Goal: Information Seeking & Learning: Learn about a topic

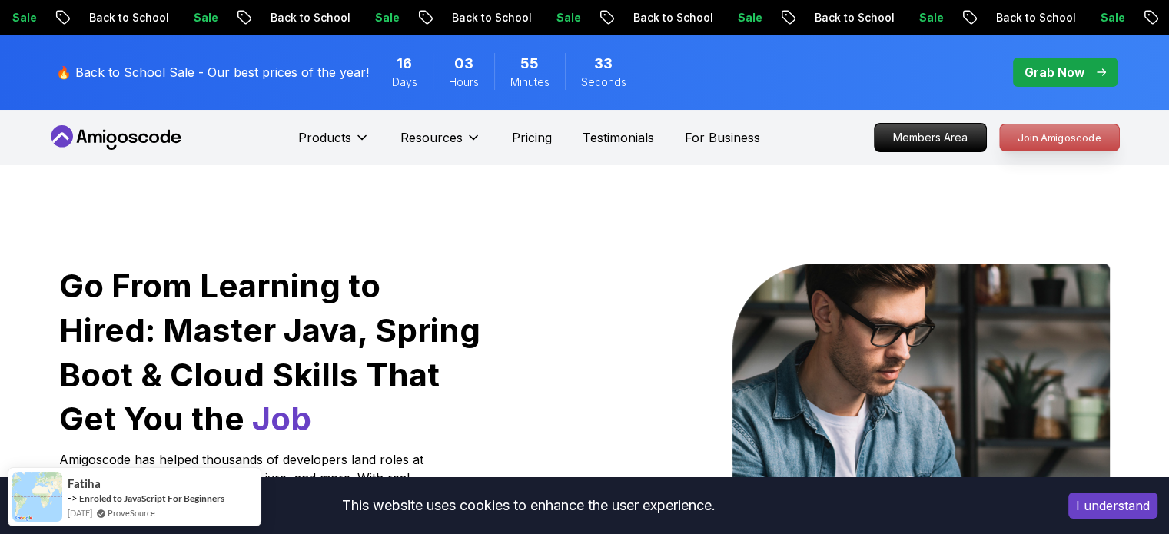
click at [1056, 141] on p "Join Amigoscode" at bounding box center [1059, 138] width 119 height 26
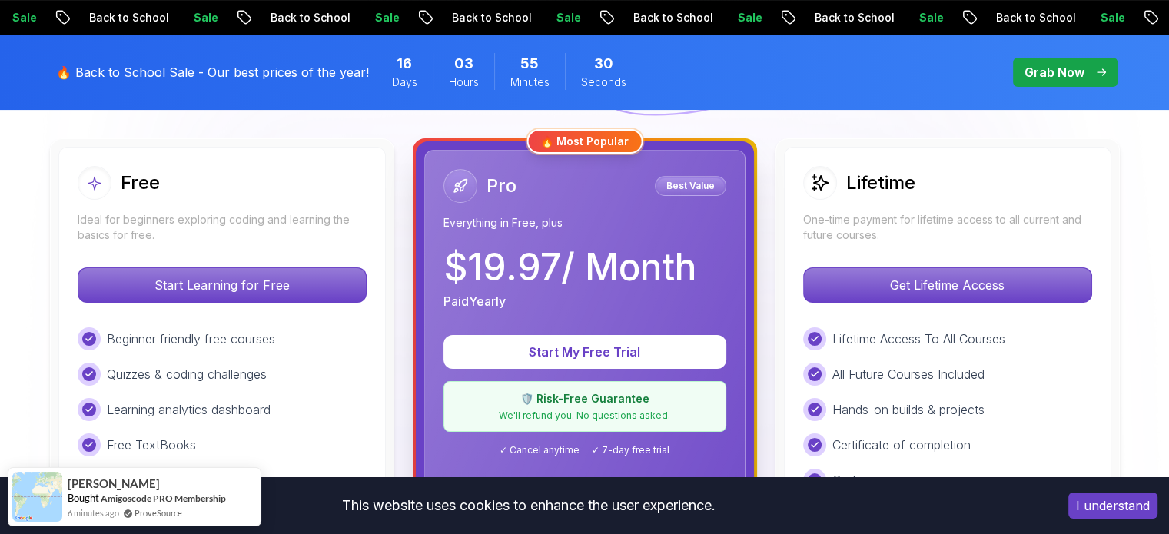
scroll to position [423, 0]
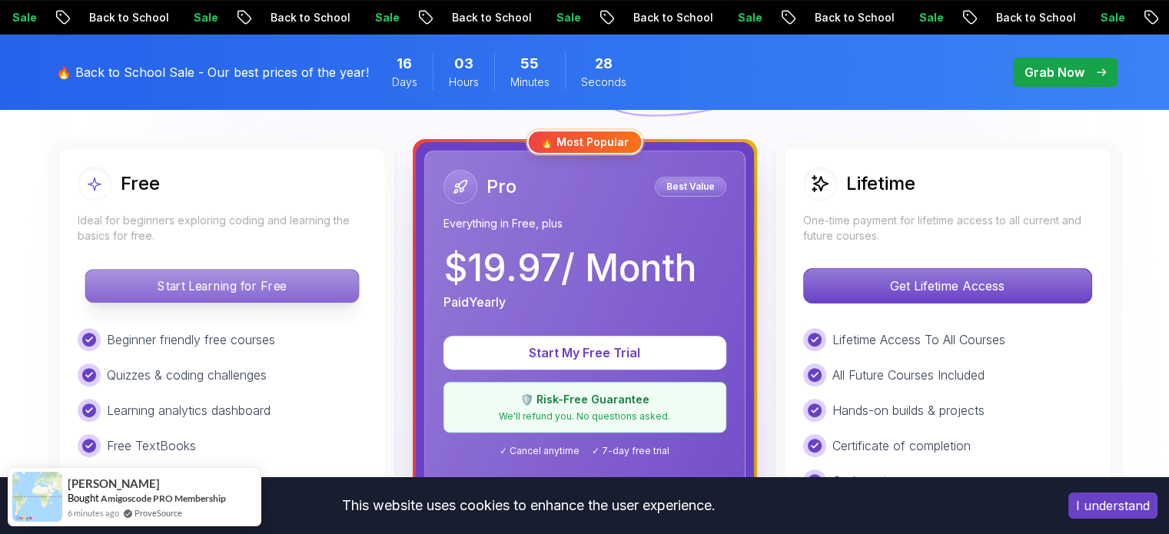
click at [191, 281] on p "Start Learning for Free" at bounding box center [221, 286] width 273 height 32
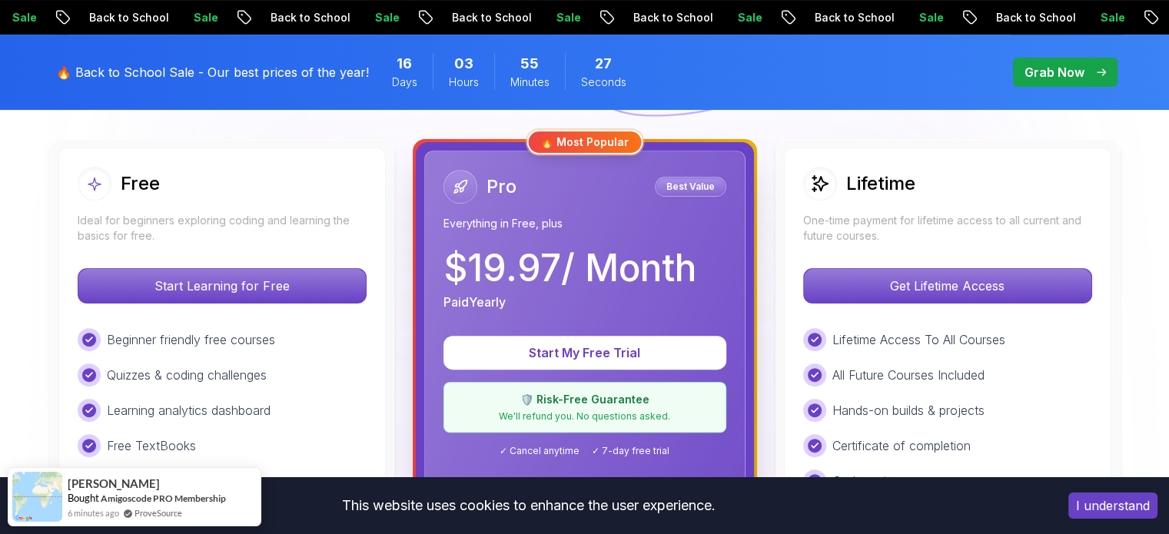
scroll to position [534, 0]
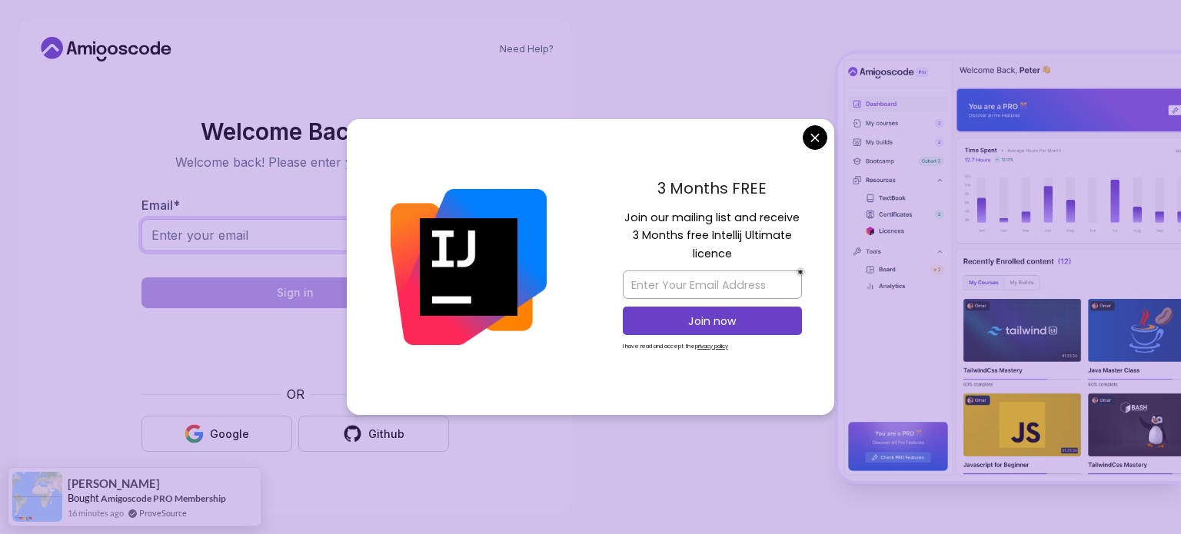
click at [242, 243] on input "Email *" at bounding box center [295, 235] width 308 height 32
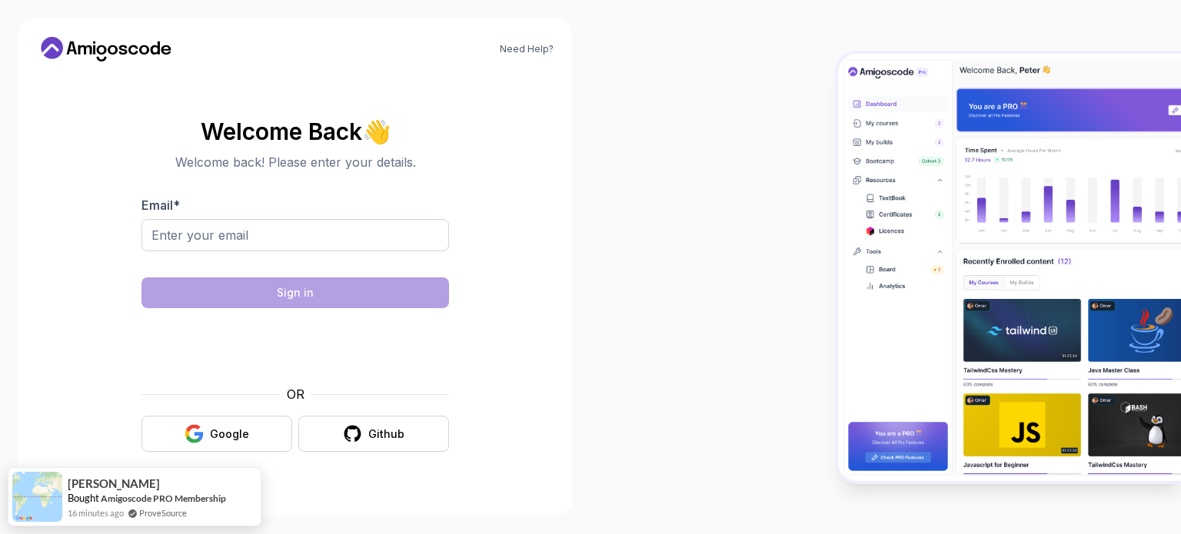
click at [809, 128] on body "Need Help? Welcome Back 👋 Welcome back! Please enter your details. Email * Sign…" at bounding box center [590, 267] width 1181 height 534
click at [307, 238] on input "Email *" at bounding box center [295, 235] width 308 height 32
type input "J"
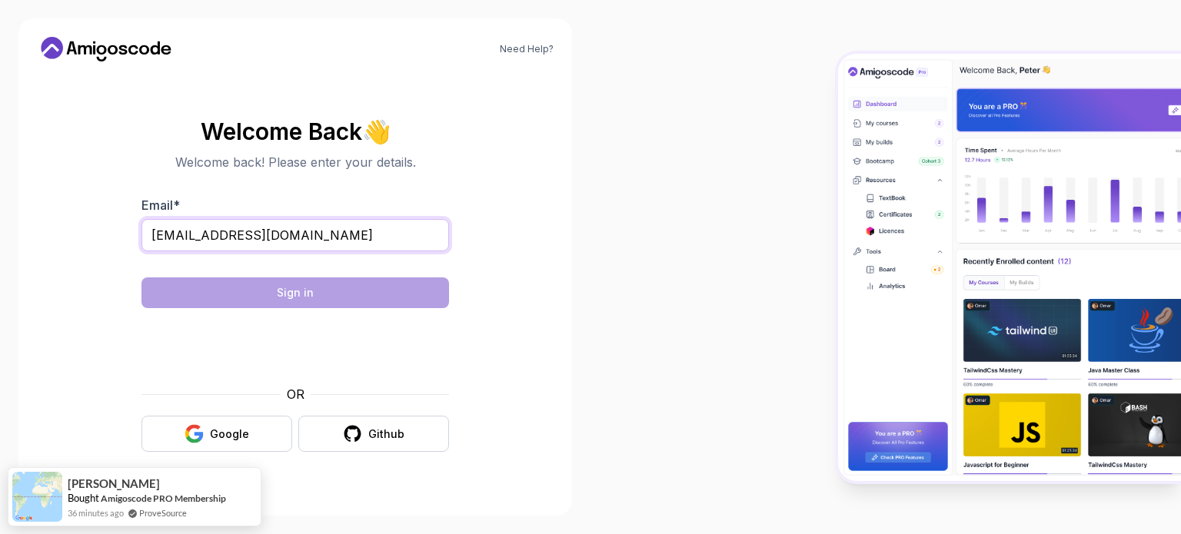
type input "jothisasikumar2003@gmail.com"
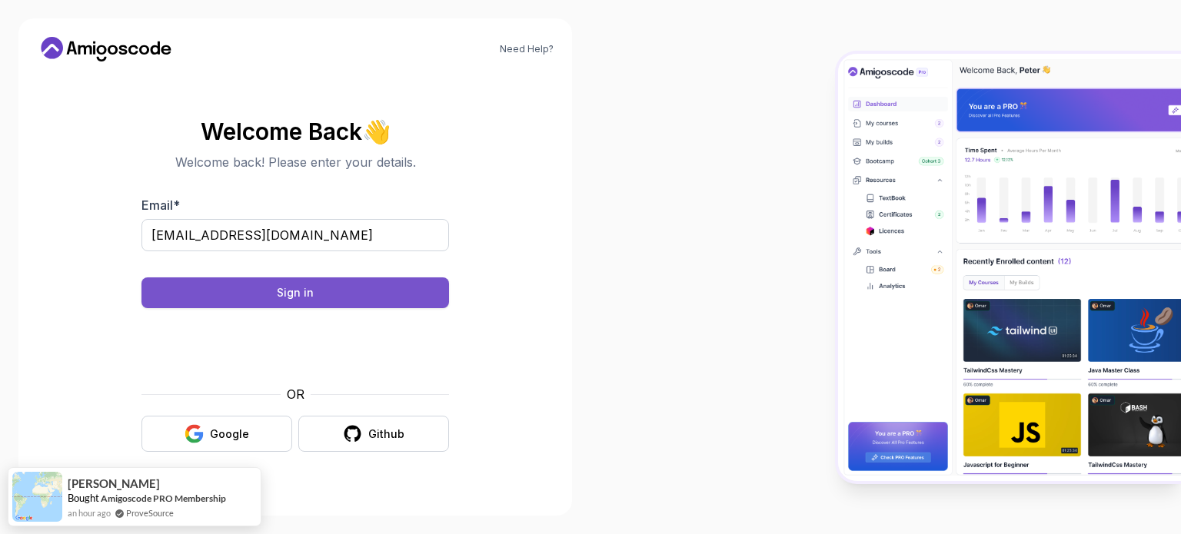
click at [244, 291] on button "Sign in" at bounding box center [295, 293] width 308 height 31
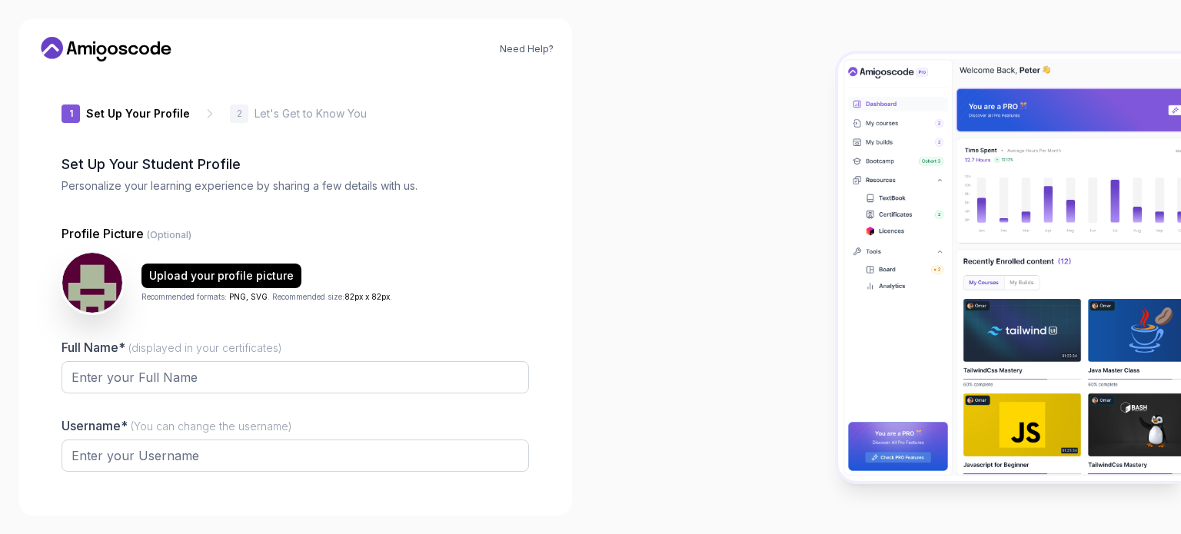
type input "noblemustangbe951"
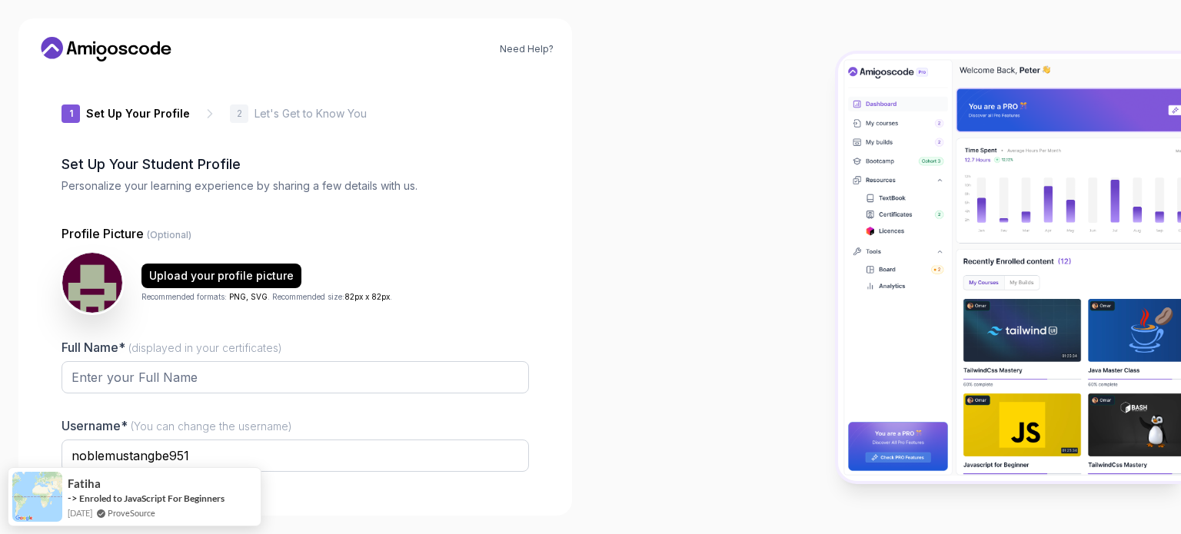
scroll to position [55, 0]
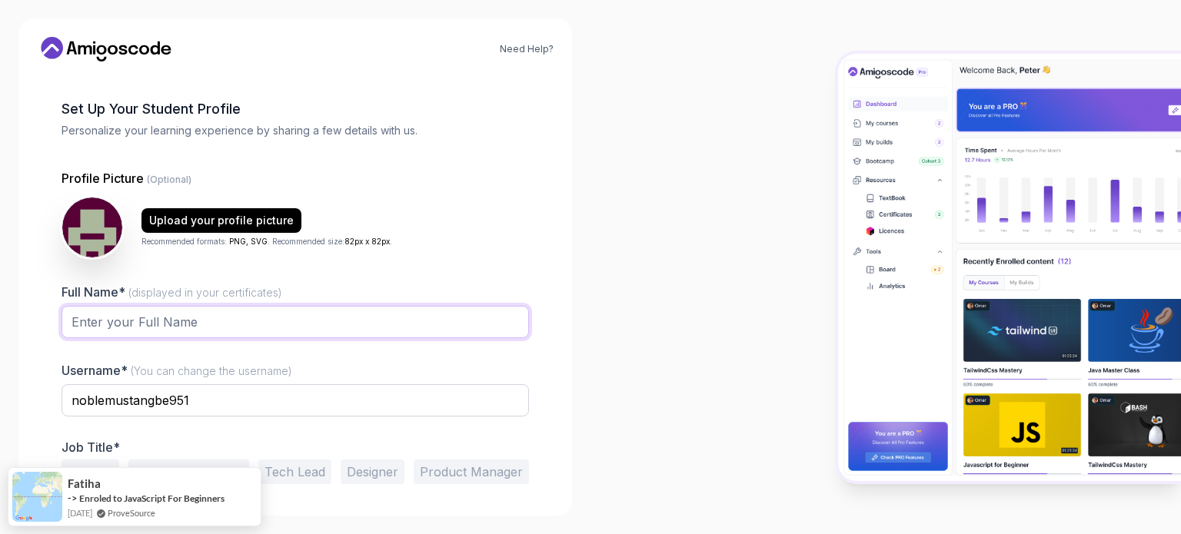
click at [254, 324] on input "Full Name* (displayed in your certificates)" at bounding box center [295, 322] width 467 height 32
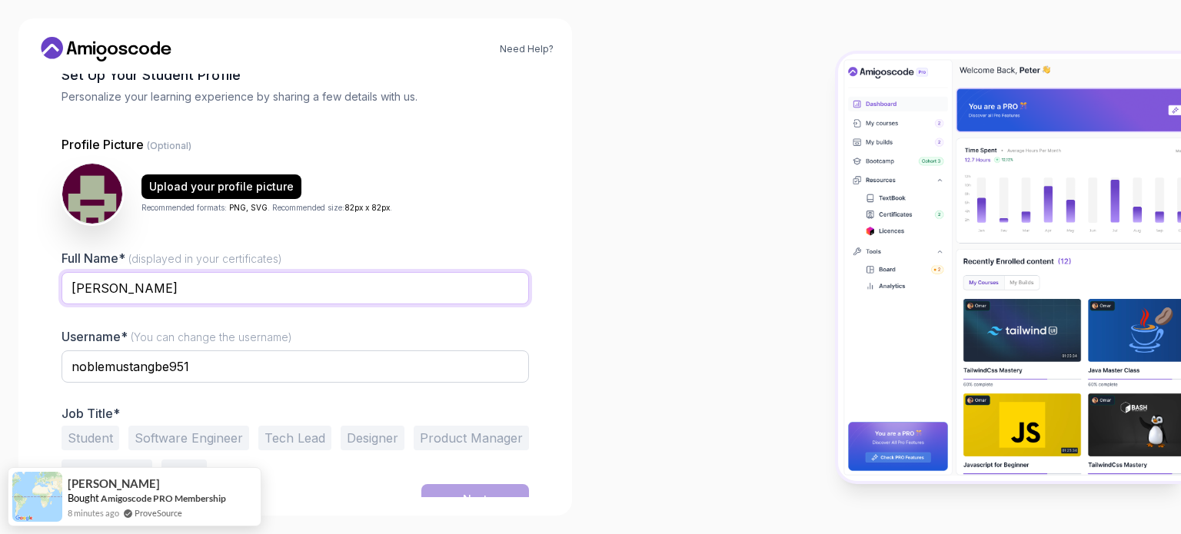
scroll to position [106, 0]
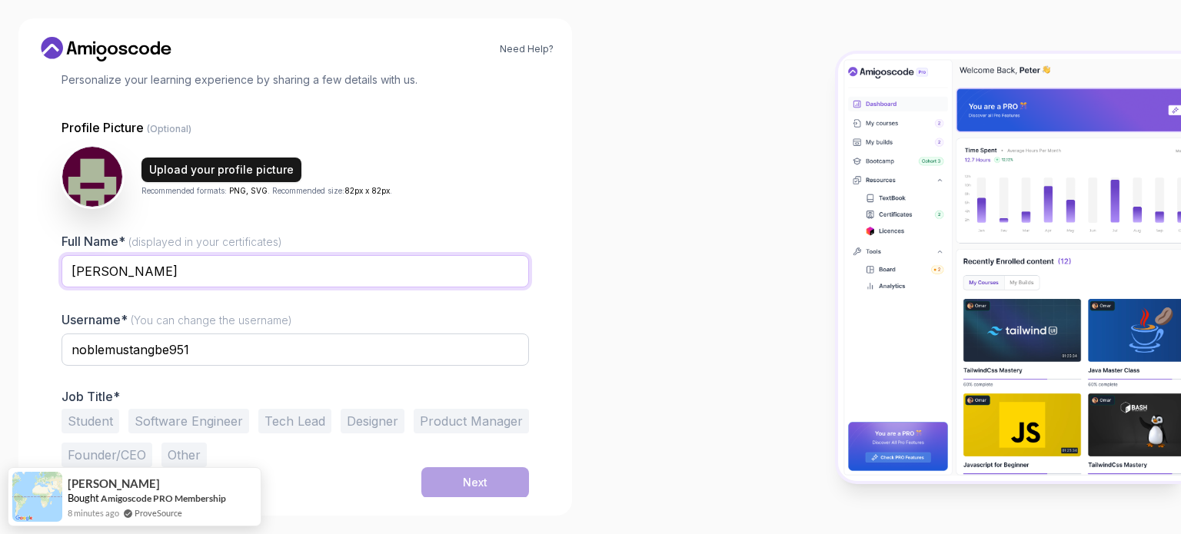
type input "[PERSON_NAME]"
click at [245, 164] on div "Upload your profile picture" at bounding box center [221, 169] width 145 height 15
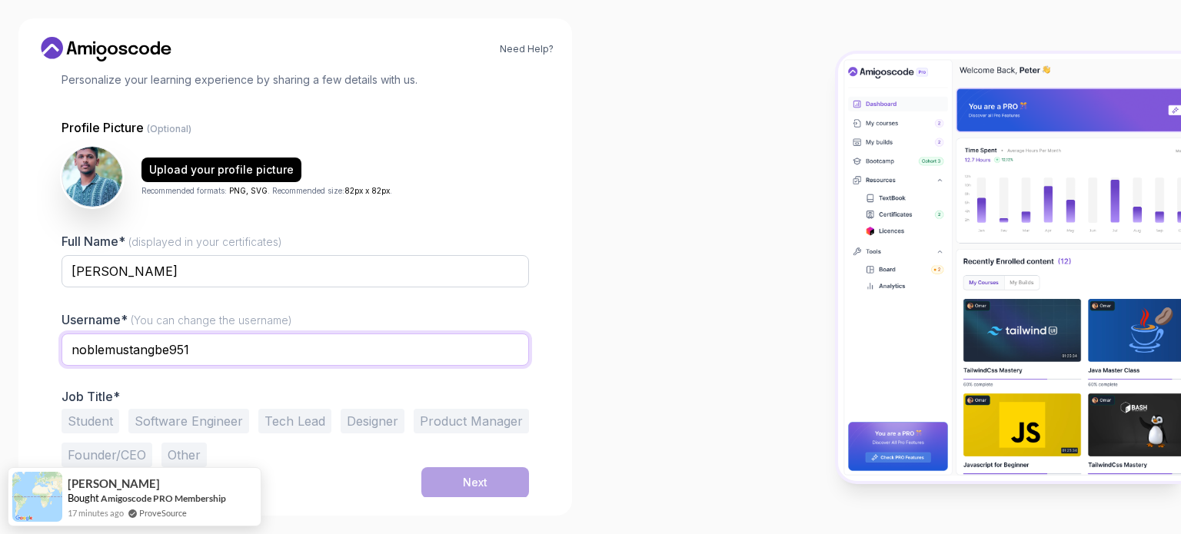
click at [239, 350] on input "noblemustangbe951" at bounding box center [295, 350] width 467 height 32
type input "n"
click at [154, 353] on input "jothis2003" at bounding box center [295, 350] width 467 height 32
click at [187, 424] on button "Software Engineer" at bounding box center [188, 421] width 121 height 25
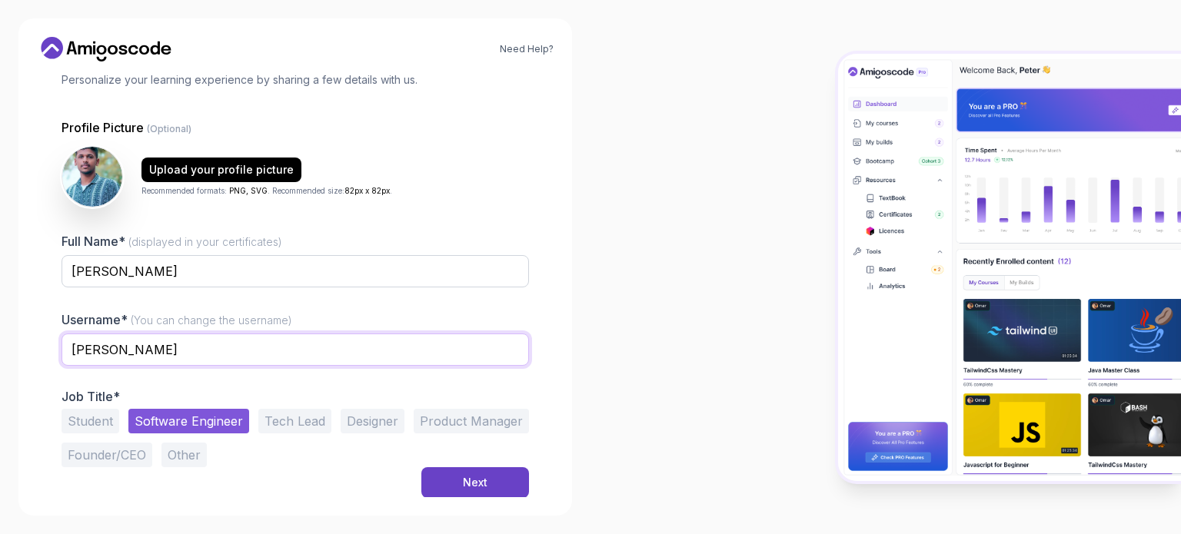
click at [77, 342] on input "jothis" at bounding box center [295, 350] width 467 height 32
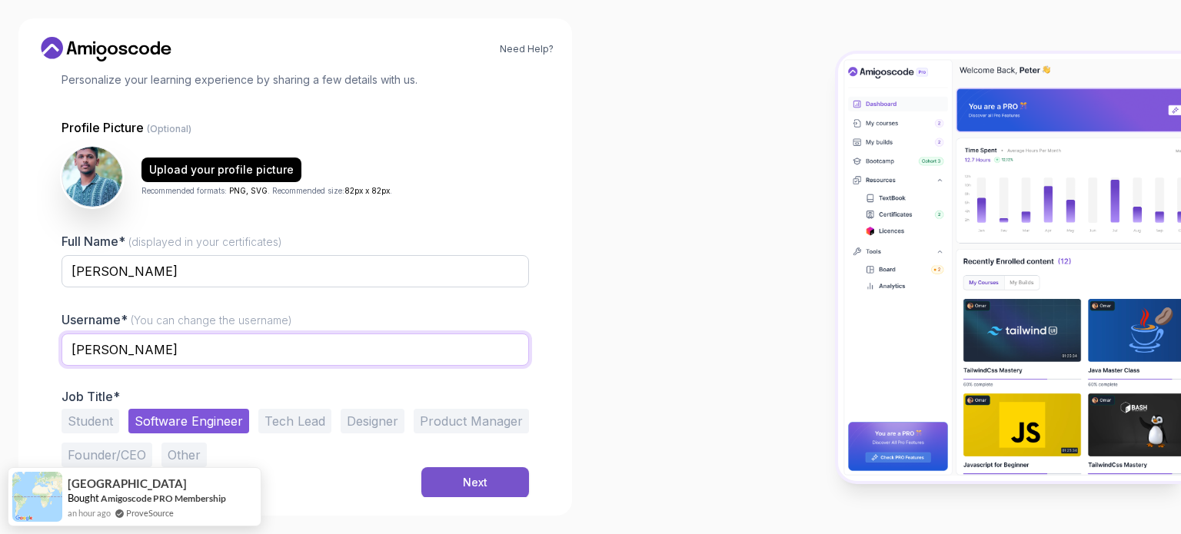
type input "Jothis"
click at [471, 479] on div "Next" at bounding box center [475, 482] width 25 height 15
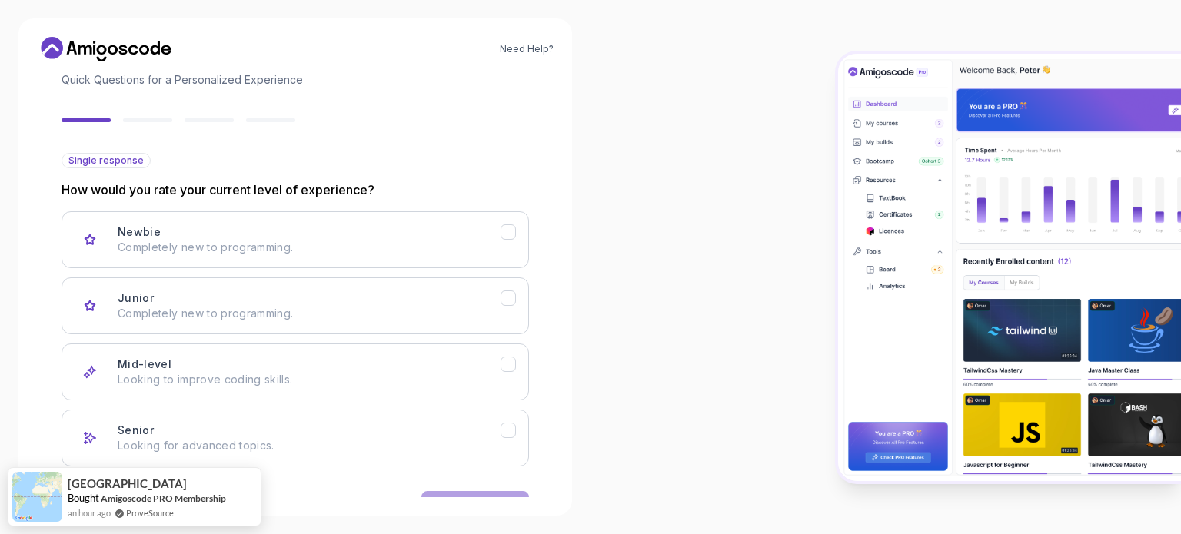
scroll to position [154, 0]
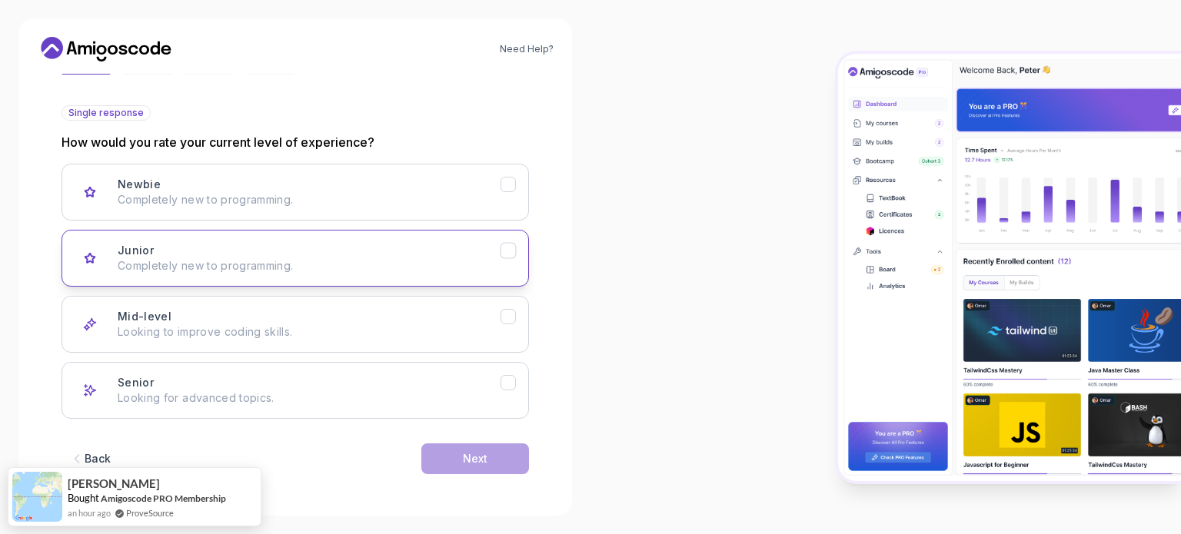
click at [434, 254] on div "Junior Completely new to programming." at bounding box center [309, 258] width 383 height 31
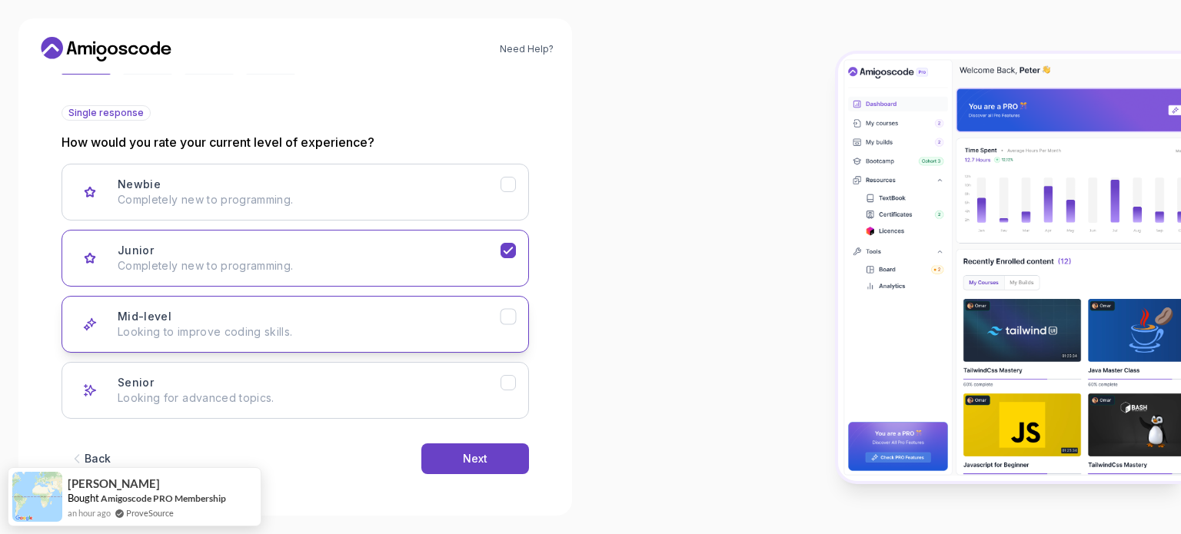
click at [495, 344] on button "Mid-level Looking to improve coding skills." at bounding box center [295, 324] width 467 height 57
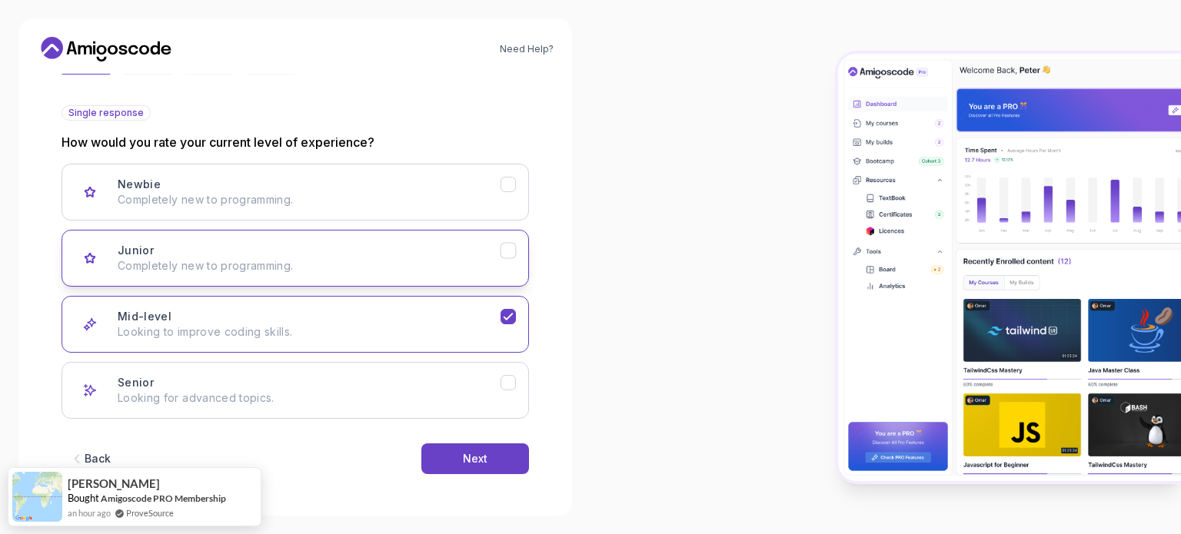
click at [489, 270] on p "Completely new to programming." at bounding box center [309, 265] width 383 height 15
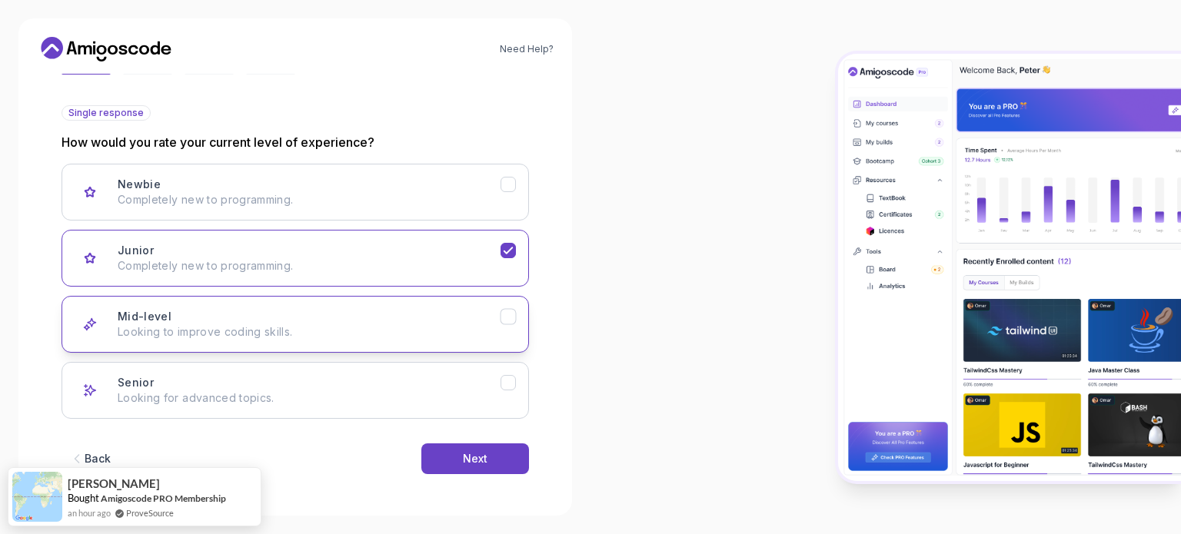
click at [480, 324] on p "Looking to improve coding skills." at bounding box center [309, 331] width 383 height 15
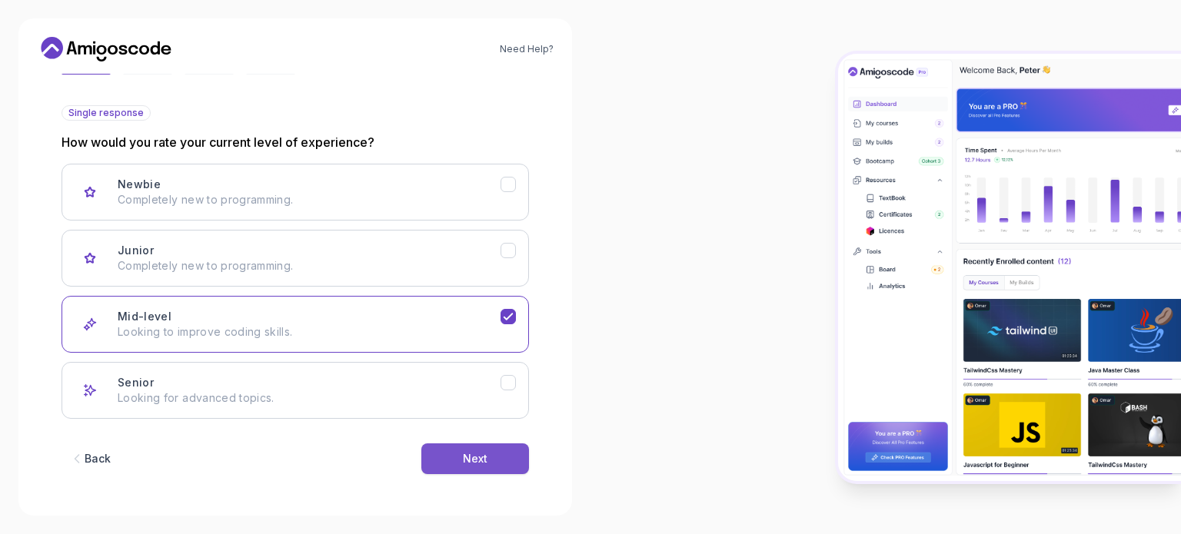
click at [478, 466] on button "Next" at bounding box center [475, 459] width 108 height 31
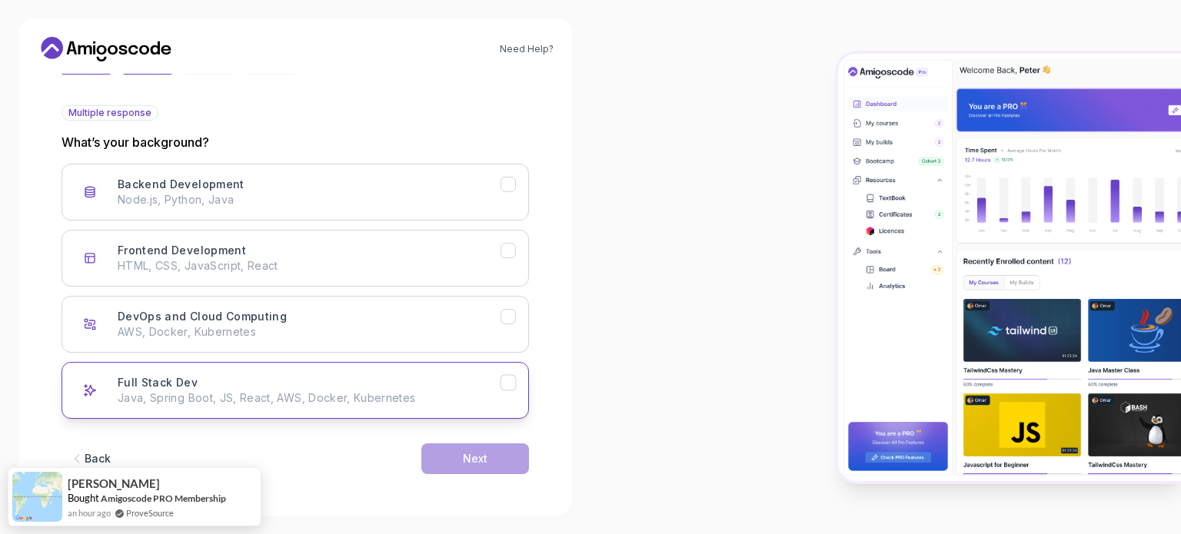
click at [299, 381] on div "Full Stack Dev Java, Spring Boot, JS, React, AWS, Docker, Kubernetes" at bounding box center [309, 390] width 383 height 31
click at [502, 452] on button "Next" at bounding box center [475, 459] width 108 height 31
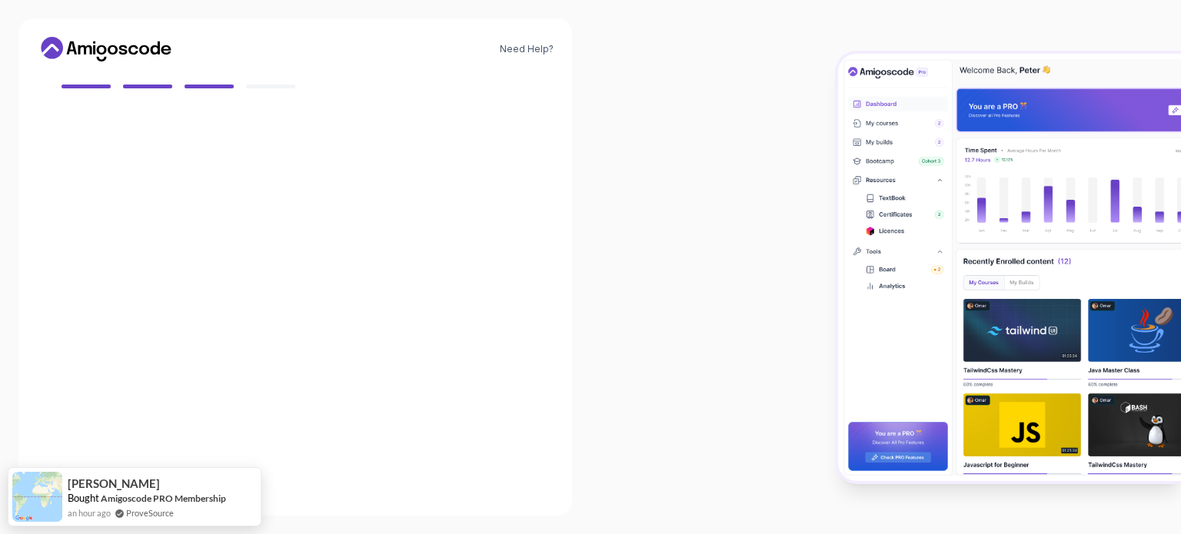
scroll to position [136, 0]
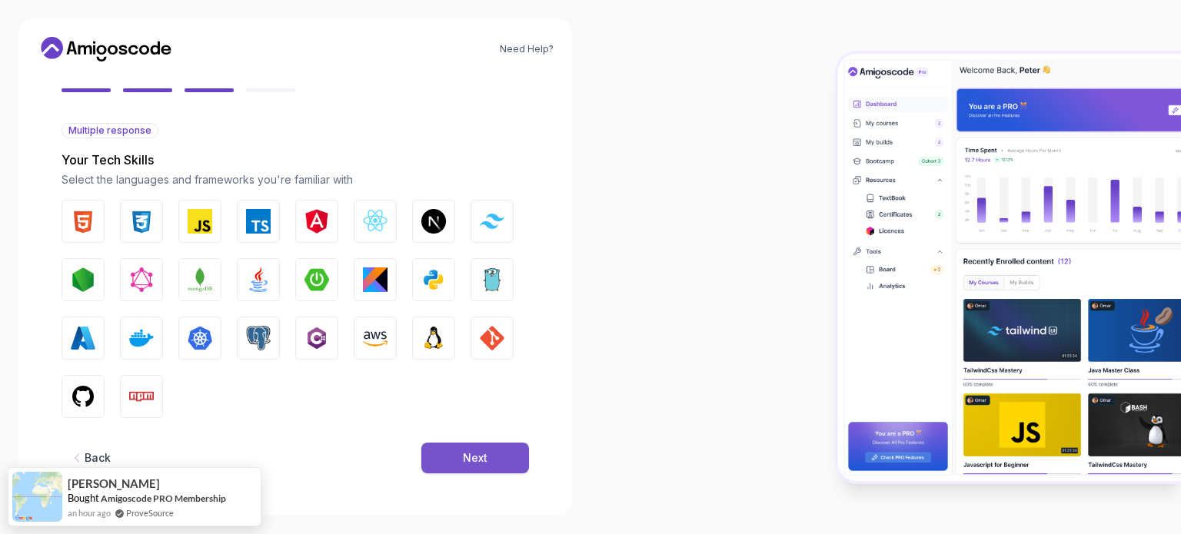
click at [464, 456] on div "Next" at bounding box center [475, 458] width 25 height 15
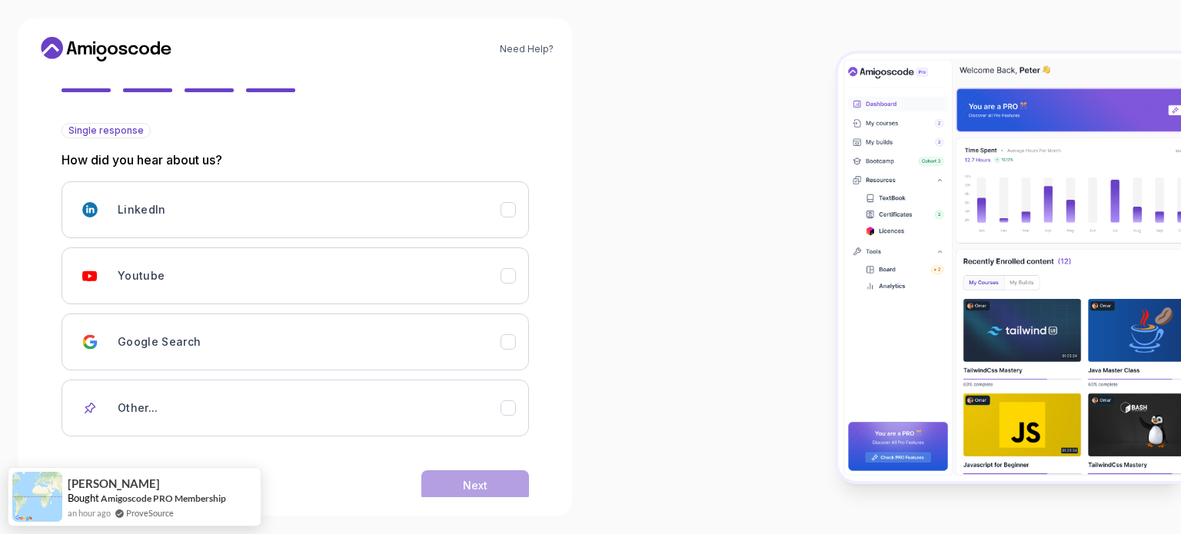
scroll to position [163, 0]
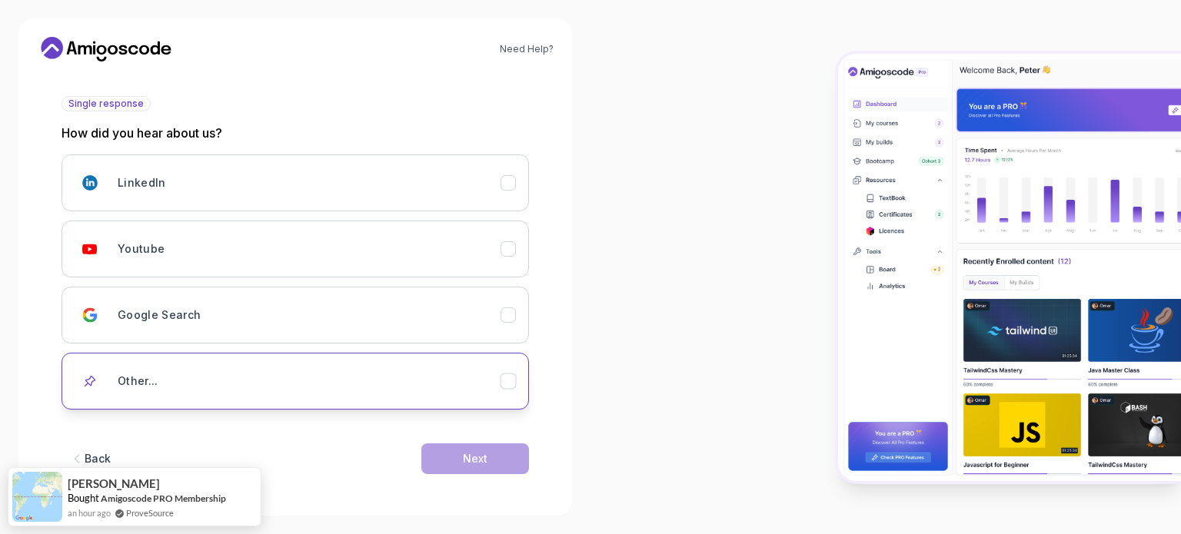
click at [211, 381] on div "Other..." at bounding box center [309, 381] width 383 height 31
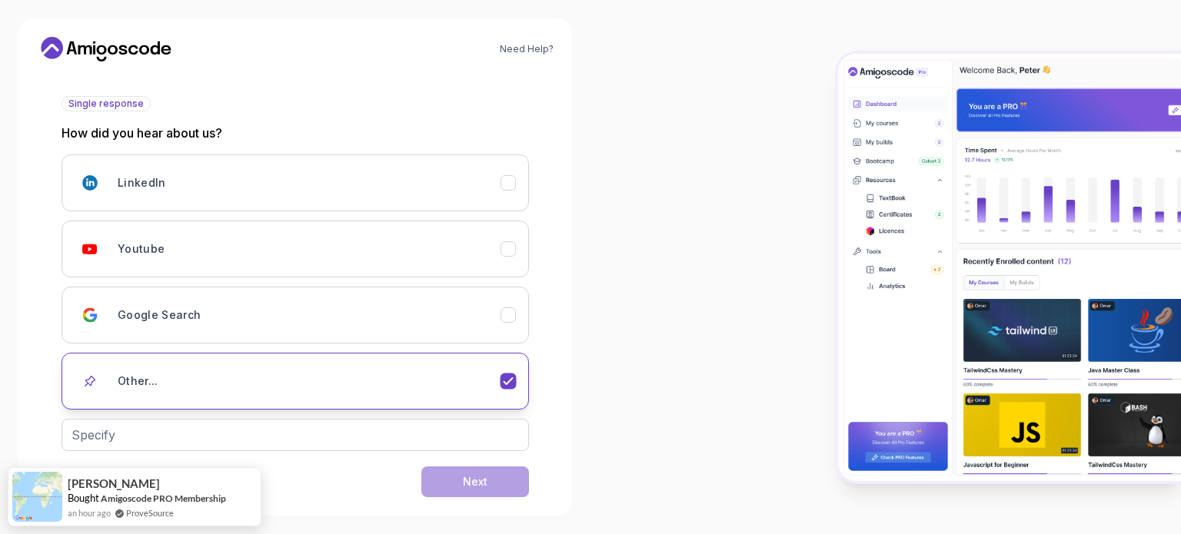
scroll to position [186, 0]
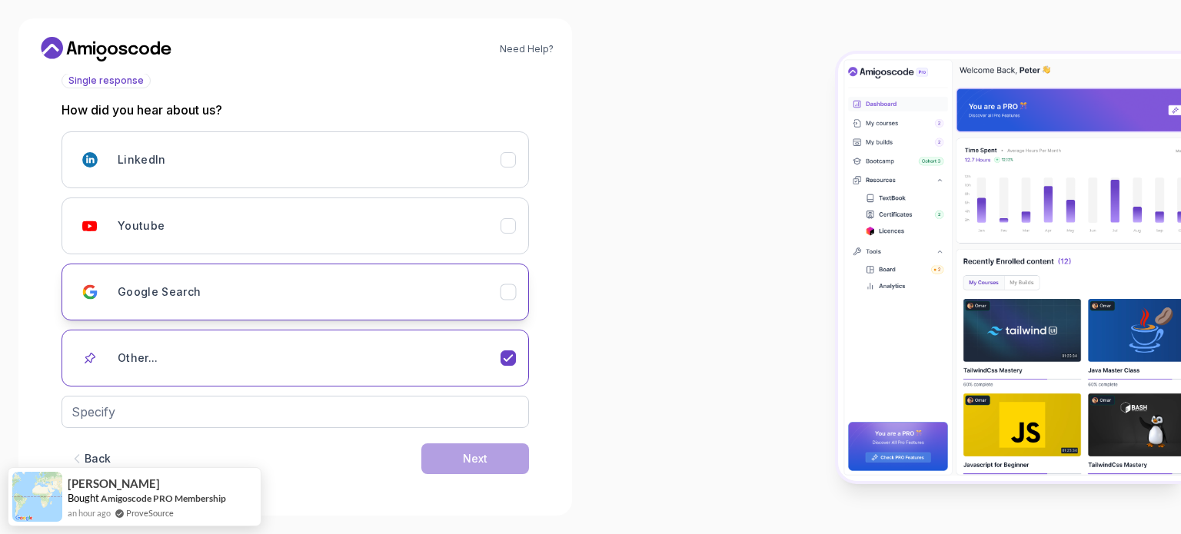
click at [325, 294] on div "Google Search" at bounding box center [309, 292] width 383 height 31
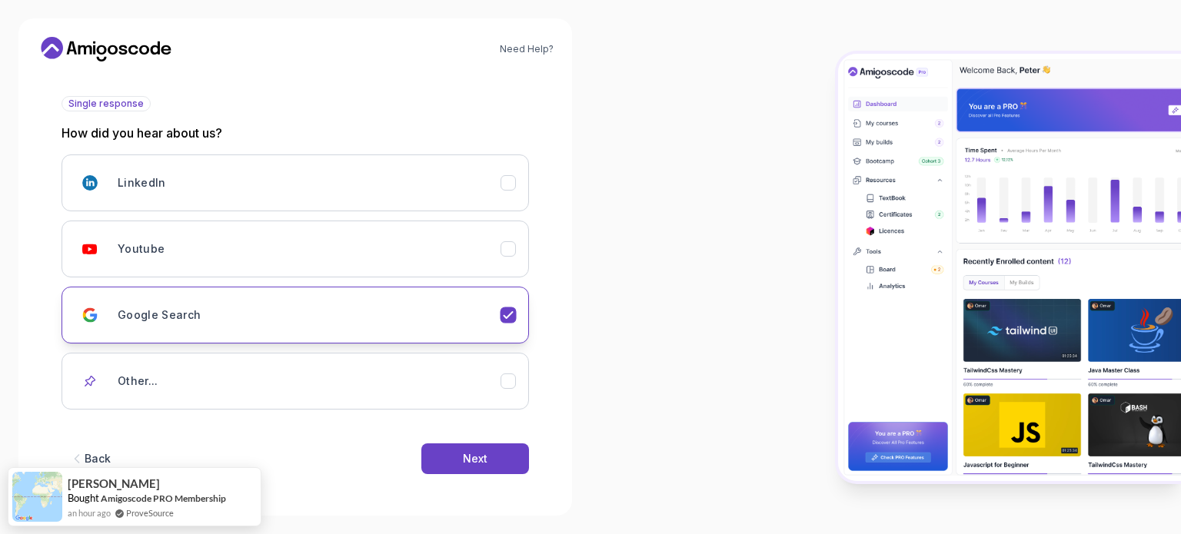
scroll to position [163, 0]
click at [449, 461] on button "Next" at bounding box center [475, 459] width 108 height 31
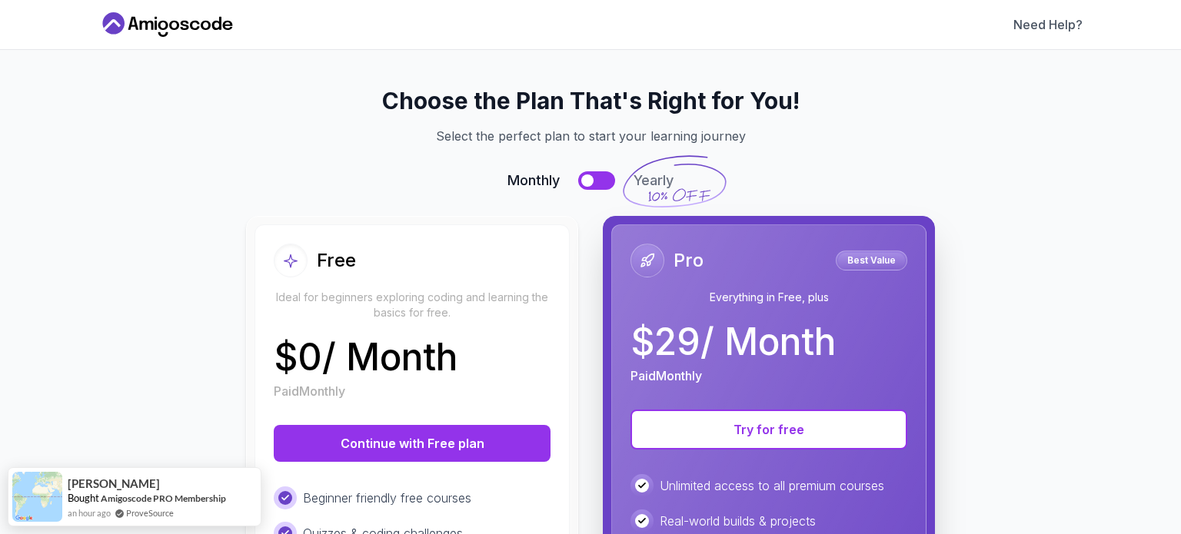
scroll to position [0, 0]
click at [289, 261] on icon at bounding box center [290, 261] width 15 height 16
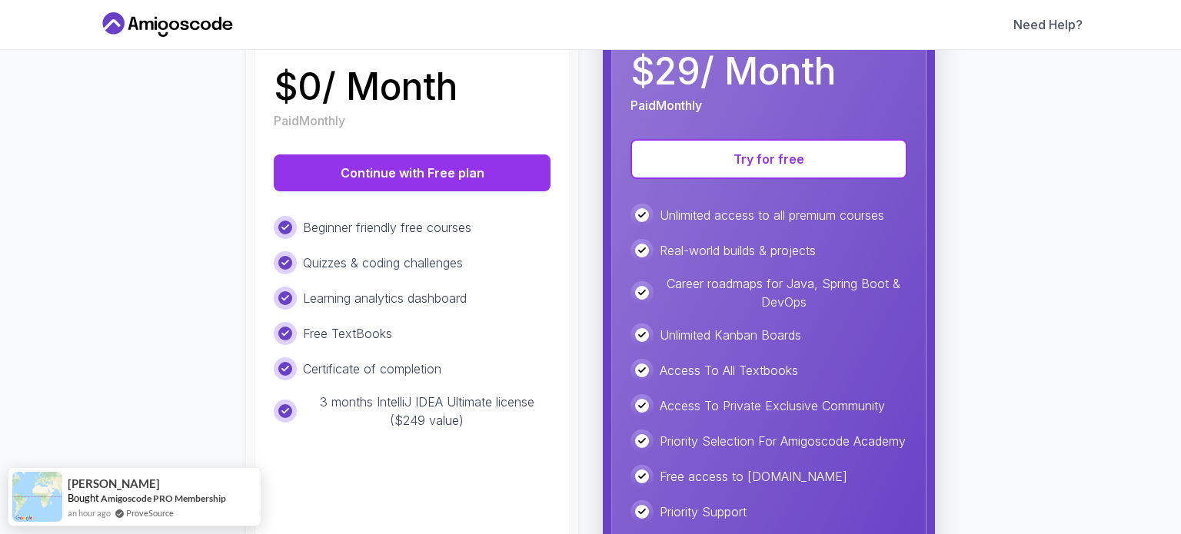
scroll to position [258, 0]
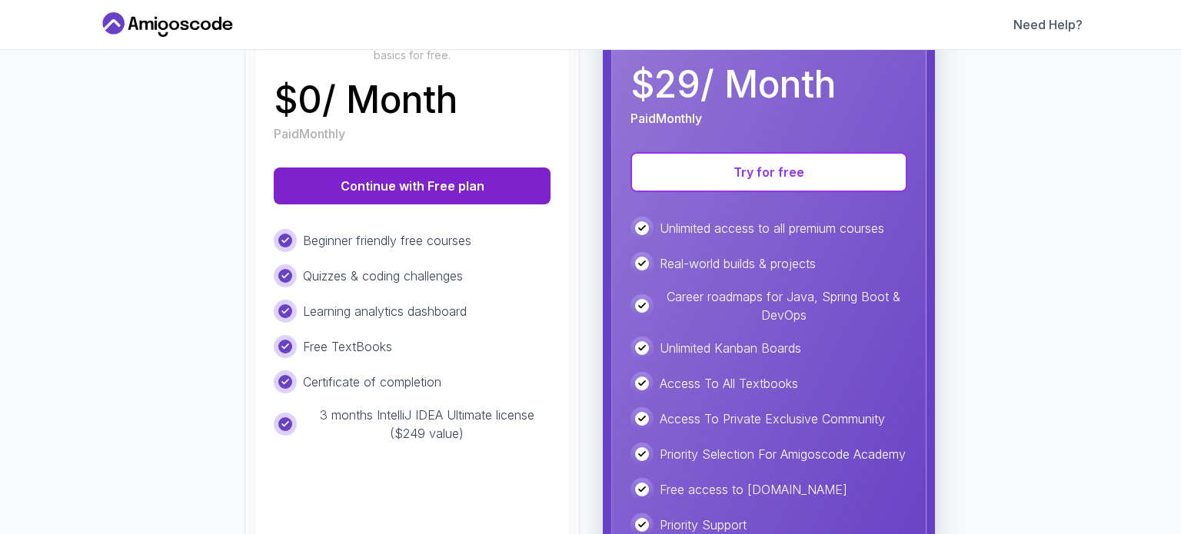
click at [397, 187] on button "Continue with Free plan" at bounding box center [412, 186] width 277 height 37
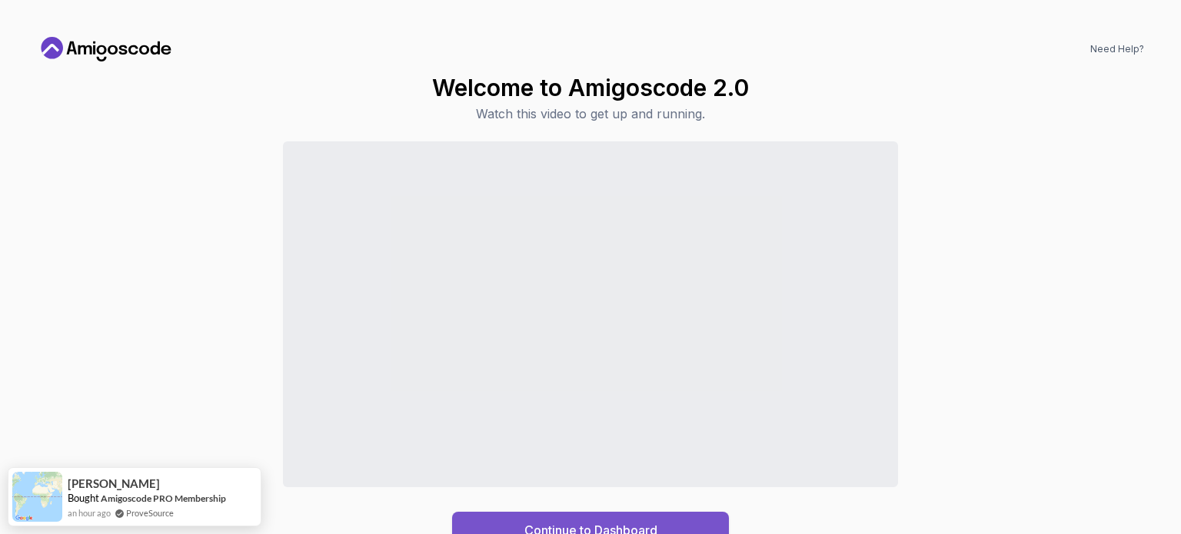
click at [647, 517] on button "Continue to Dashboard" at bounding box center [590, 530] width 277 height 37
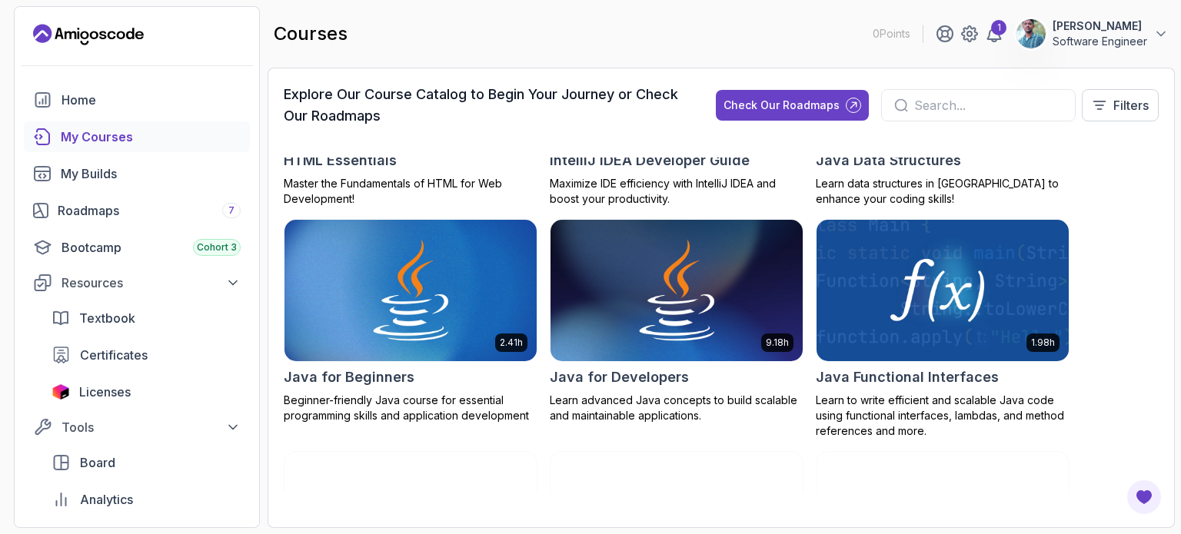
scroll to position [1099, 0]
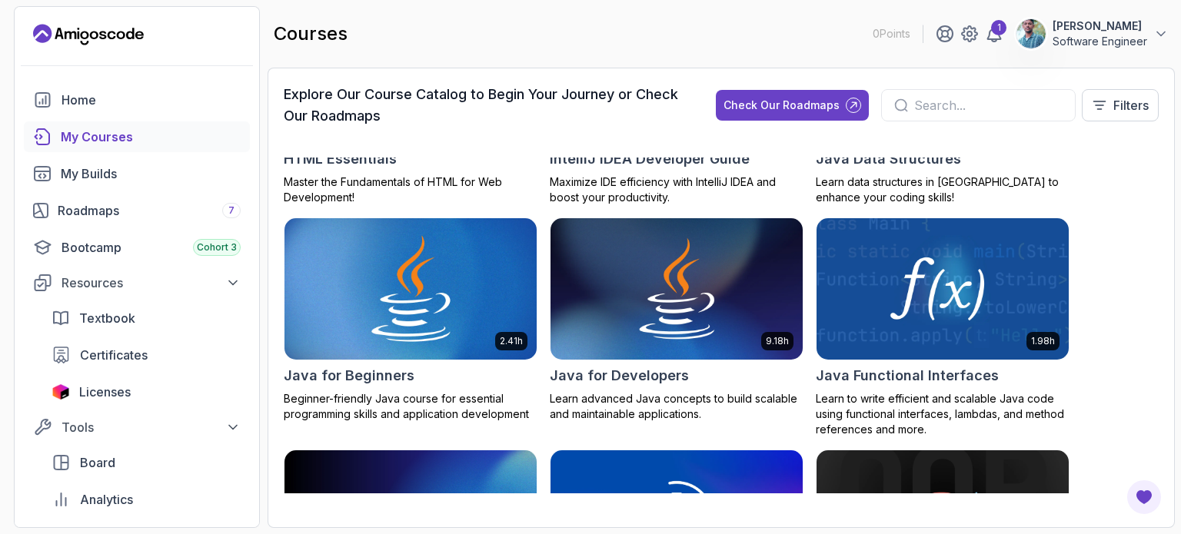
click at [354, 340] on img at bounding box center [410, 289] width 264 height 148
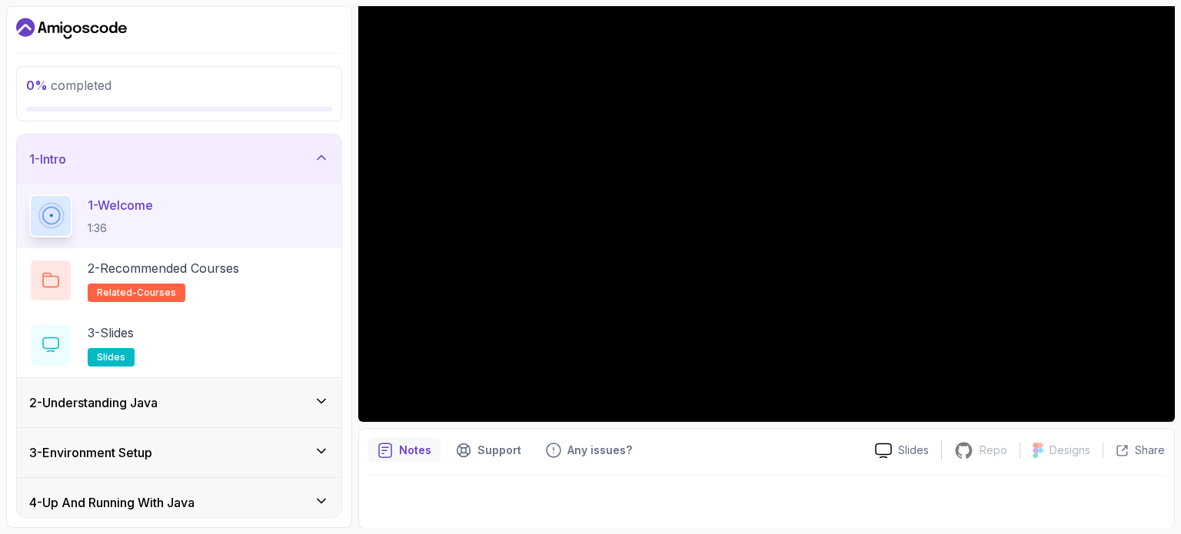
scroll to position [174, 0]
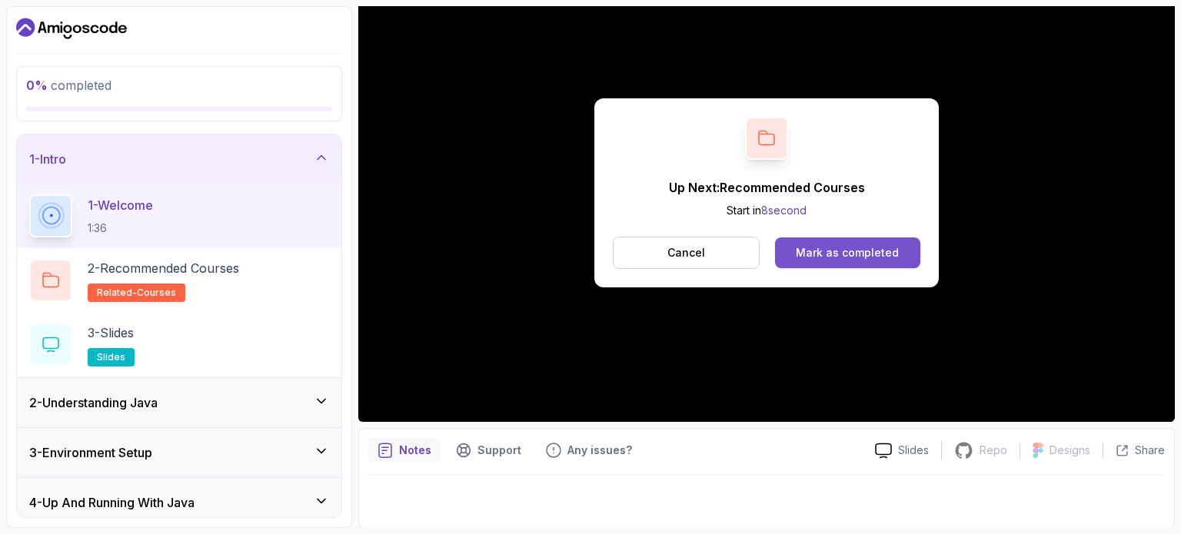
click at [850, 258] on div "Mark as completed" at bounding box center [847, 252] width 103 height 15
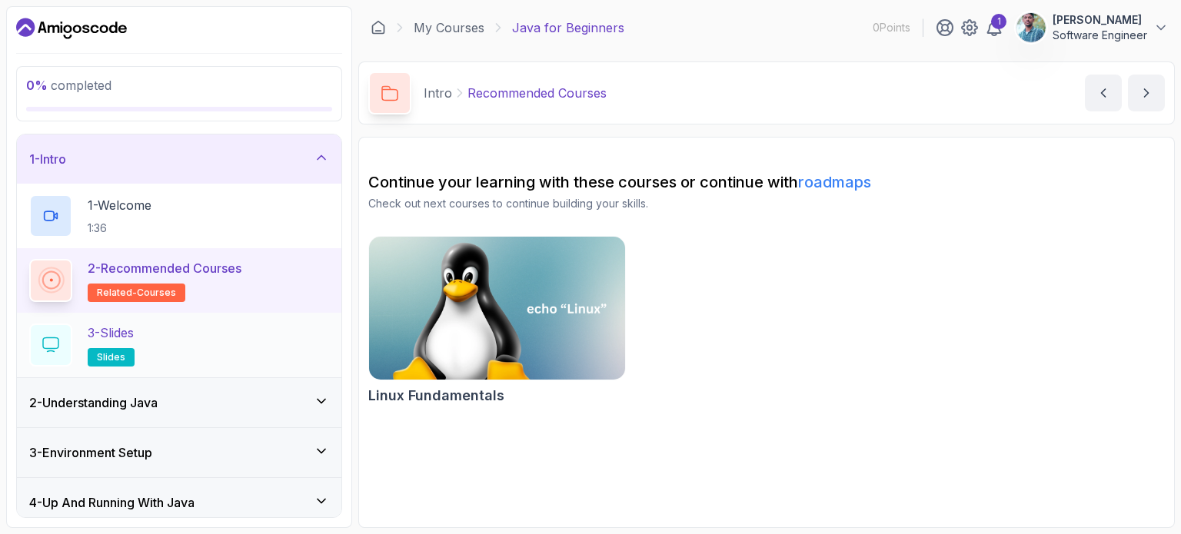
click at [122, 331] on p "3 - Slides" at bounding box center [111, 333] width 46 height 18
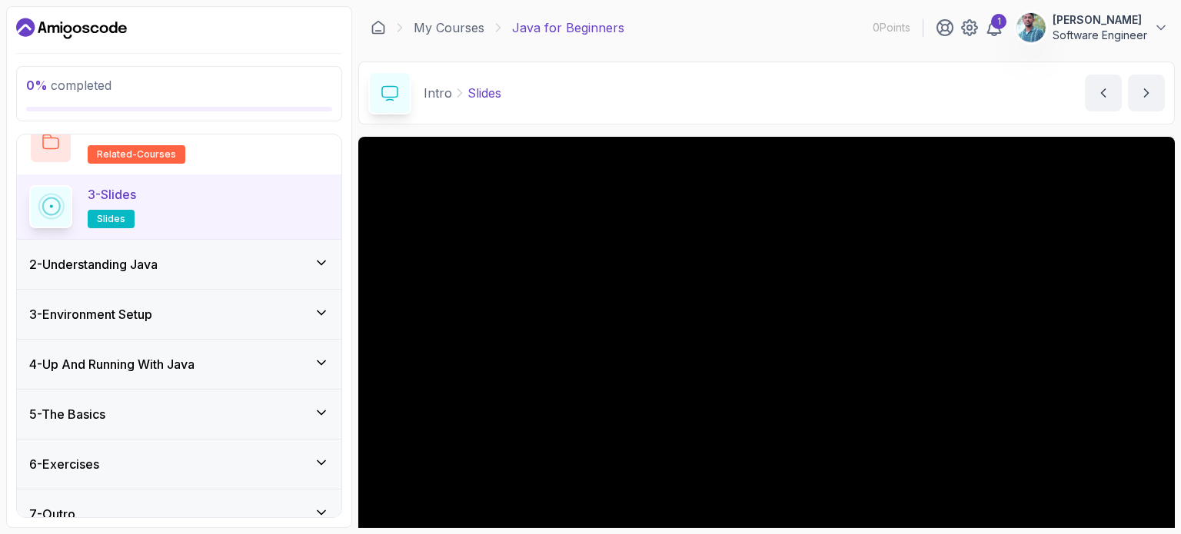
scroll to position [174, 0]
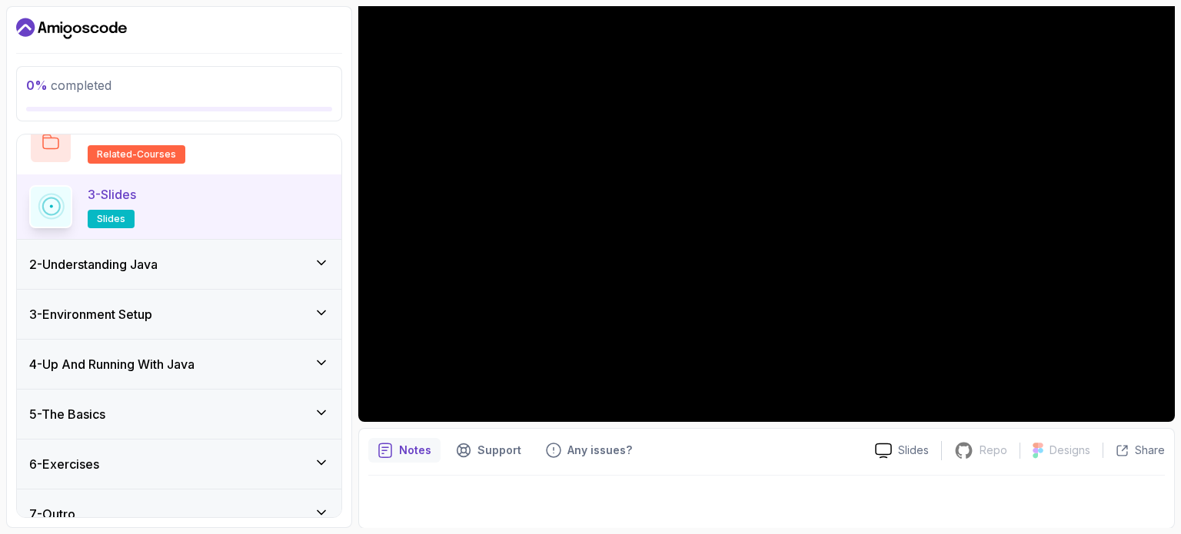
click at [325, 265] on icon at bounding box center [321, 262] width 15 height 15
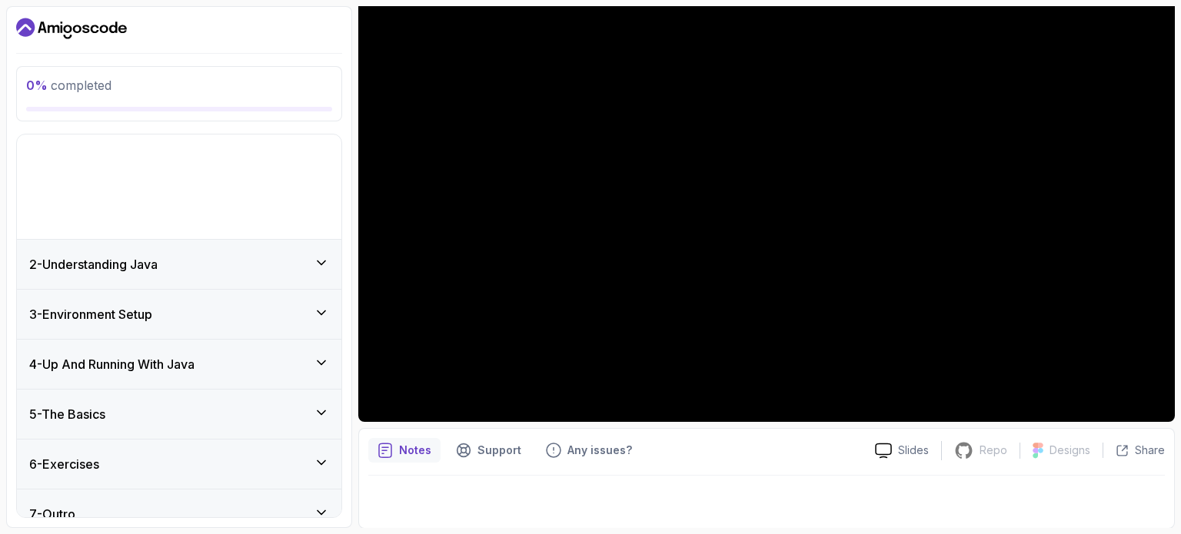
scroll to position [0, 0]
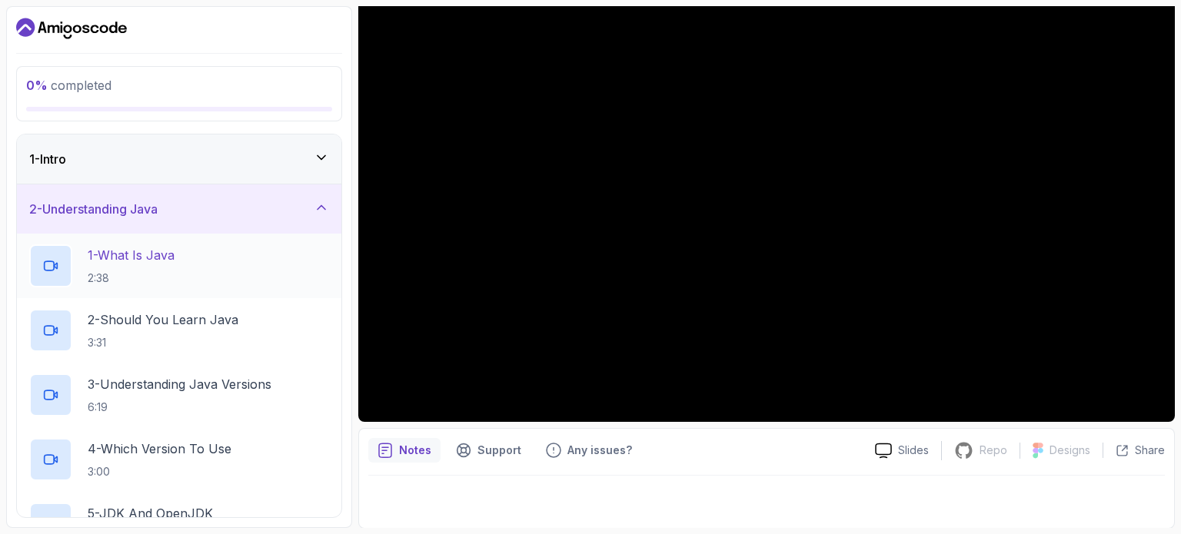
click at [150, 264] on h2 "1 - What Is Java 2:38" at bounding box center [131, 266] width 87 height 40
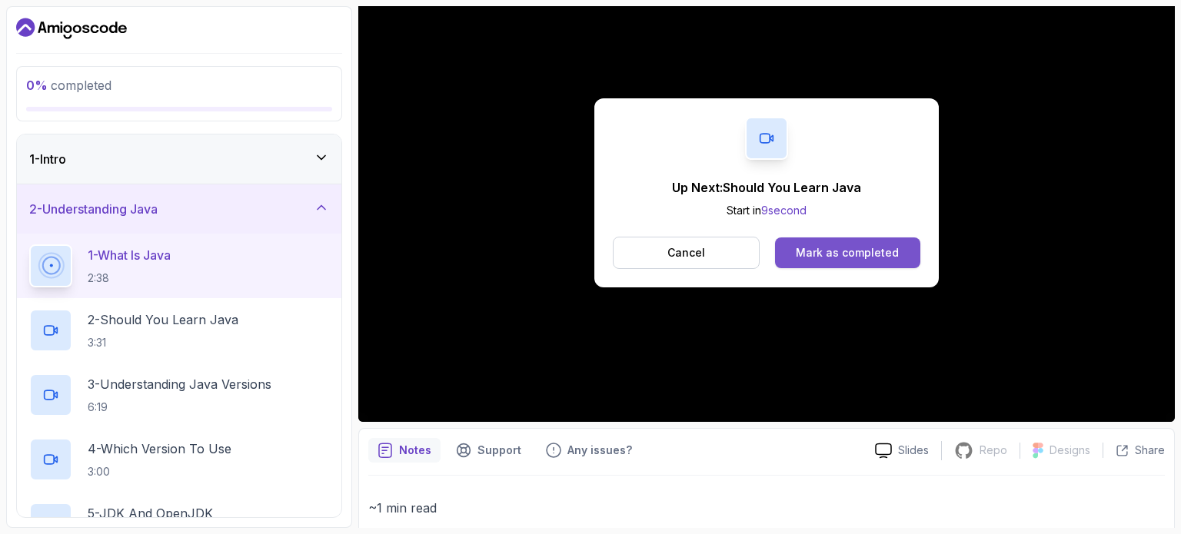
click at [818, 257] on div "Mark as completed" at bounding box center [847, 252] width 103 height 15
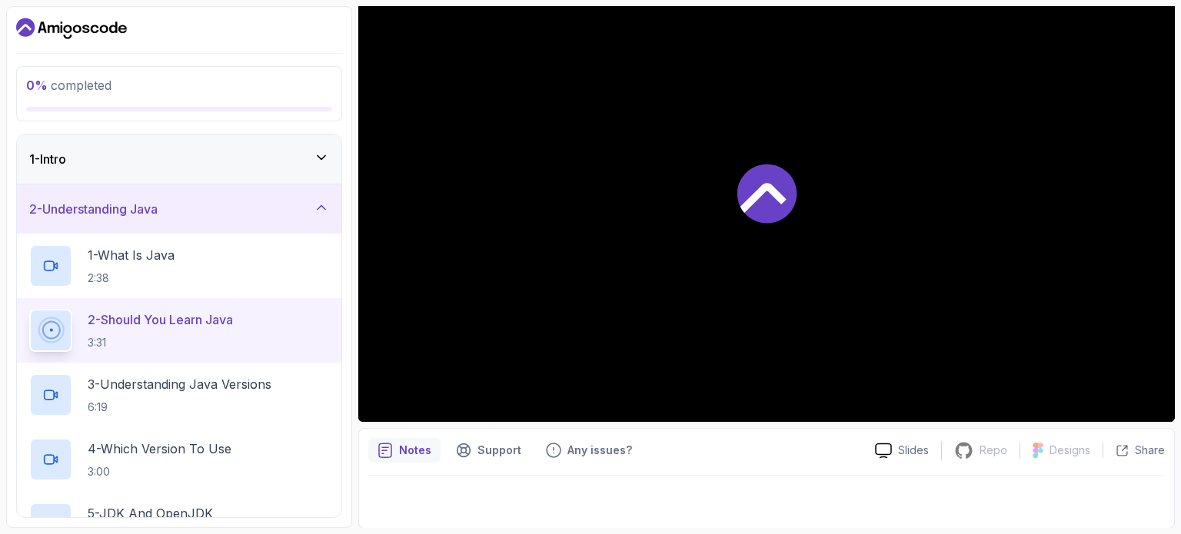
click at [328, 151] on icon at bounding box center [321, 157] width 15 height 15
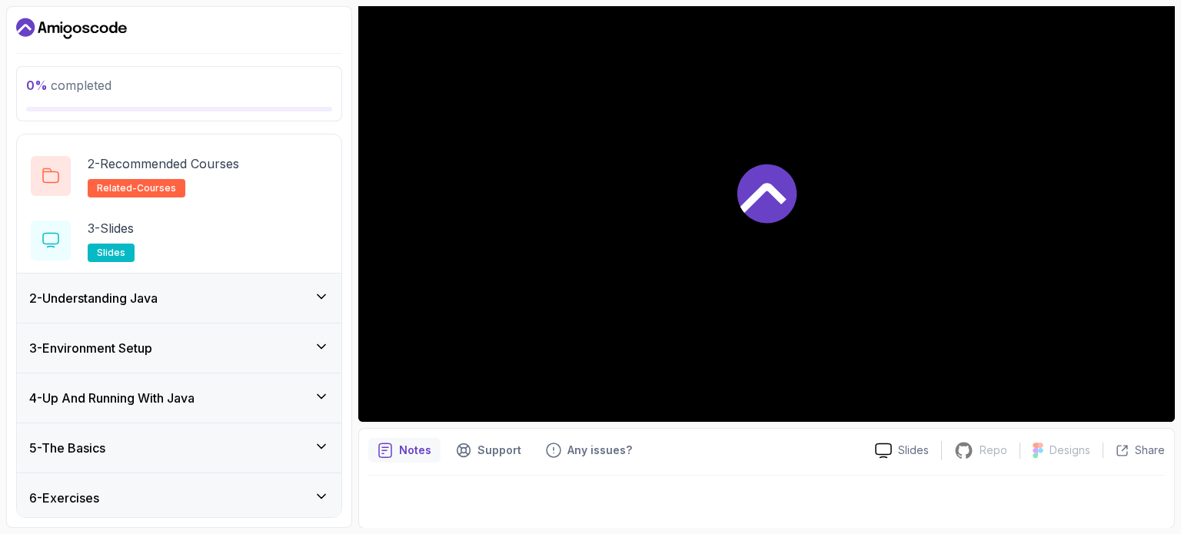
scroll to position [114, 0]
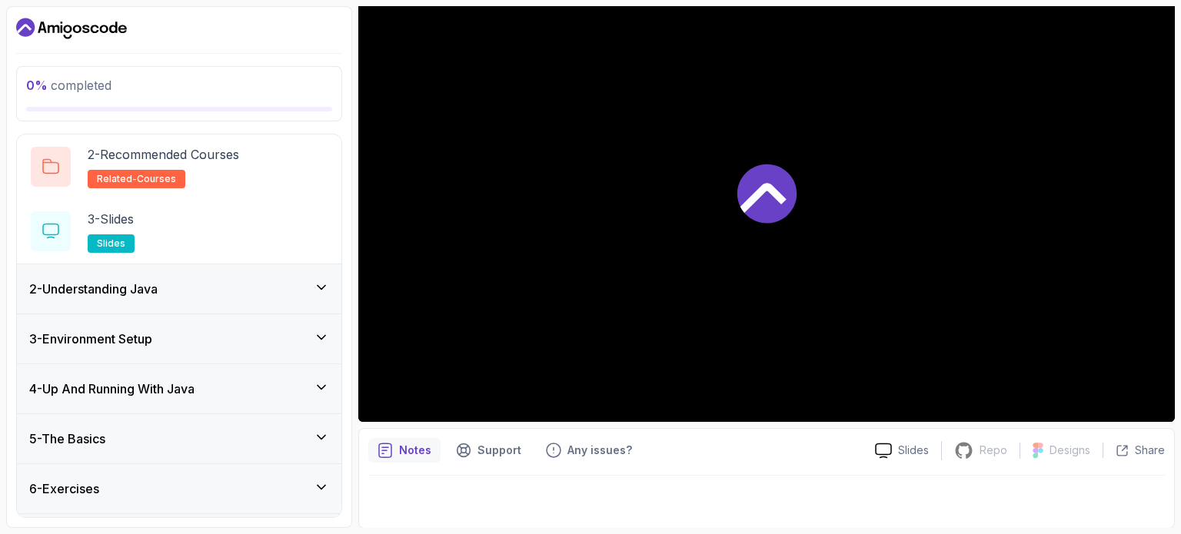
click at [754, 221] on icon at bounding box center [767, 193] width 62 height 62
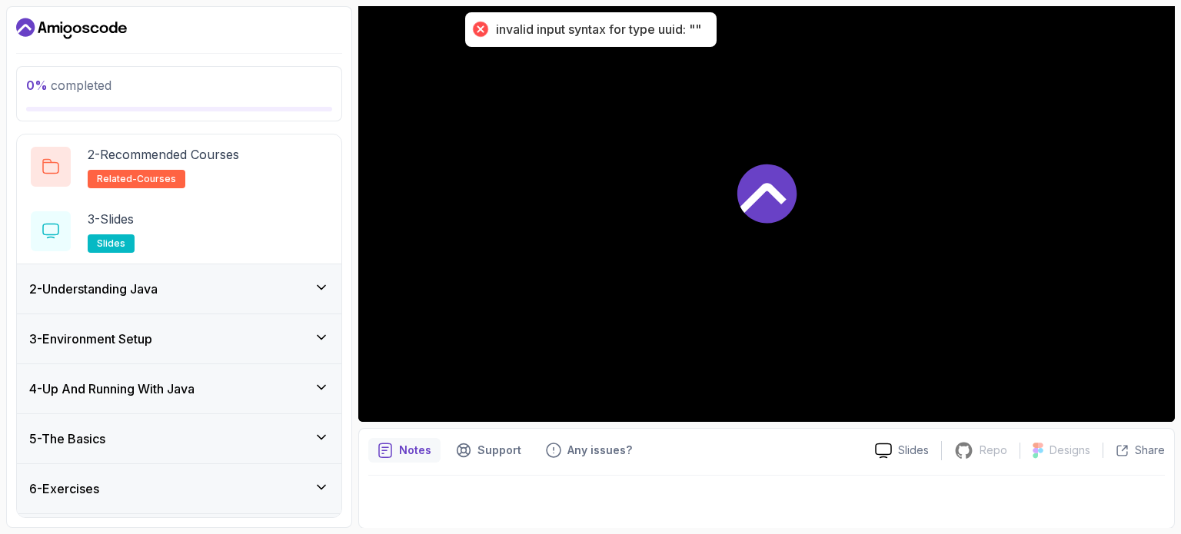
click at [334, 288] on div "2 - Understanding Java" at bounding box center [179, 288] width 324 height 49
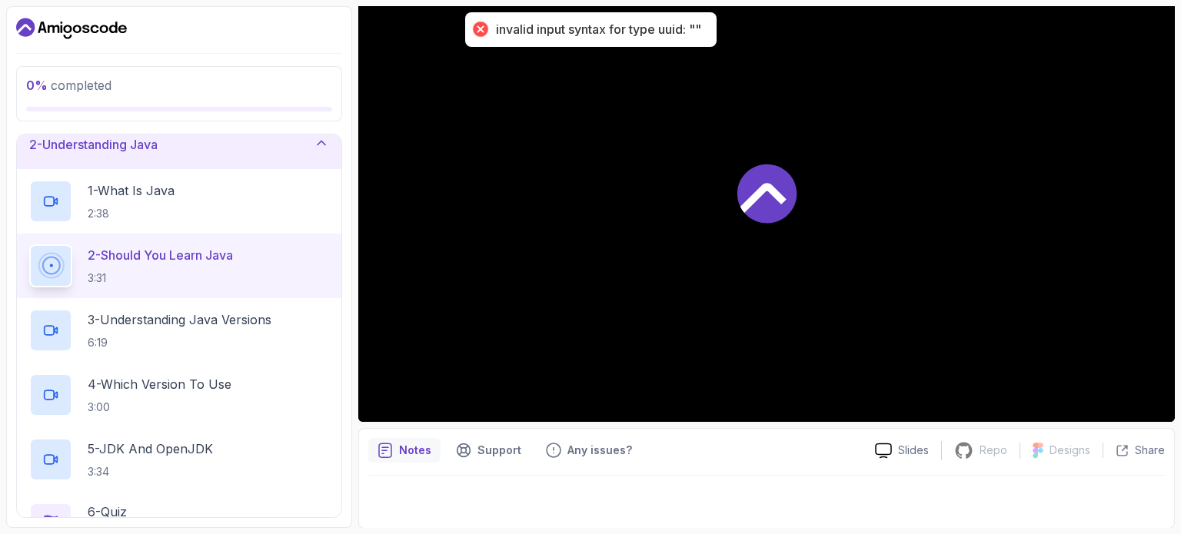
scroll to position [65, 0]
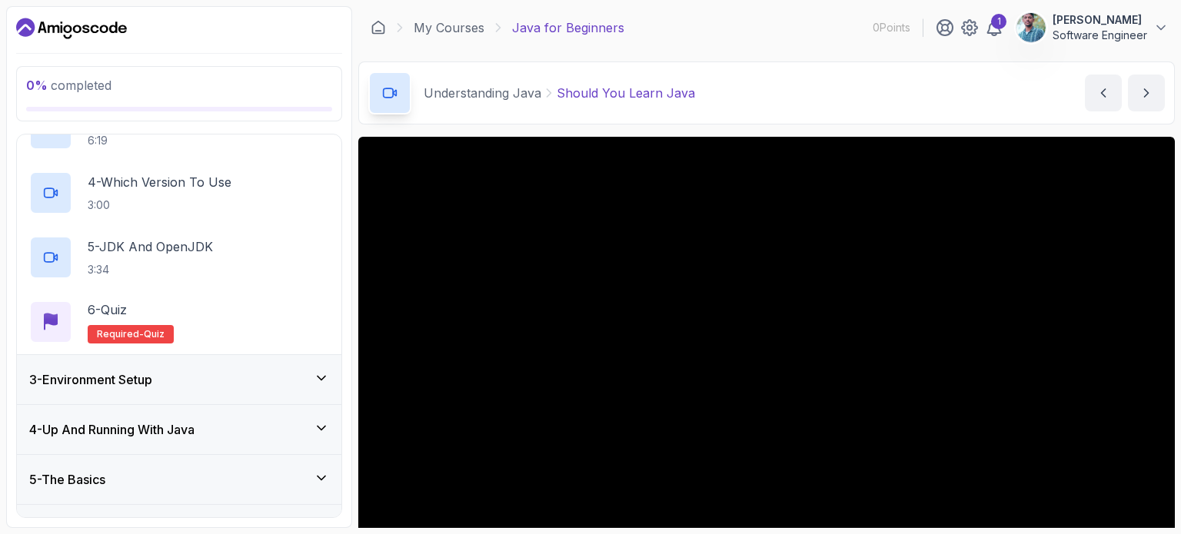
scroll to position [174, 0]
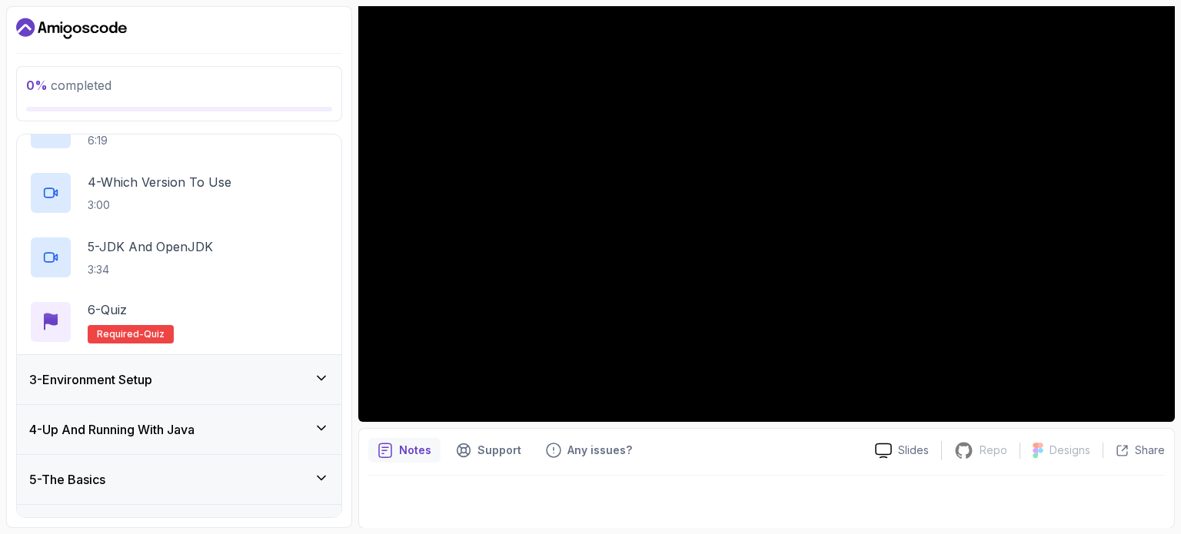
click at [328, 384] on icon at bounding box center [321, 378] width 15 height 15
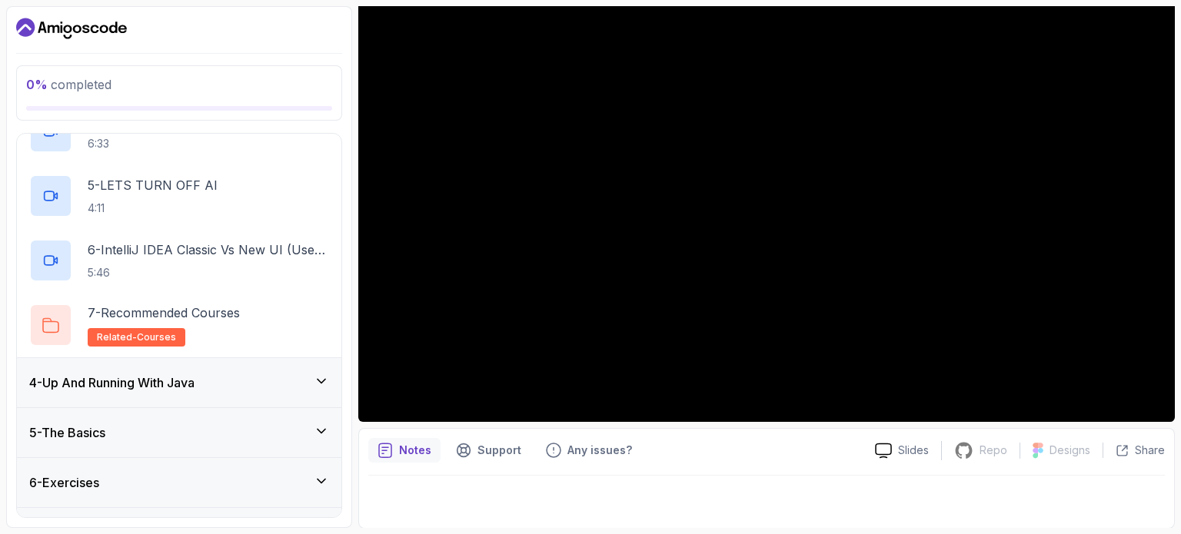
scroll to position [378, 0]
click at [322, 387] on div "4 - Up And Running With Java" at bounding box center [179, 382] width 300 height 18
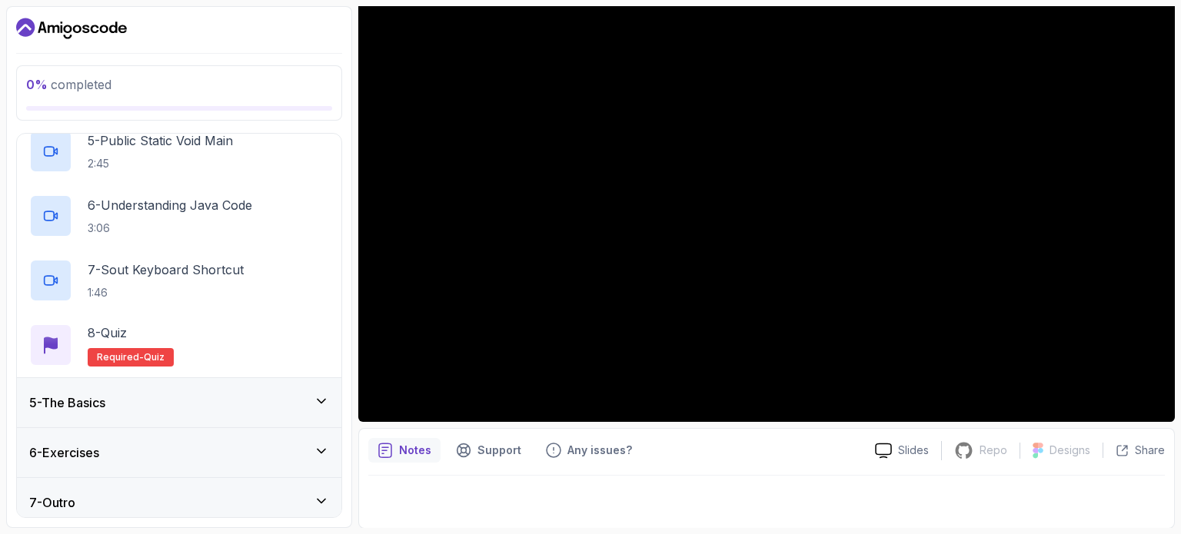
scroll to position [475, 0]
click at [323, 399] on icon at bounding box center [321, 398] width 15 height 15
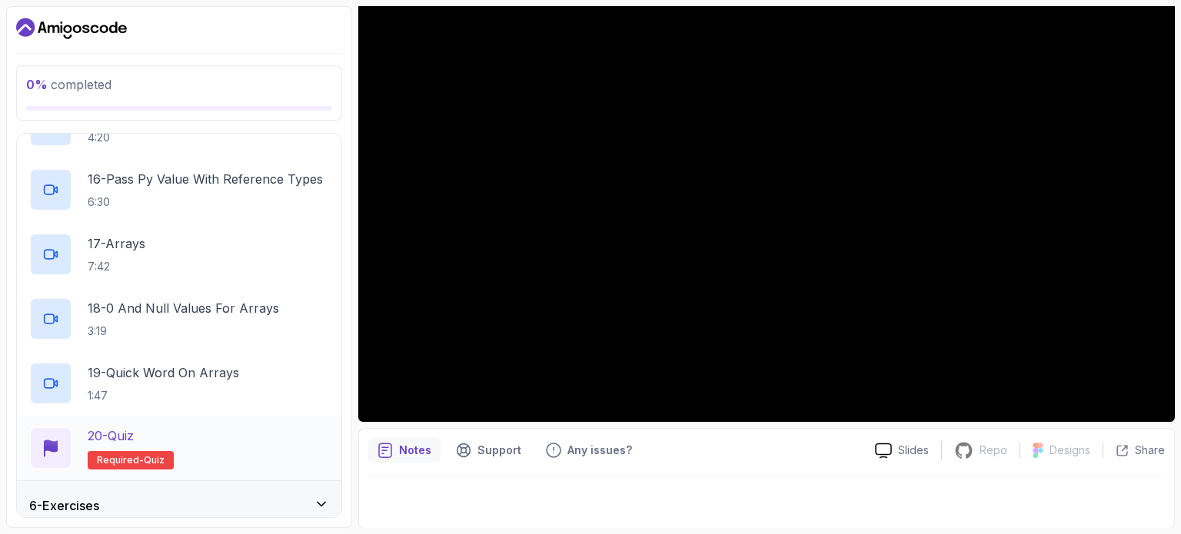
scroll to position [1255, 0]
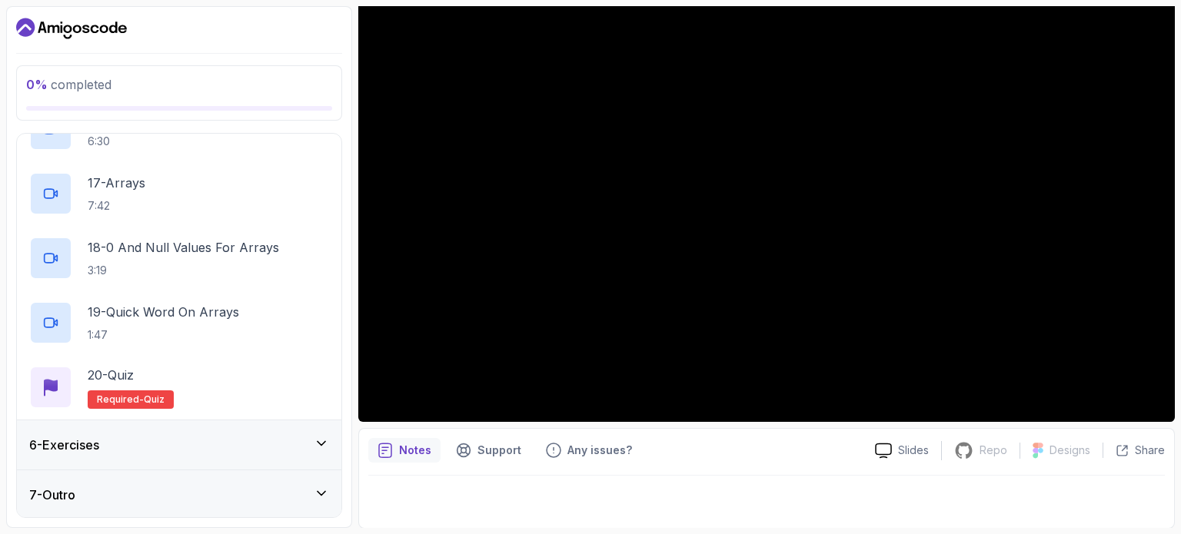
click at [332, 442] on div "6 - Exercises" at bounding box center [179, 445] width 324 height 49
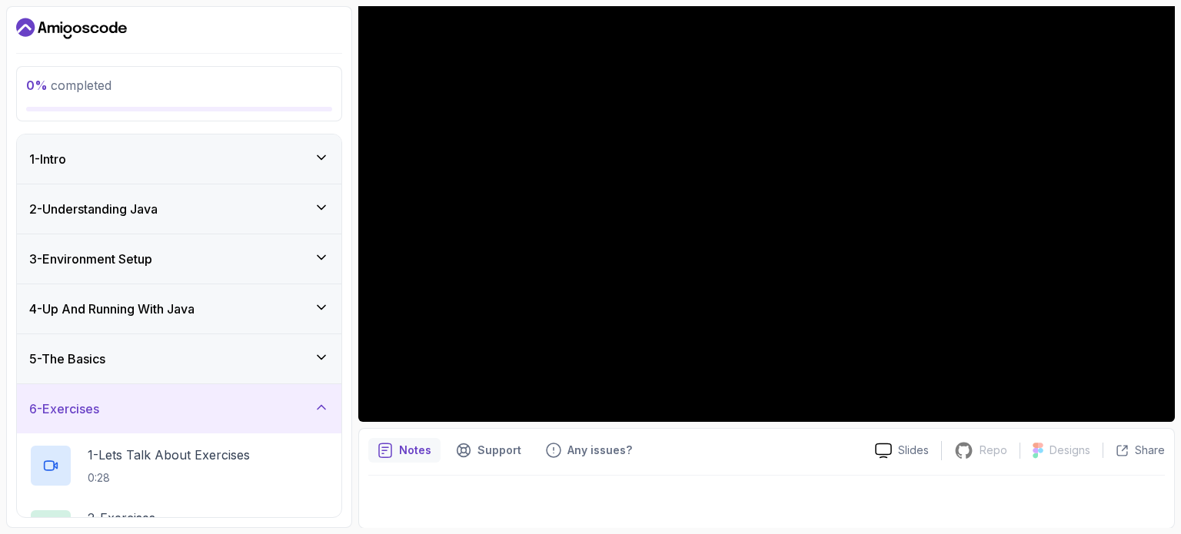
scroll to position [92, 0]
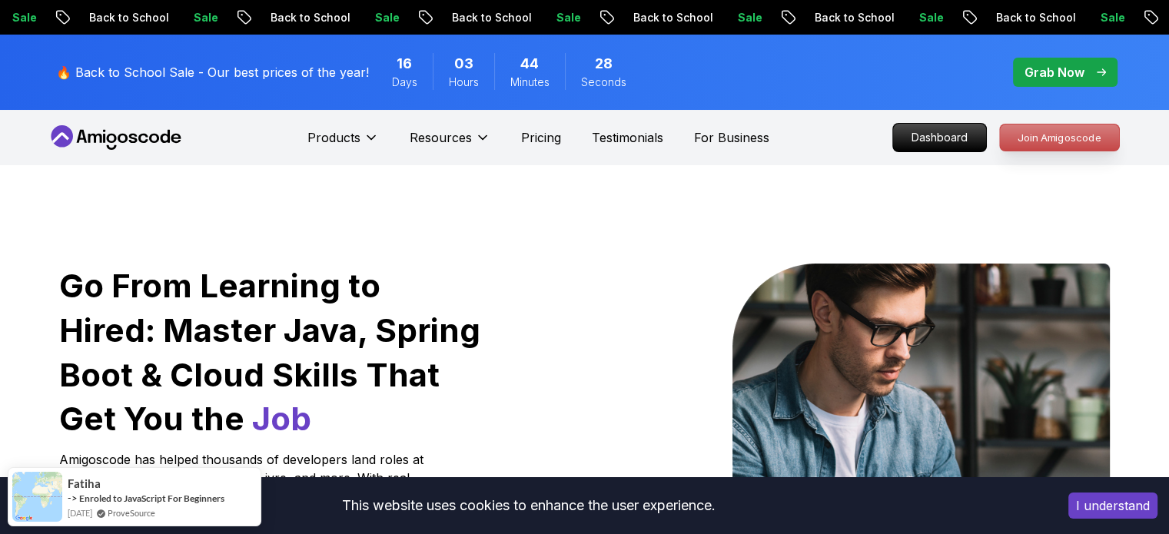
click at [1085, 131] on p "Join Amigoscode" at bounding box center [1059, 138] width 119 height 26
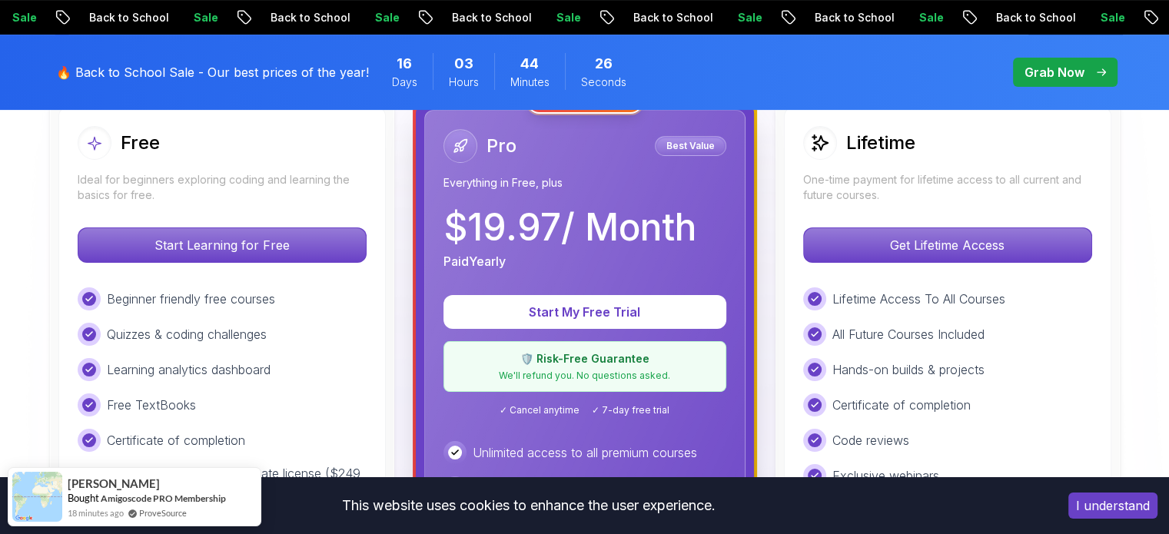
scroll to position [466, 0]
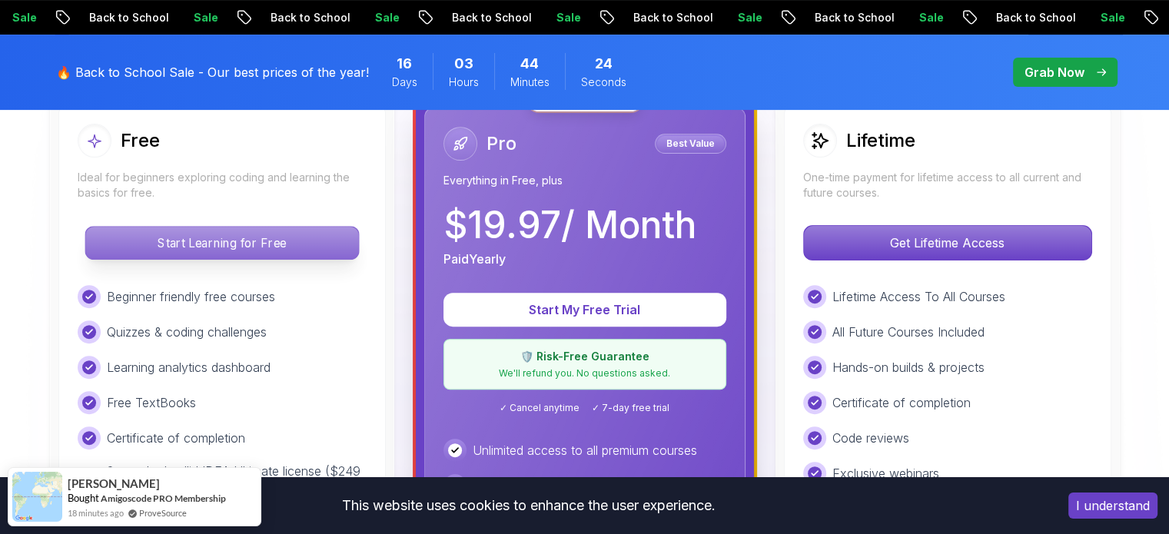
click at [264, 230] on p "Start Learning for Free" at bounding box center [221, 243] width 273 height 32
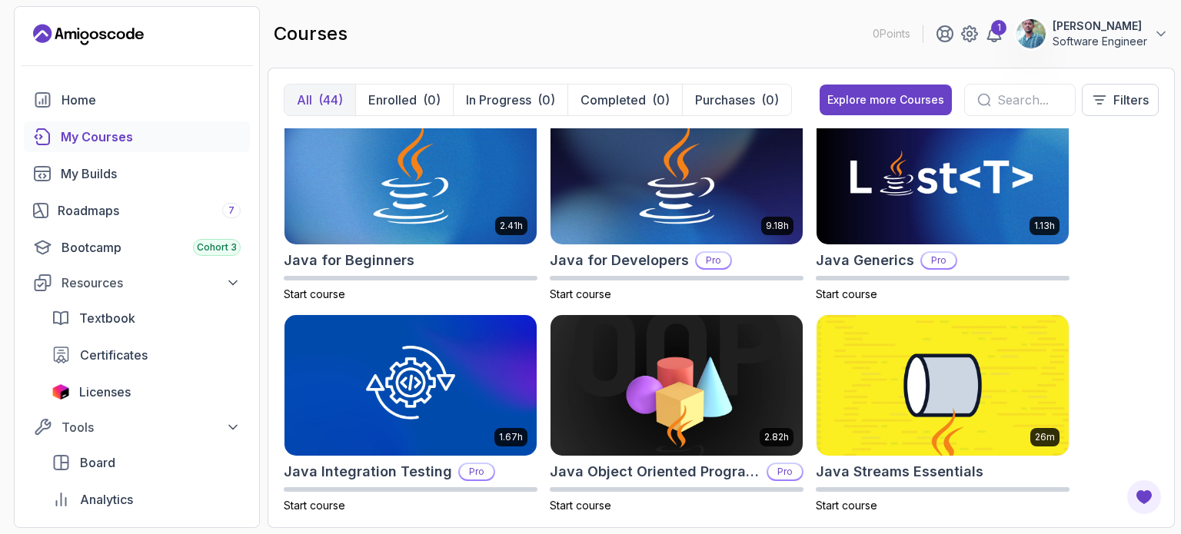
scroll to position [1079, 0]
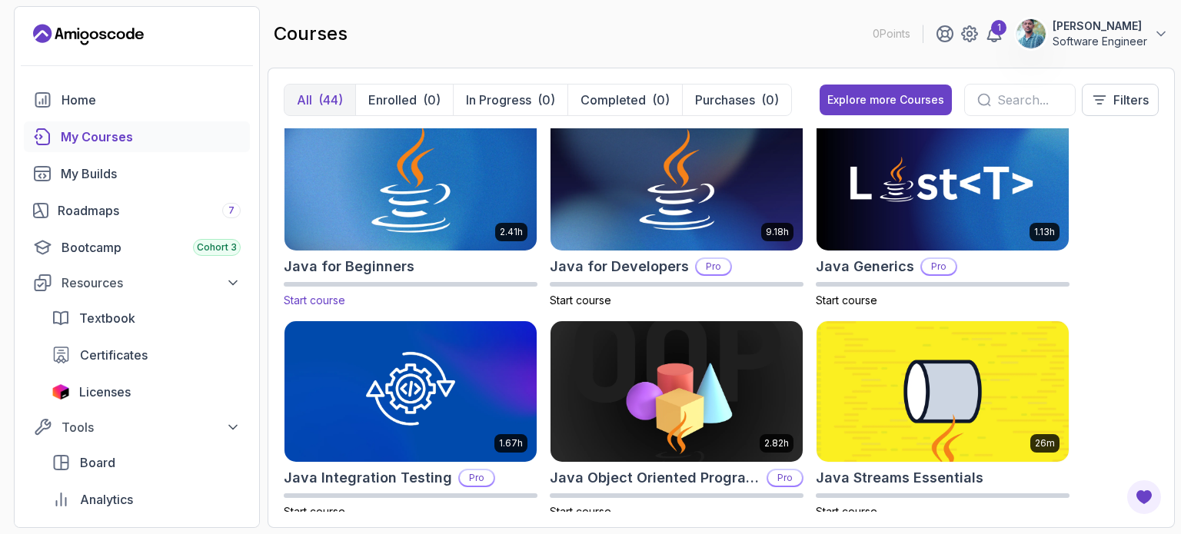
click at [442, 240] on img at bounding box center [410, 180] width 264 height 148
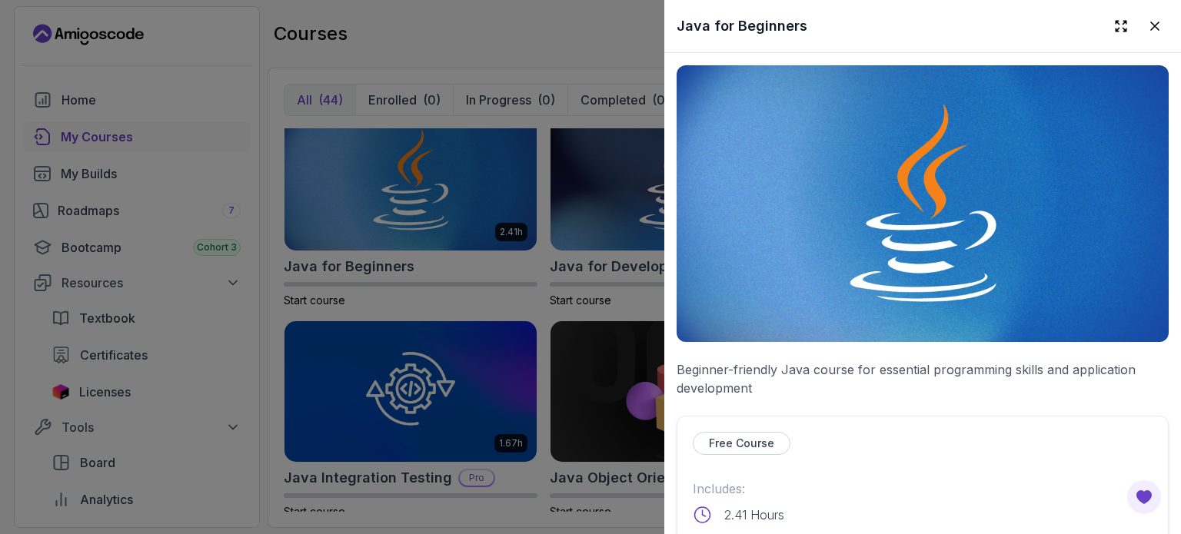
scroll to position [118, 0]
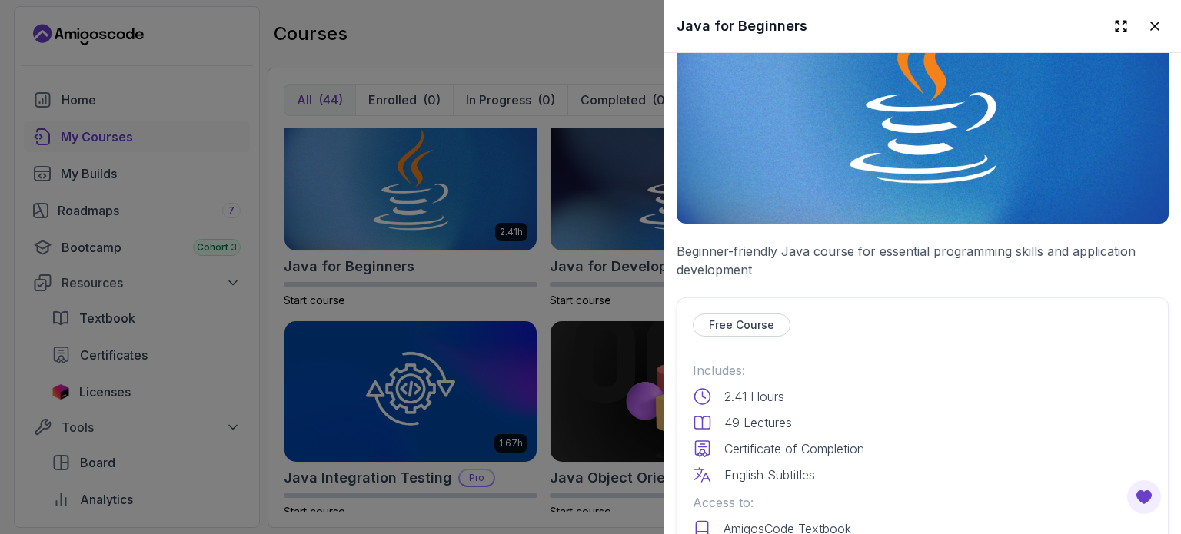
click at [755, 318] on p "Free Course" at bounding box center [741, 325] width 65 height 15
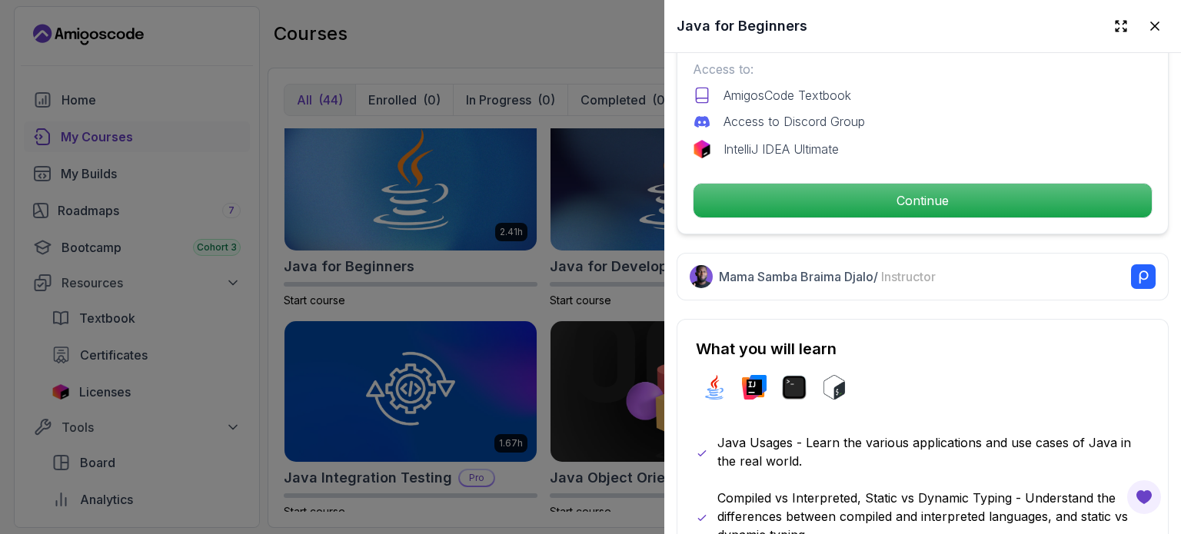
scroll to position [550, 0]
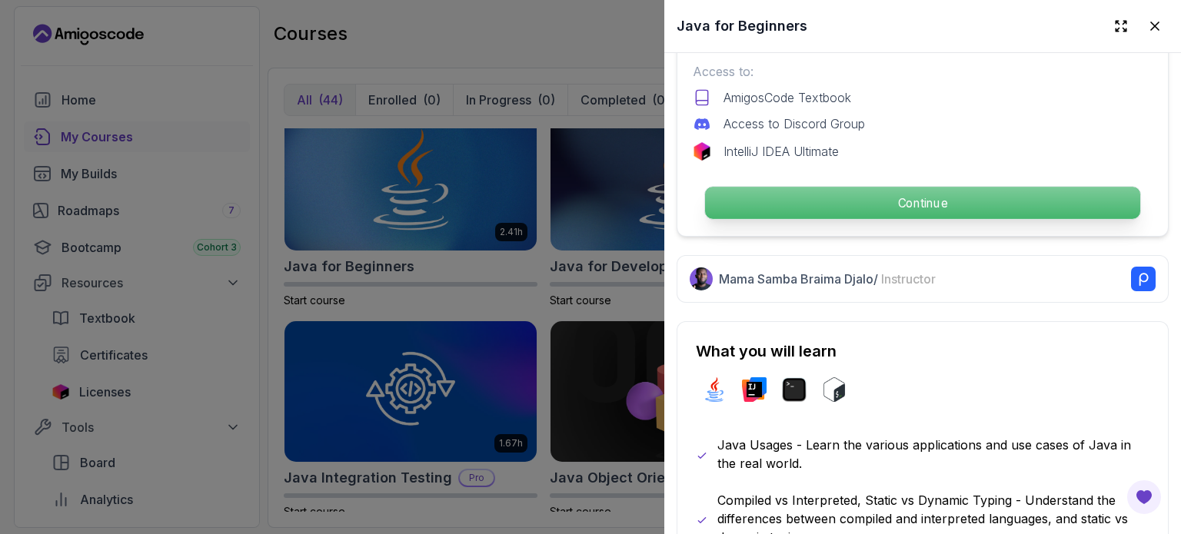
click at [807, 187] on p "Continue" at bounding box center [922, 203] width 435 height 32
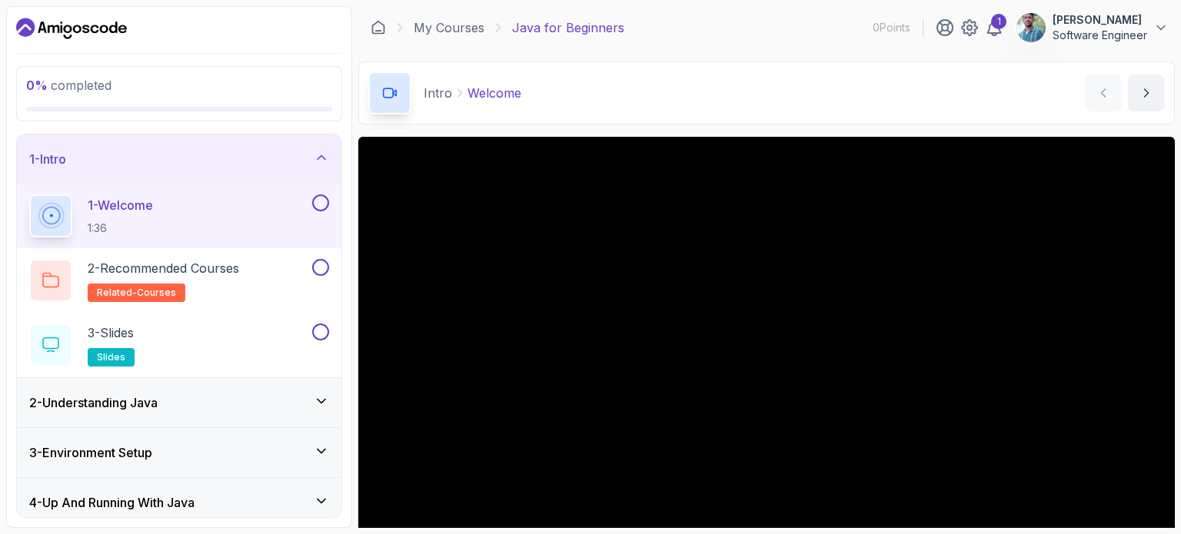
click at [322, 205] on button at bounding box center [320, 203] width 17 height 17
click at [329, 273] on div at bounding box center [319, 267] width 20 height 17
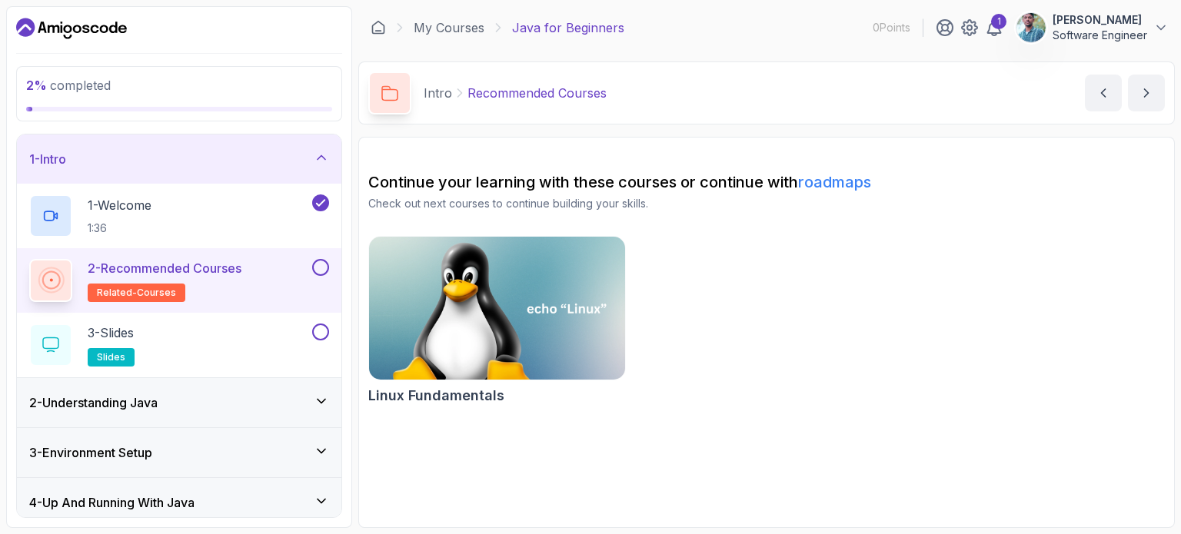
click at [321, 267] on button at bounding box center [320, 267] width 17 height 17
click at [324, 334] on button at bounding box center [320, 332] width 17 height 17
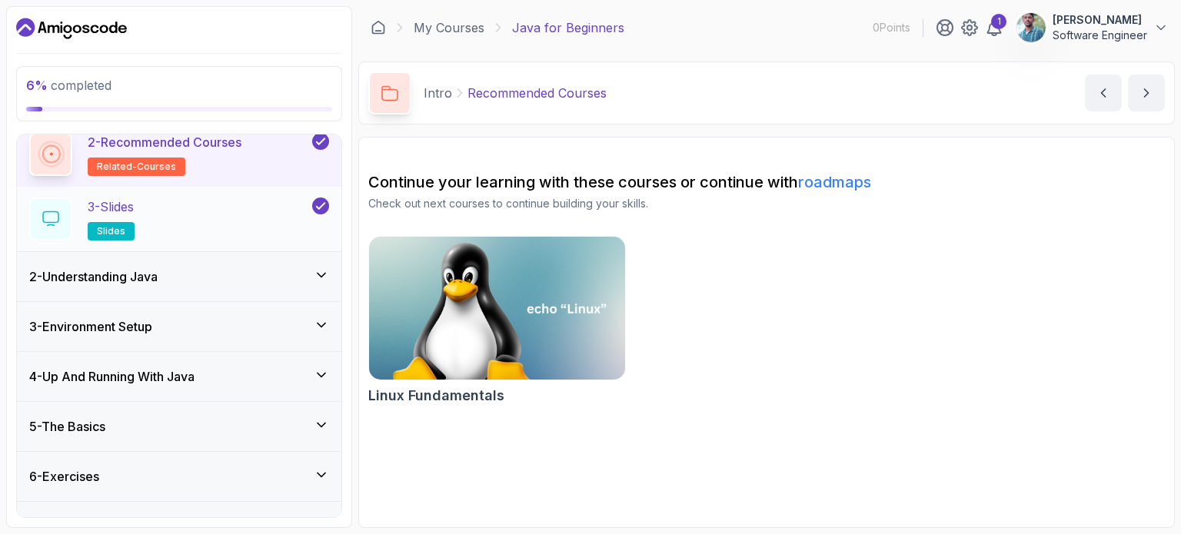
scroll to position [138, 0]
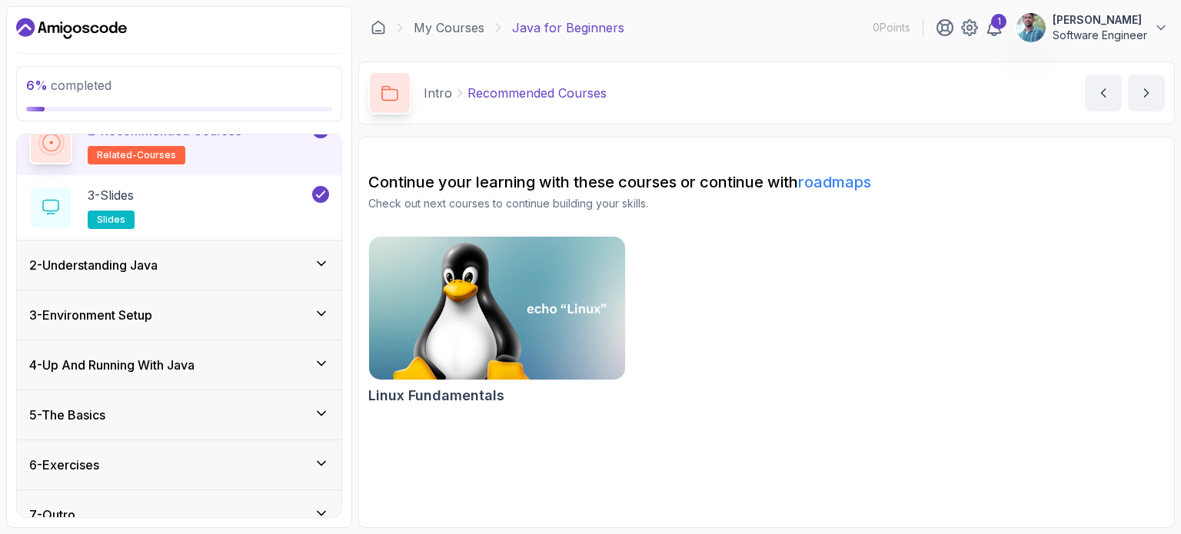
click at [322, 264] on icon at bounding box center [322, 263] width 8 height 4
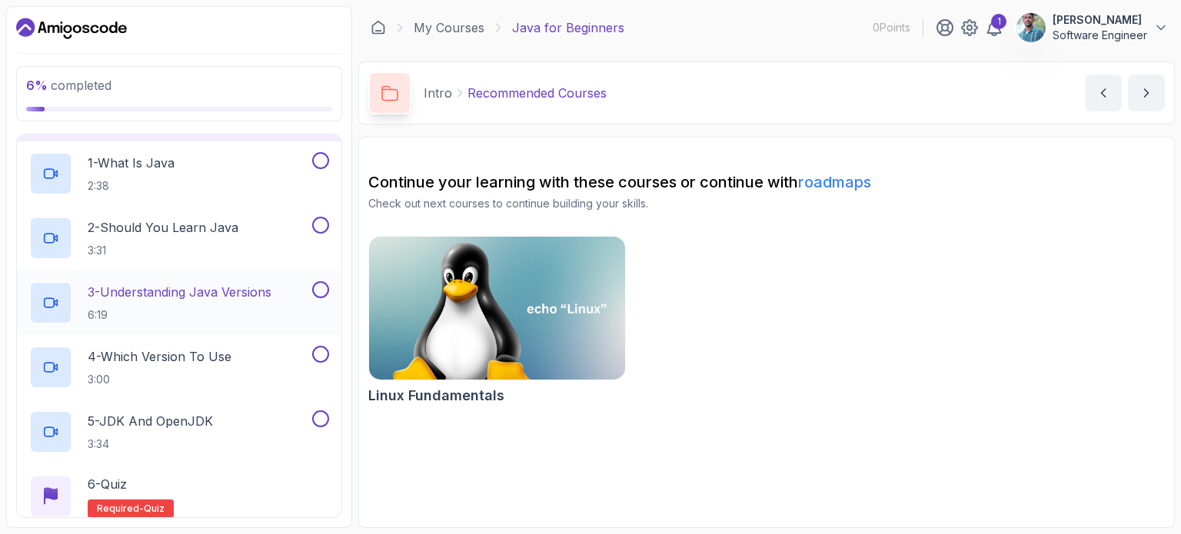
scroll to position [90, 0]
click at [324, 166] on button at bounding box center [320, 163] width 17 height 17
click at [323, 227] on button at bounding box center [320, 227] width 17 height 17
click at [324, 284] on button at bounding box center [320, 292] width 17 height 17
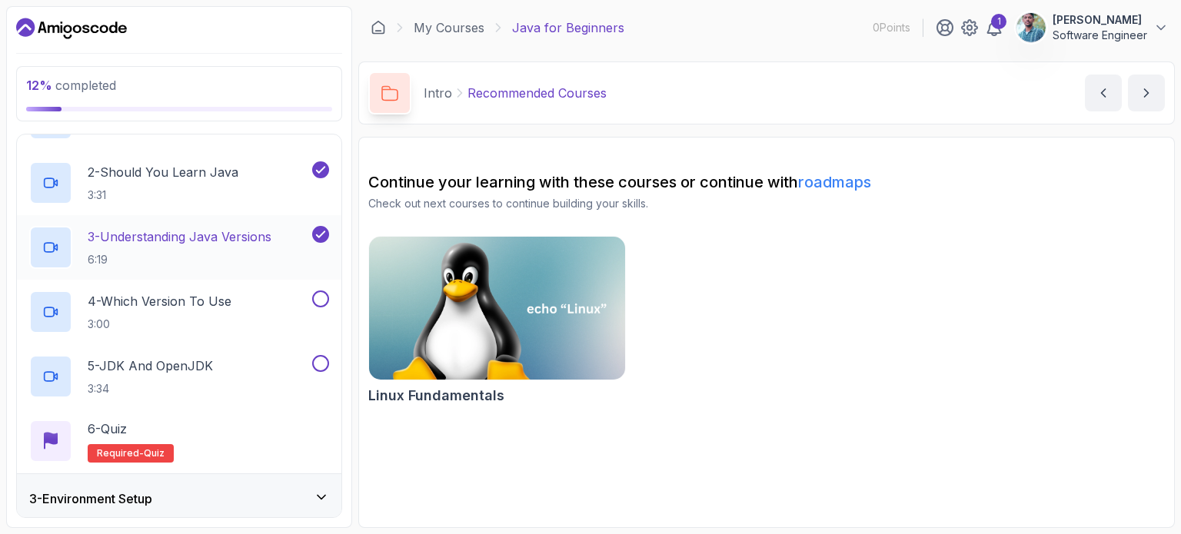
scroll to position [150, 0]
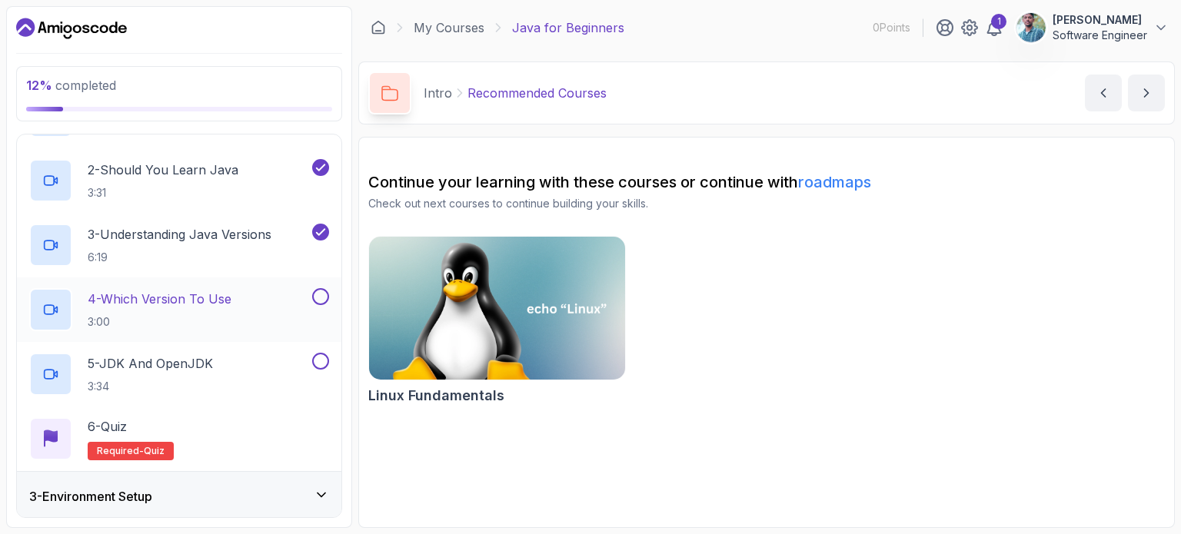
click at [317, 298] on button at bounding box center [320, 296] width 17 height 17
click at [321, 363] on button at bounding box center [320, 361] width 17 height 17
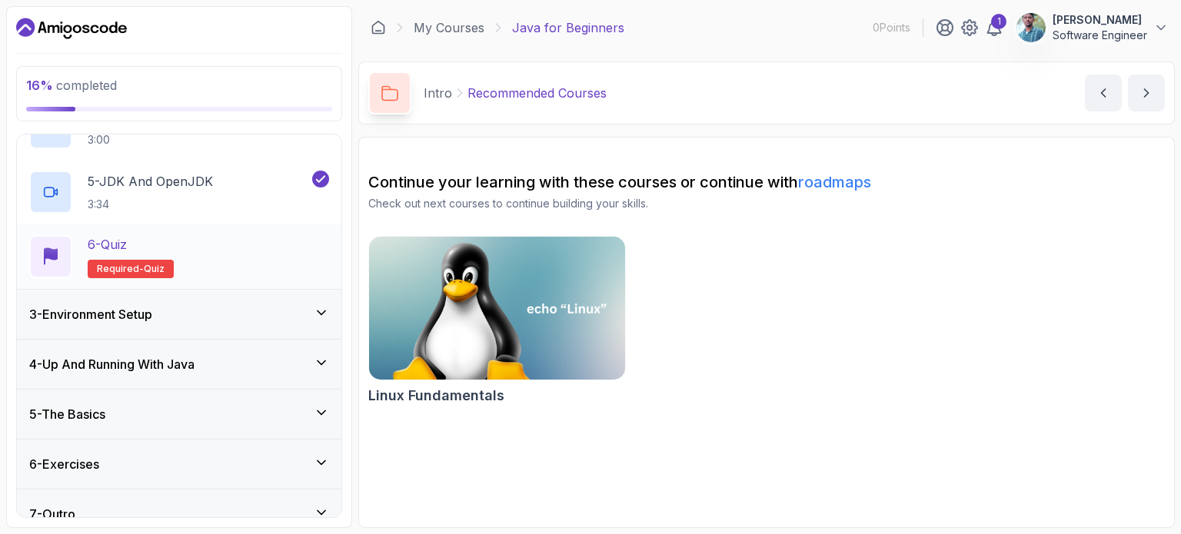
click at [111, 274] on p "Required- quiz" at bounding box center [131, 269] width 86 height 18
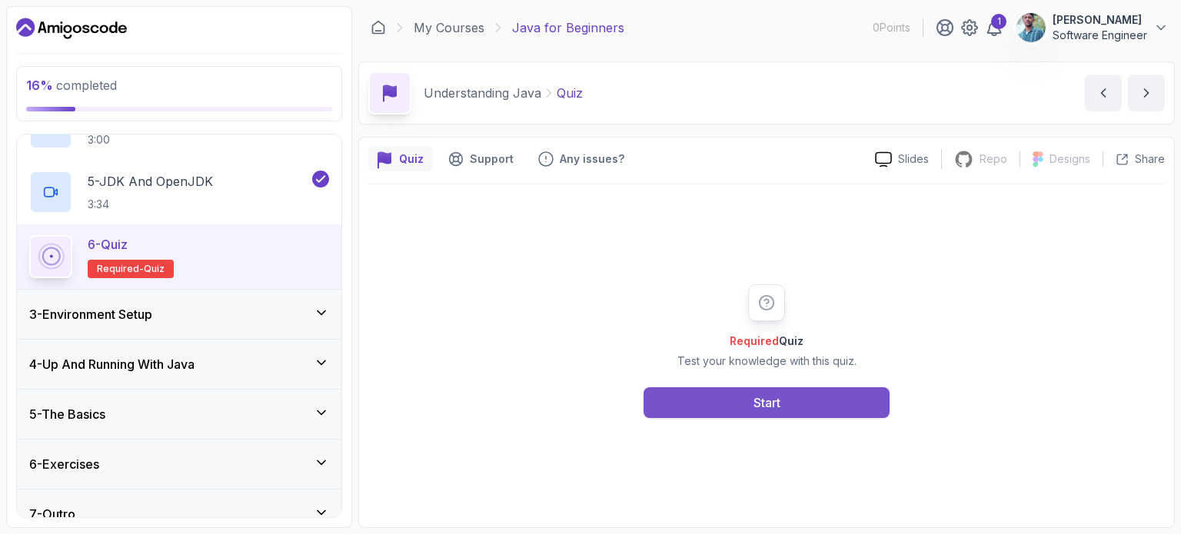
click at [730, 407] on button "Start" at bounding box center [767, 402] width 246 height 31
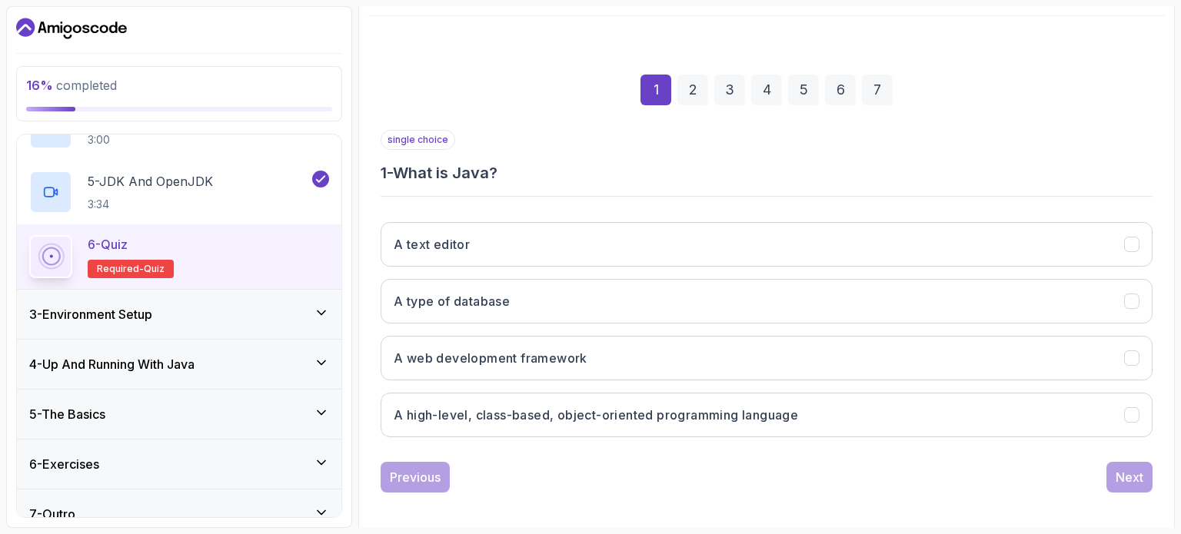
scroll to position [175, 0]
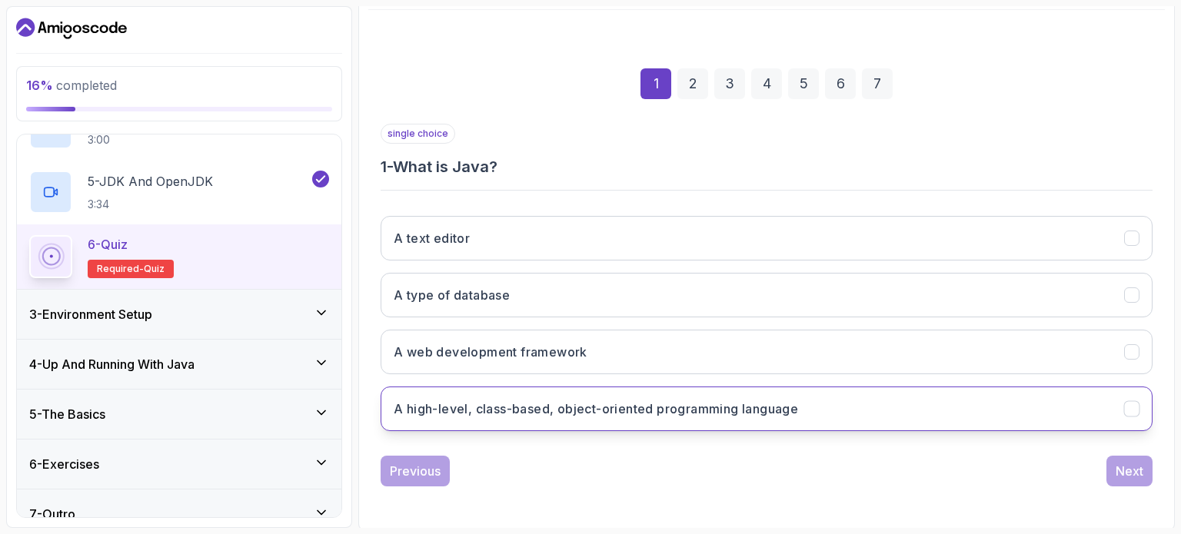
click at [526, 411] on h3 "A high-level, class-based, object-oriented programming language" at bounding box center [596, 409] width 404 height 18
click at [1131, 464] on div "Next" at bounding box center [1130, 471] width 28 height 18
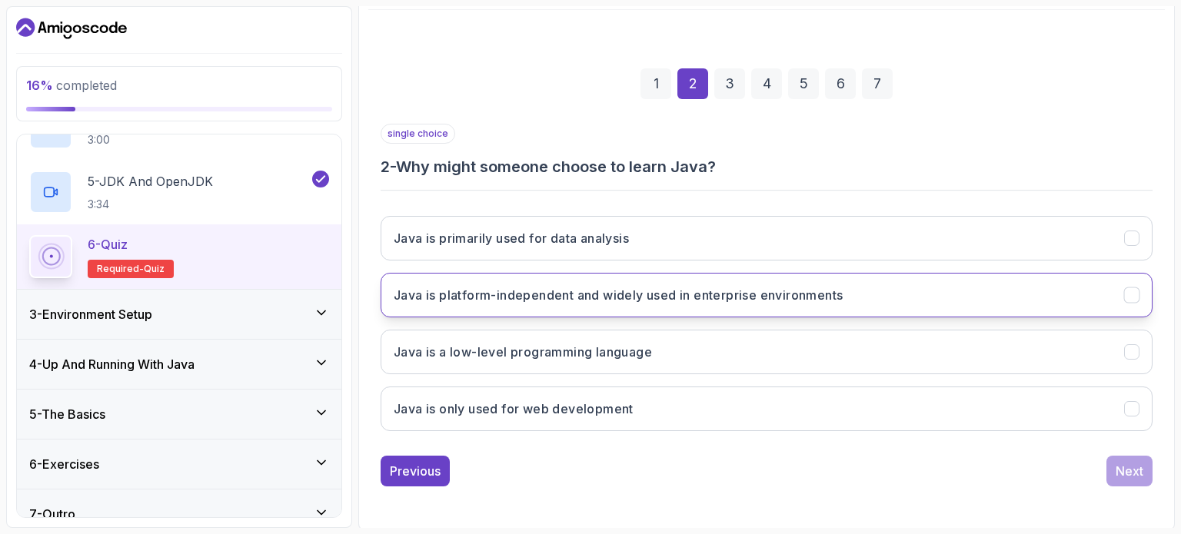
click at [619, 299] on h3 "Java is platform-independent and widely used in enterprise environments" at bounding box center [618, 295] width 449 height 18
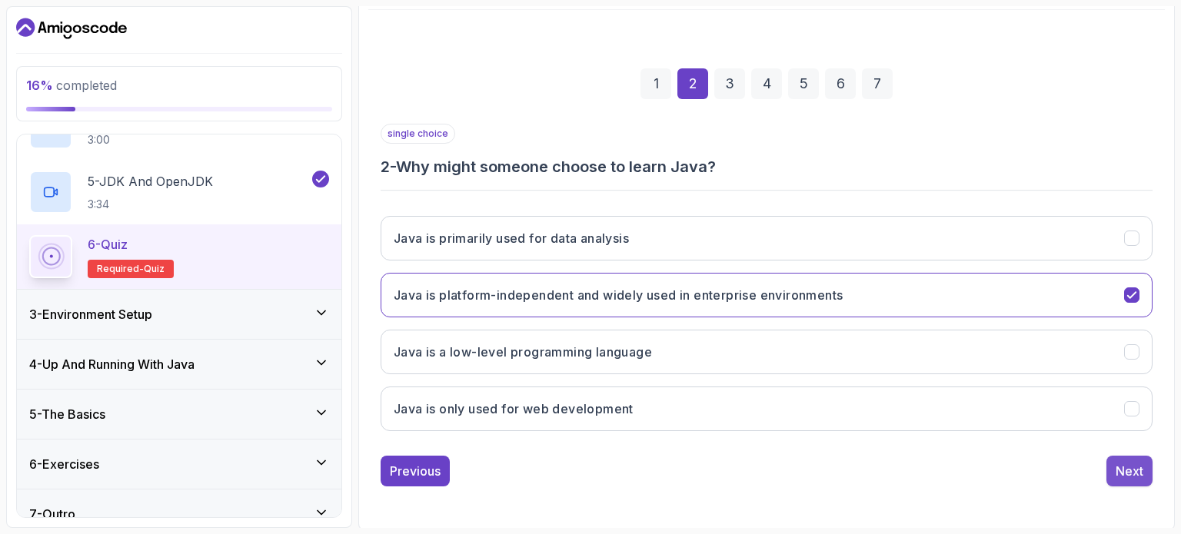
click at [1119, 477] on div "Next" at bounding box center [1130, 471] width 28 height 18
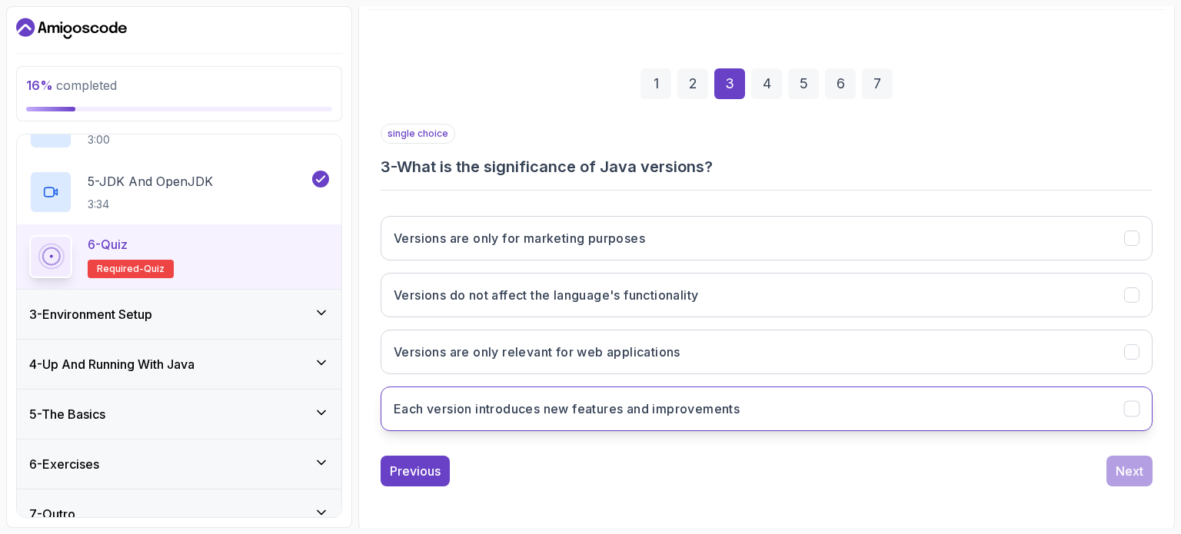
click at [804, 411] on button "Each version introduces new features and improvements" at bounding box center [767, 409] width 772 height 45
click at [1134, 464] on div "Next" at bounding box center [1130, 471] width 28 height 18
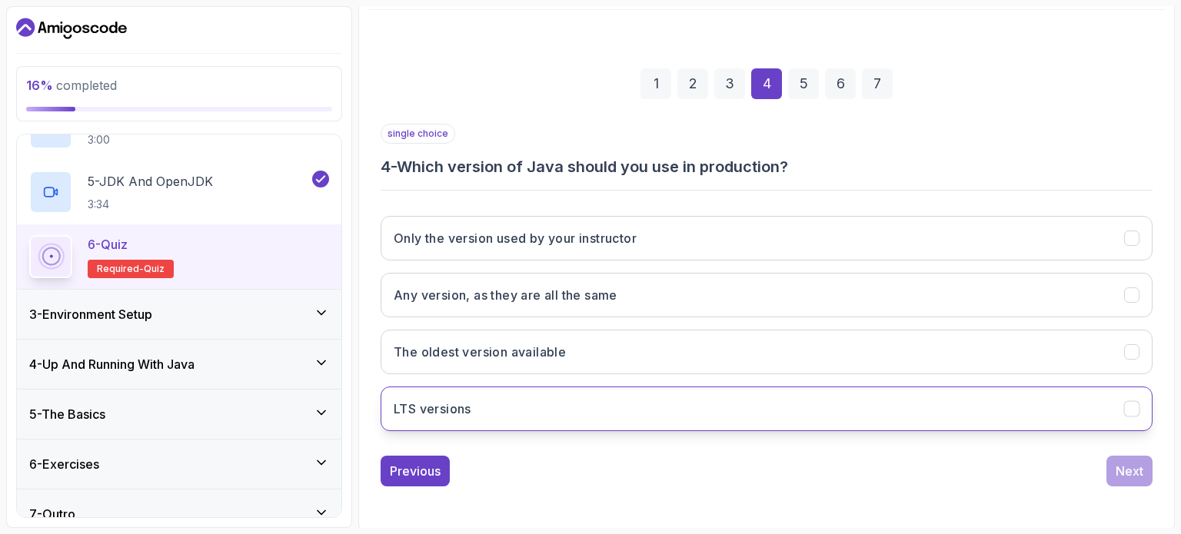
click at [605, 414] on button "LTS versions" at bounding box center [767, 409] width 772 height 45
click at [1122, 464] on div "Next" at bounding box center [1130, 471] width 28 height 18
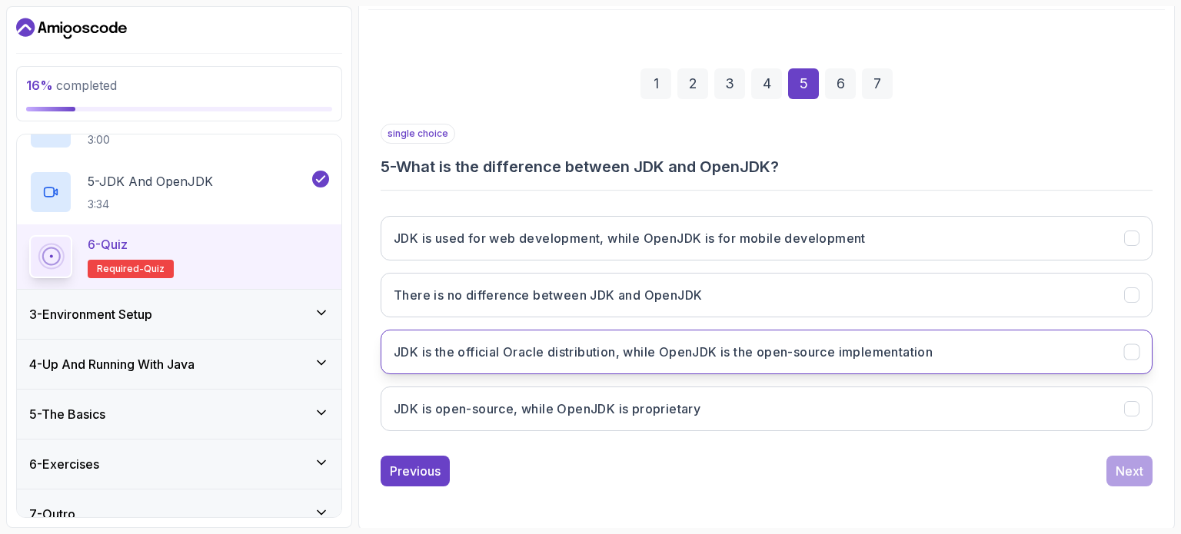
click at [803, 351] on h3 "JDK is the official Oracle distribution, while OpenJDK is the open-source imple…" at bounding box center [663, 352] width 539 height 18
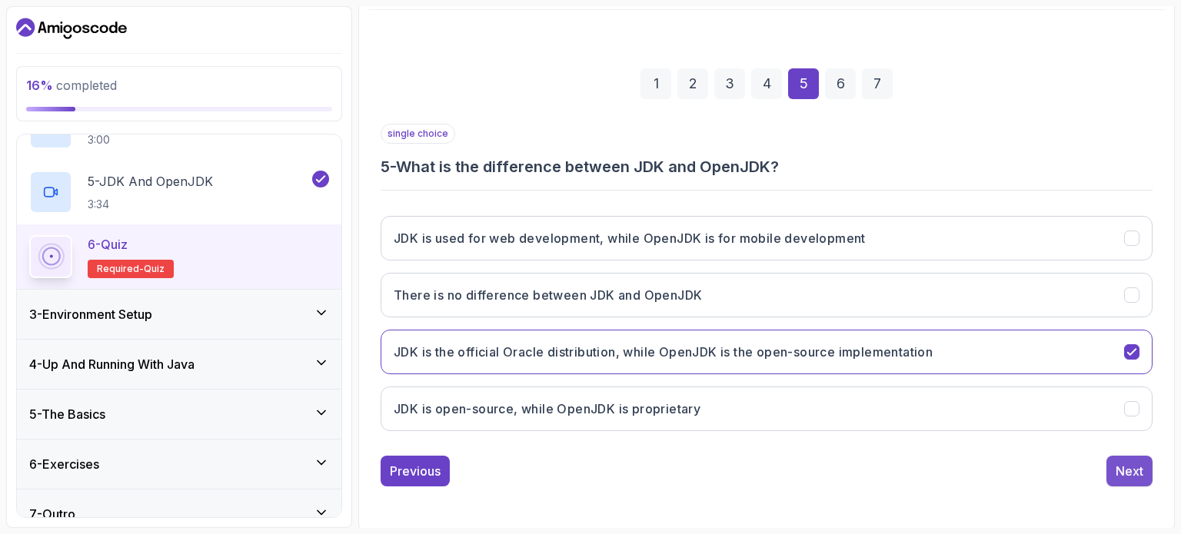
click at [1151, 474] on button "Next" at bounding box center [1129, 471] width 46 height 31
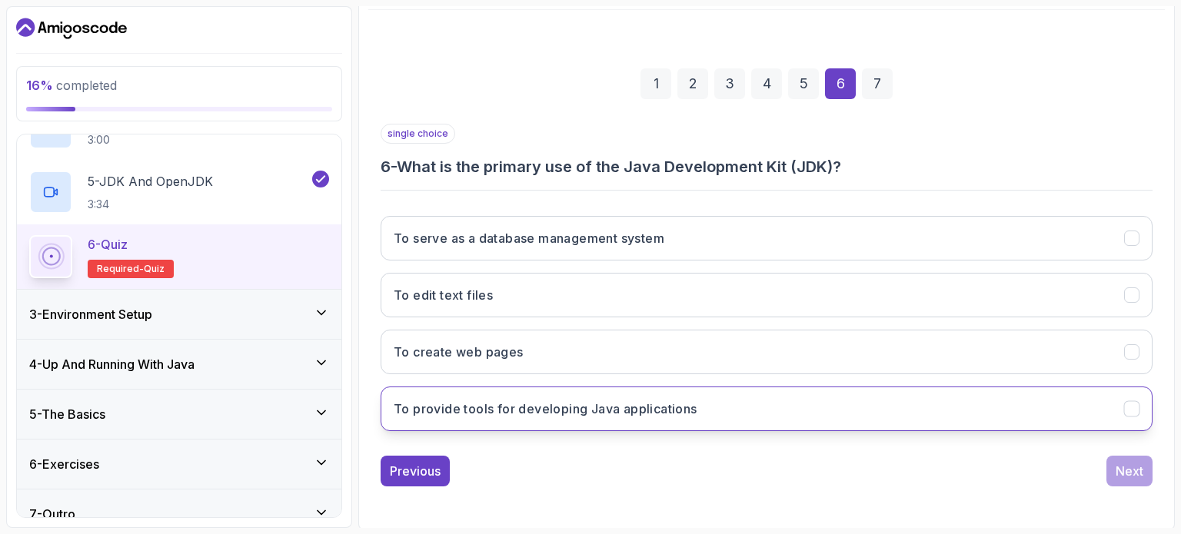
click at [687, 407] on h3 "To provide tools for developing Java applications" at bounding box center [546, 409] width 304 height 18
click at [1141, 474] on div "Next" at bounding box center [1130, 471] width 28 height 18
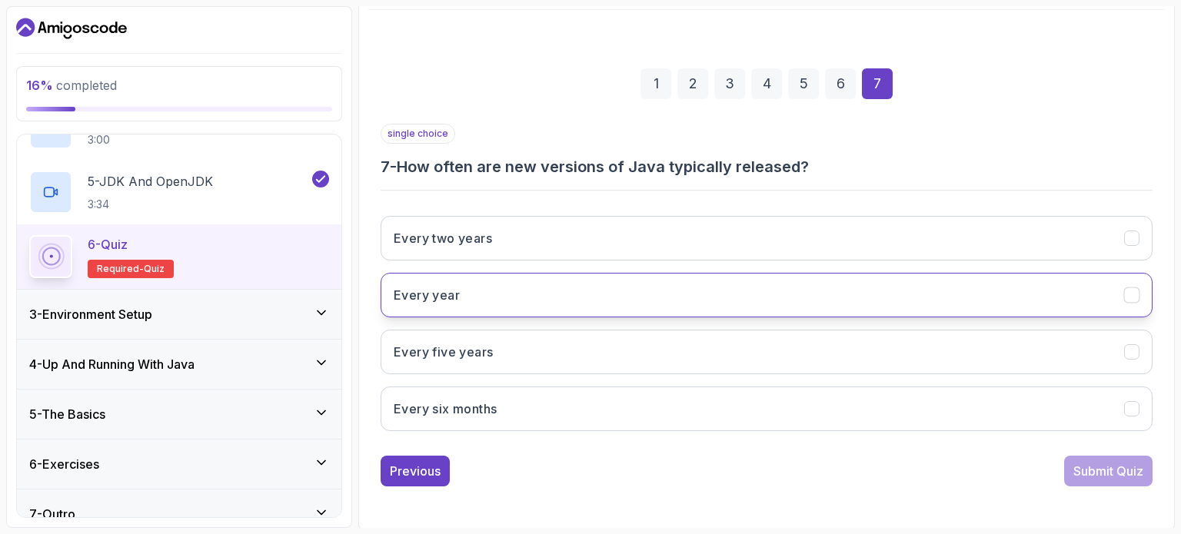
click at [515, 306] on button "Every year" at bounding box center [767, 295] width 772 height 45
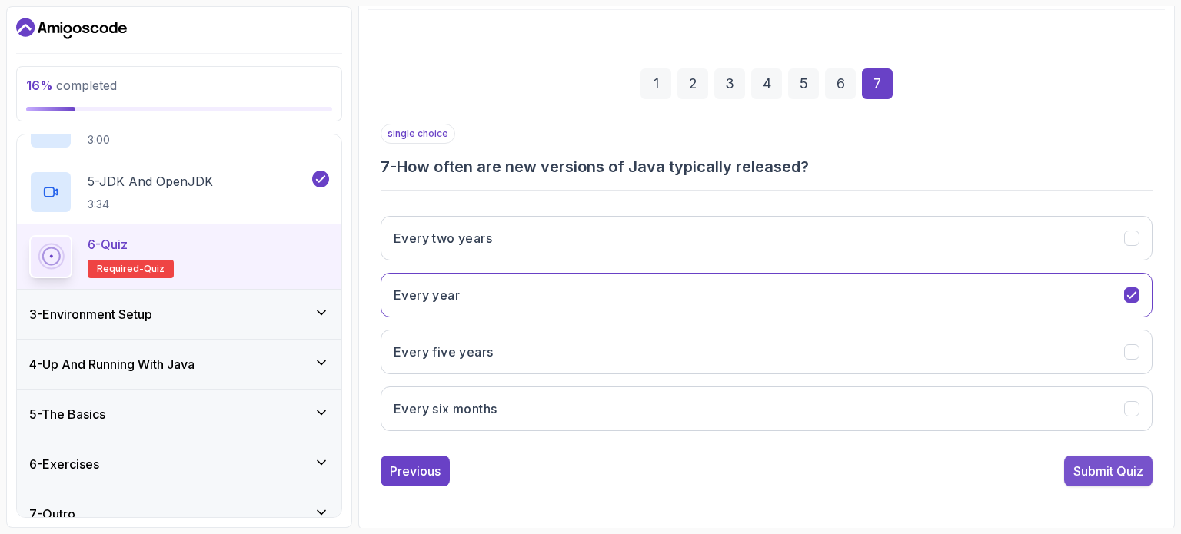
click at [1093, 470] on div "Submit Quiz" at bounding box center [1108, 471] width 70 height 18
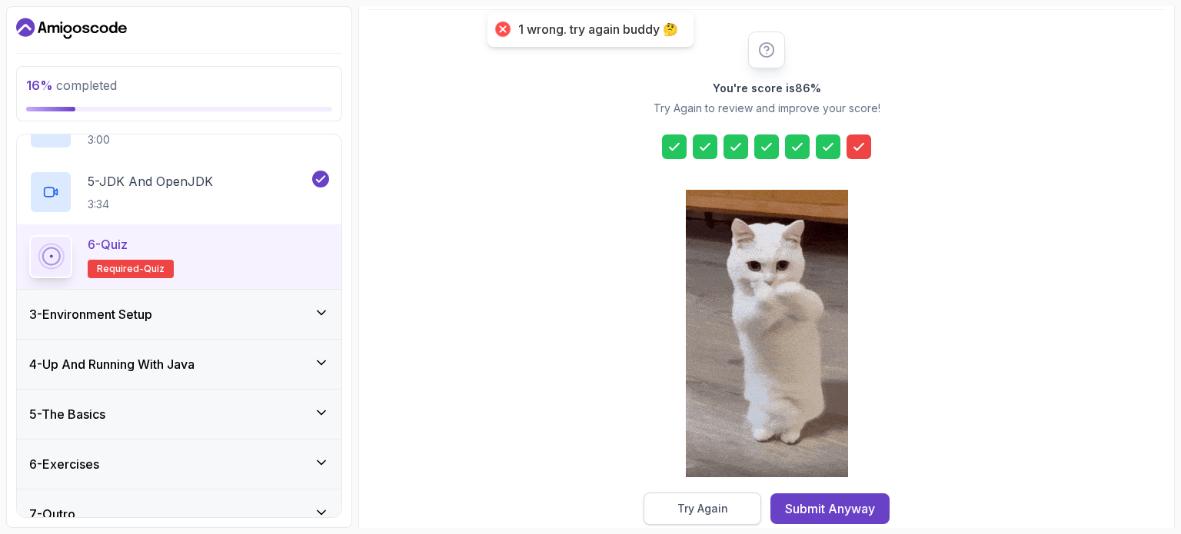
click at [690, 505] on div "Try Again" at bounding box center [702, 508] width 51 height 15
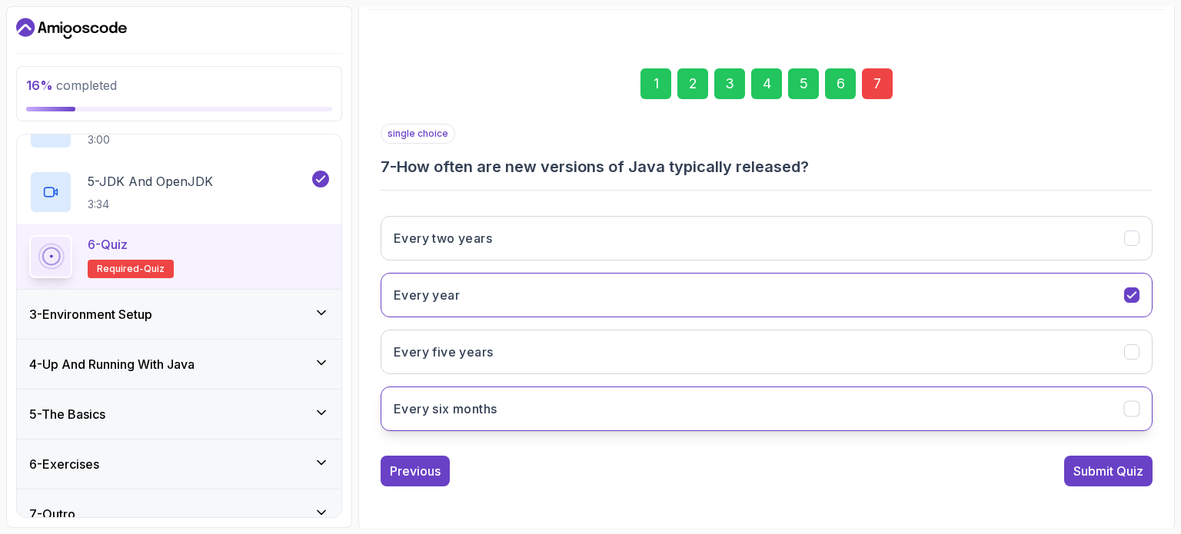
click at [507, 417] on button "Every six months" at bounding box center [767, 409] width 772 height 45
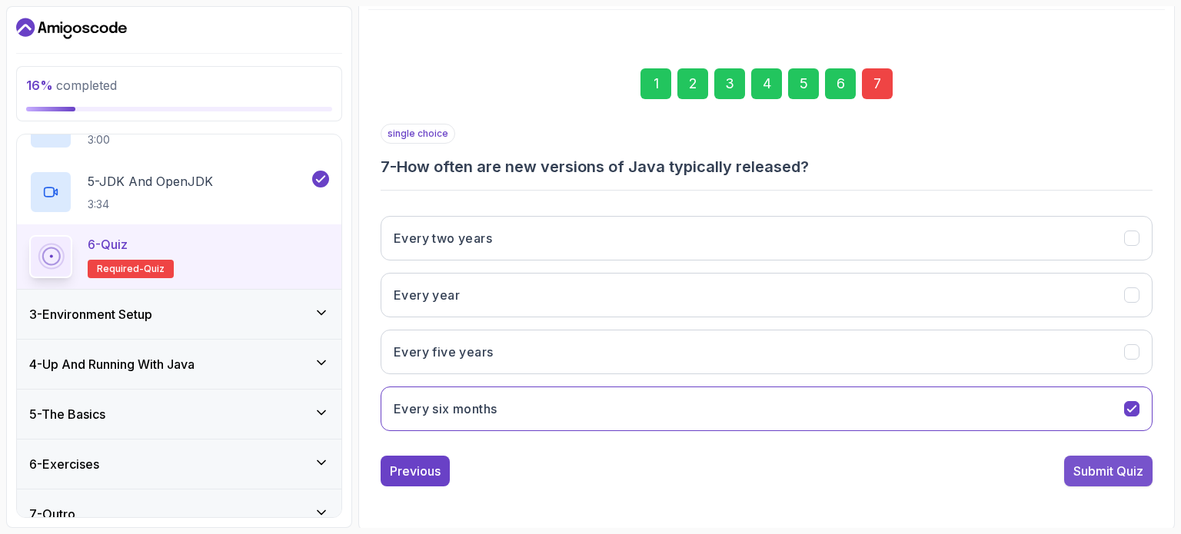
click at [1093, 467] on div "Submit Quiz" at bounding box center [1108, 471] width 70 height 18
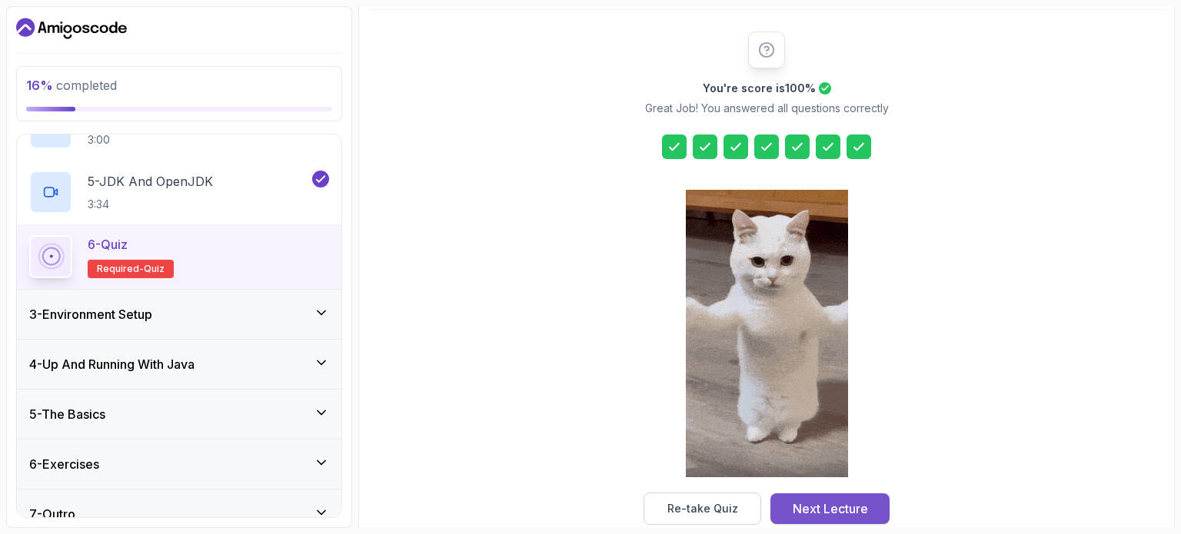
click at [809, 510] on div "Next Lecture" at bounding box center [830, 509] width 75 height 18
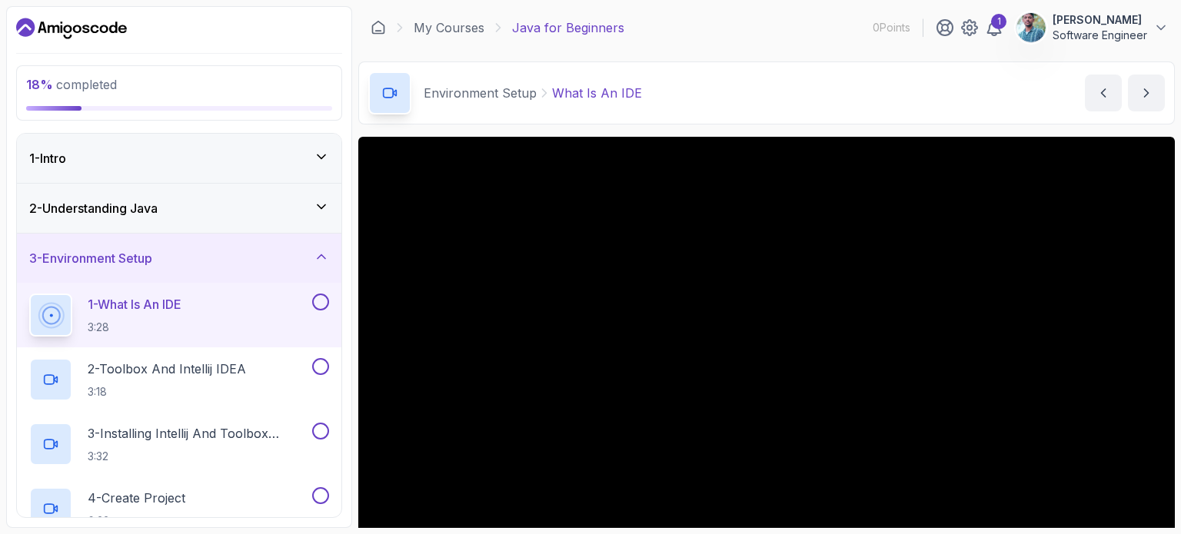
click at [322, 301] on button at bounding box center [320, 302] width 17 height 17
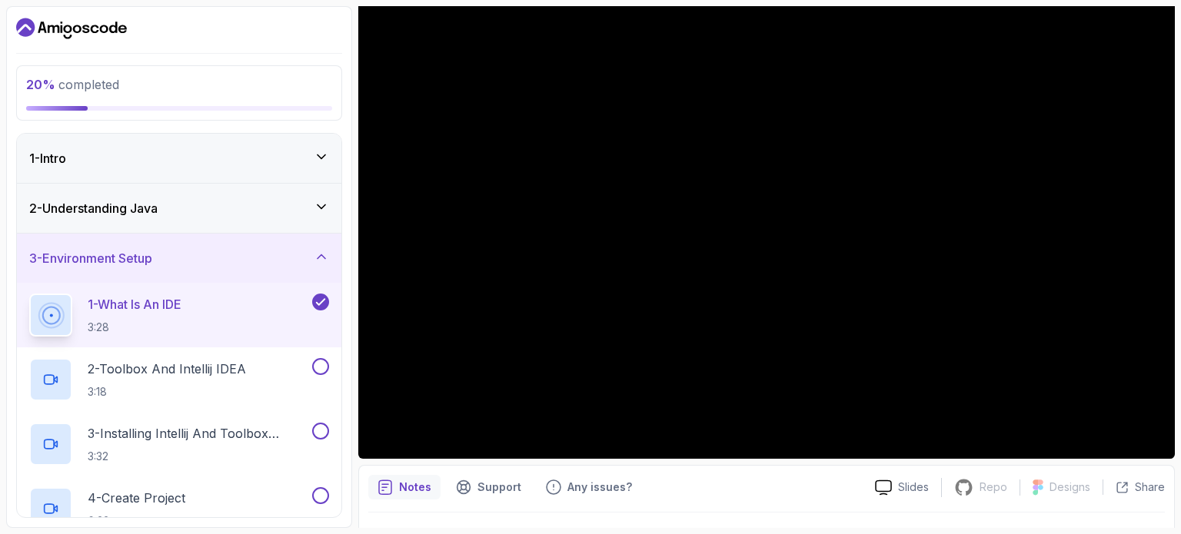
scroll to position [138, 0]
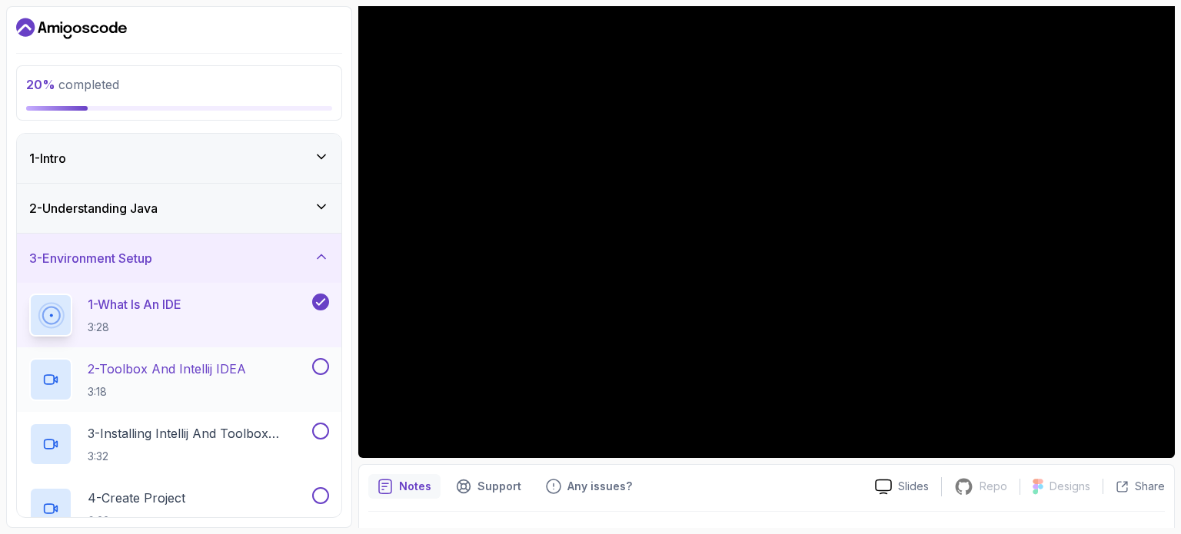
click at [313, 361] on div at bounding box center [319, 366] width 20 height 17
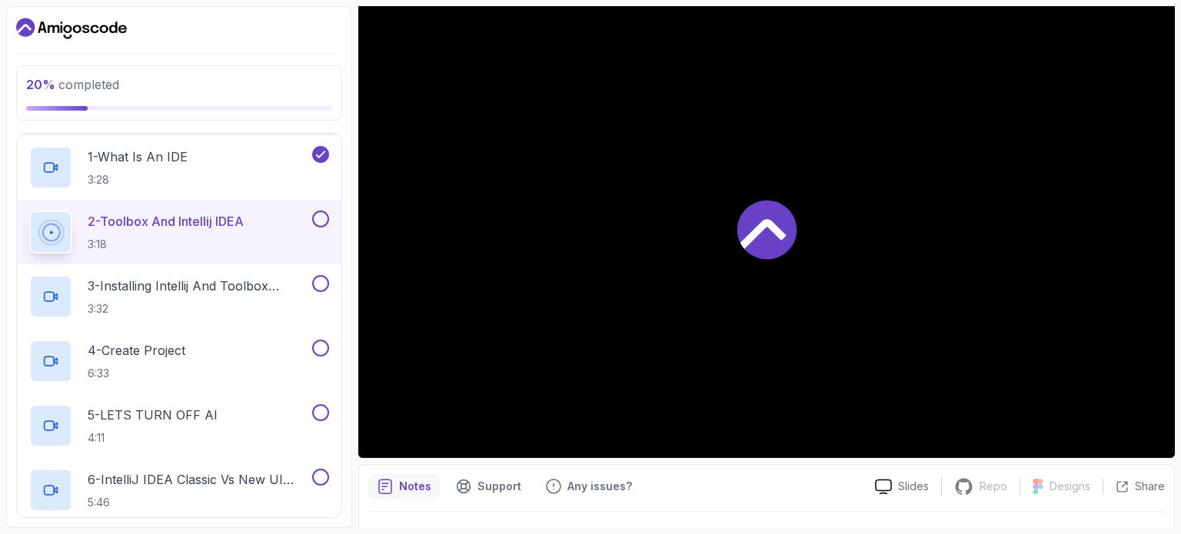
scroll to position [150, 0]
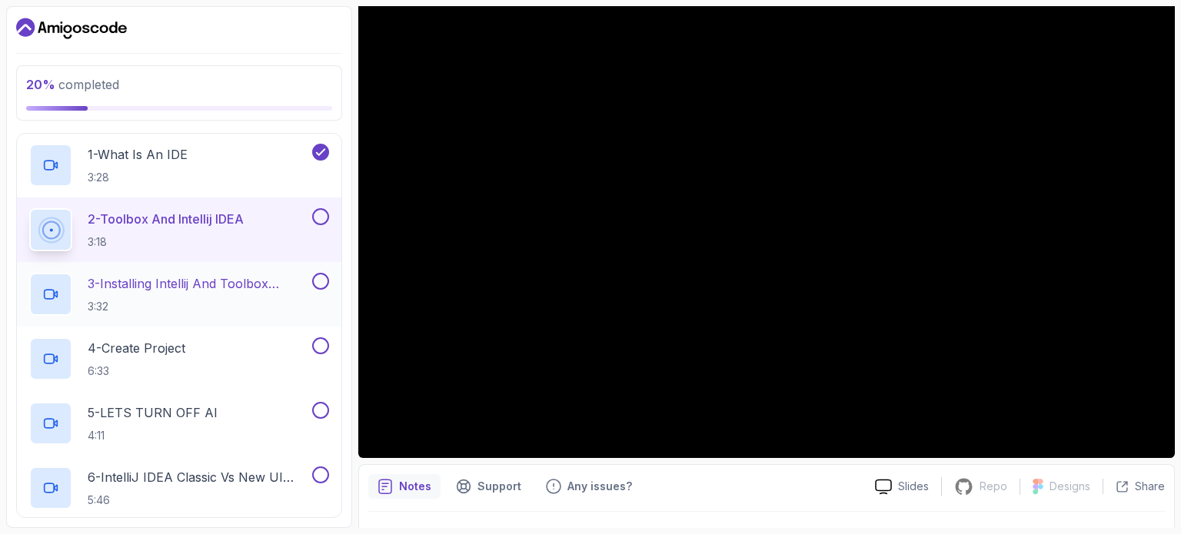
click at [323, 285] on button at bounding box center [320, 281] width 17 height 17
click at [322, 218] on button at bounding box center [320, 216] width 17 height 17
click at [324, 344] on button at bounding box center [320, 346] width 17 height 17
click at [319, 399] on div "5 - LETS TURN OFF AI 4:11" at bounding box center [179, 423] width 324 height 65
click at [324, 408] on button at bounding box center [320, 410] width 17 height 17
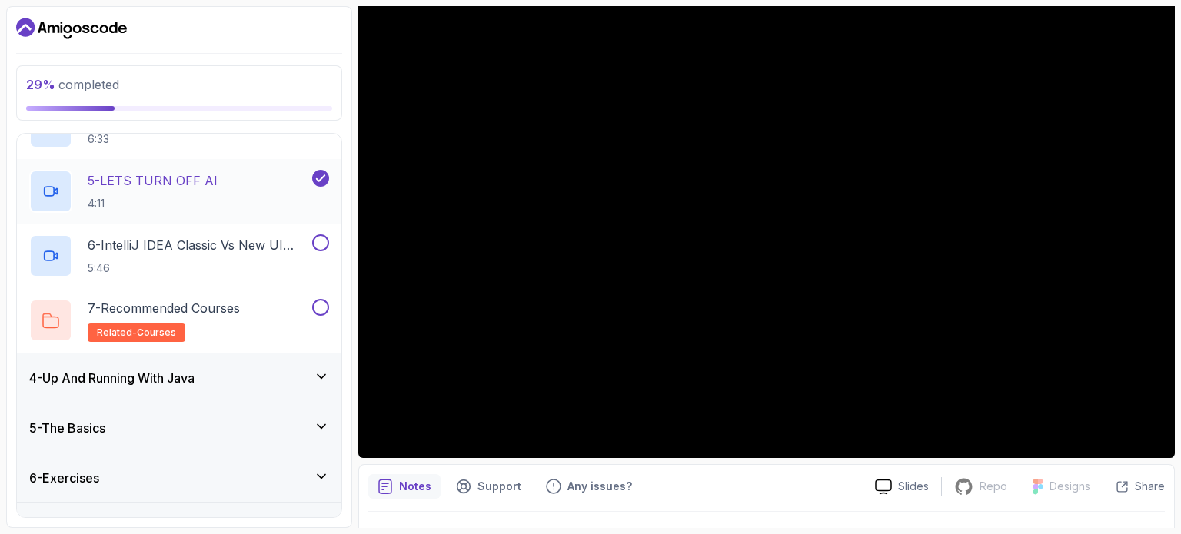
scroll to position [384, 0]
click at [321, 236] on button at bounding box center [320, 240] width 17 height 17
click at [324, 298] on button at bounding box center [320, 305] width 17 height 17
click at [324, 367] on icon at bounding box center [321, 374] width 15 height 15
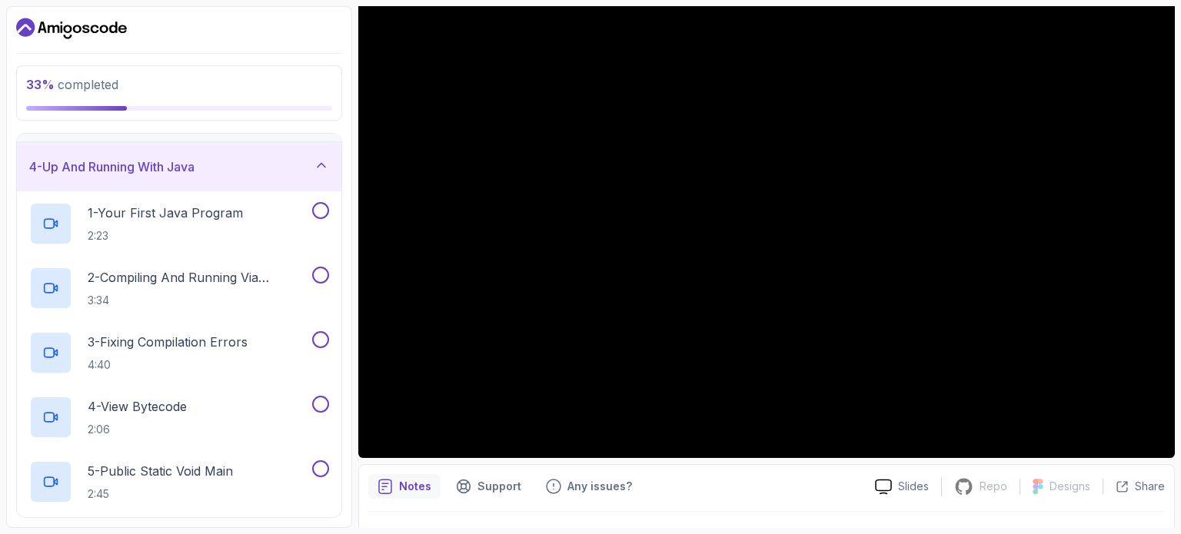
scroll to position [143, 0]
click at [322, 215] on button at bounding box center [320, 209] width 17 height 17
click at [318, 278] on button at bounding box center [320, 273] width 17 height 17
click at [323, 338] on button at bounding box center [320, 338] width 17 height 17
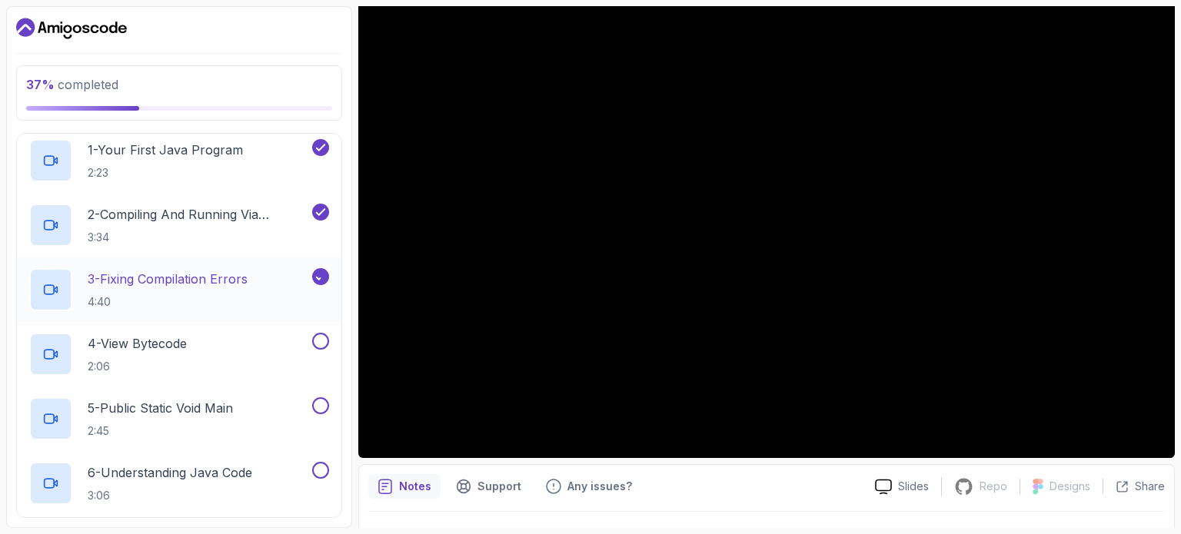
scroll to position [209, 0]
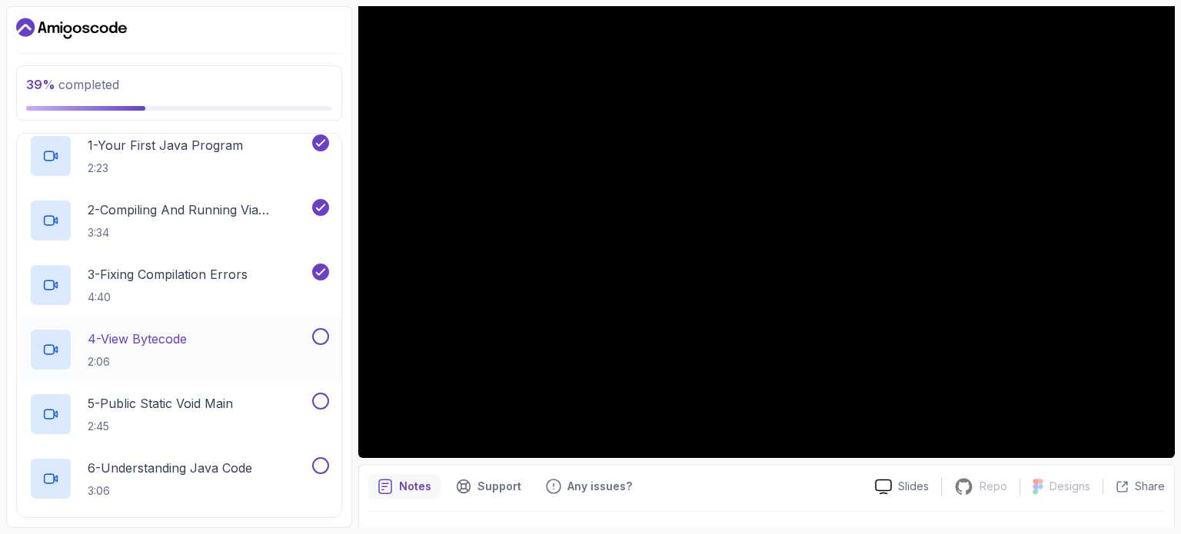
click at [321, 331] on button at bounding box center [320, 336] width 17 height 17
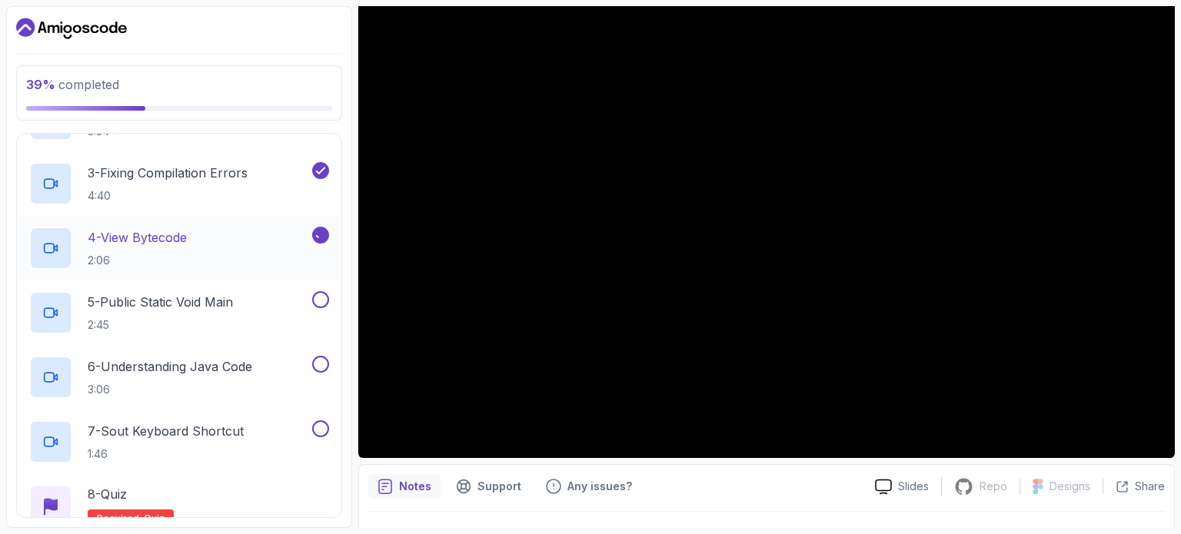
scroll to position [314, 0]
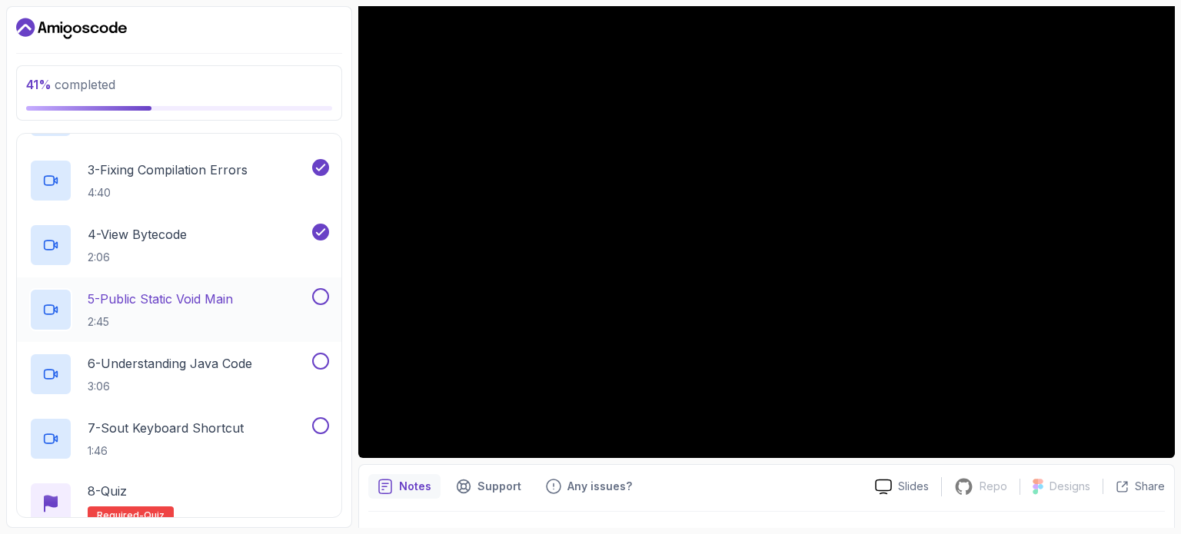
click at [324, 291] on button at bounding box center [320, 296] width 17 height 17
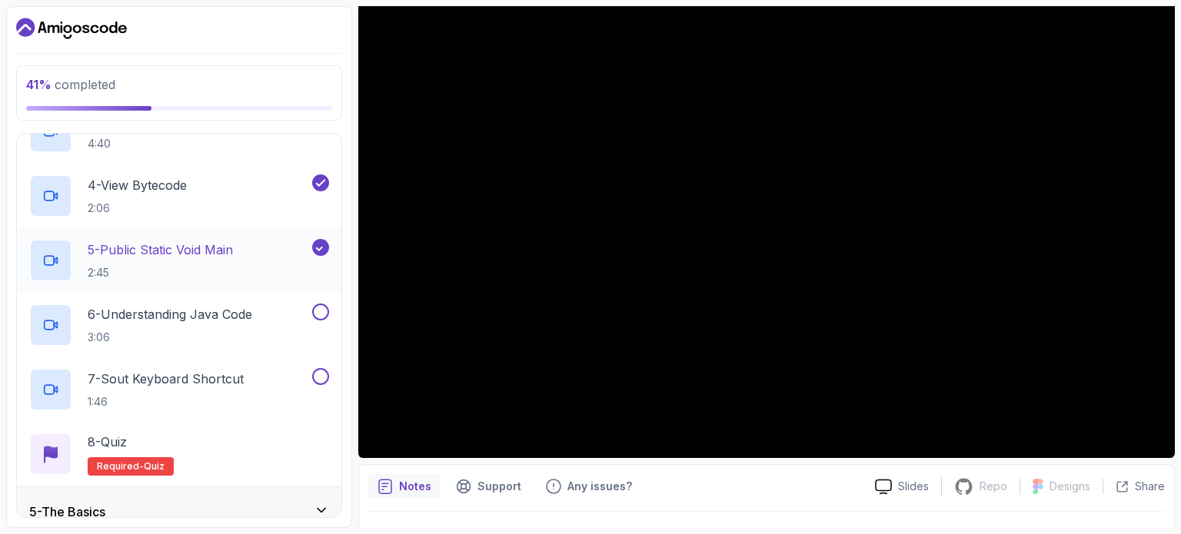
scroll to position [366, 0]
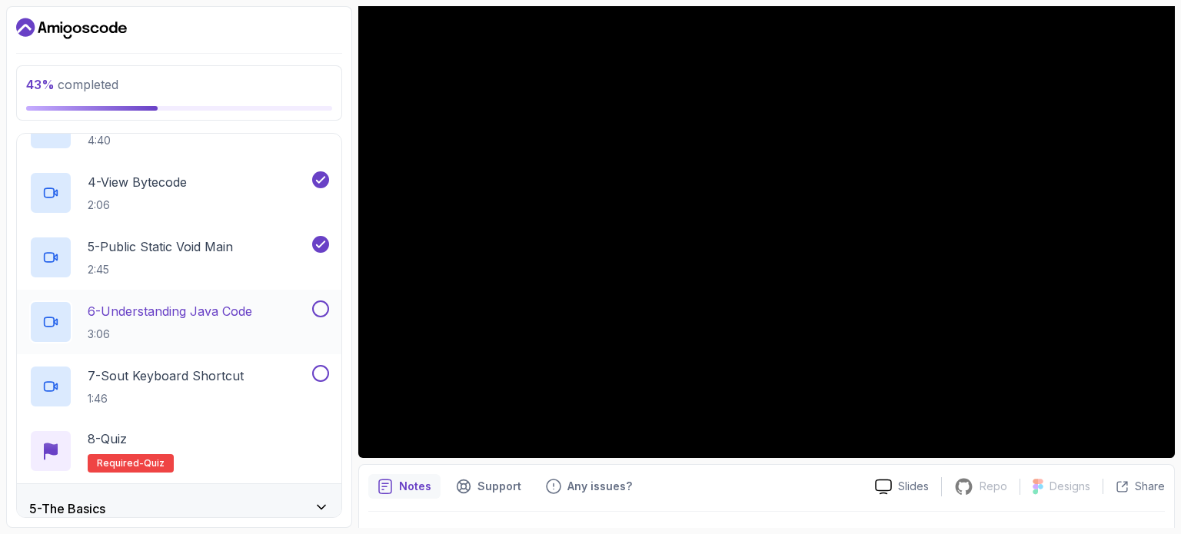
click at [323, 311] on button at bounding box center [320, 309] width 17 height 17
click at [320, 370] on button at bounding box center [320, 373] width 17 height 17
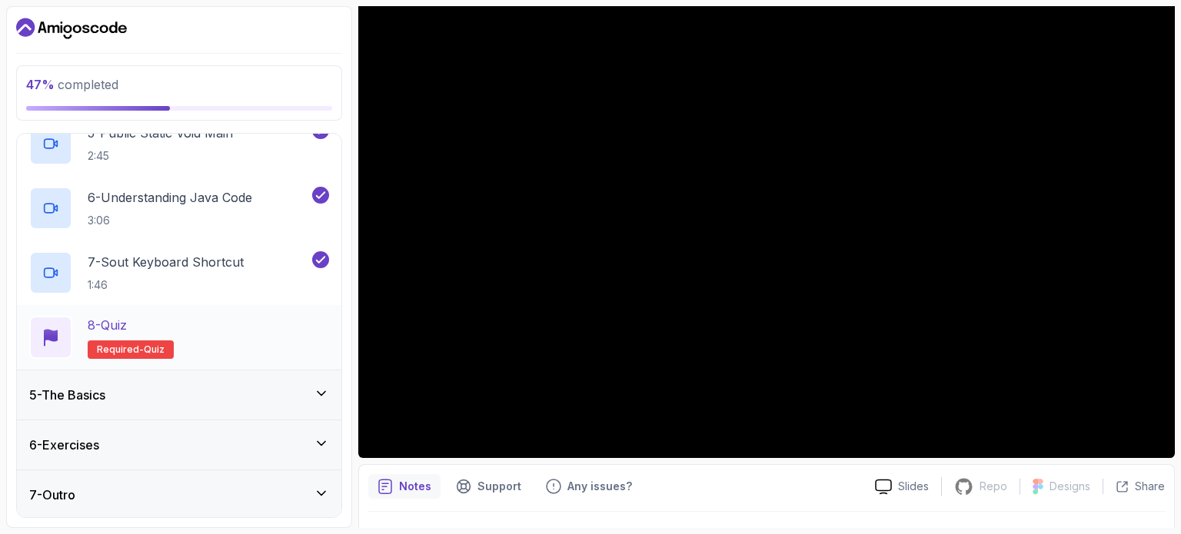
click at [123, 351] on span "Required-" at bounding box center [120, 350] width 47 height 12
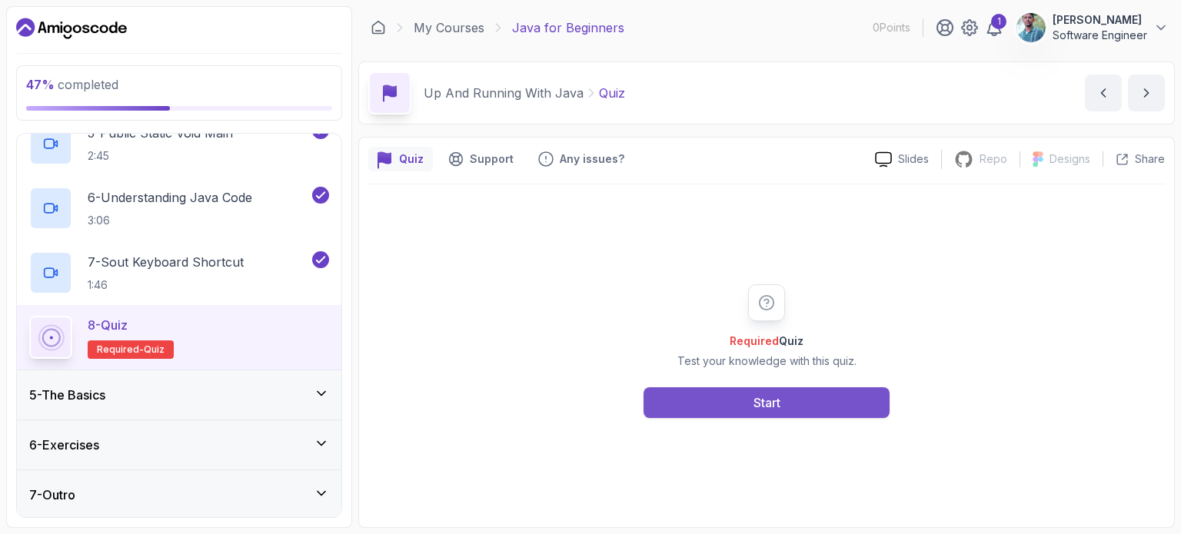
click at [755, 417] on button "Start" at bounding box center [767, 402] width 246 height 31
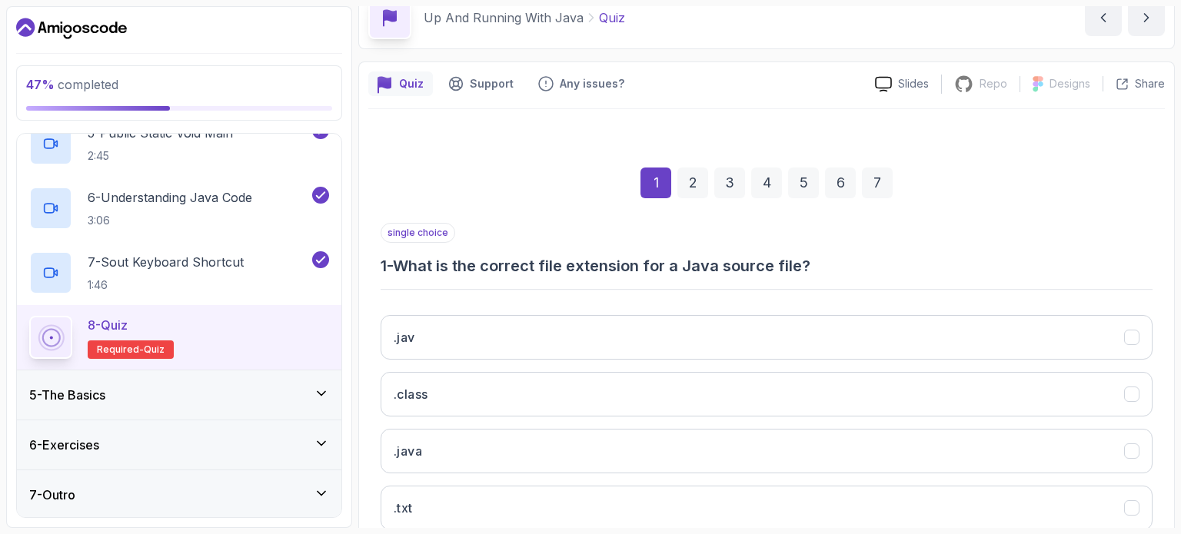
scroll to position [175, 0]
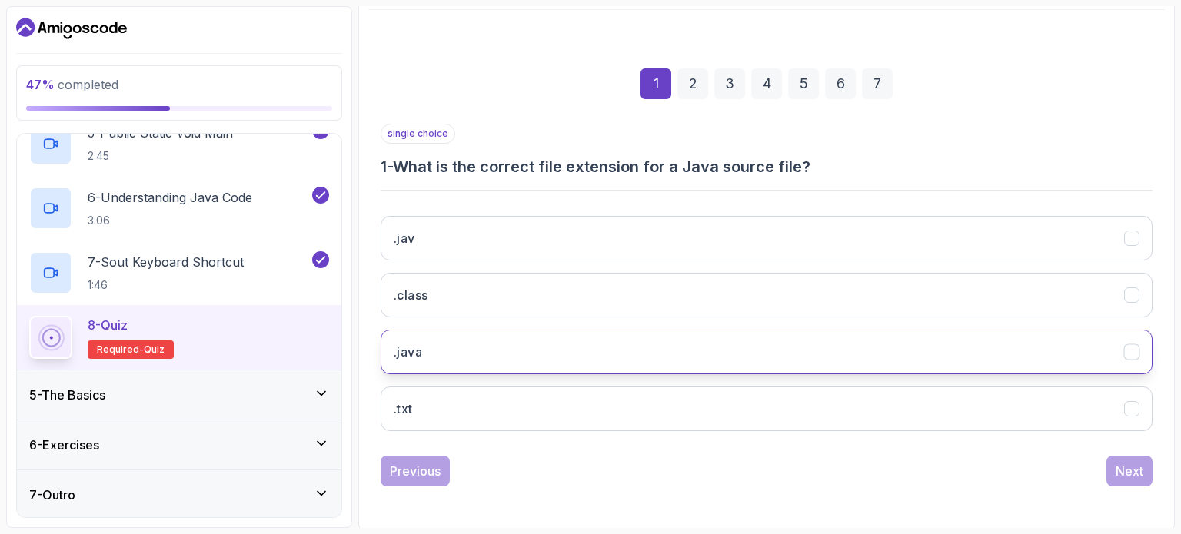
click at [504, 365] on button ".java" at bounding box center [767, 352] width 772 height 45
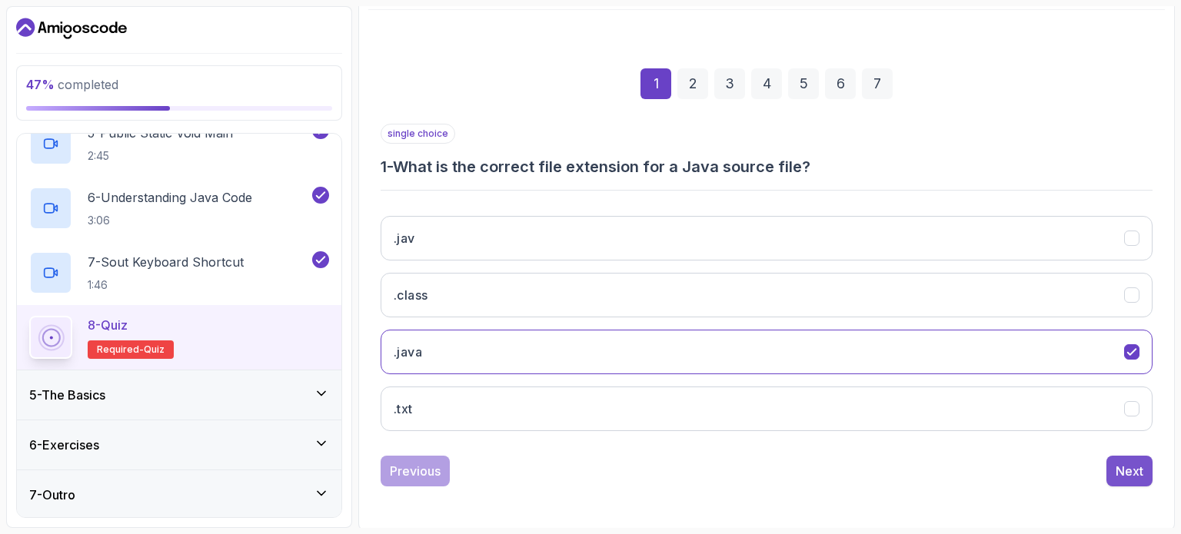
click at [1136, 478] on button "Next" at bounding box center [1129, 471] width 46 height 31
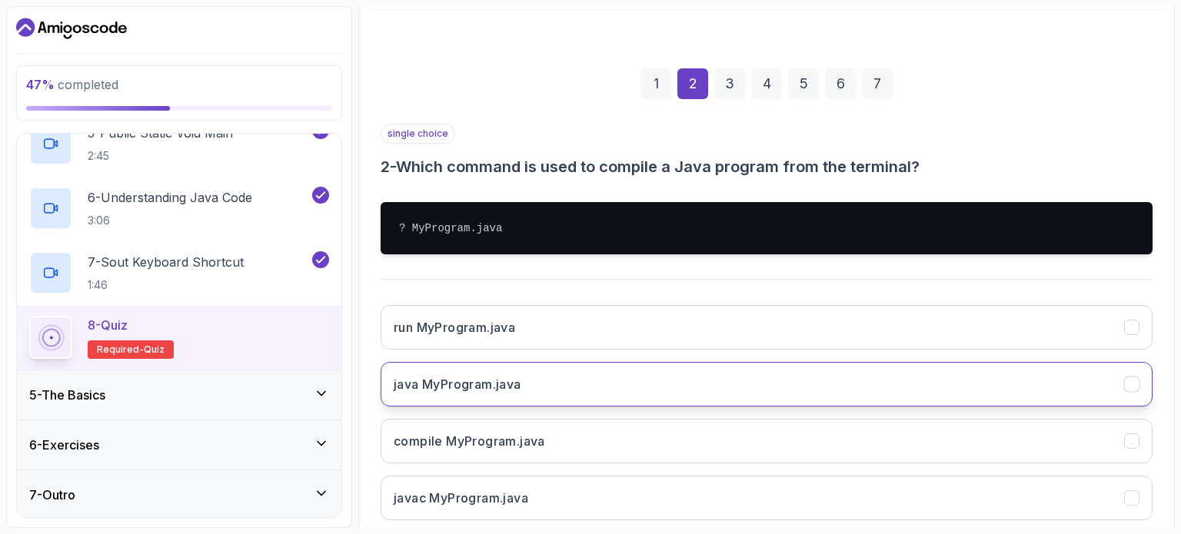
scroll to position [264, 0]
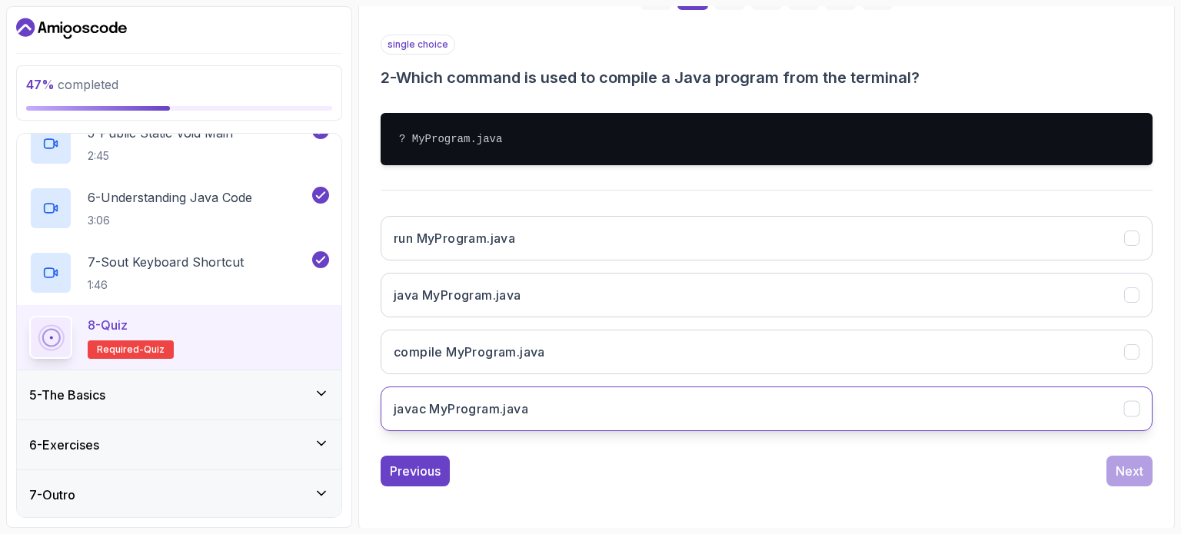
click at [480, 413] on h3 "javac MyProgram.java" at bounding box center [461, 409] width 135 height 18
click at [1116, 471] on div "Next" at bounding box center [1130, 471] width 28 height 18
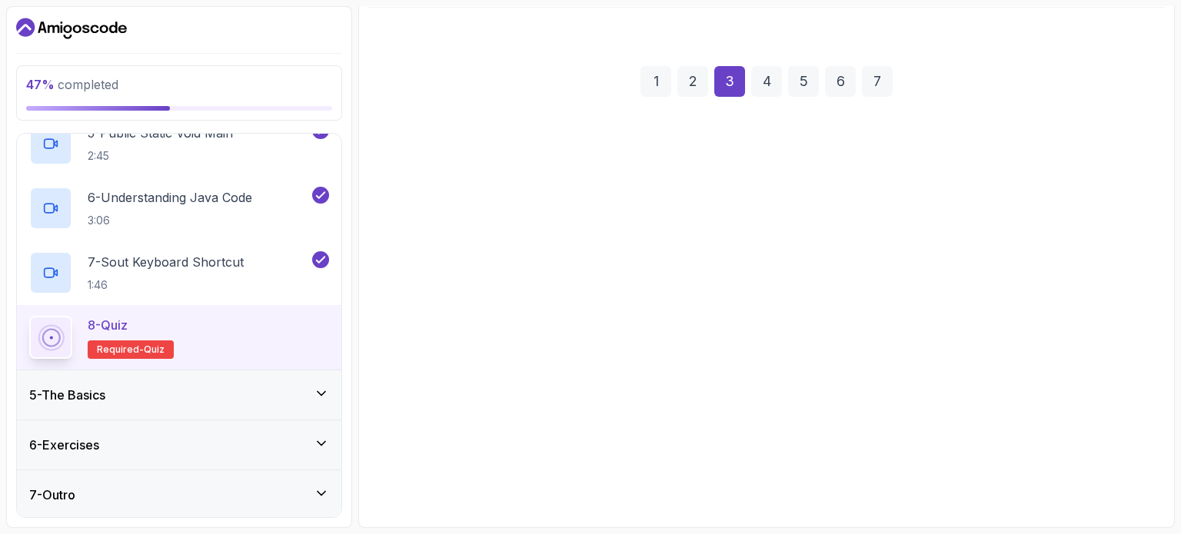
scroll to position [175, 0]
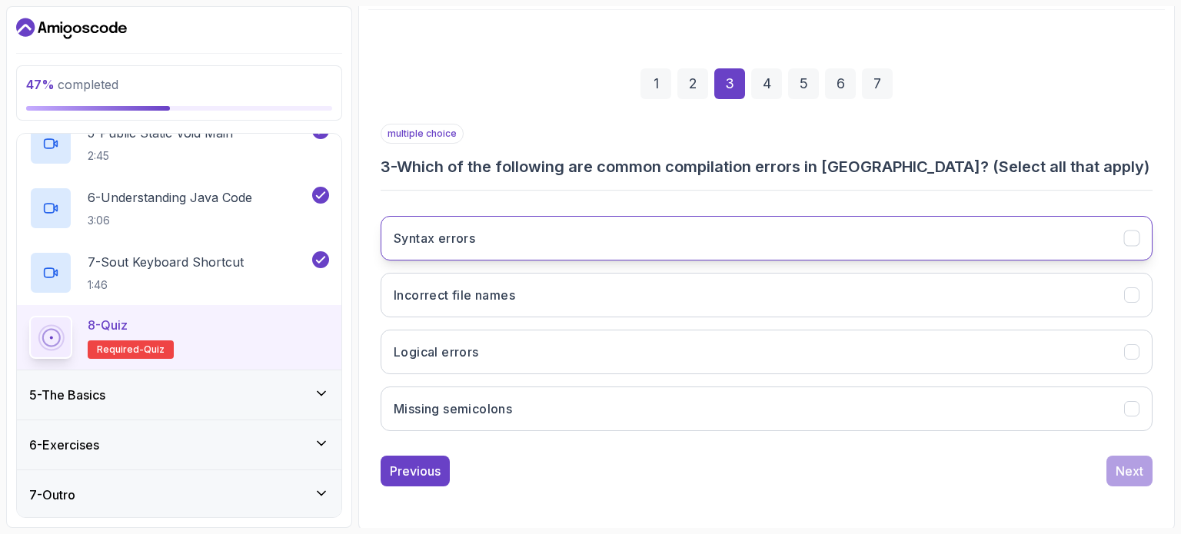
click at [914, 222] on button "Syntax errors" at bounding box center [767, 238] width 772 height 45
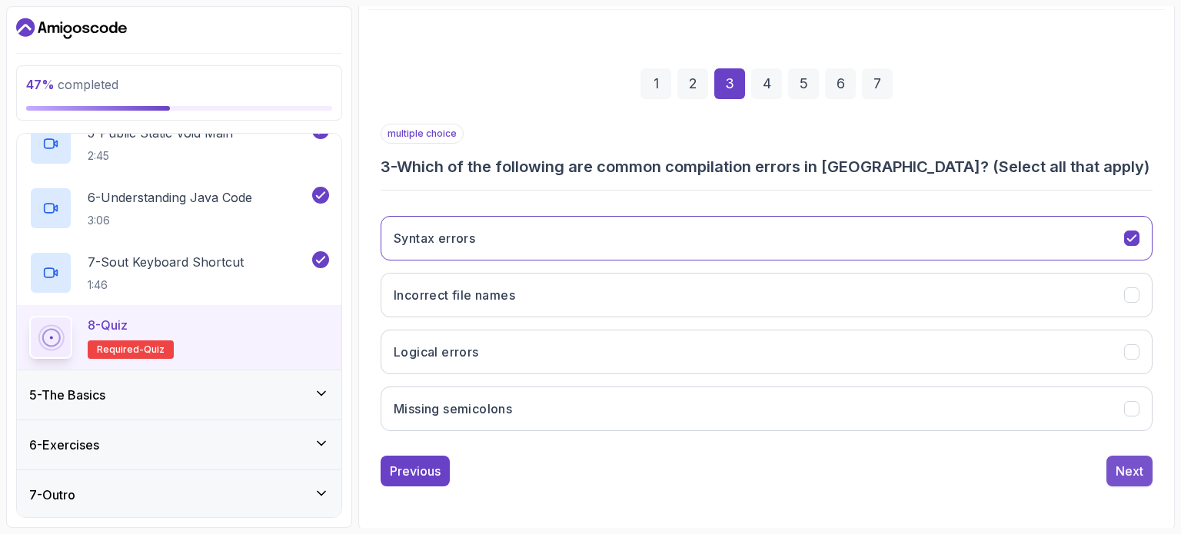
click at [1119, 479] on button "Next" at bounding box center [1129, 471] width 46 height 31
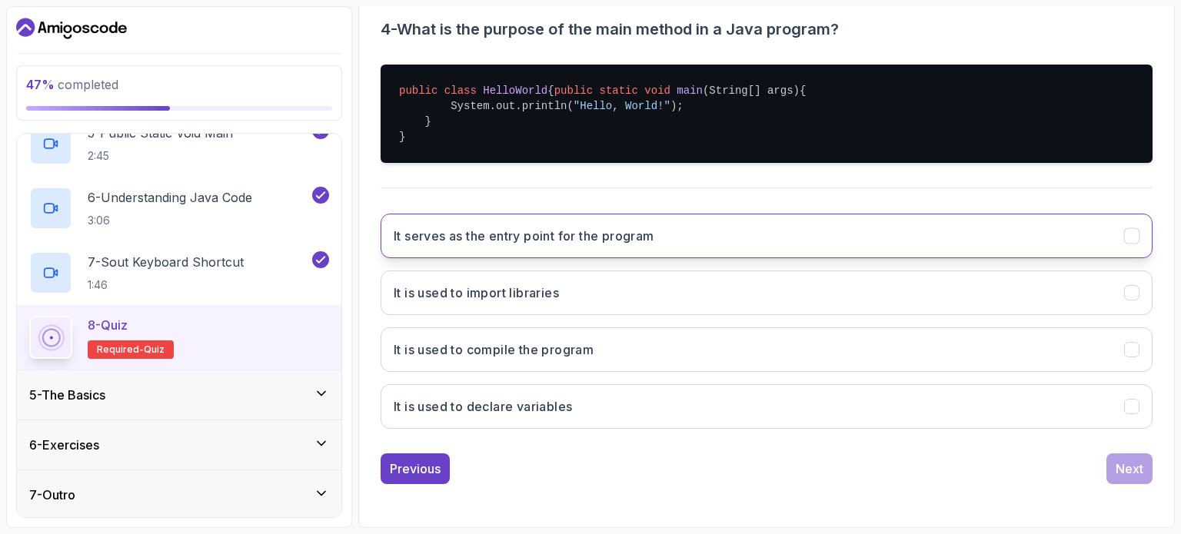
scroll to position [325, 0]
click at [590, 246] on button "It serves as the entry point for the program" at bounding box center [767, 236] width 772 height 45
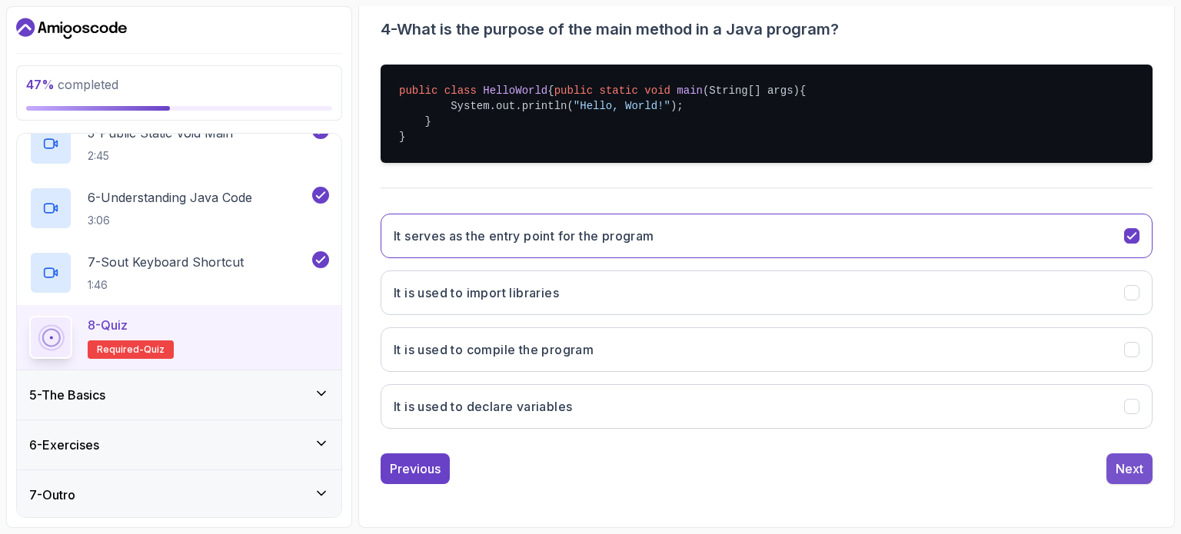
click at [1132, 463] on div "Next" at bounding box center [1130, 469] width 28 height 18
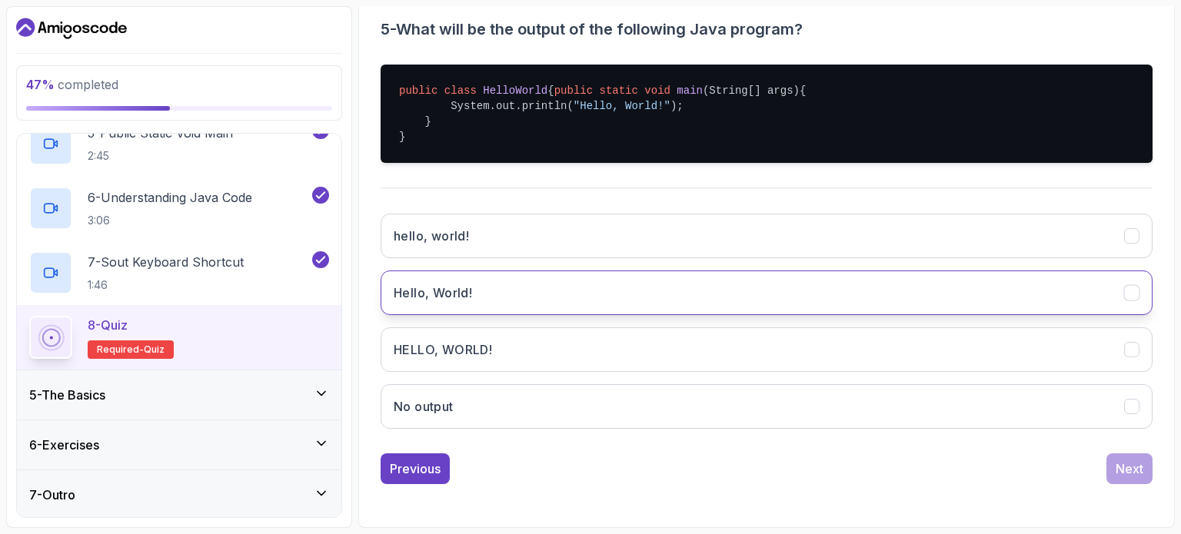
click at [517, 298] on button "Hello, World!" at bounding box center [767, 293] width 772 height 45
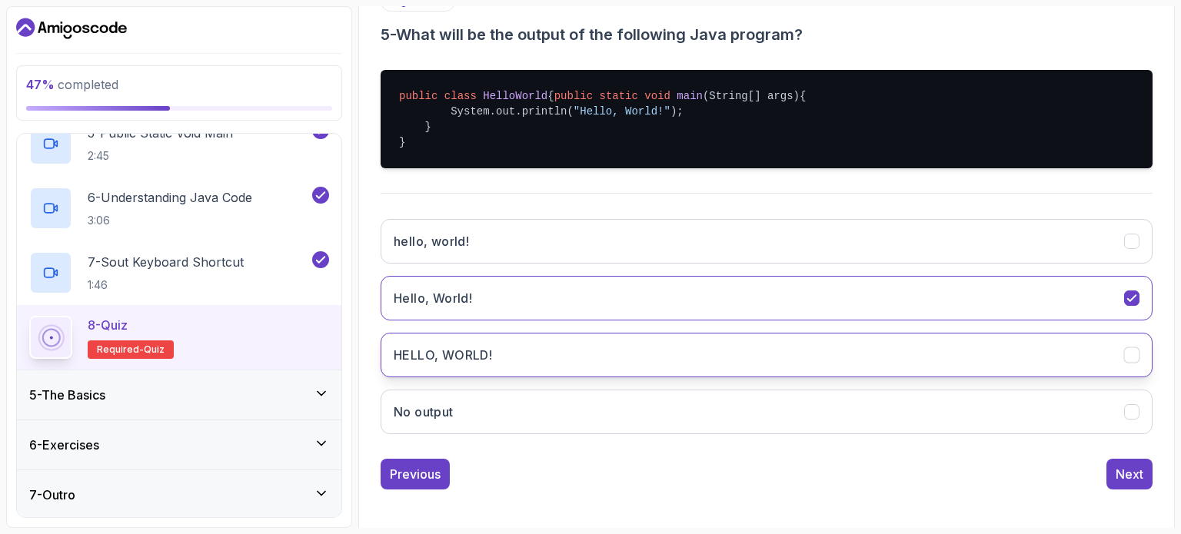
scroll to position [306, 0]
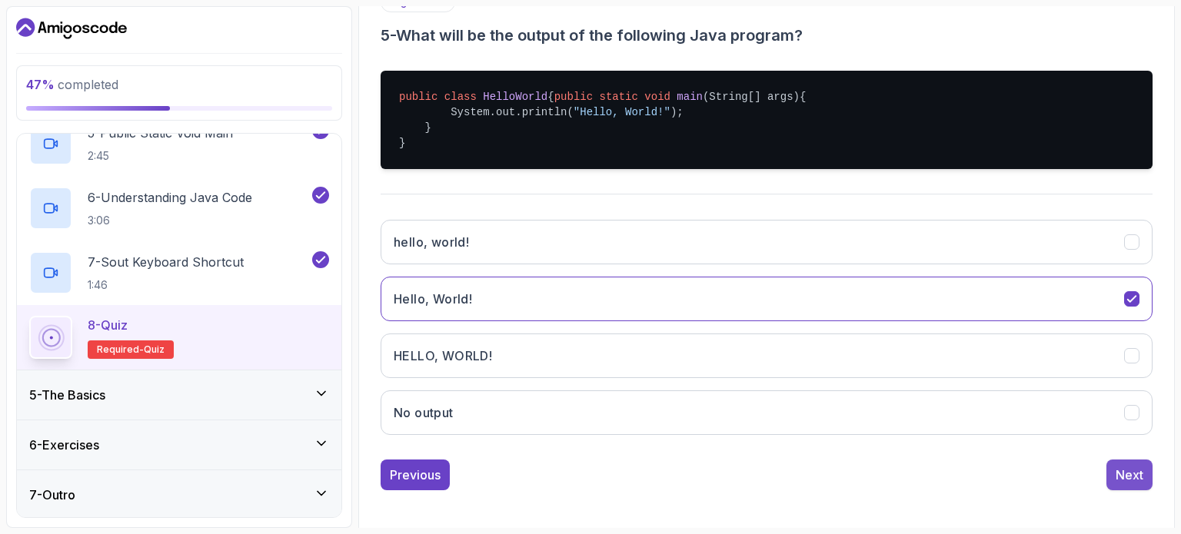
click at [1132, 484] on div "Next" at bounding box center [1130, 475] width 28 height 18
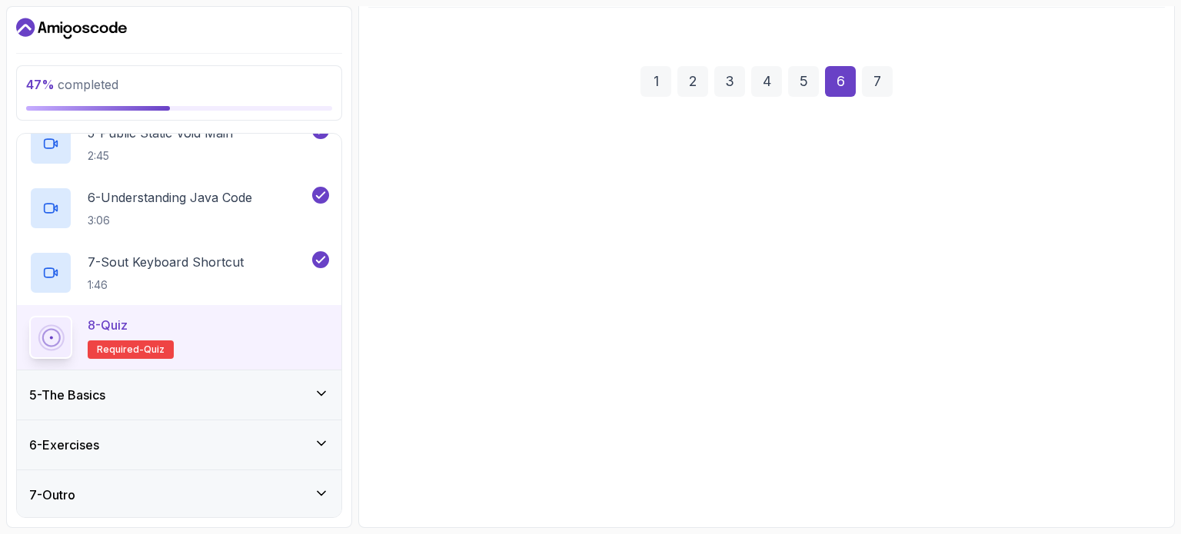
scroll to position [175, 0]
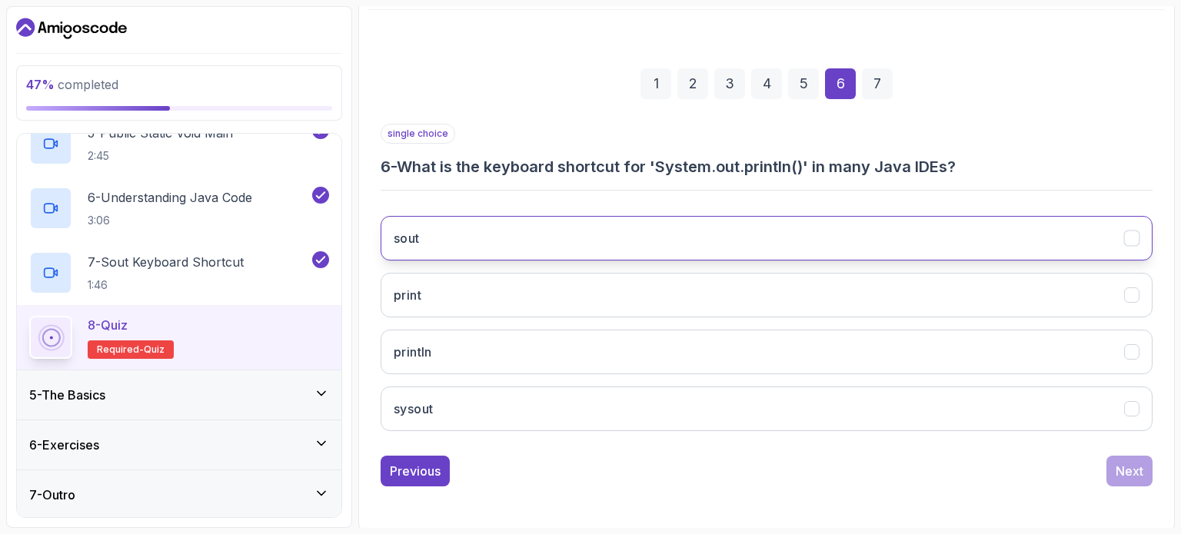
click at [448, 234] on button "sout" at bounding box center [767, 238] width 772 height 45
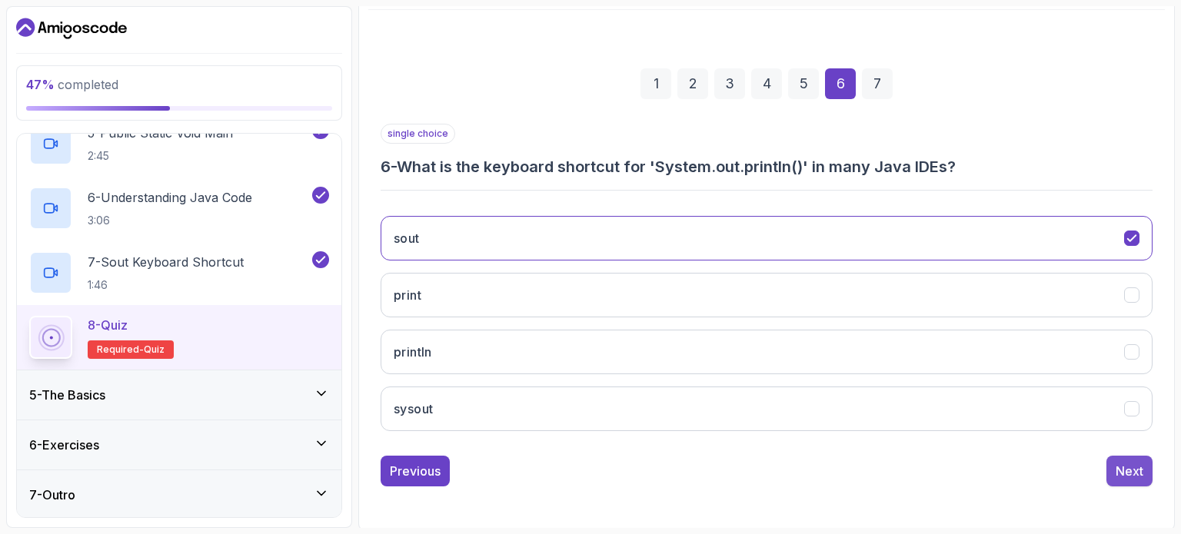
click at [1119, 472] on div "Next" at bounding box center [1130, 471] width 28 height 18
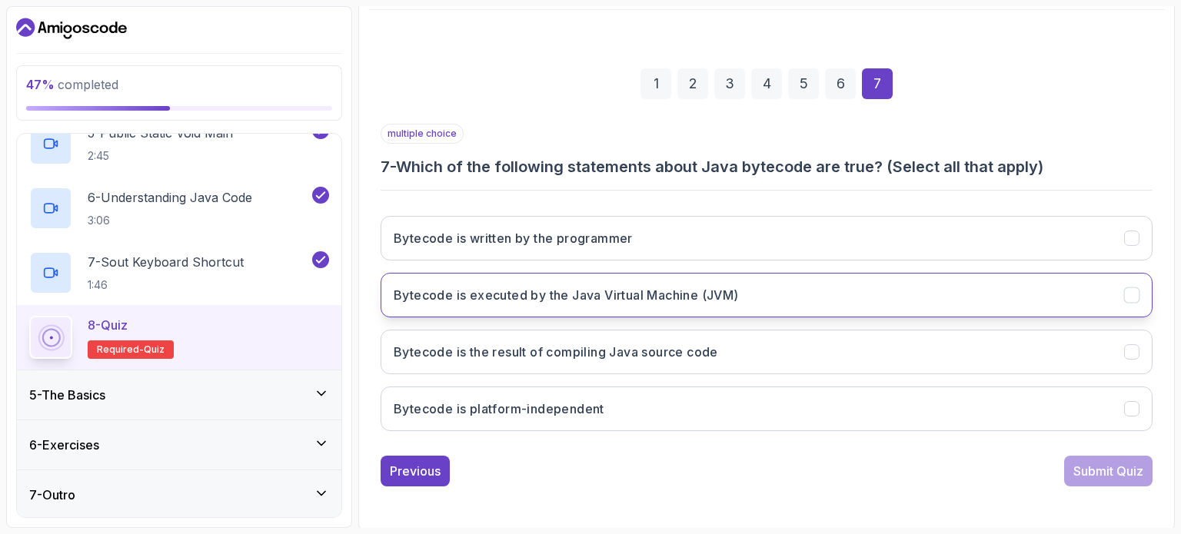
click at [673, 304] on button "Bytecode is executed by the Java Virtual Machine (JVM)" at bounding box center [767, 295] width 772 height 45
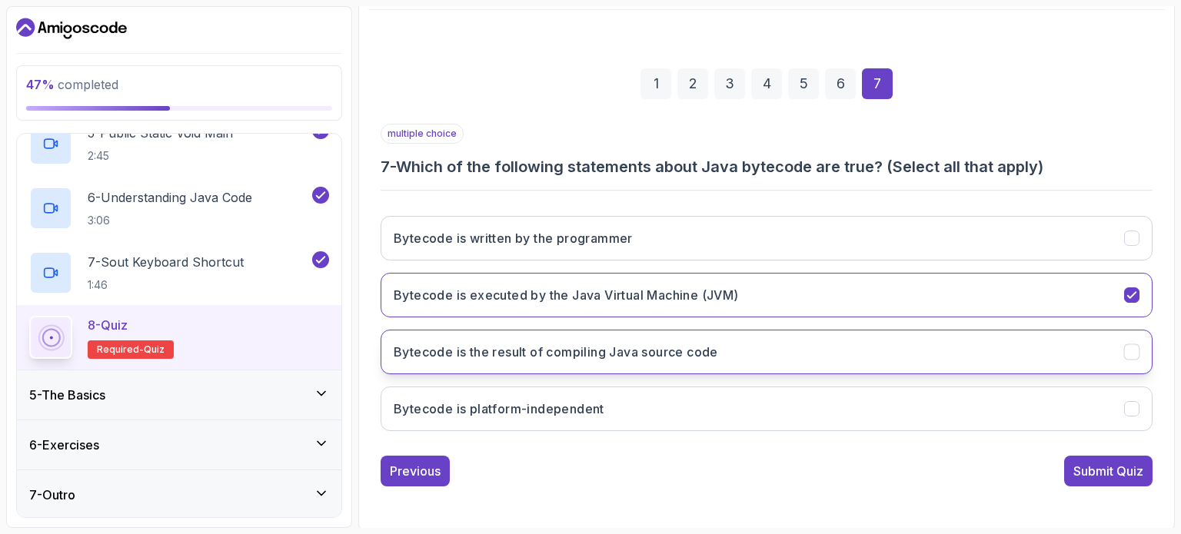
click at [833, 350] on button "Bytecode is the result of compiling Java source code" at bounding box center [767, 352] width 772 height 45
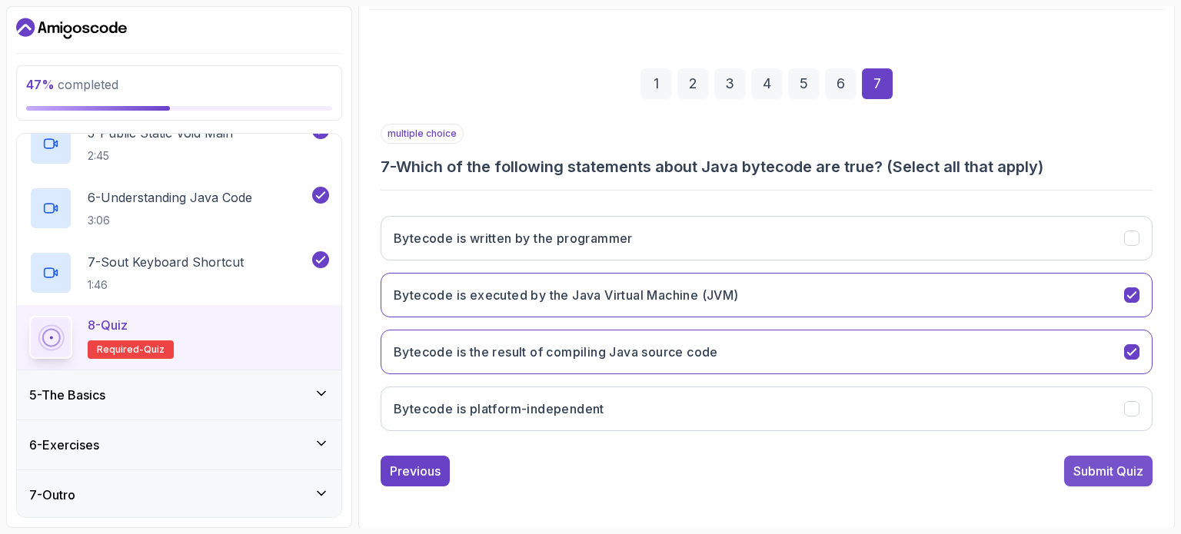
click at [1117, 462] on div "Submit Quiz" at bounding box center [1108, 471] width 70 height 18
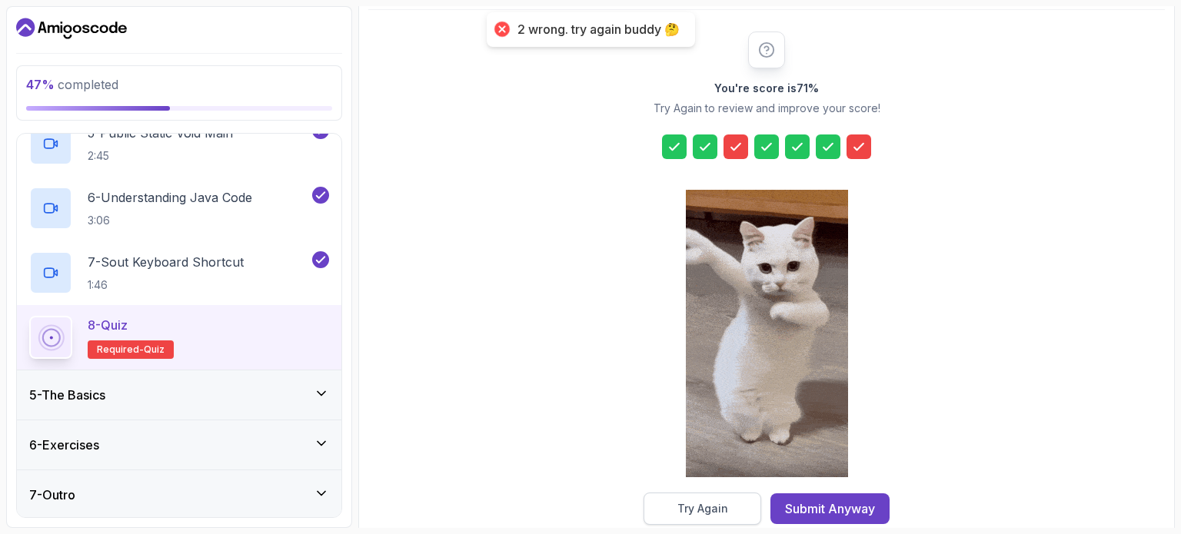
click at [738, 504] on button "Try Again" at bounding box center [703, 509] width 118 height 32
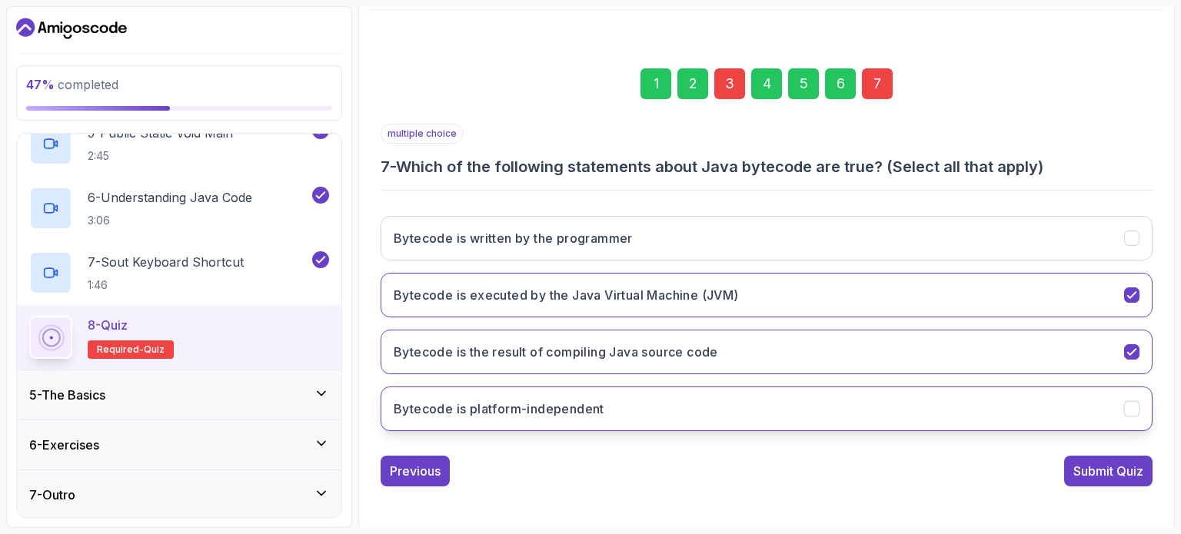
click at [855, 387] on button "Bytecode is platform-independent" at bounding box center [767, 409] width 772 height 45
click at [1123, 474] on div "Submit Quiz" at bounding box center [1108, 471] width 70 height 18
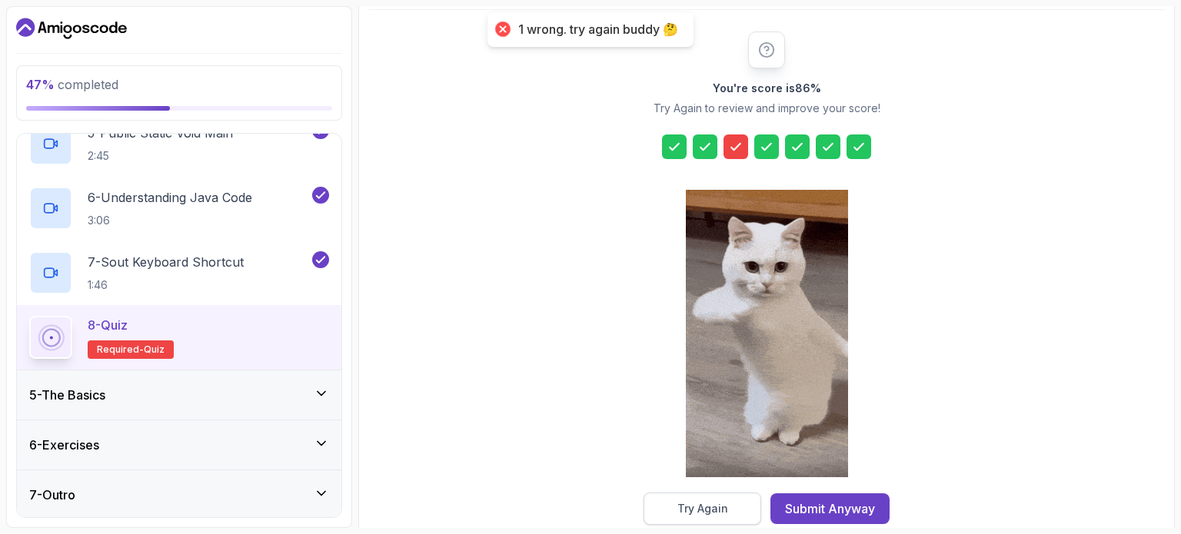
click at [714, 506] on div "Try Again" at bounding box center [702, 508] width 51 height 15
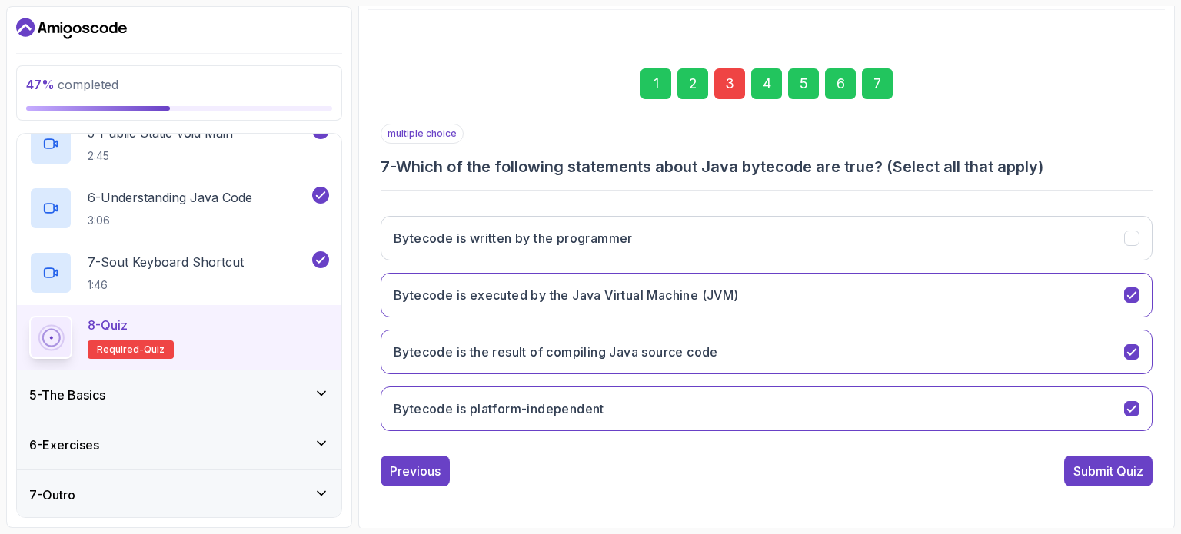
click at [727, 79] on div "3" at bounding box center [729, 83] width 31 height 31
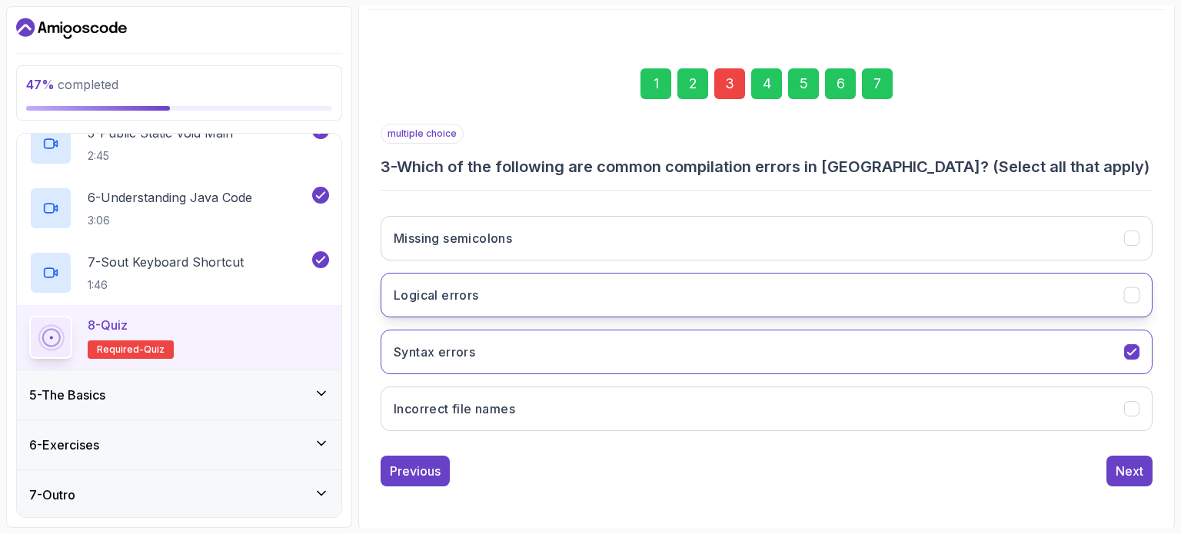
click at [739, 298] on button "Logical errors" at bounding box center [767, 295] width 772 height 45
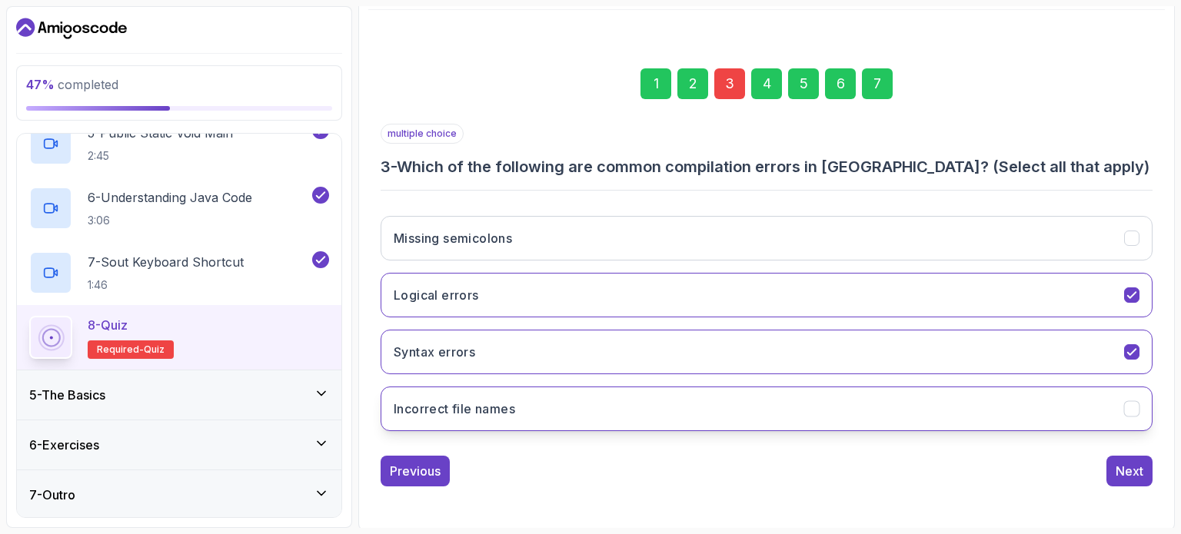
click at [535, 411] on button "Incorrect file names" at bounding box center [767, 409] width 772 height 45
drag, startPoint x: 401, startPoint y: 162, endPoint x: 603, endPoint y: 406, distance: 316.2
click at [603, 406] on div "multiple choice 3 - Which of the following are common compilation errors in Jav…" at bounding box center [767, 284] width 772 height 320
copy div "Which of the following are common compilation errors in Java? (Select all that …"
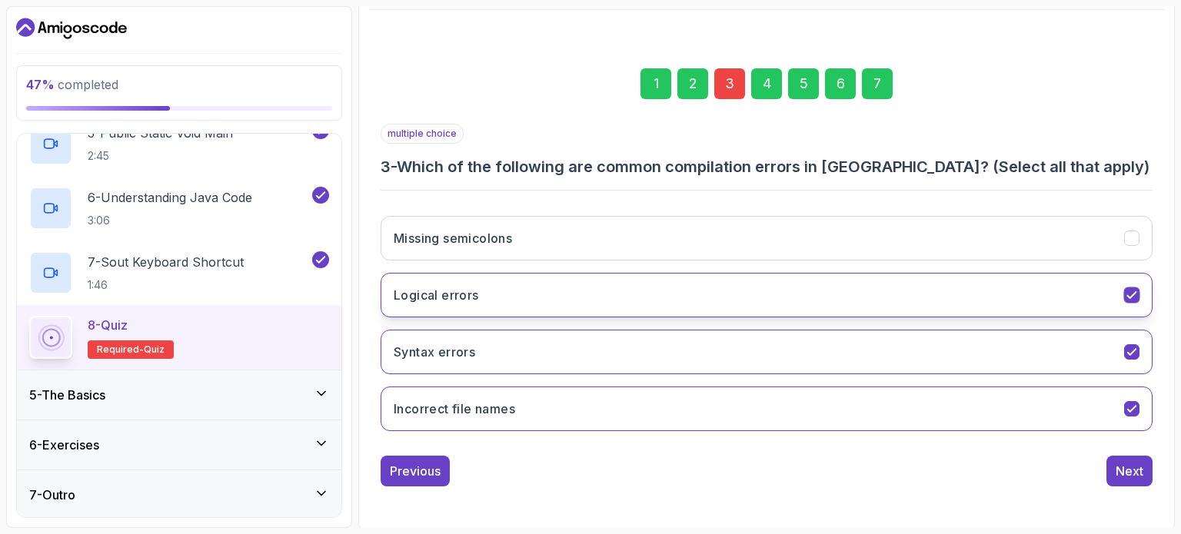
click at [603, 291] on button "Logical errors" at bounding box center [767, 295] width 772 height 45
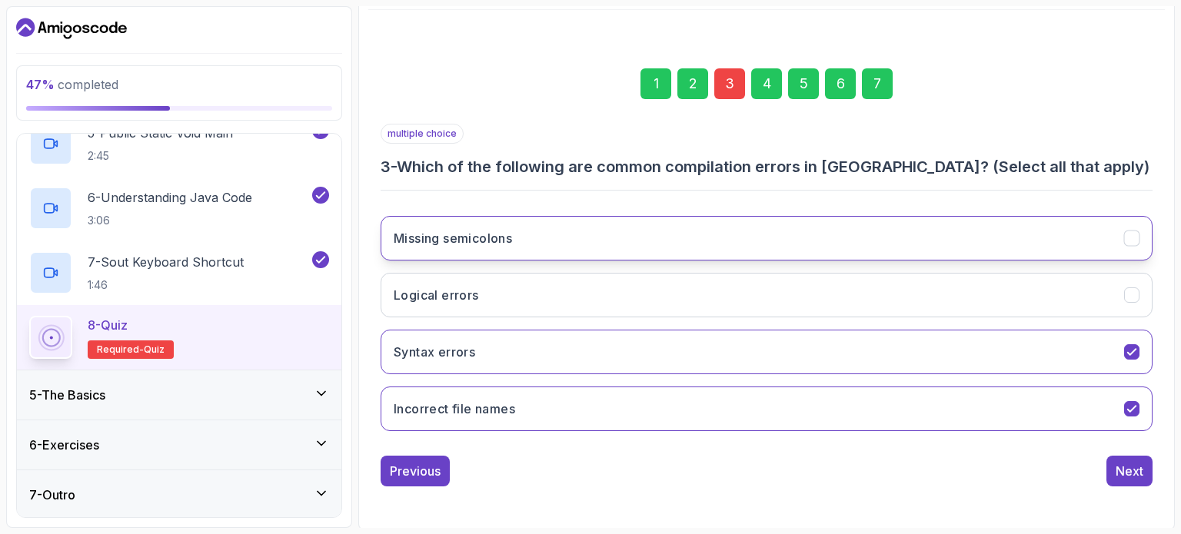
click at [627, 223] on button "Missing semicolons" at bounding box center [767, 238] width 772 height 45
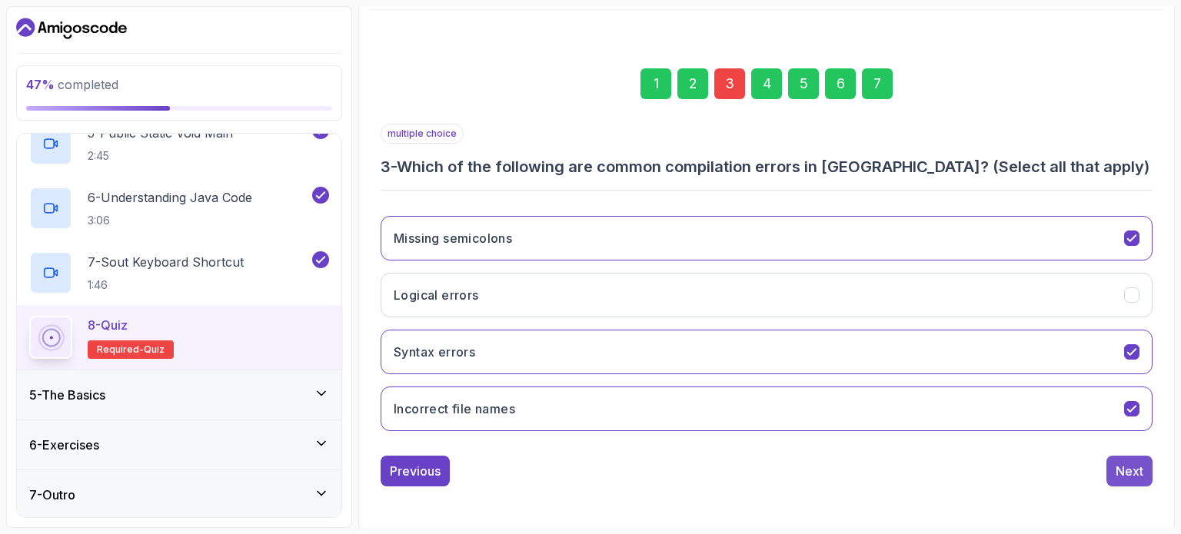
click at [1136, 471] on div "Next" at bounding box center [1130, 471] width 28 height 18
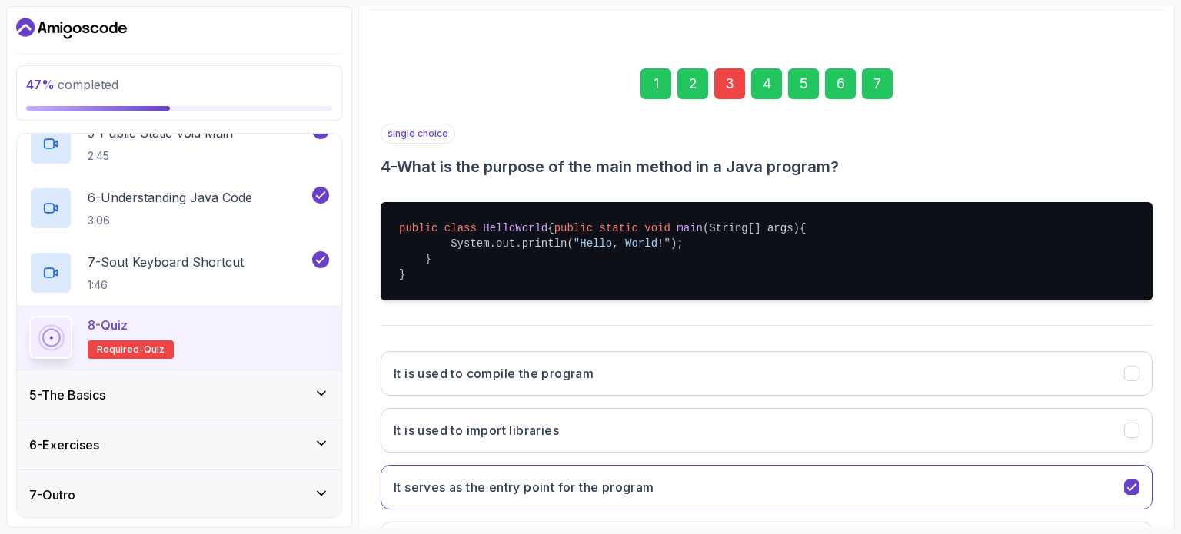
scroll to position [325, 0]
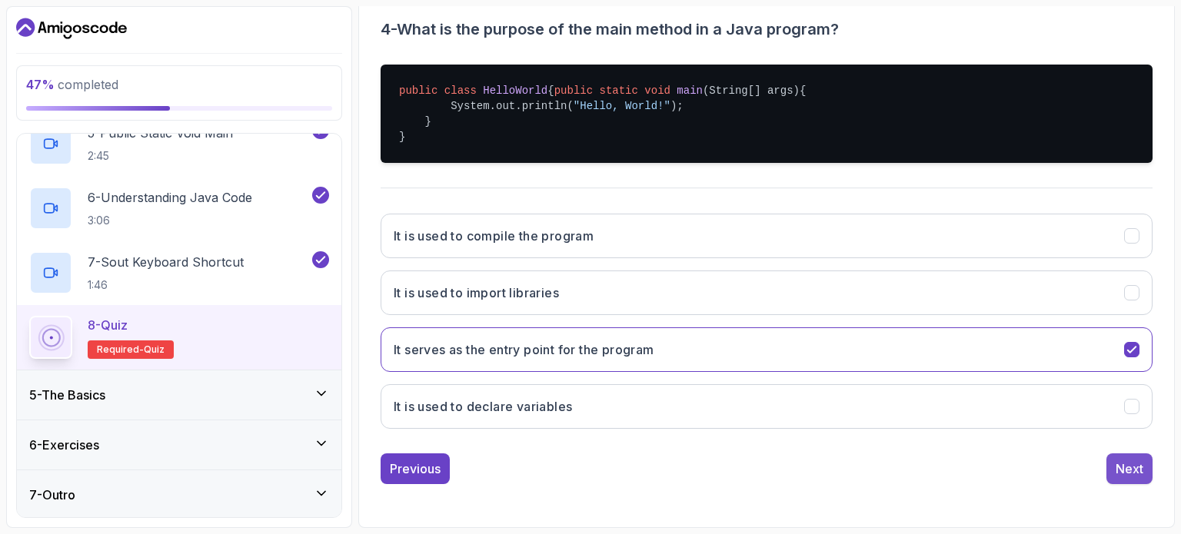
click at [1126, 467] on div "Next" at bounding box center [1130, 469] width 28 height 18
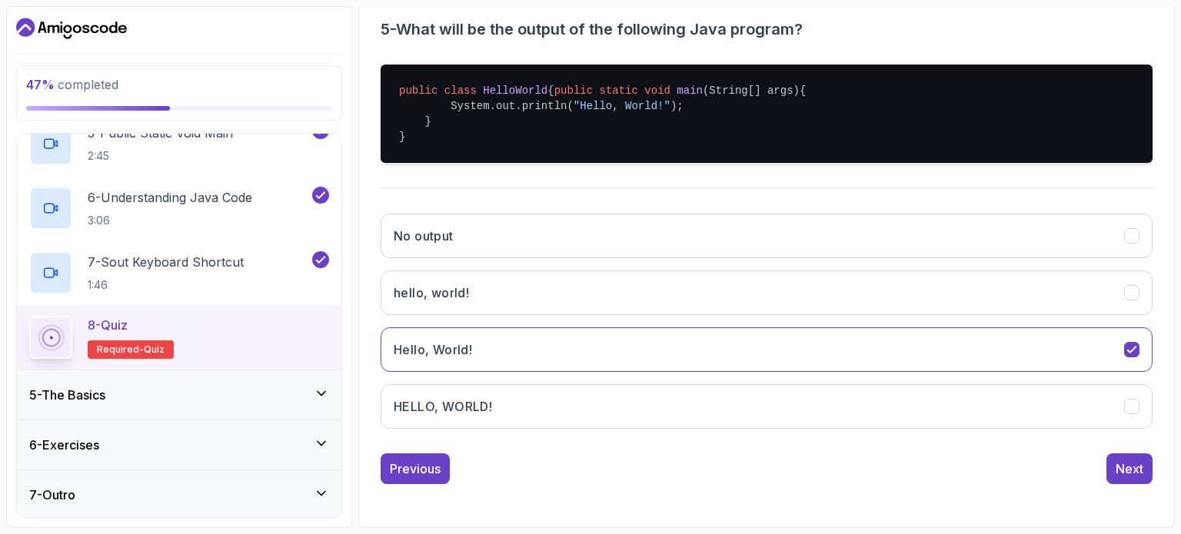
click at [1126, 467] on div "Next" at bounding box center [1130, 469] width 28 height 18
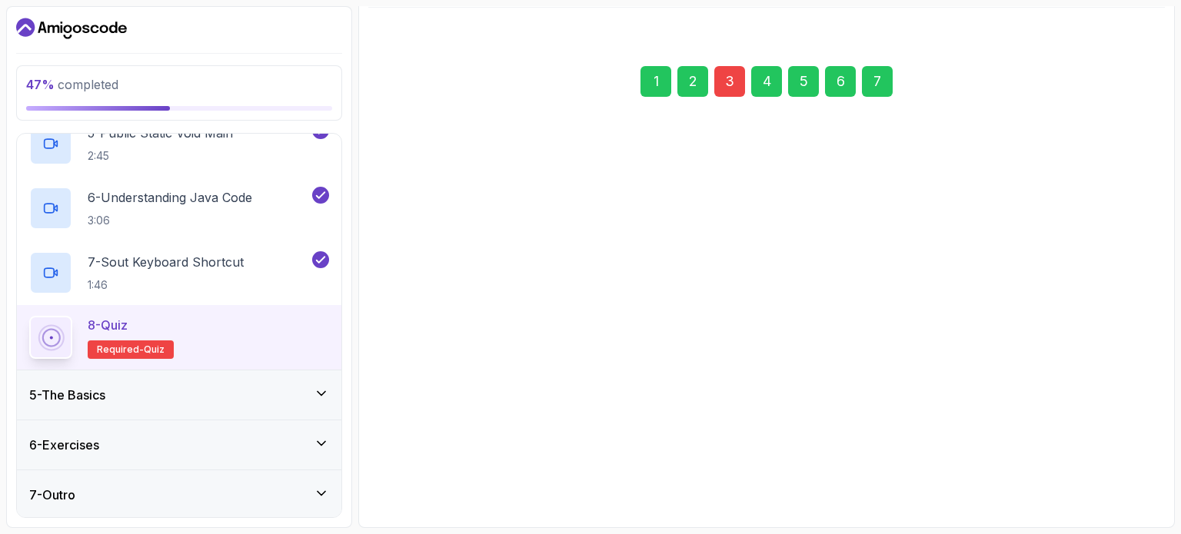
scroll to position [175, 0]
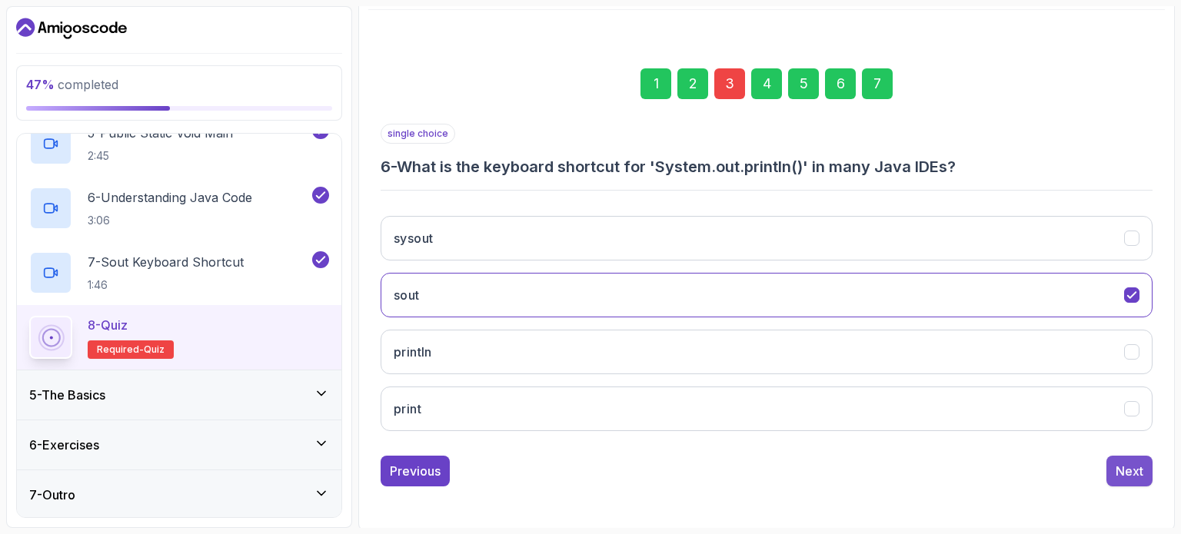
click at [1119, 467] on div "Next" at bounding box center [1130, 471] width 28 height 18
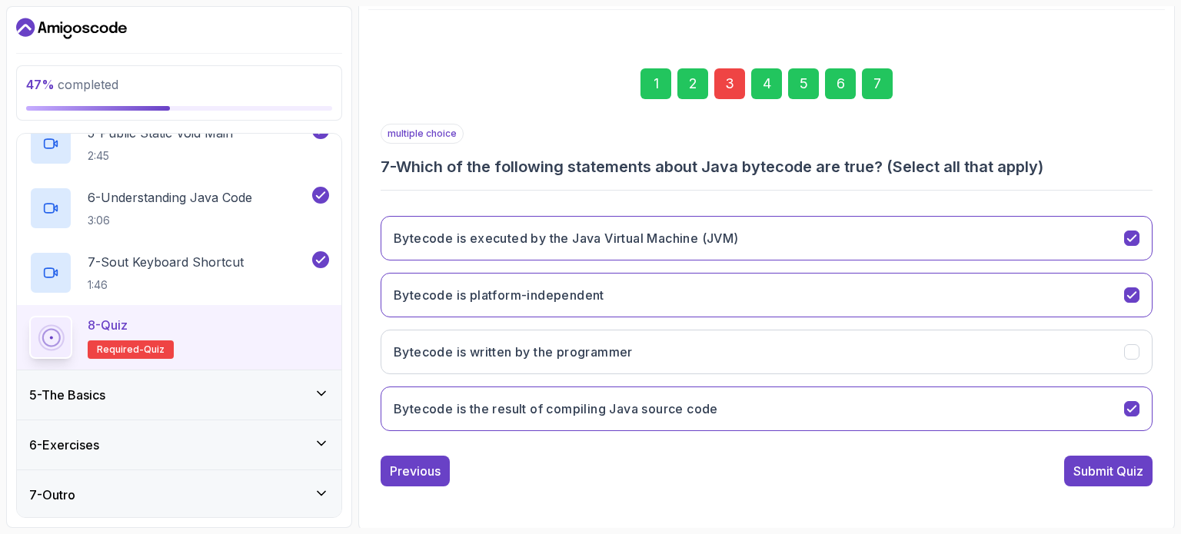
click at [1119, 467] on div "Submit Quiz" at bounding box center [1108, 471] width 70 height 18
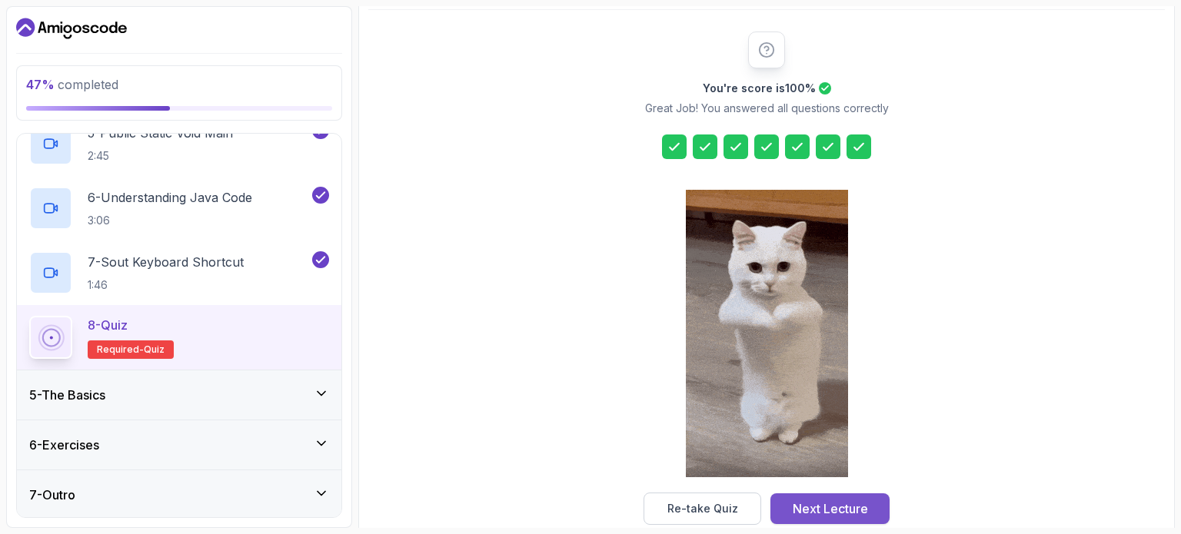
click at [803, 517] on button "Next Lecture" at bounding box center [829, 509] width 119 height 31
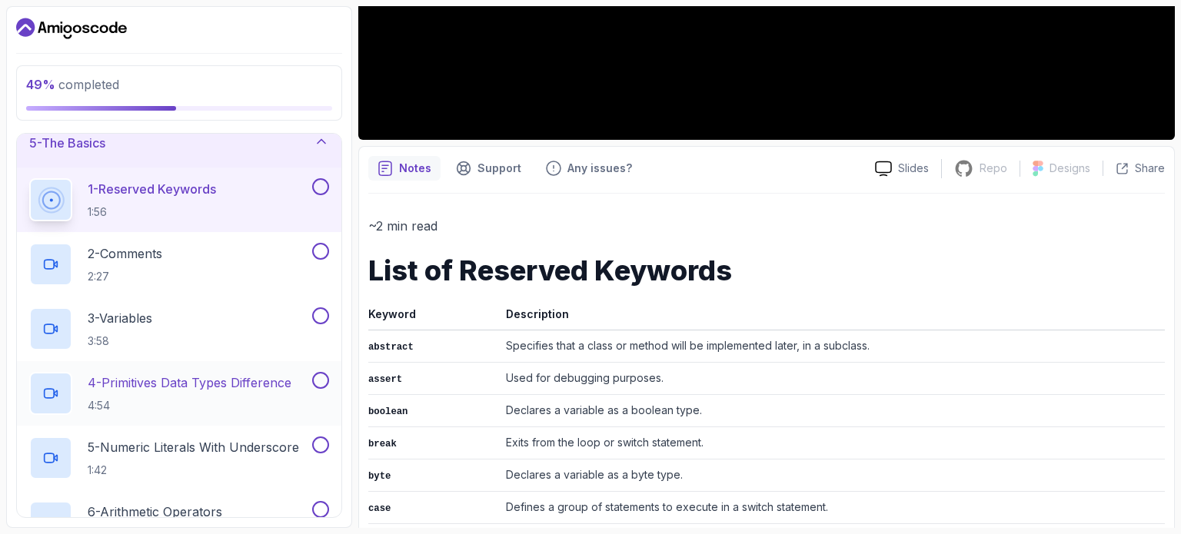
scroll to position [215, 0]
click at [321, 185] on button at bounding box center [320, 187] width 17 height 17
click at [318, 247] on button at bounding box center [320, 252] width 17 height 17
click at [324, 318] on button at bounding box center [320, 316] width 17 height 17
click at [319, 381] on button at bounding box center [320, 381] width 17 height 17
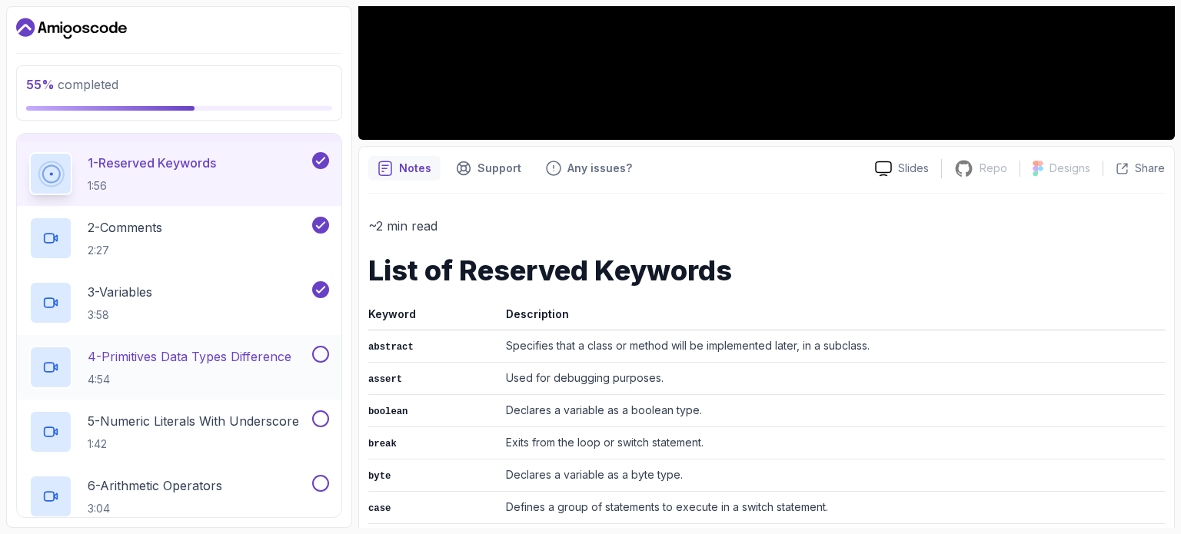
scroll to position [243, 0]
click at [319, 416] on button at bounding box center [320, 417] width 17 height 17
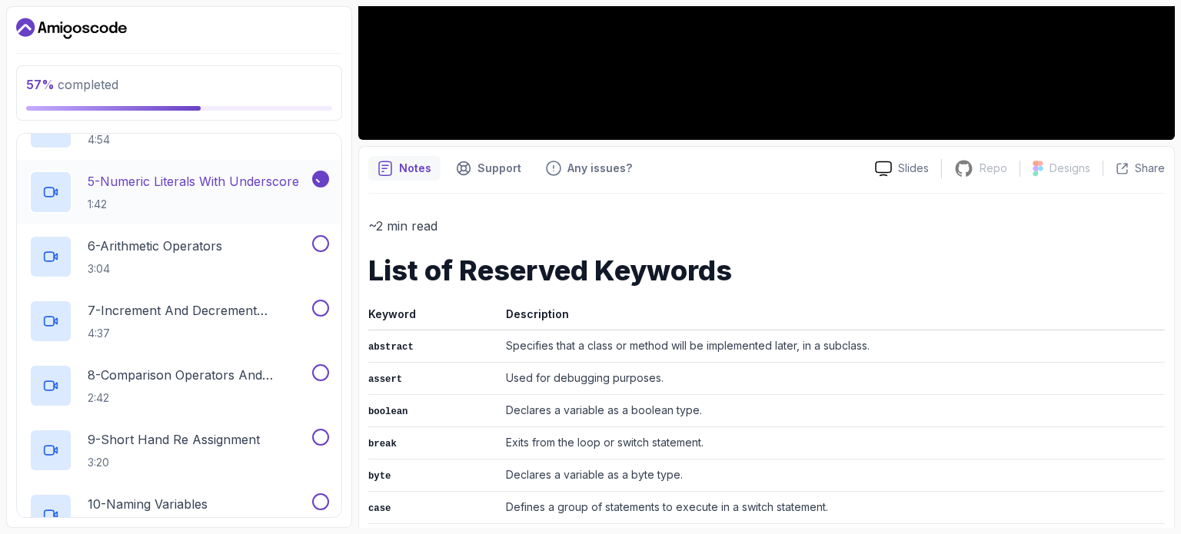
scroll to position [480, 0]
click at [321, 242] on button at bounding box center [320, 245] width 17 height 17
click at [332, 303] on div "7 - Increment And Decrement Operators 4:37" at bounding box center [179, 323] width 324 height 65
click at [315, 307] on button at bounding box center [320, 309] width 17 height 17
click at [320, 377] on button at bounding box center [320, 374] width 17 height 17
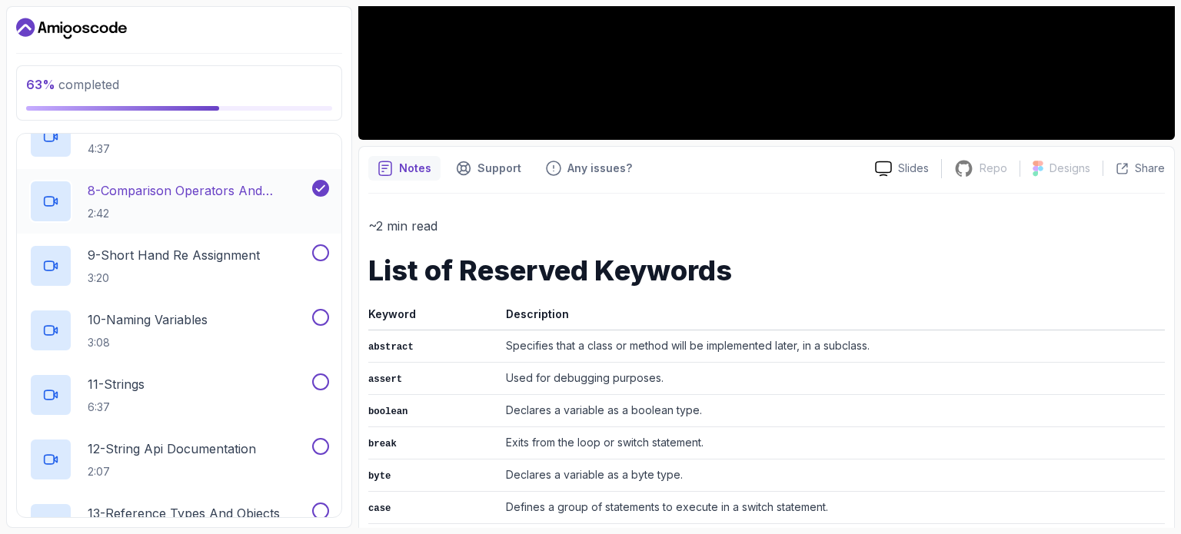
scroll to position [667, 0]
click at [325, 248] on button at bounding box center [320, 252] width 17 height 17
click at [325, 311] on button at bounding box center [320, 316] width 17 height 17
click at [317, 384] on button at bounding box center [320, 381] width 17 height 17
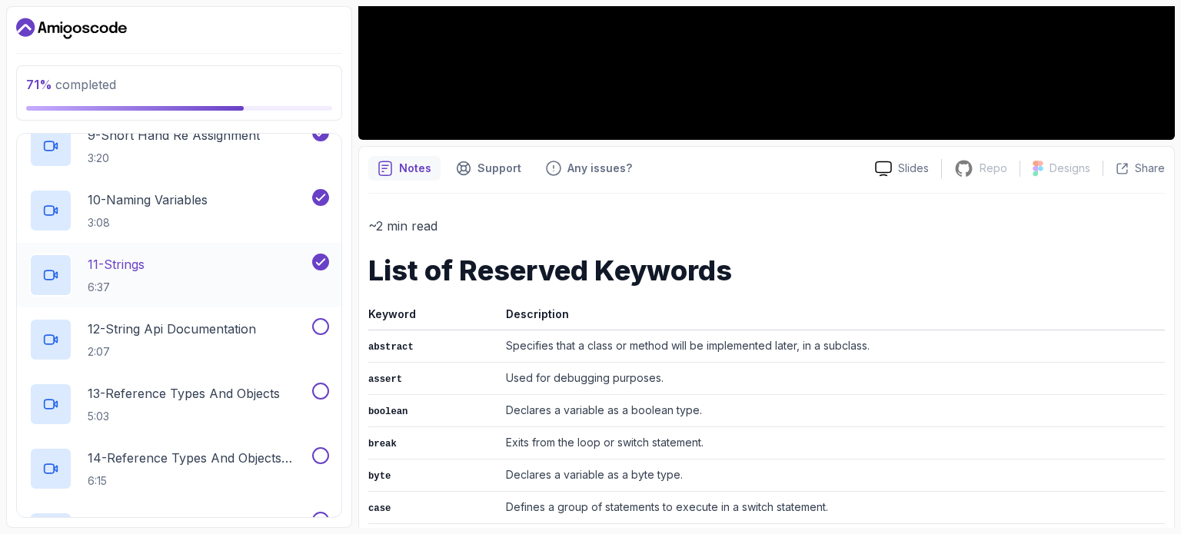
scroll to position [787, 0]
click at [321, 325] on button at bounding box center [320, 326] width 17 height 17
click at [317, 380] on div "13 - Reference Types And Objects 5:03" at bounding box center [179, 403] width 324 height 65
click at [320, 389] on button at bounding box center [320, 390] width 17 height 17
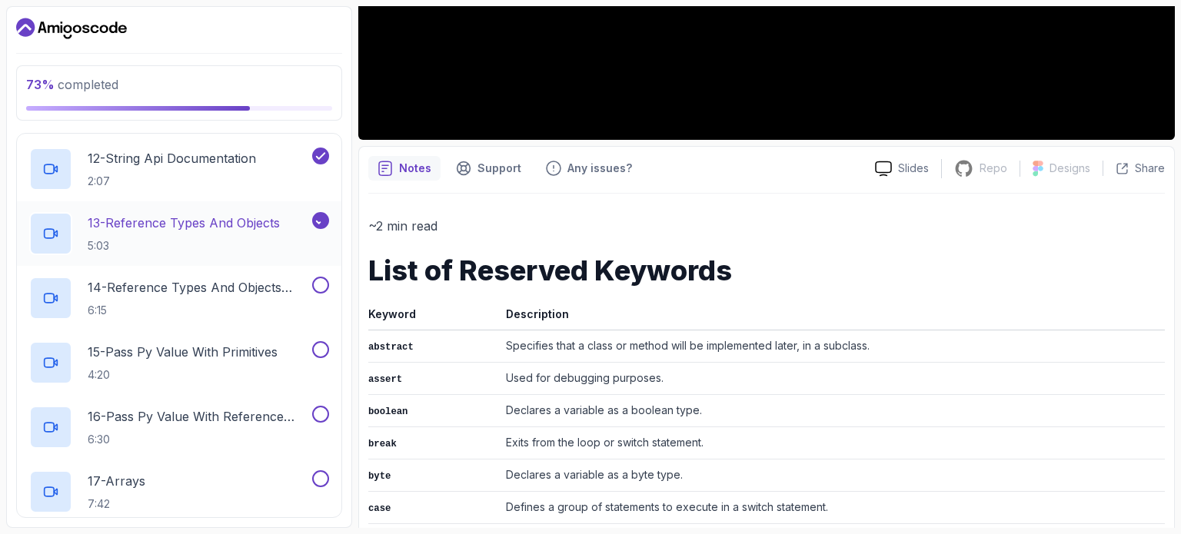
scroll to position [963, 0]
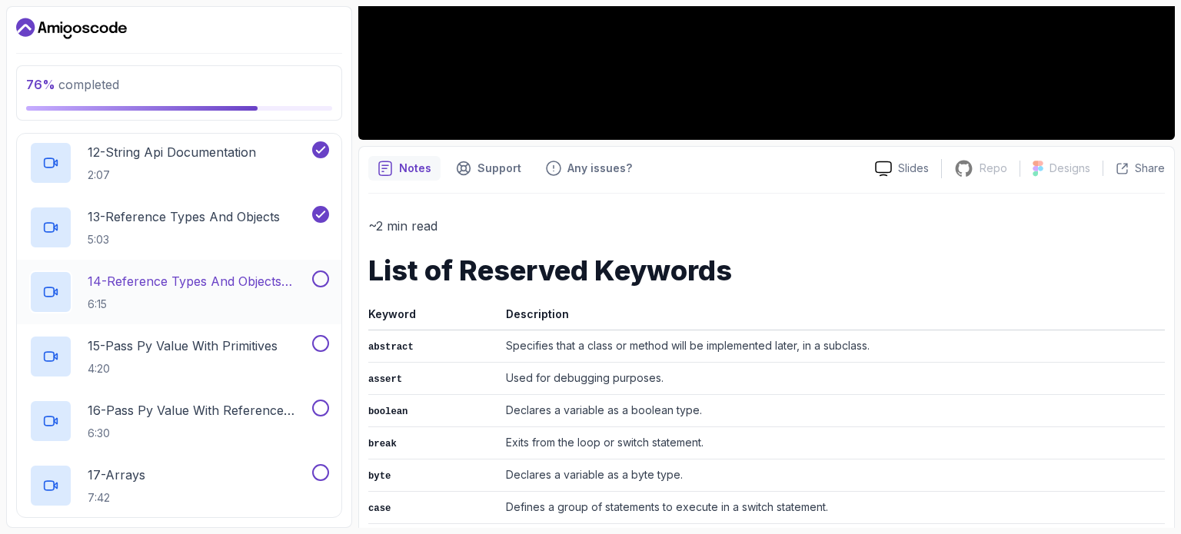
click at [323, 272] on button at bounding box center [320, 279] width 17 height 17
click at [319, 338] on button at bounding box center [320, 343] width 17 height 17
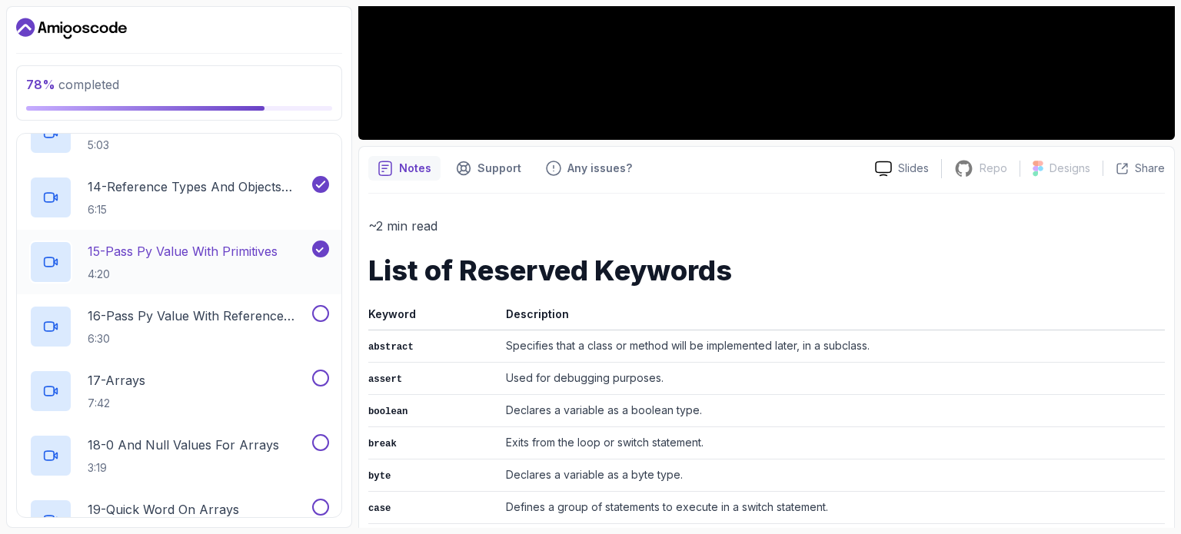
scroll to position [1058, 0]
click at [321, 311] on button at bounding box center [320, 312] width 17 height 17
click at [318, 365] on div "17 - Arrays 7:42" at bounding box center [179, 390] width 324 height 65
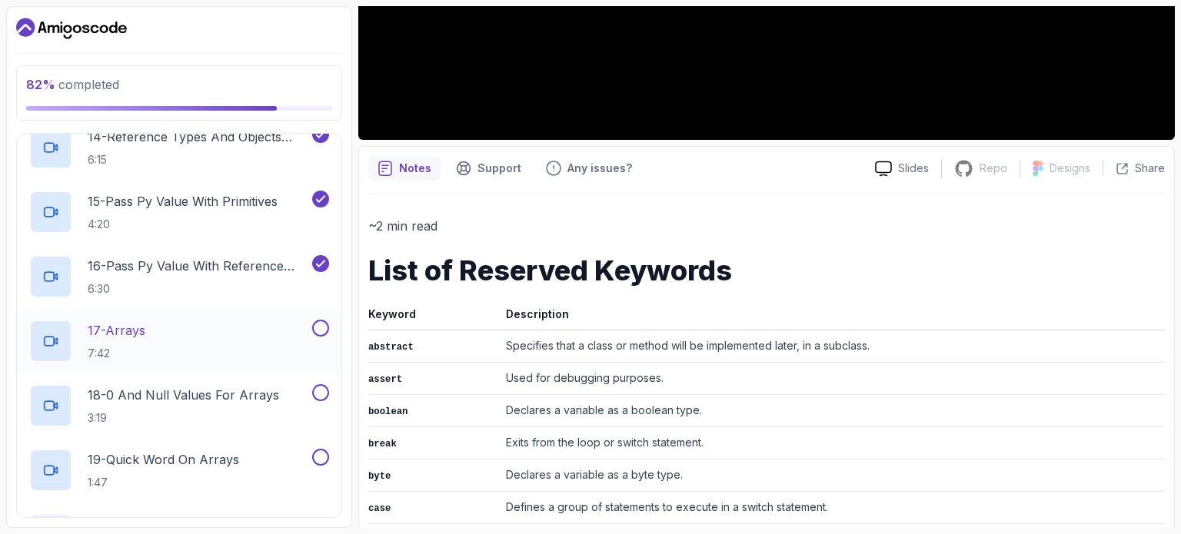
scroll to position [1113, 0]
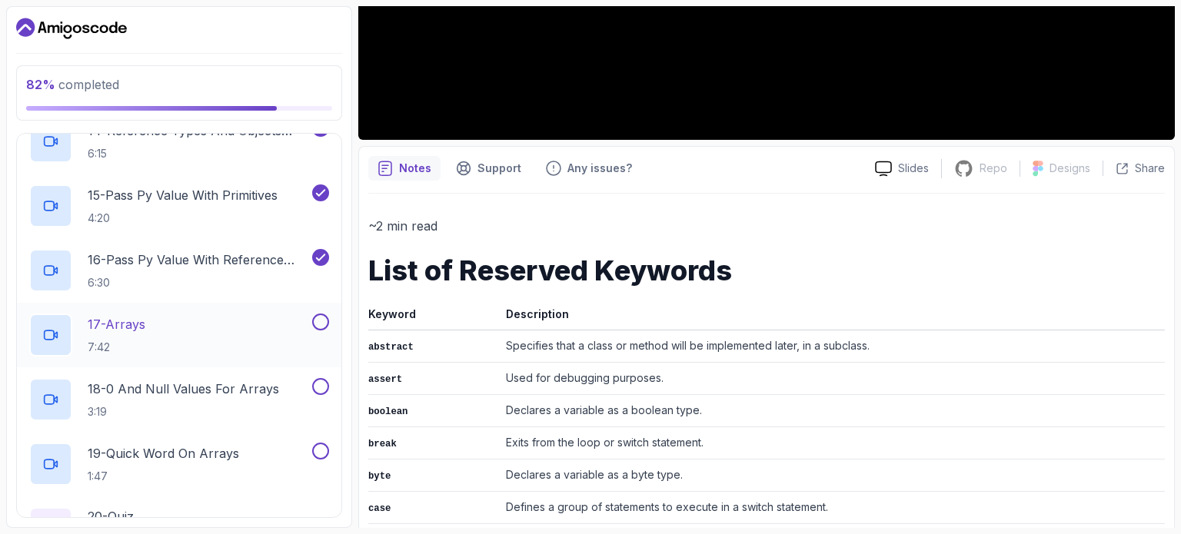
click at [322, 320] on button at bounding box center [320, 322] width 17 height 17
click at [321, 381] on button at bounding box center [320, 386] width 17 height 17
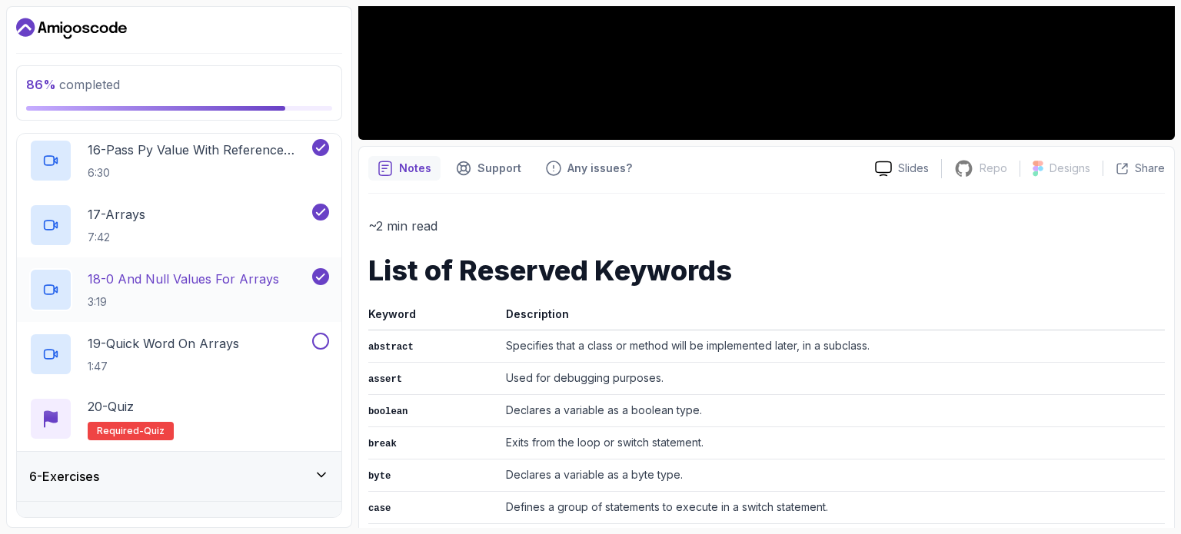
scroll to position [1229, 0]
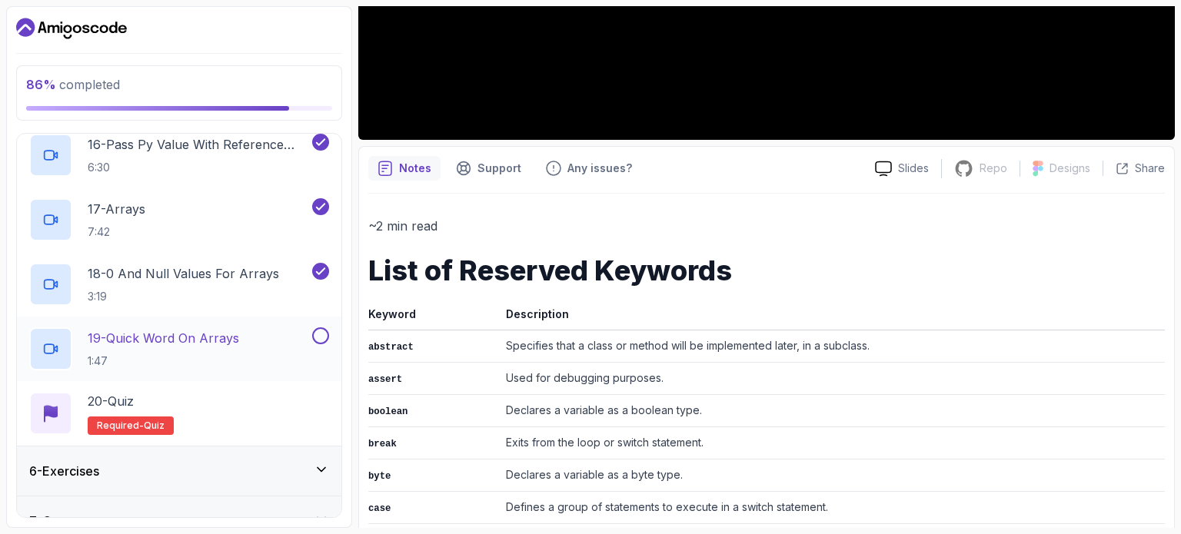
click at [314, 325] on div "19 - Quick Word On Arrays 1:47" at bounding box center [179, 349] width 324 height 65
click at [328, 328] on div at bounding box center [319, 336] width 20 height 17
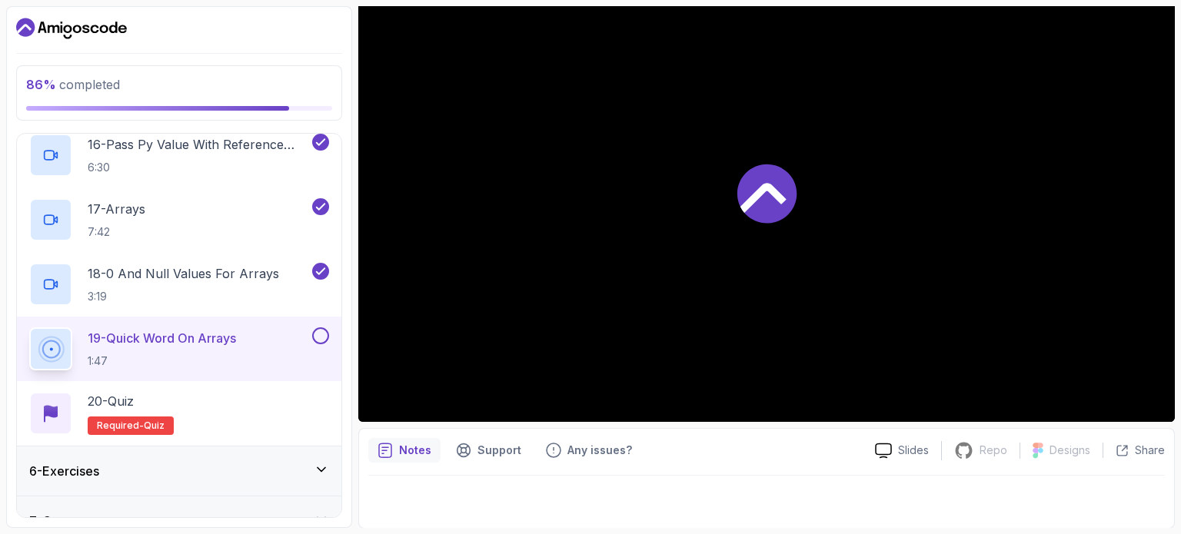
click at [319, 334] on button at bounding box center [320, 336] width 17 height 17
click at [138, 417] on p "Required- quiz" at bounding box center [131, 426] width 86 height 18
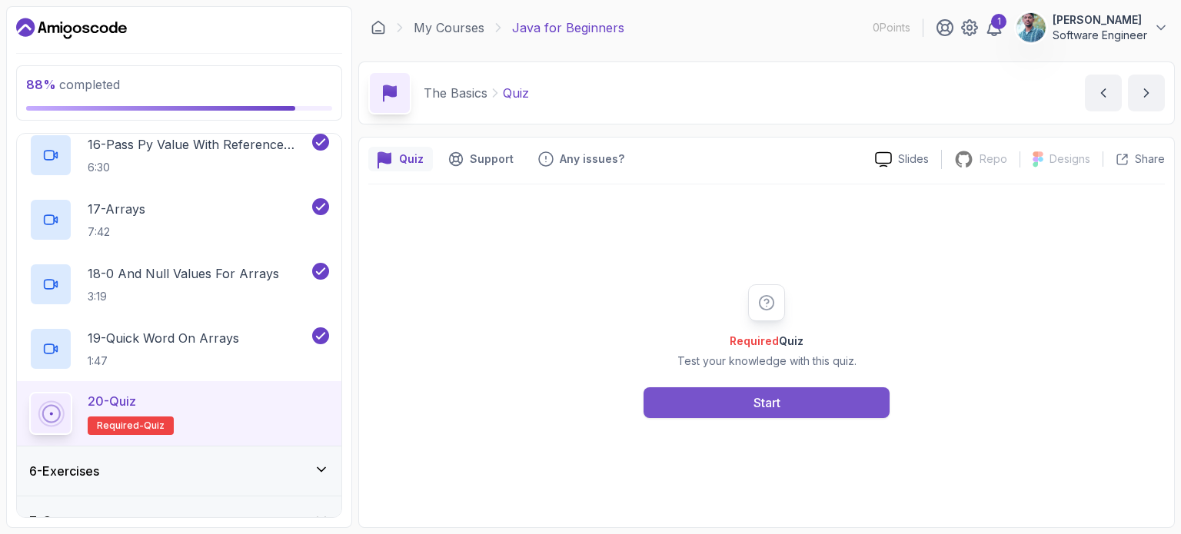
click at [741, 401] on button "Start" at bounding box center [767, 402] width 246 height 31
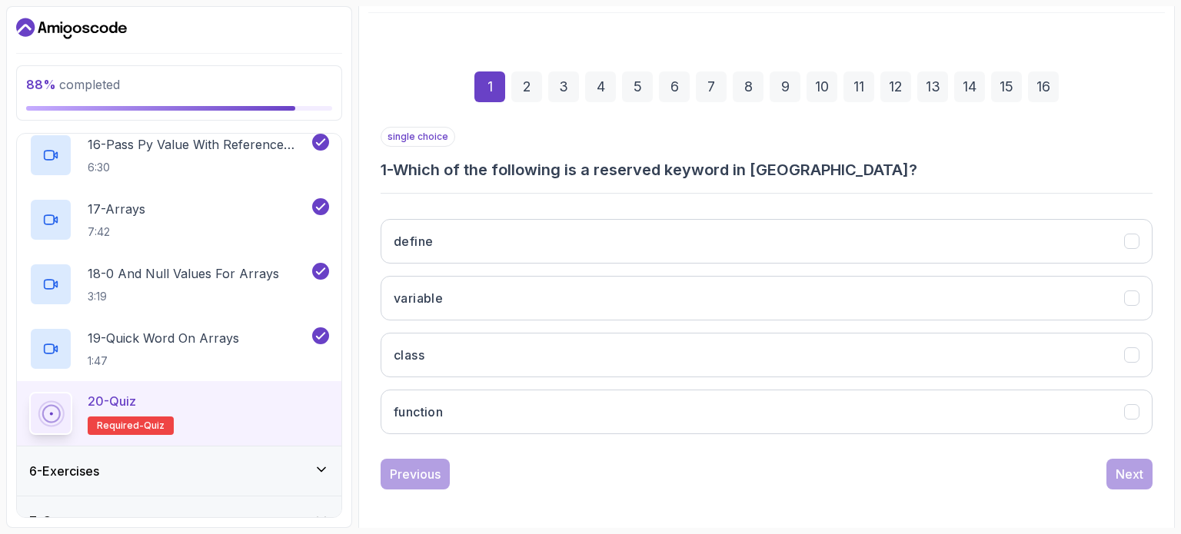
scroll to position [175, 0]
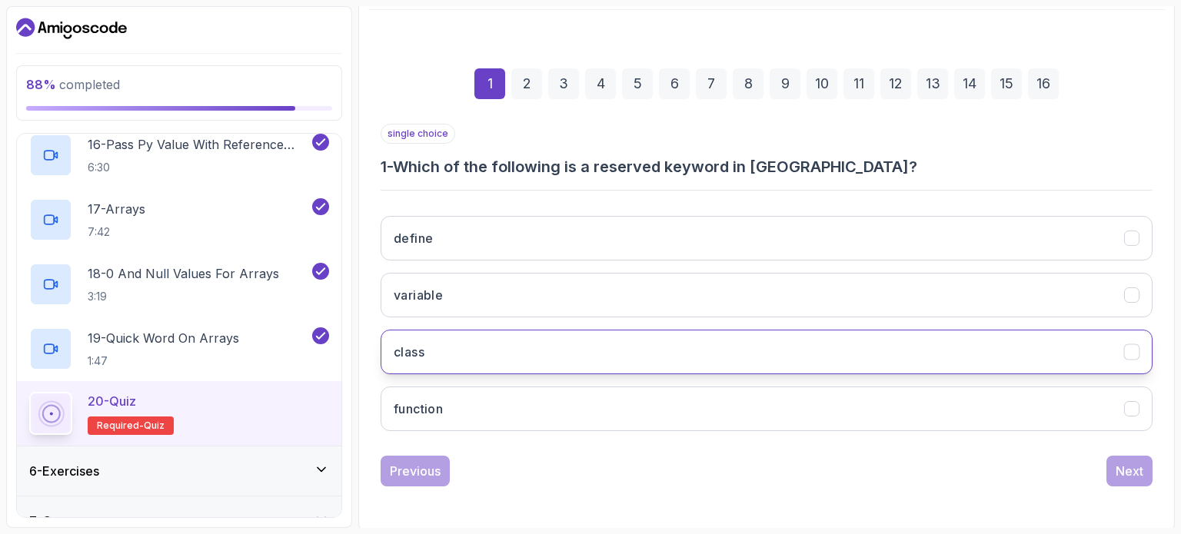
click at [514, 354] on button "class" at bounding box center [767, 352] width 772 height 45
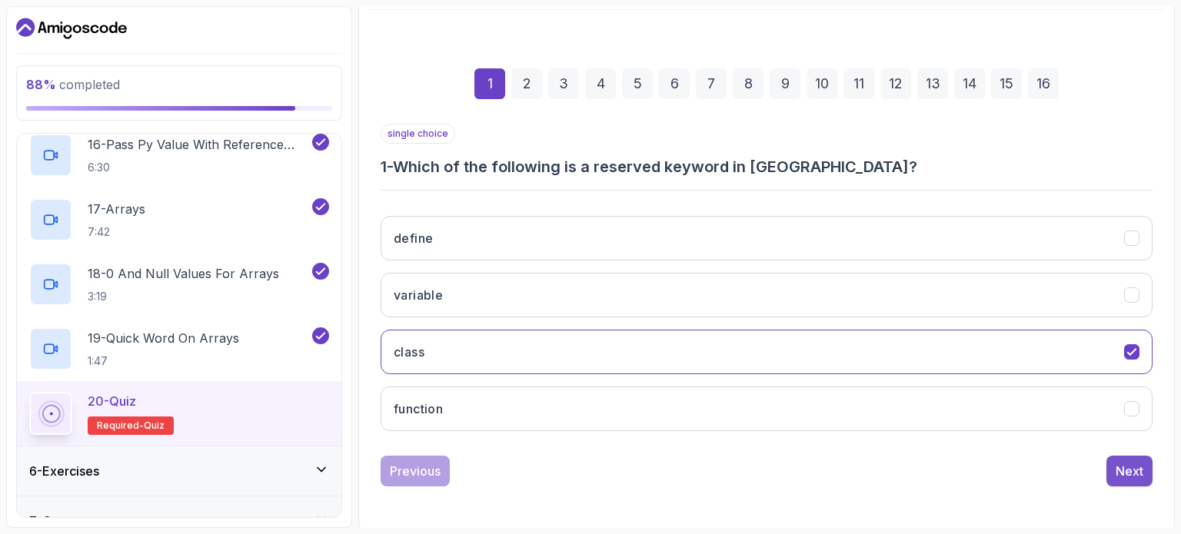
click at [1115, 457] on button "Next" at bounding box center [1129, 471] width 46 height 31
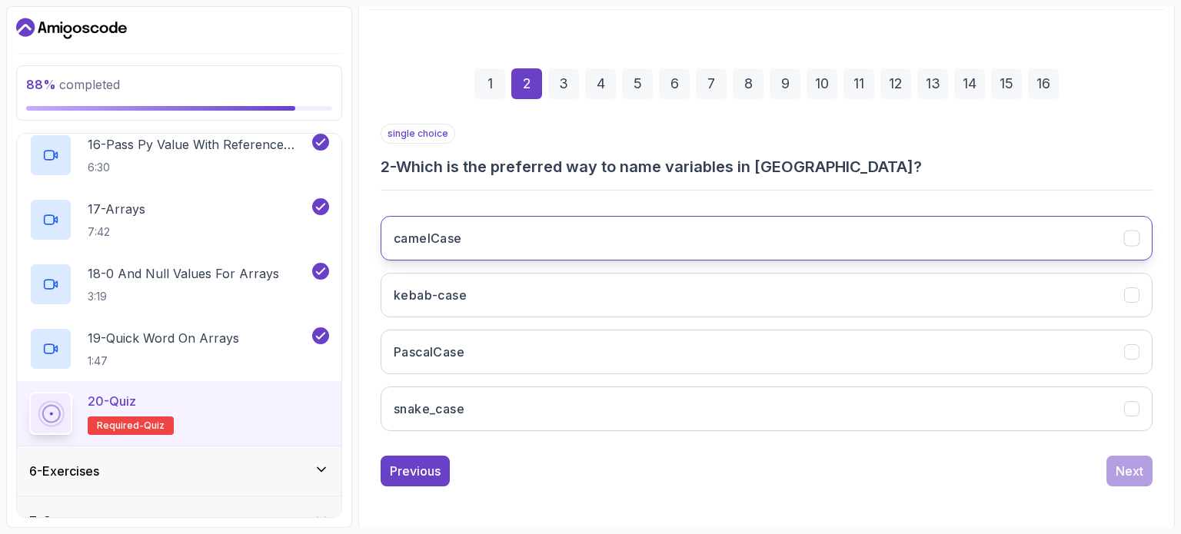
click at [741, 238] on button "camelCase" at bounding box center [767, 238] width 772 height 45
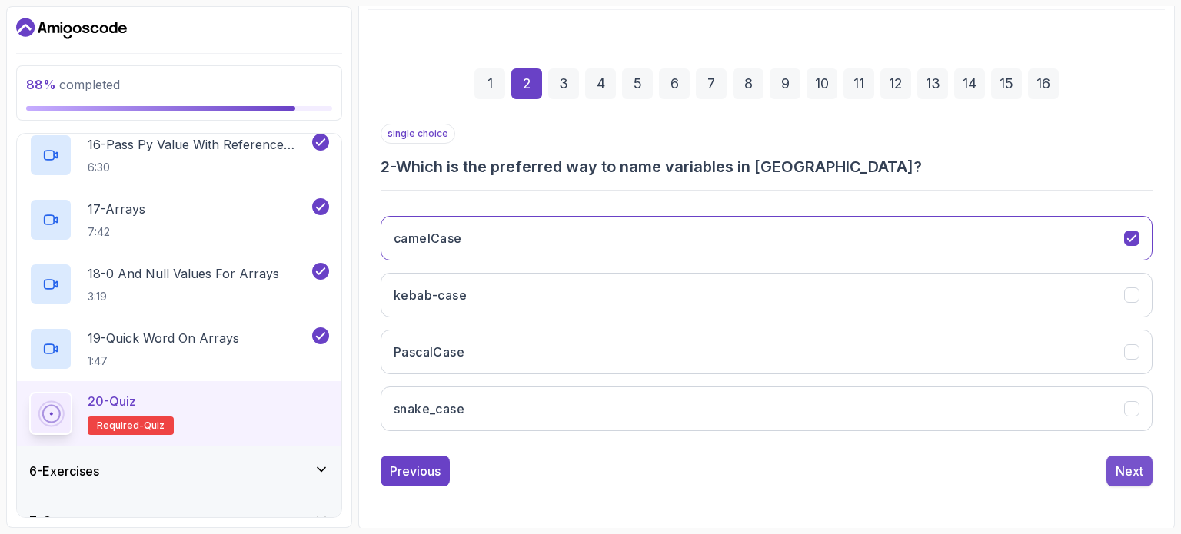
click at [1135, 467] on div "Next" at bounding box center [1130, 471] width 28 height 18
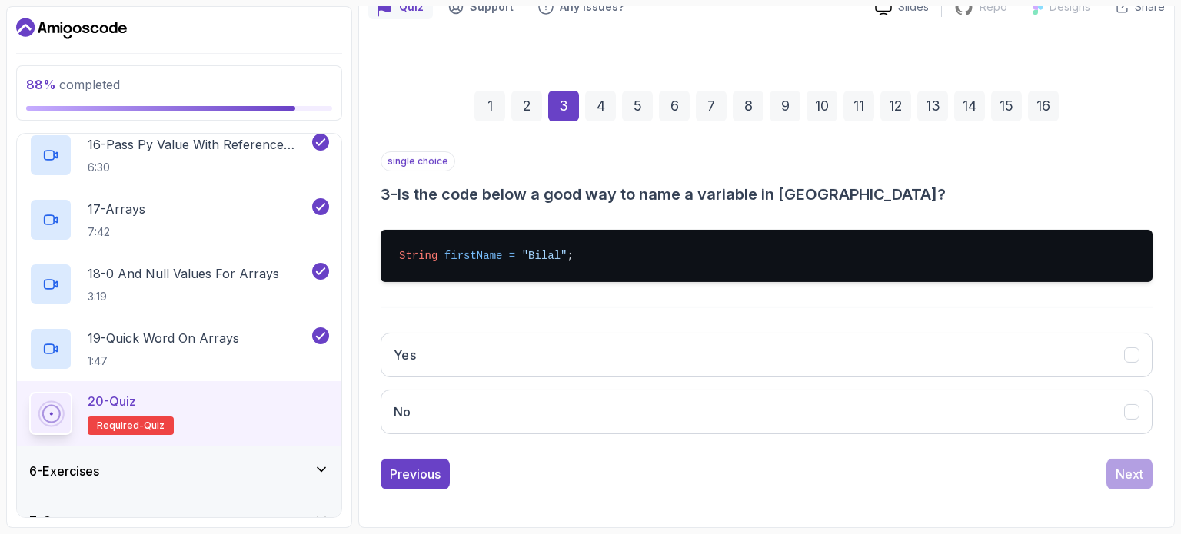
scroll to position [151, 0]
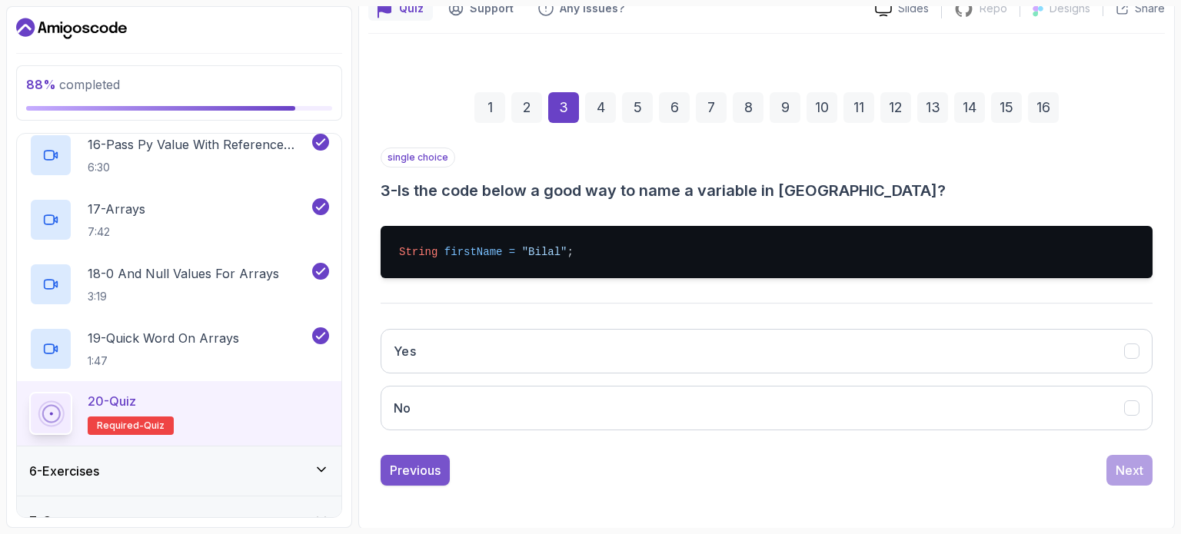
click at [420, 472] on div "Previous" at bounding box center [415, 470] width 51 height 18
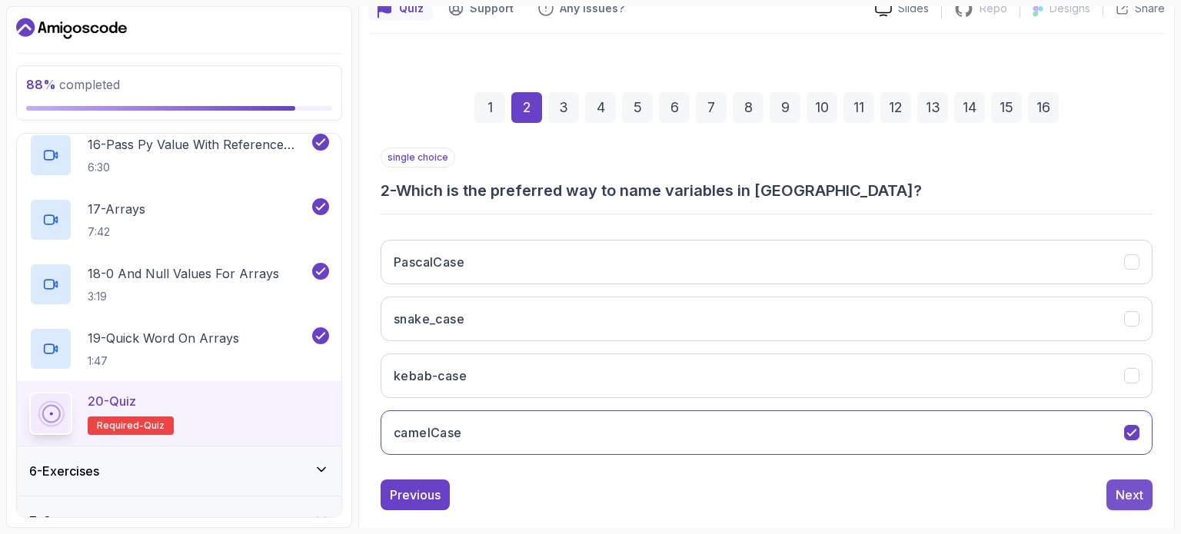
click at [1112, 483] on button "Next" at bounding box center [1129, 495] width 46 height 31
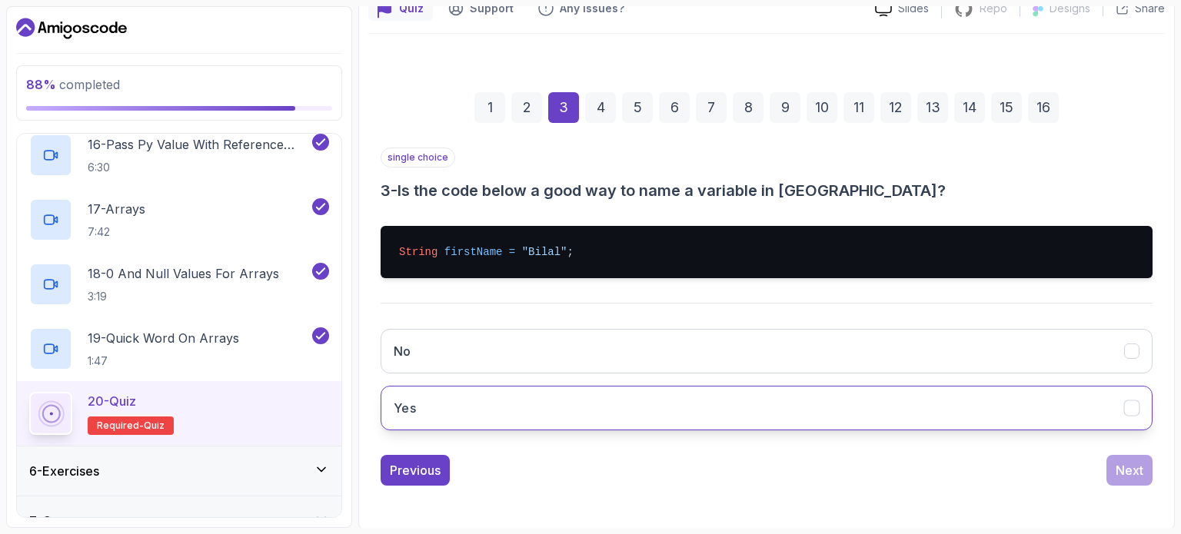
click at [690, 390] on button "Yes" at bounding box center [767, 408] width 772 height 45
click at [1125, 469] on div "Next" at bounding box center [1130, 470] width 28 height 18
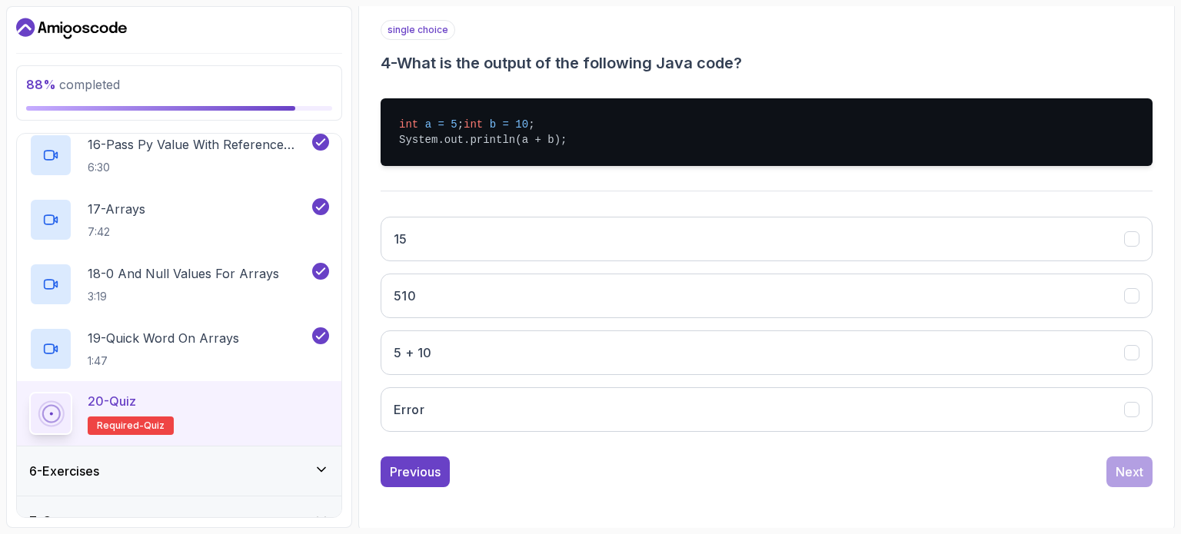
scroll to position [279, 0]
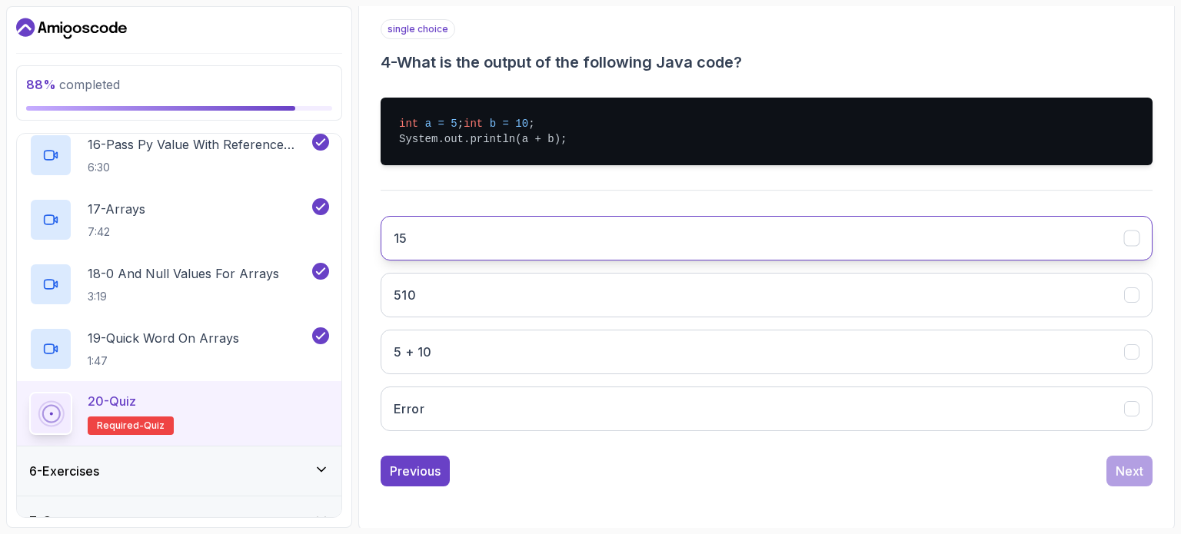
click at [500, 260] on button "15" at bounding box center [767, 238] width 772 height 45
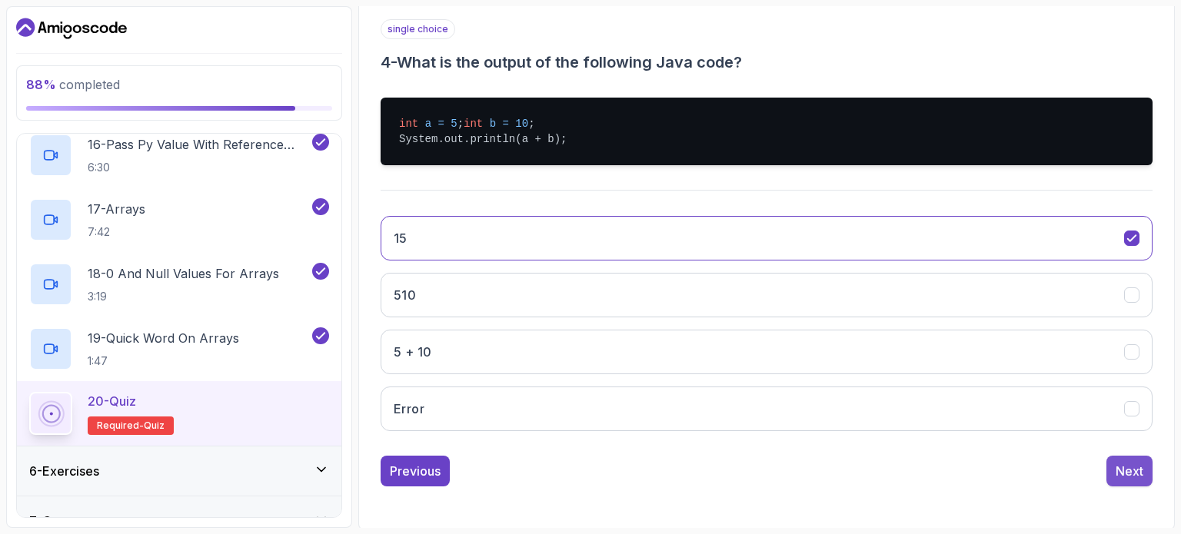
click at [1148, 487] on button "Next" at bounding box center [1129, 471] width 46 height 31
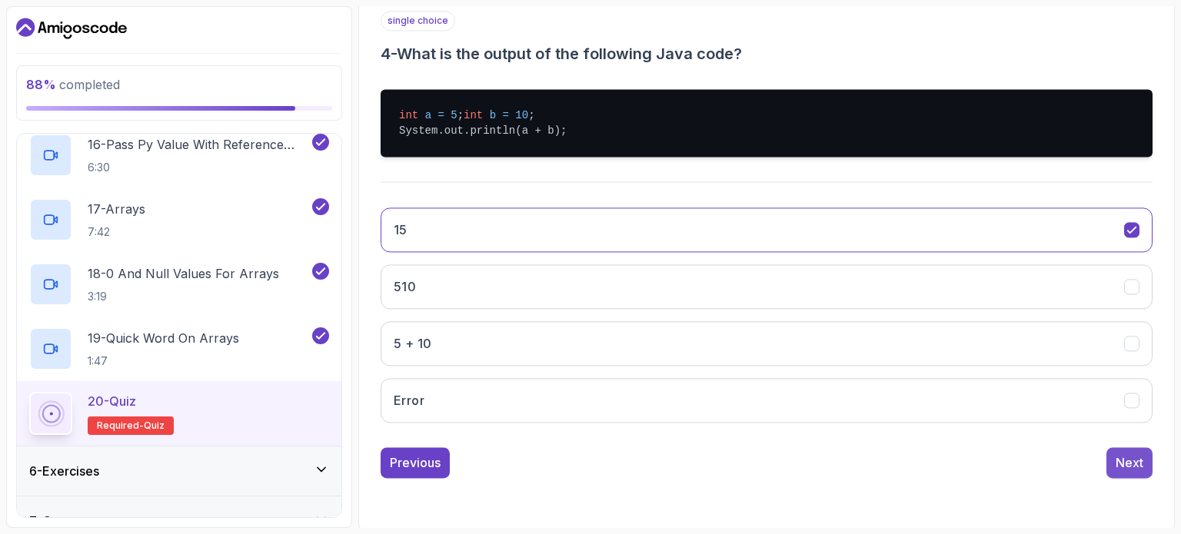
scroll to position [175, 0]
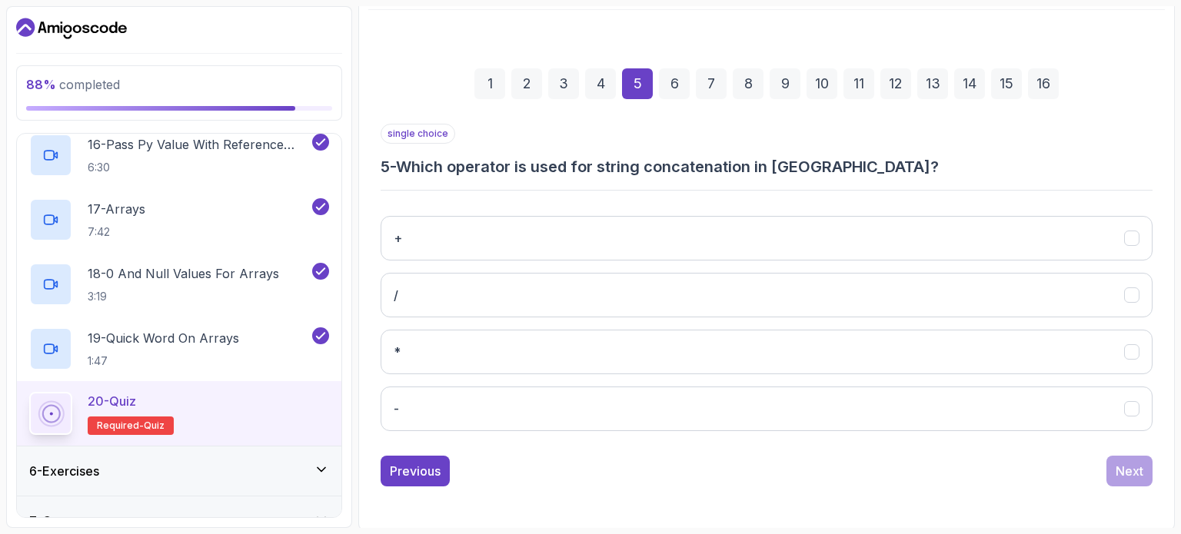
click at [554, 213] on div "+ / * -" at bounding box center [767, 324] width 772 height 240
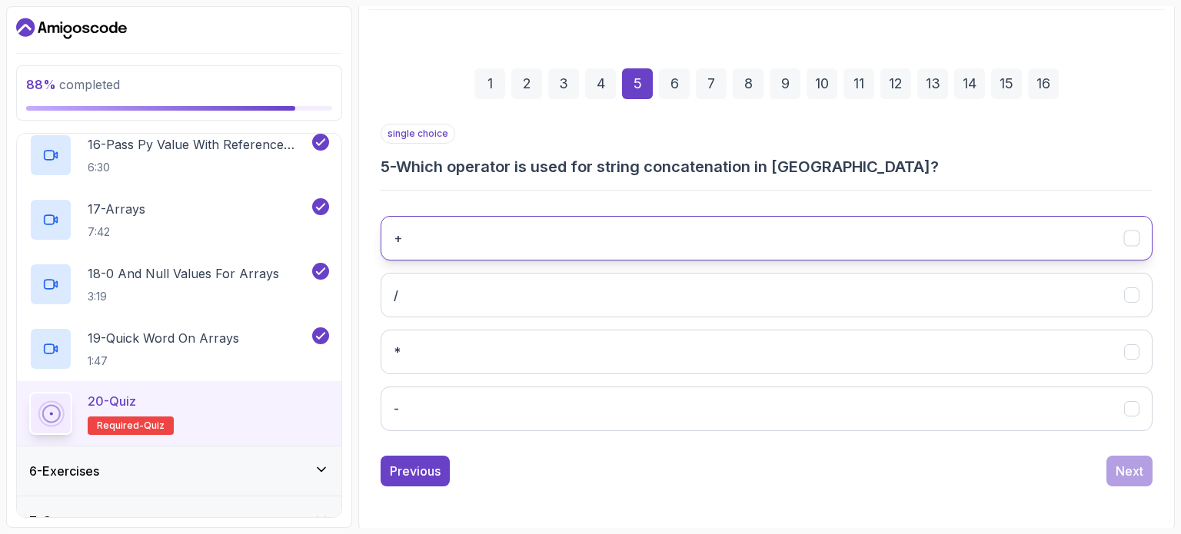
click at [557, 227] on button "+" at bounding box center [767, 238] width 772 height 45
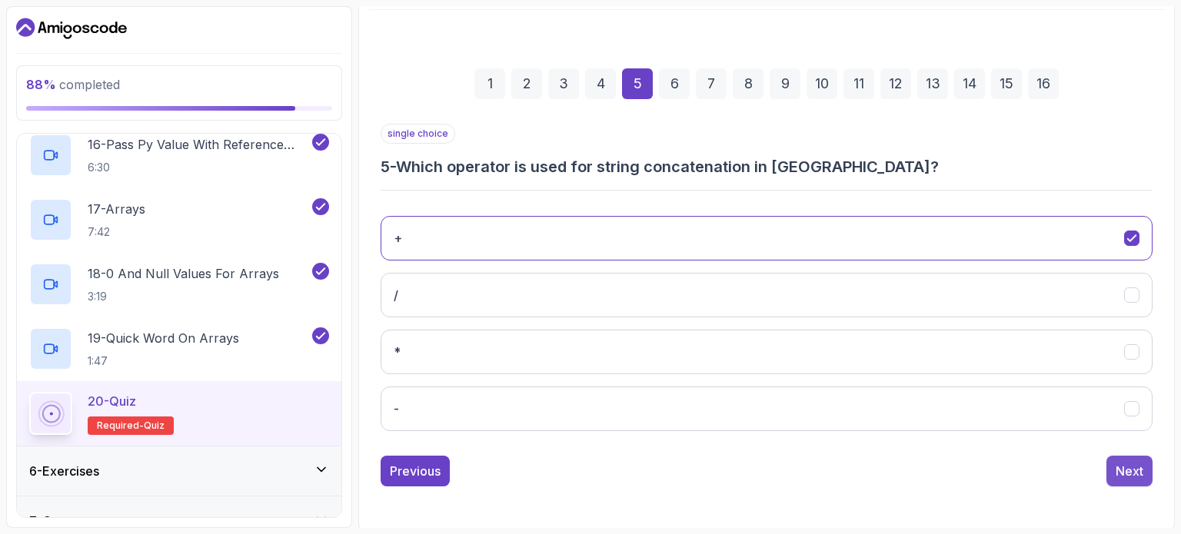
click at [1132, 462] on div "Next" at bounding box center [1130, 471] width 28 height 18
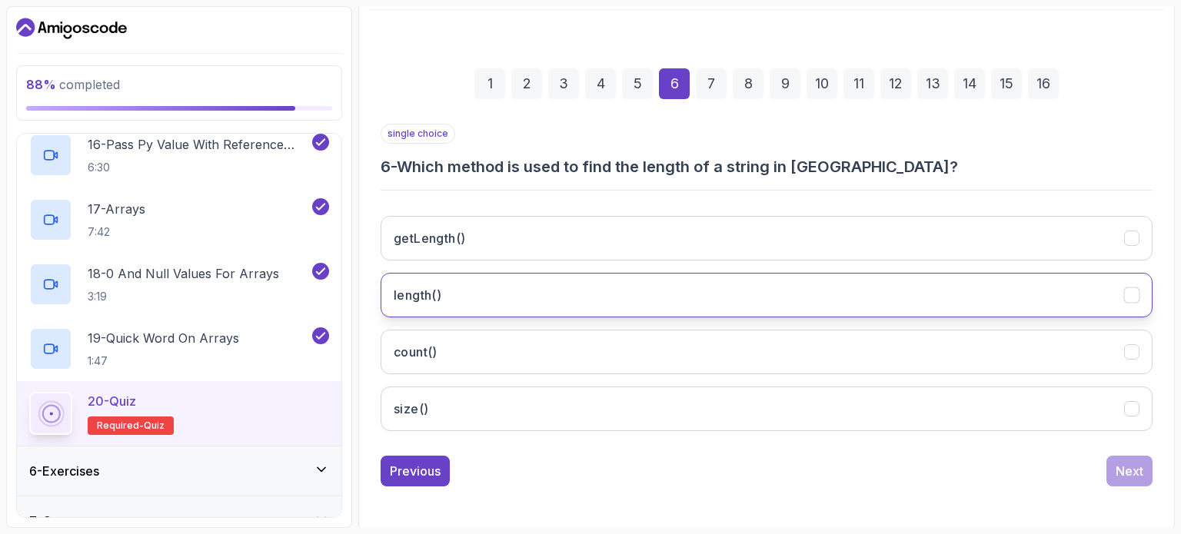
click at [576, 288] on button "length()" at bounding box center [767, 295] width 772 height 45
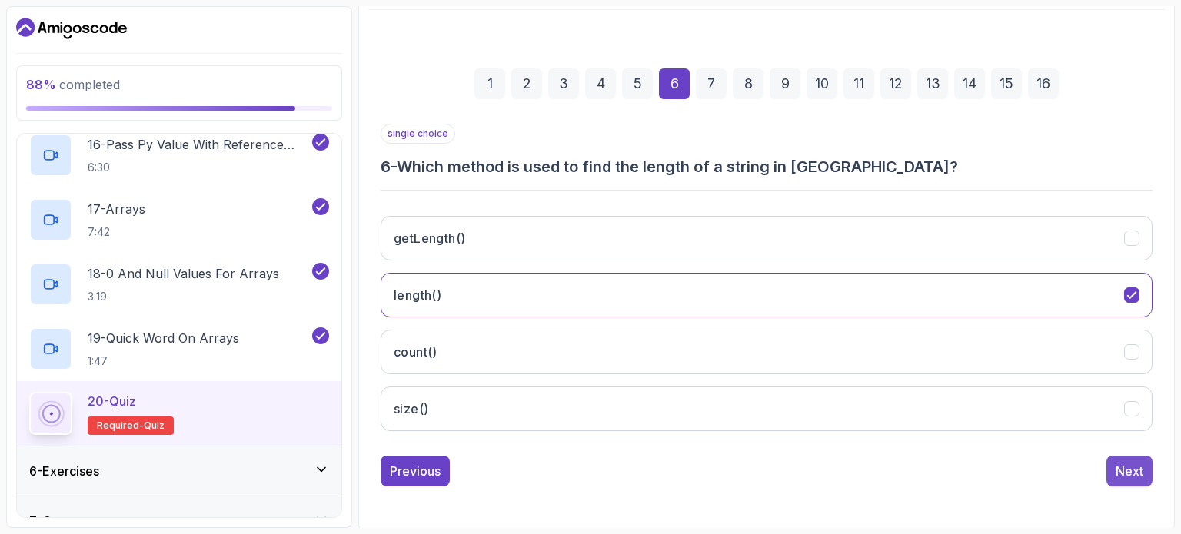
click at [1119, 464] on div "Next" at bounding box center [1130, 471] width 28 height 18
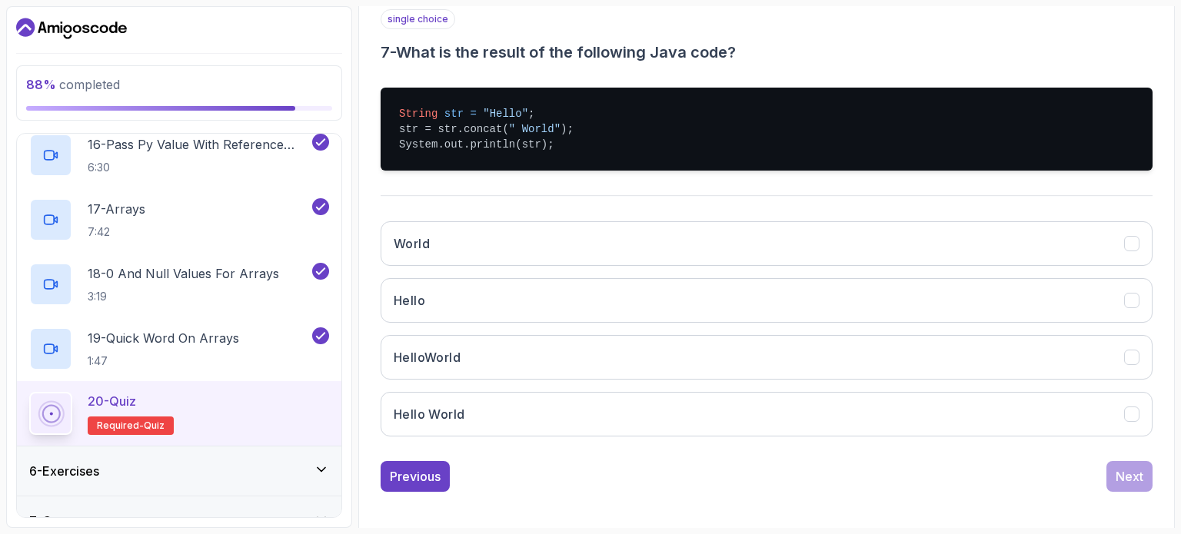
scroll to position [288, 0]
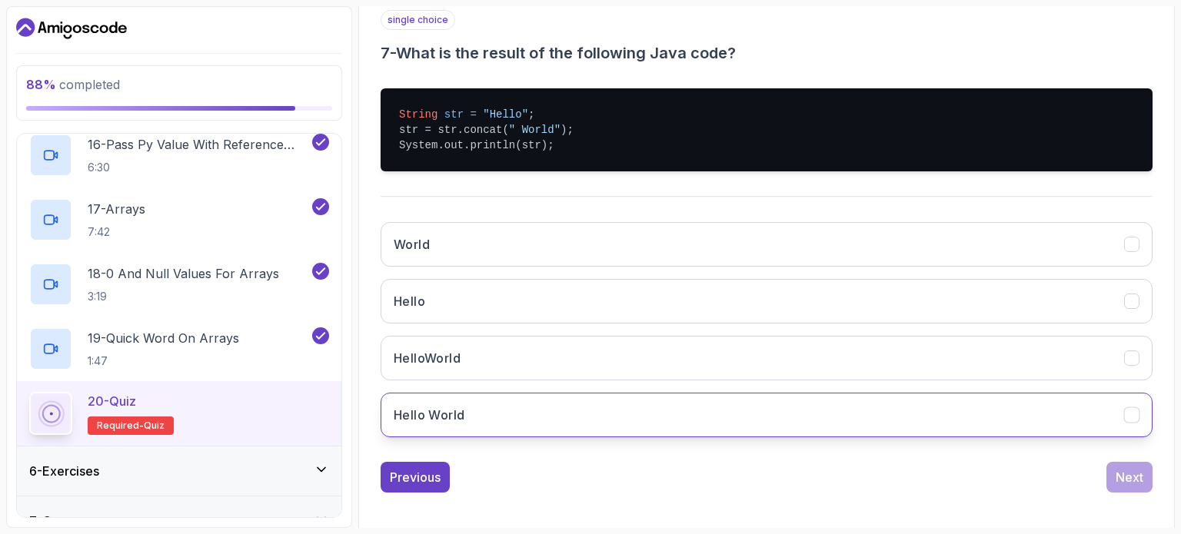
click at [485, 396] on button "Hello World" at bounding box center [767, 415] width 772 height 45
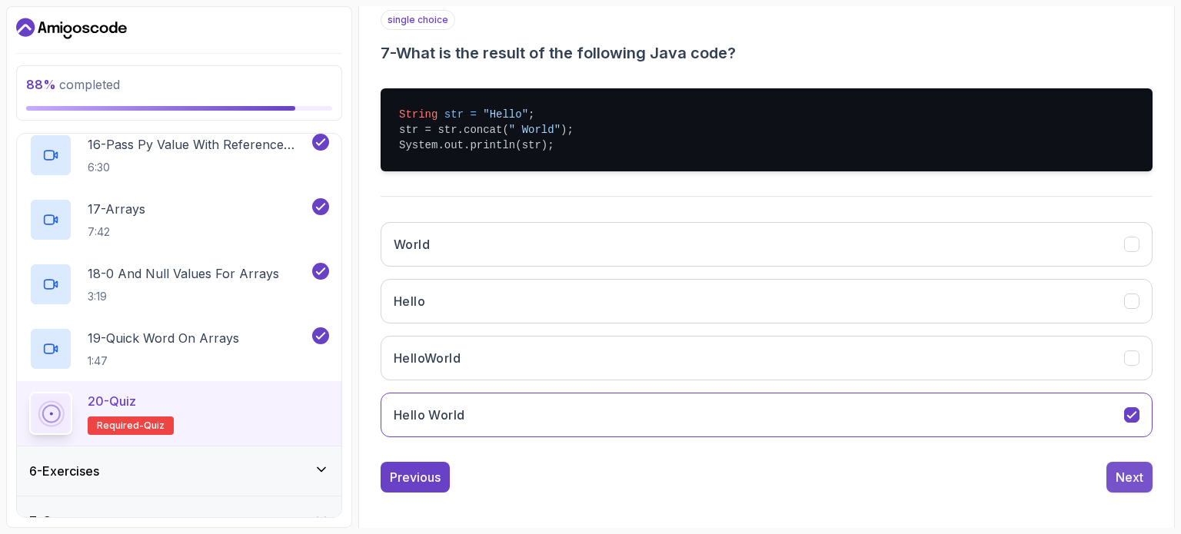
click at [1149, 473] on button "Next" at bounding box center [1129, 477] width 46 height 31
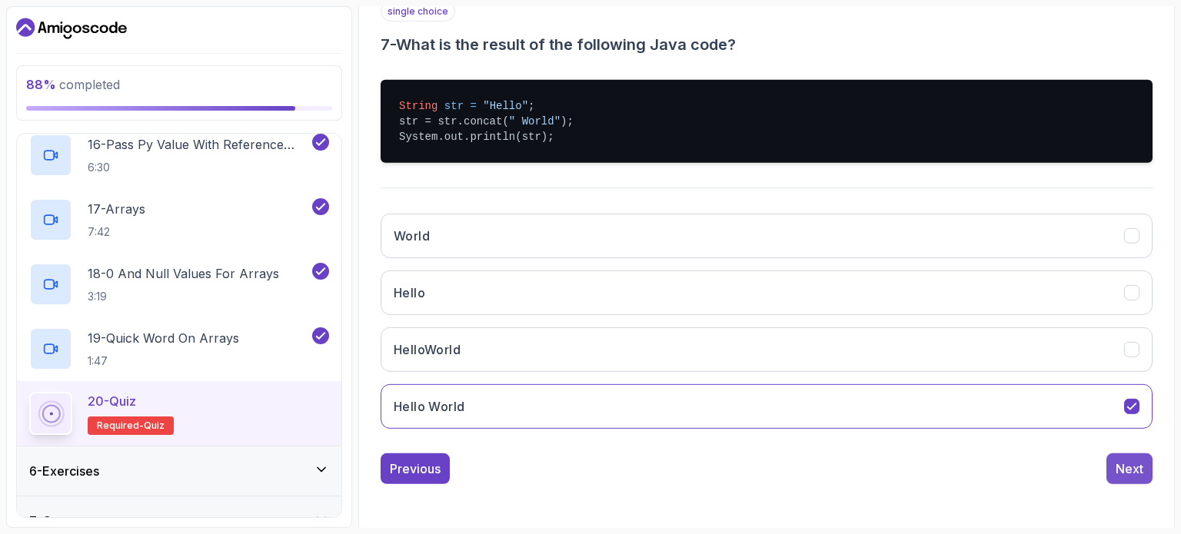
scroll to position [175, 0]
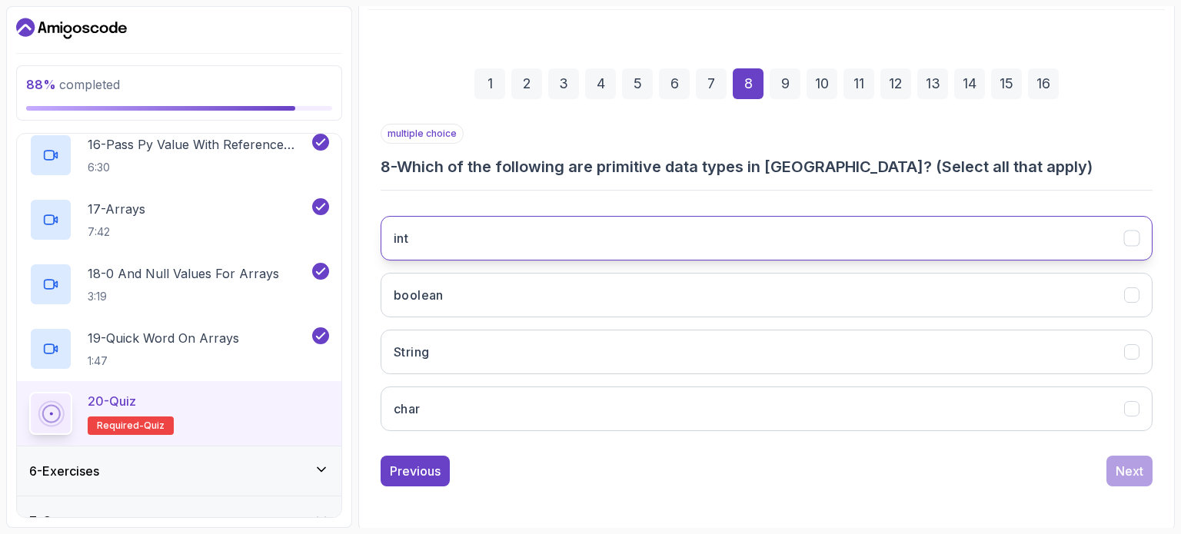
click at [449, 252] on button "int" at bounding box center [767, 238] width 772 height 45
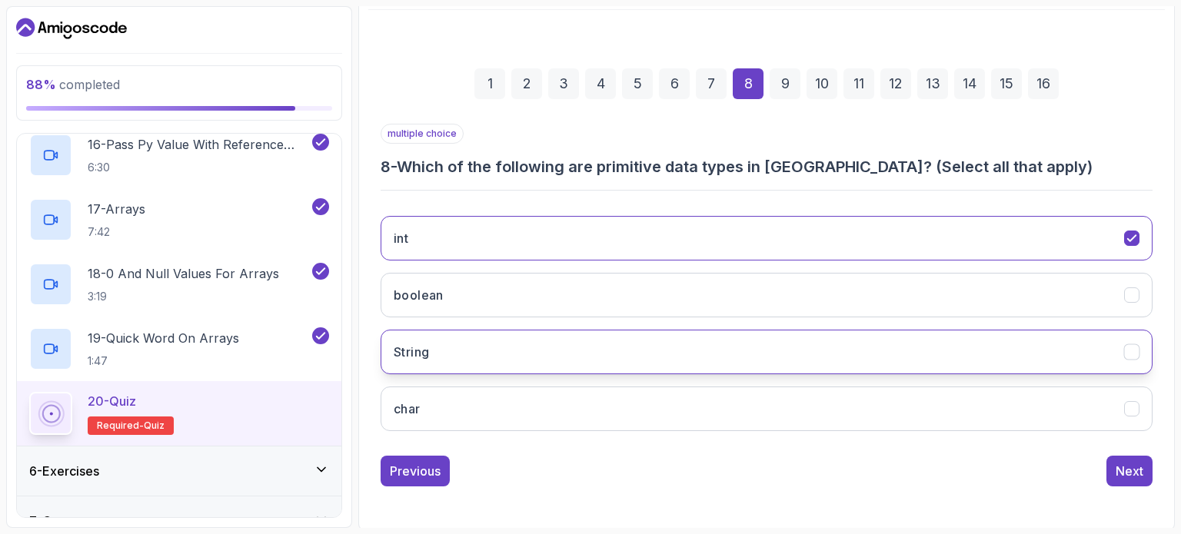
click at [501, 344] on button "String" at bounding box center [767, 352] width 772 height 45
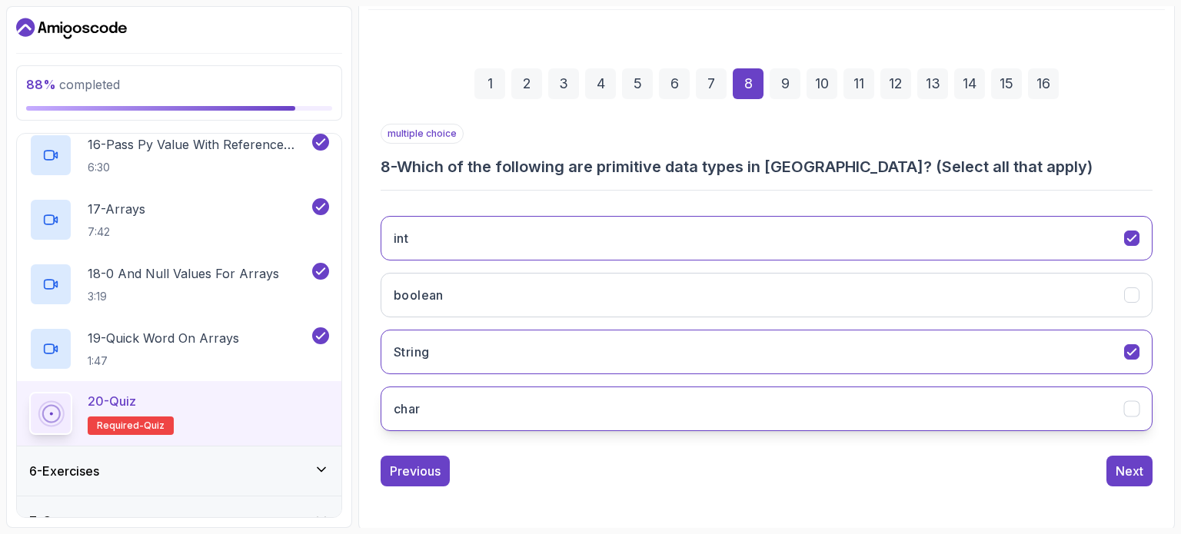
click at [528, 411] on button "char" at bounding box center [767, 409] width 772 height 45
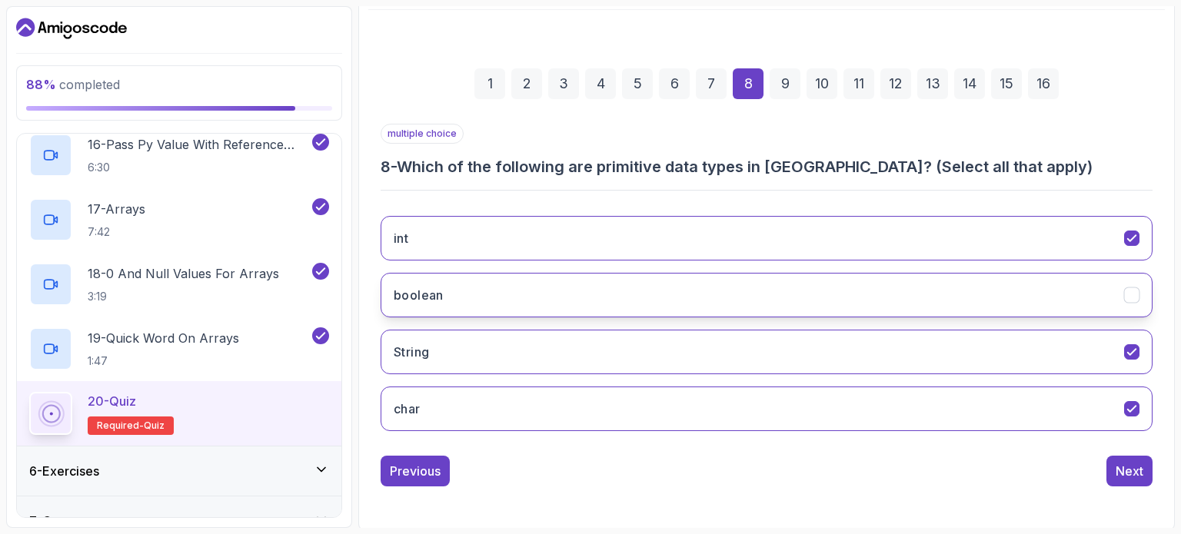
click at [536, 296] on button "boolean" at bounding box center [767, 295] width 772 height 45
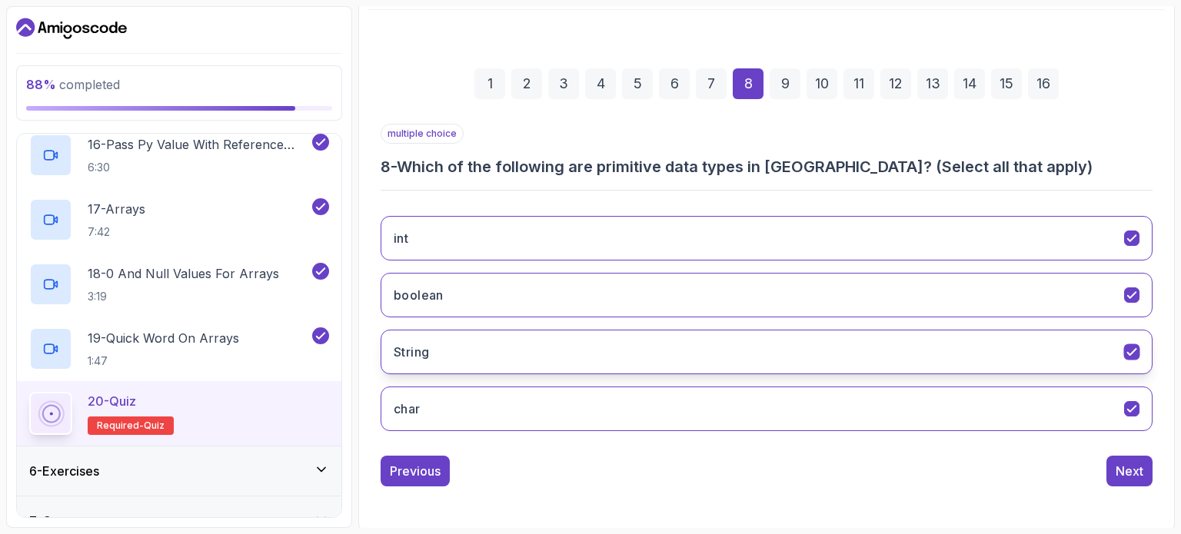
click at [816, 338] on button "String" at bounding box center [767, 352] width 772 height 45
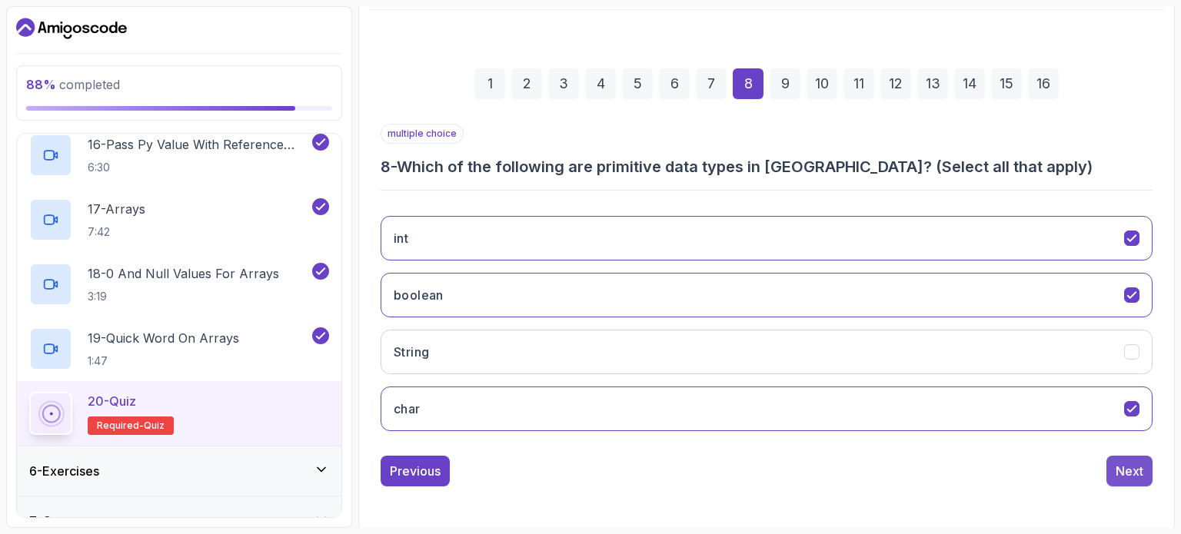
click at [1121, 471] on div "Next" at bounding box center [1130, 471] width 28 height 18
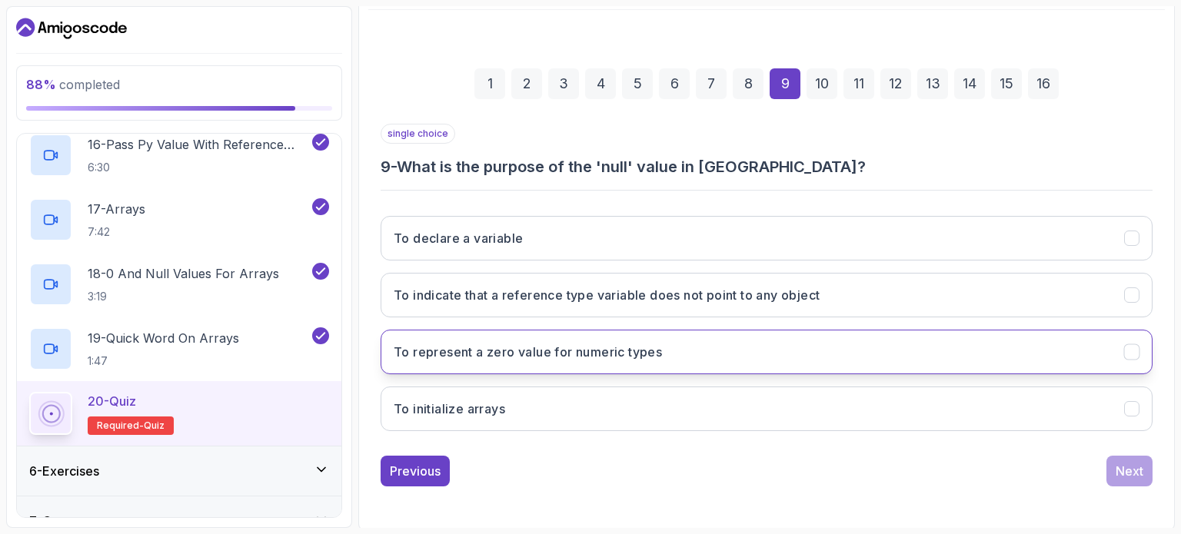
click at [690, 346] on button "To represent a zero value for numeric types" at bounding box center [767, 352] width 772 height 45
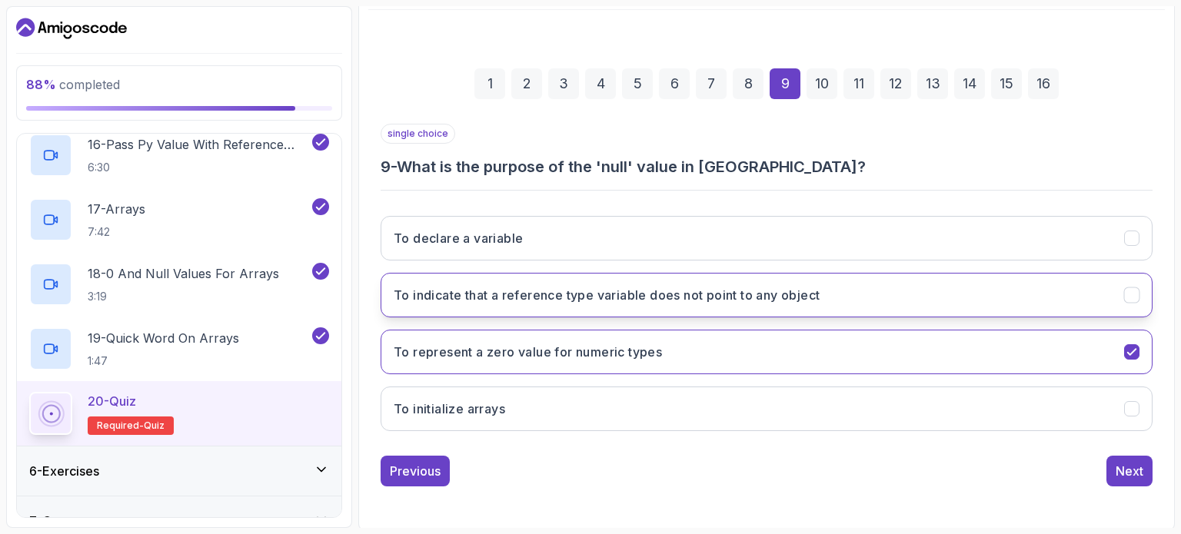
click at [663, 288] on h3 "To indicate that a reference type variable does not point to any object" at bounding box center [607, 295] width 426 height 18
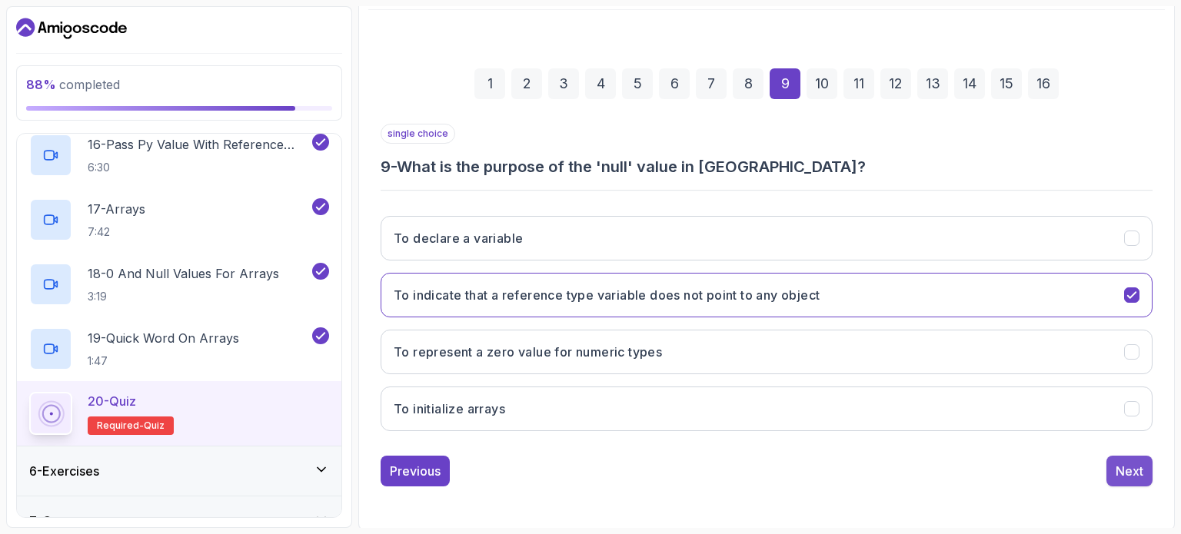
click at [1142, 473] on div "Next" at bounding box center [1130, 471] width 28 height 18
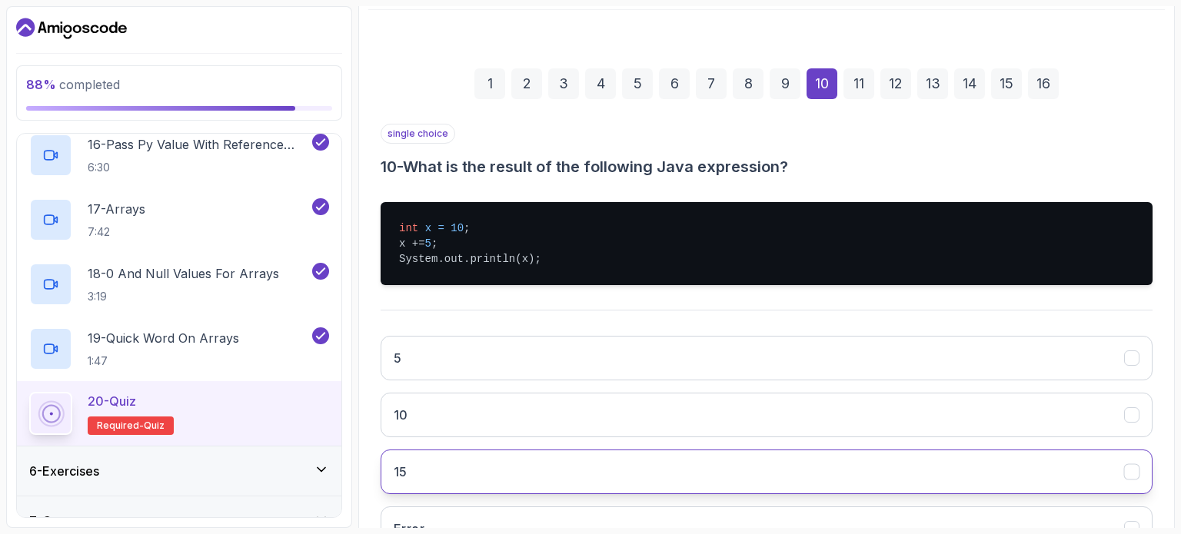
scroll to position [294, 0]
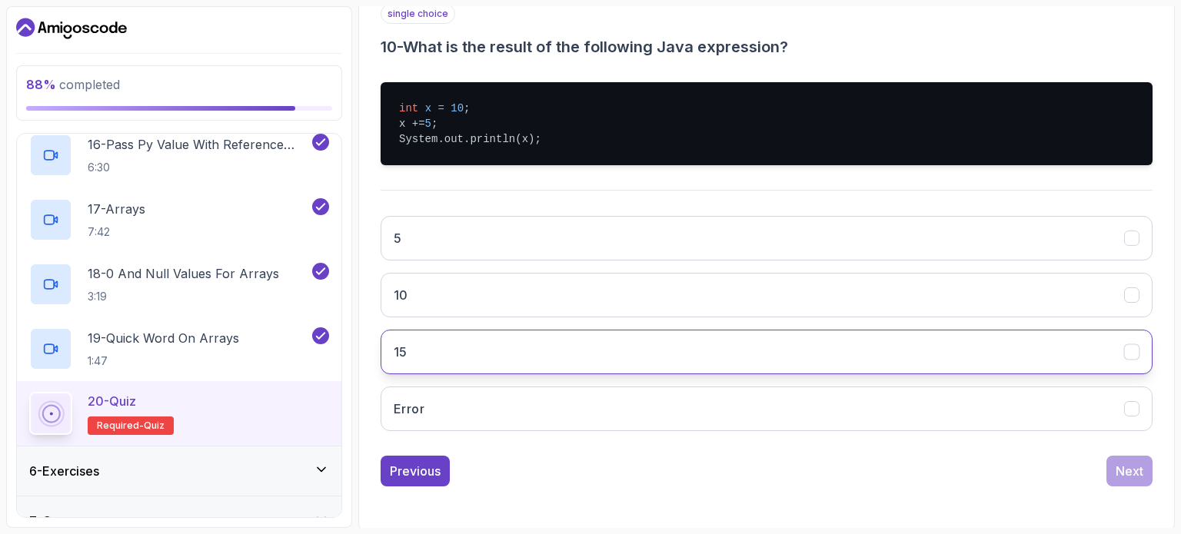
click at [617, 341] on button "15" at bounding box center [767, 352] width 772 height 45
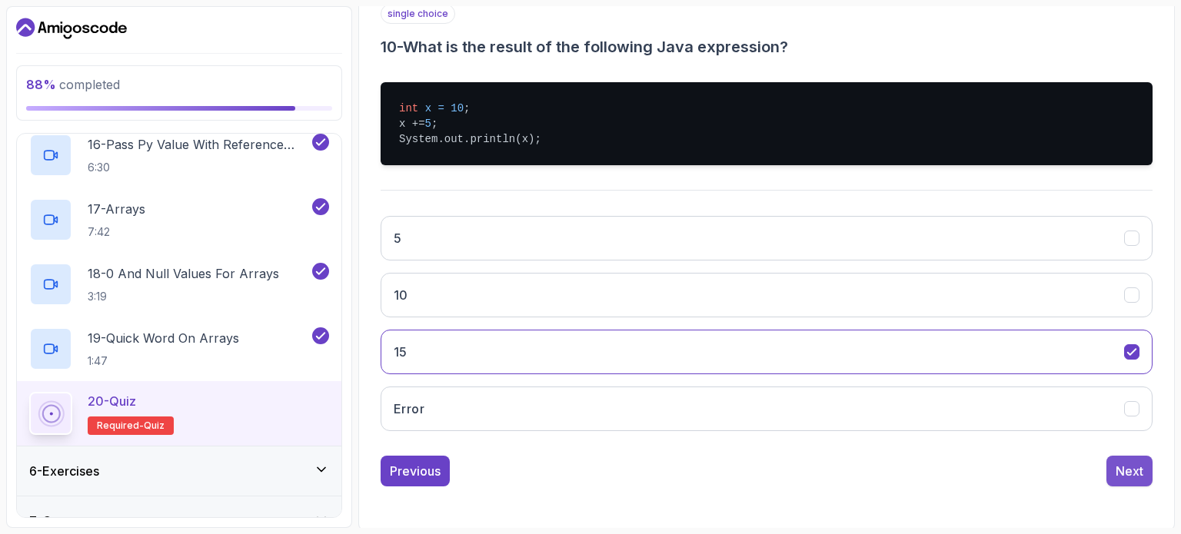
click at [1137, 467] on div "Next" at bounding box center [1130, 471] width 28 height 18
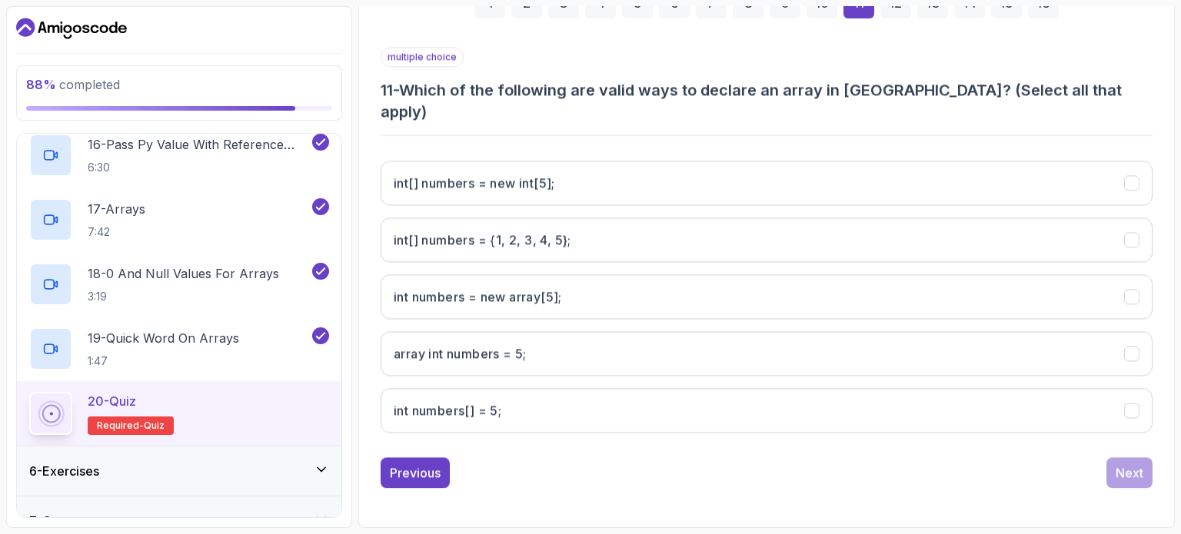
scroll to position [231, 0]
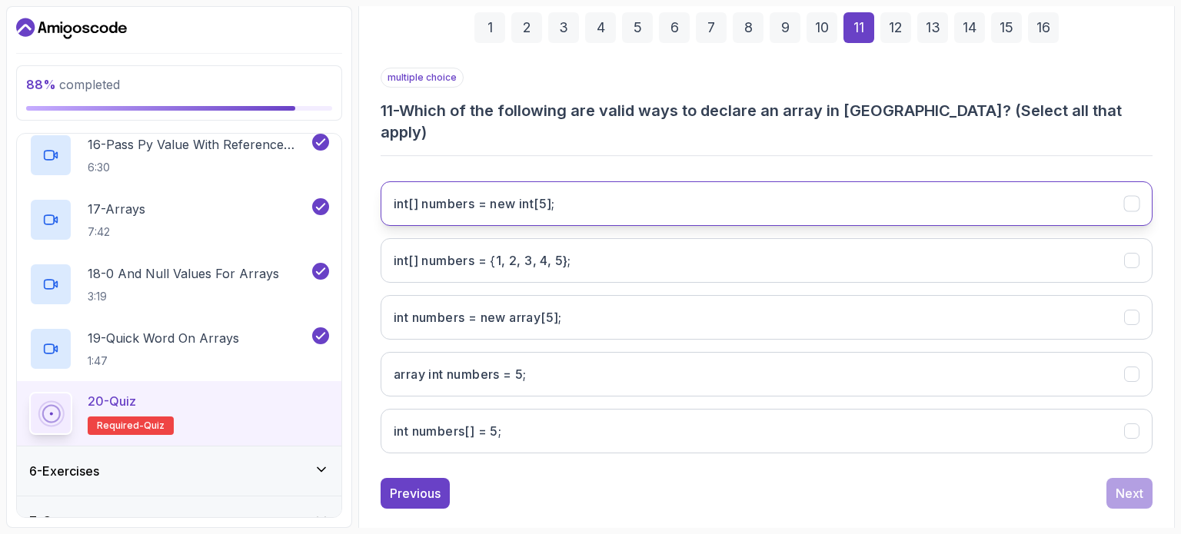
click at [442, 190] on int;"] "int[] numbers = new int[5];" at bounding box center [767, 203] width 772 height 45
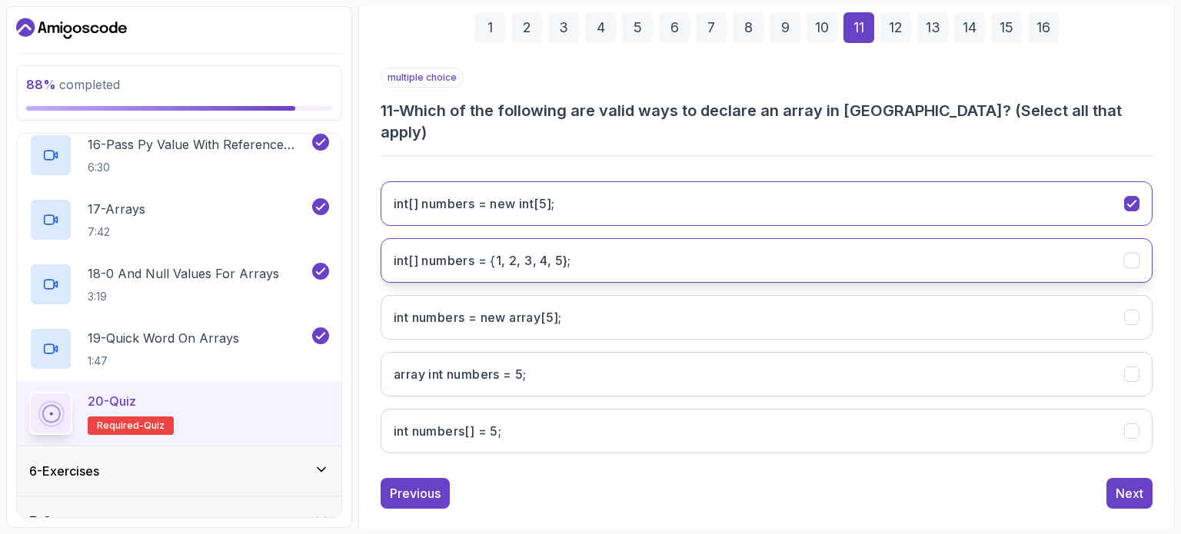
click at [473, 248] on 5};"] "int[] numbers = {1, 2, 3, 4, 5};" at bounding box center [767, 260] width 772 height 45
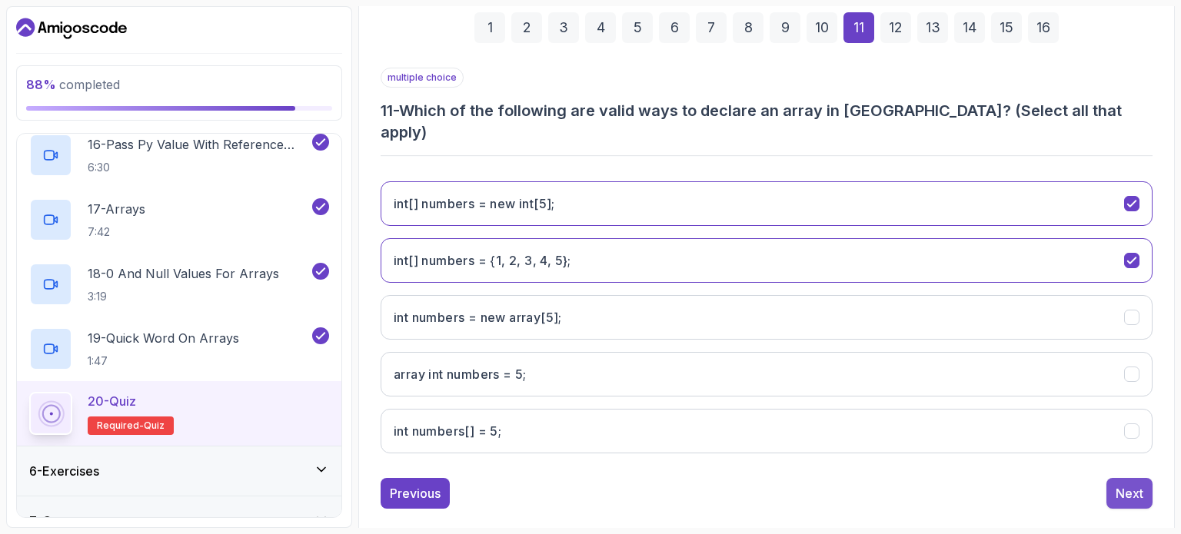
click at [1146, 478] on button "Next" at bounding box center [1129, 493] width 46 height 31
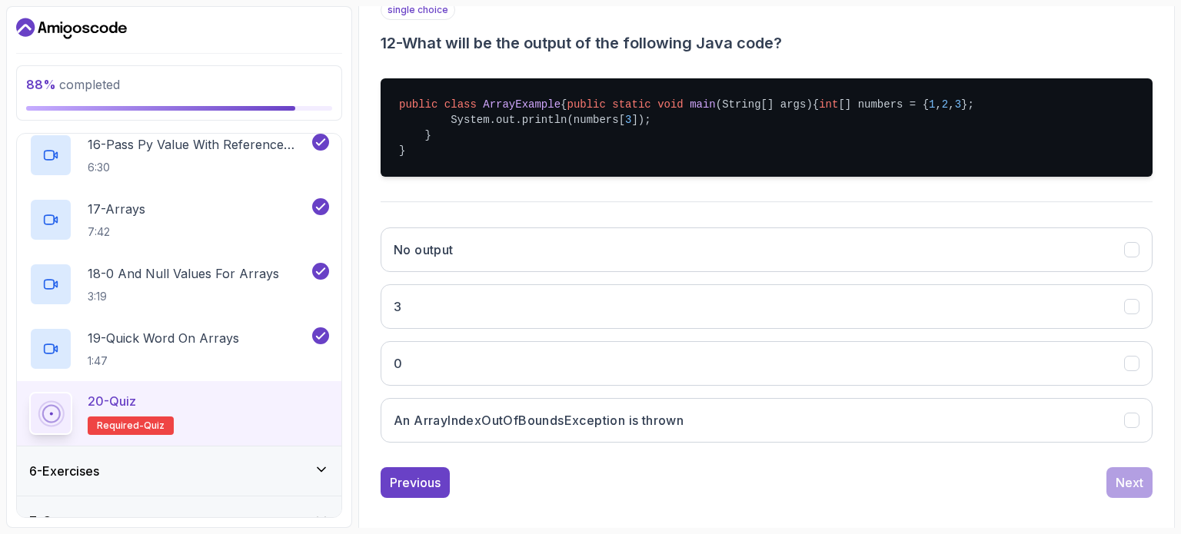
scroll to position [298, 0]
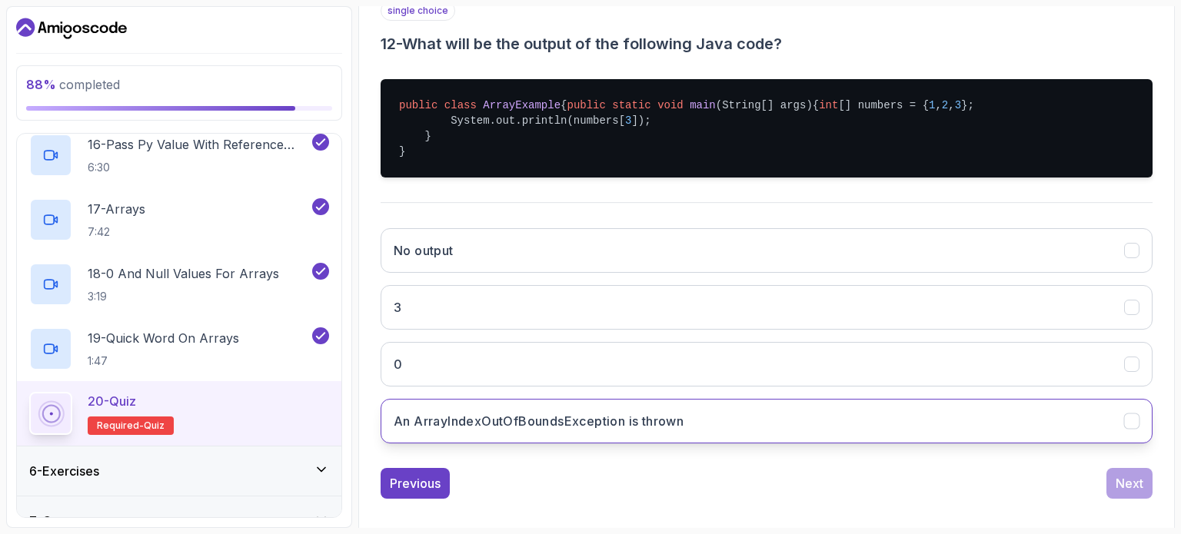
click at [566, 431] on h3 "An ArrayIndexOutOfBoundsException is thrown" at bounding box center [539, 421] width 290 height 18
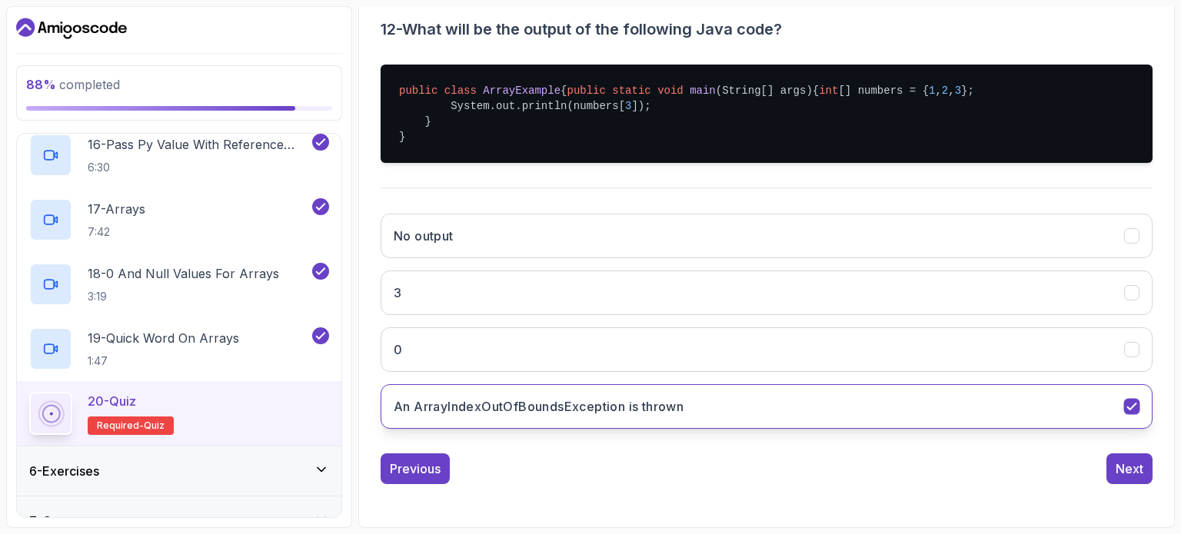
scroll to position [317, 0]
click at [1132, 478] on div "Next" at bounding box center [1130, 469] width 28 height 18
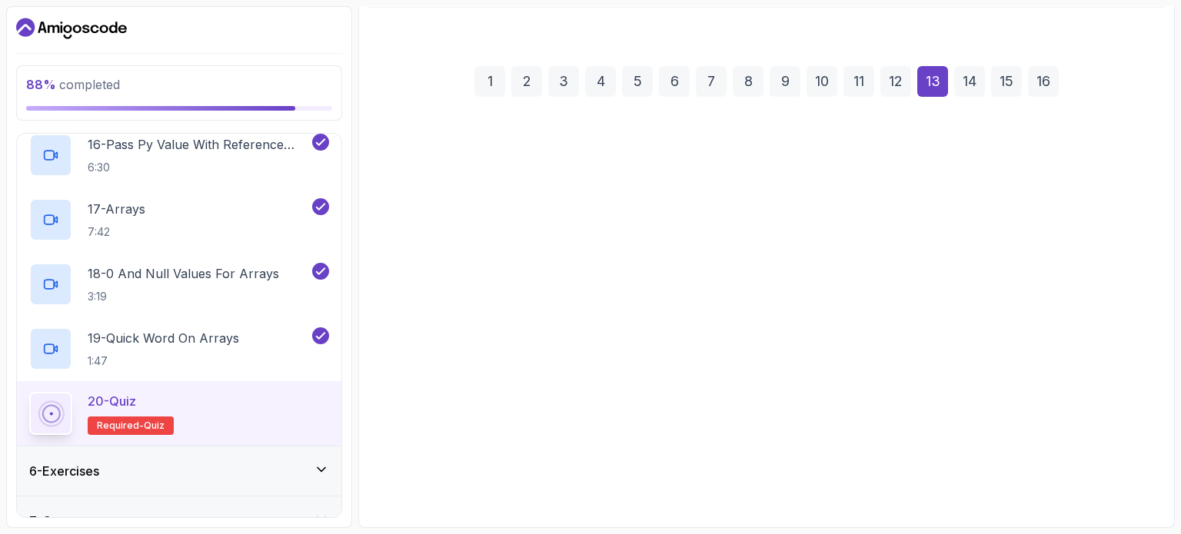
scroll to position [175, 0]
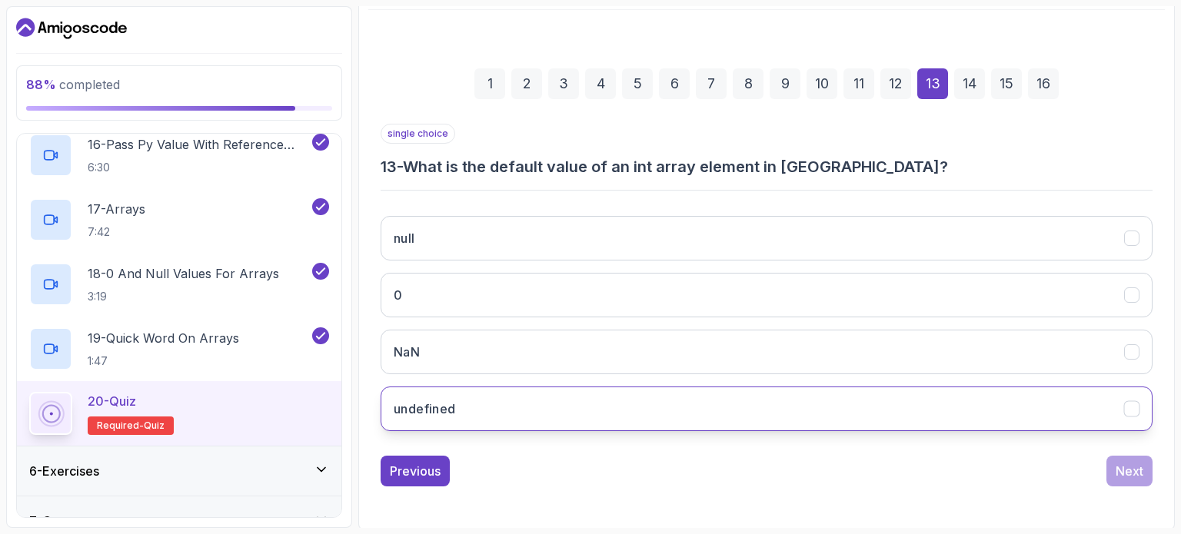
click at [495, 408] on button "undefined" at bounding box center [767, 409] width 772 height 45
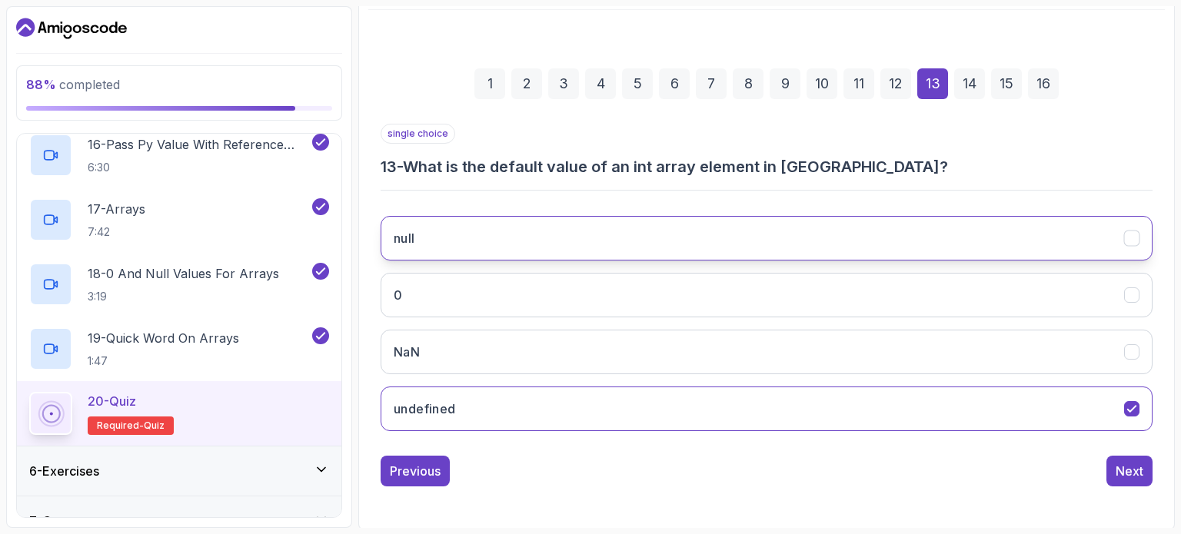
click at [673, 241] on button "null" at bounding box center [767, 238] width 772 height 45
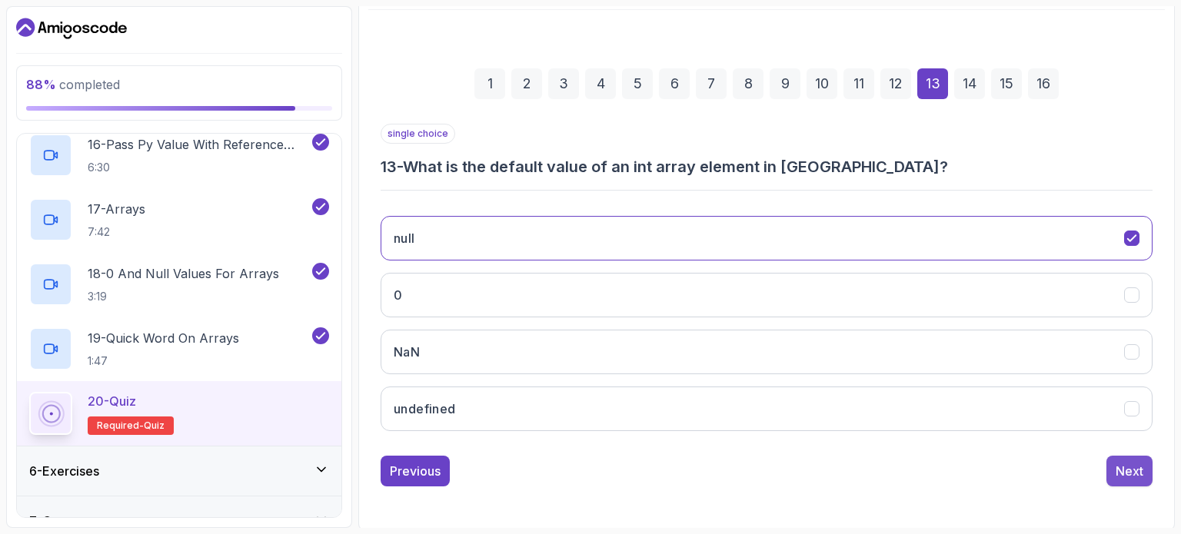
click at [1142, 465] on div "Next" at bounding box center [1130, 471] width 28 height 18
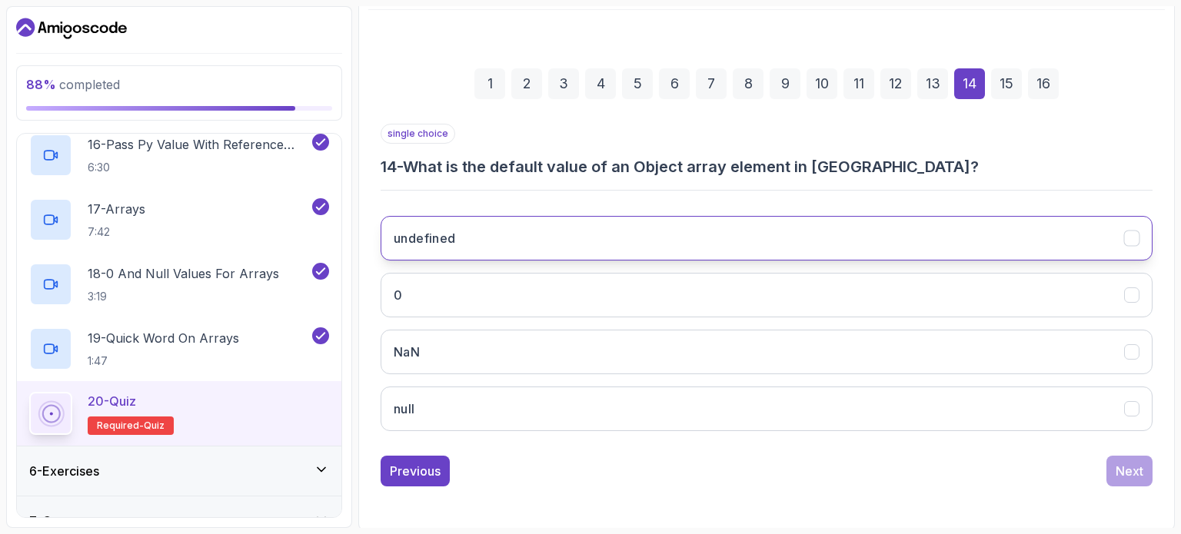
click at [686, 228] on button "undefined" at bounding box center [767, 238] width 772 height 45
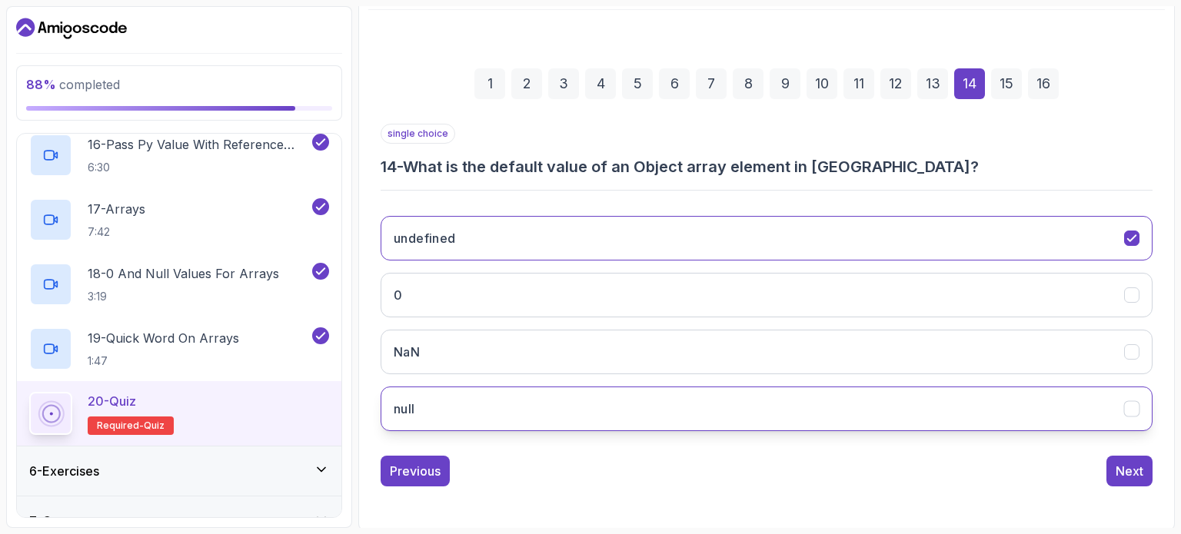
click at [686, 411] on button "null" at bounding box center [767, 409] width 772 height 45
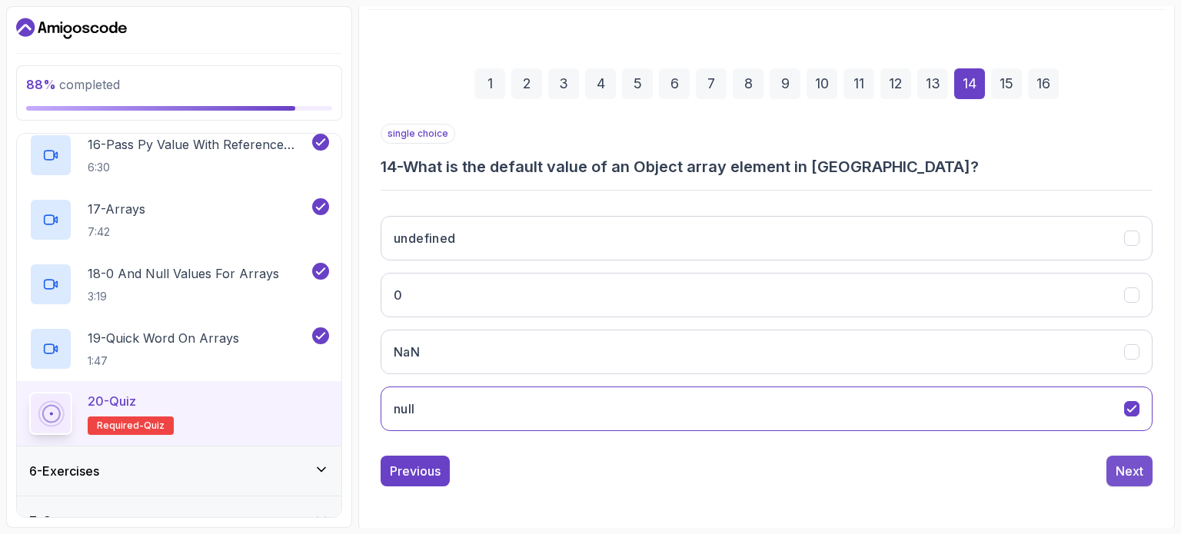
click at [1136, 468] on div "Next" at bounding box center [1130, 471] width 28 height 18
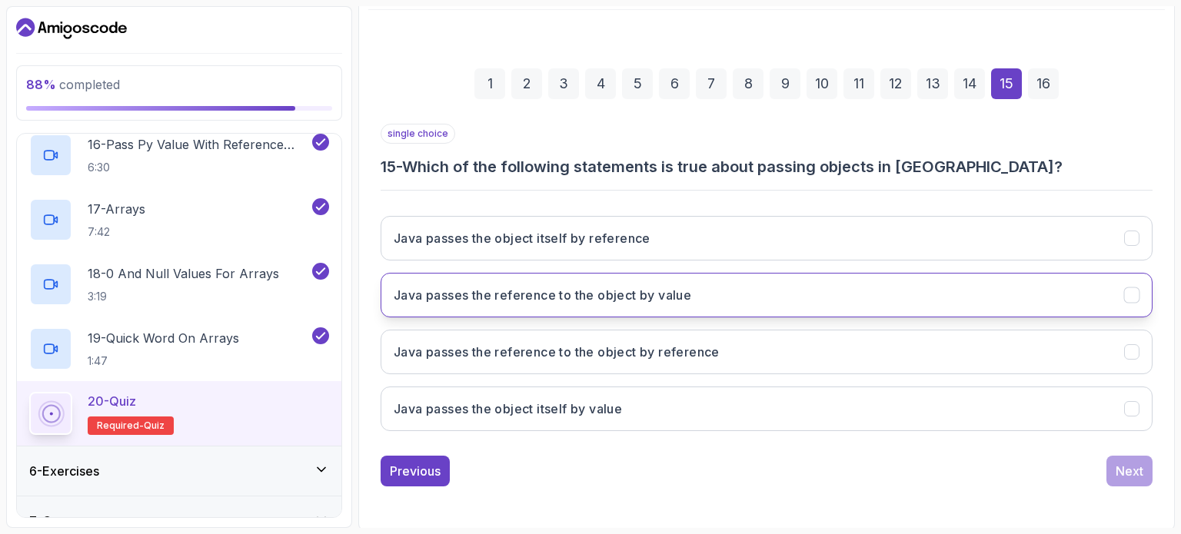
click at [690, 301] on h3 "Java passes the reference to the object by value" at bounding box center [543, 295] width 298 height 18
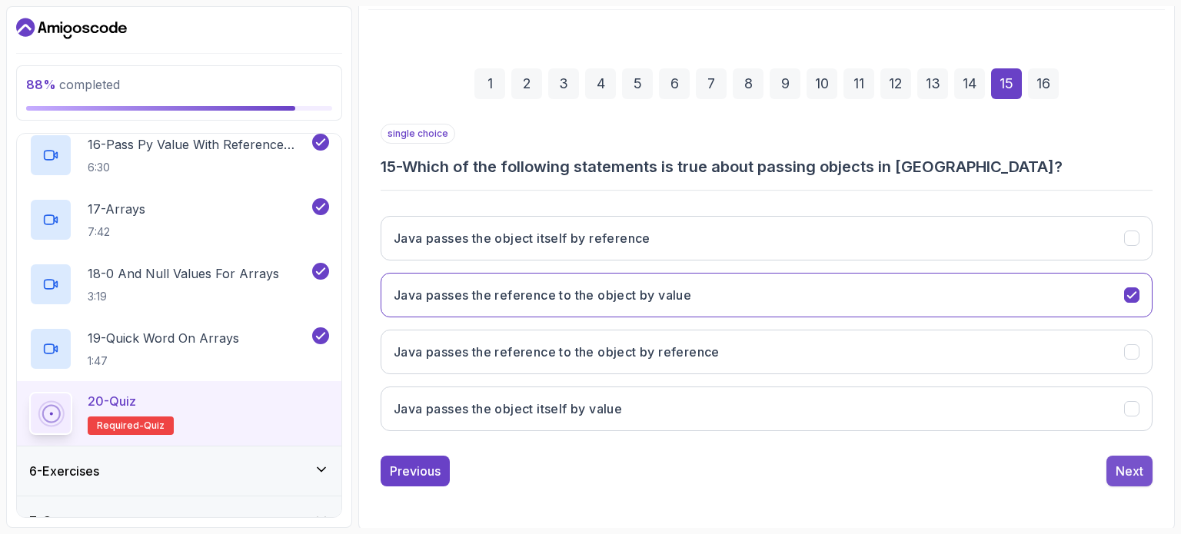
click at [1132, 467] on div "Next" at bounding box center [1130, 471] width 28 height 18
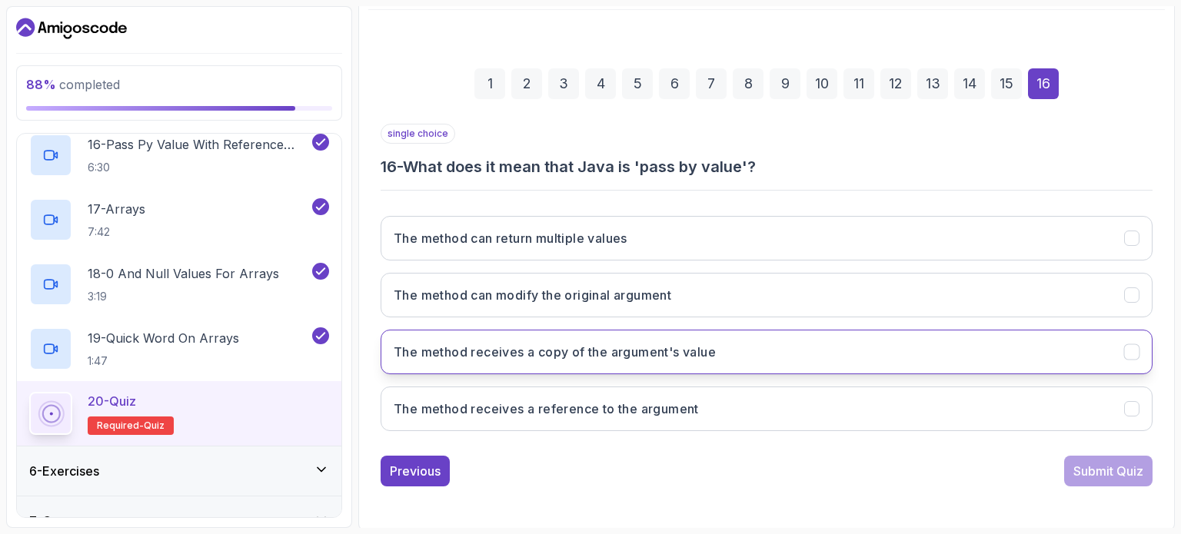
click at [644, 350] on h3 "The method receives a copy of the argument's value" at bounding box center [555, 352] width 322 height 18
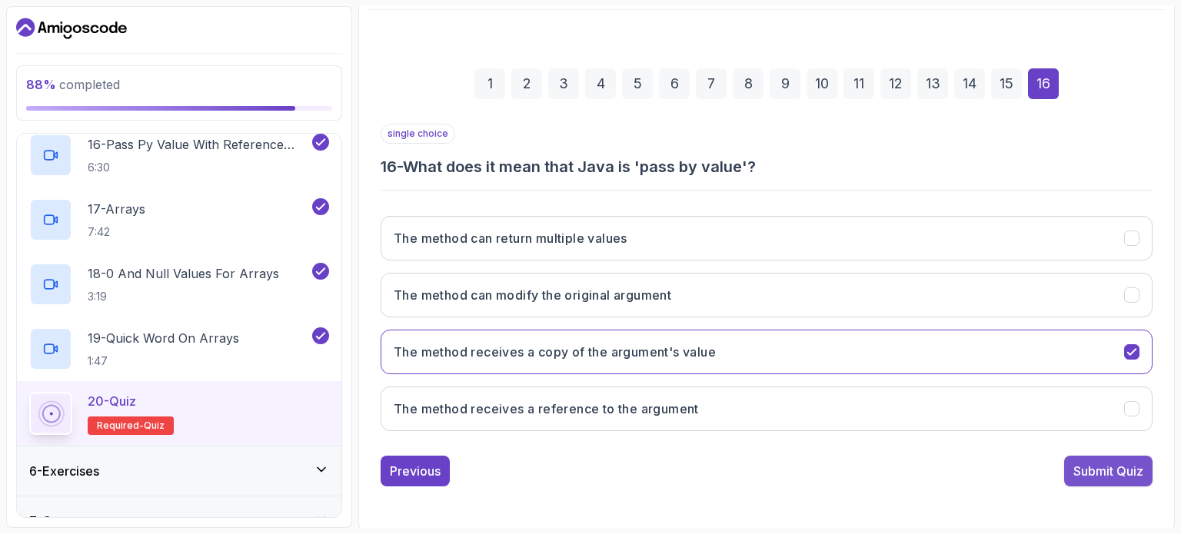
click at [1117, 470] on div "Submit Quiz" at bounding box center [1108, 471] width 70 height 18
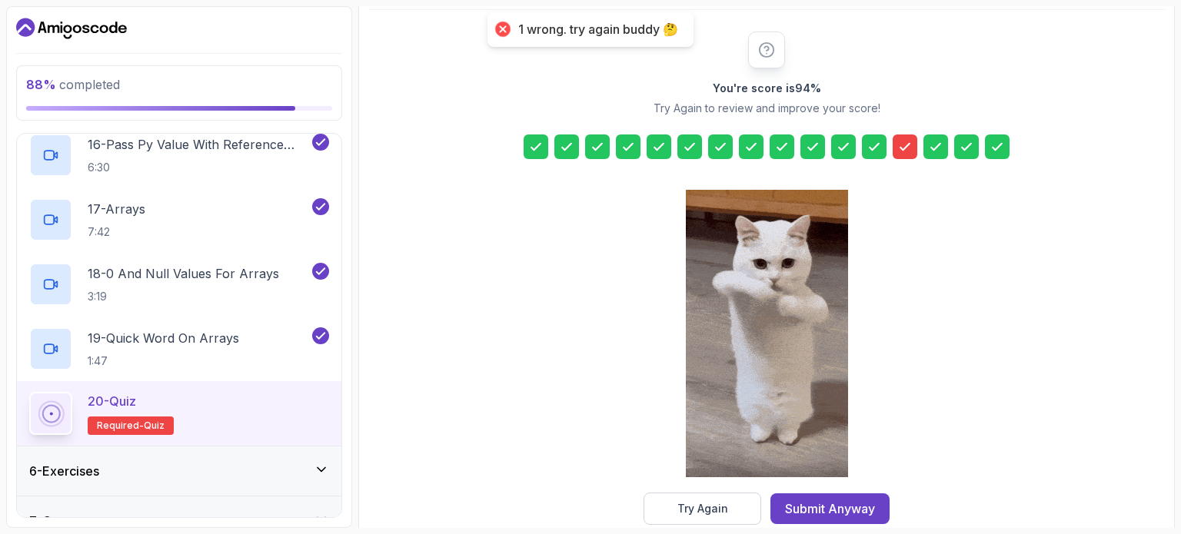
scroll to position [201, 0]
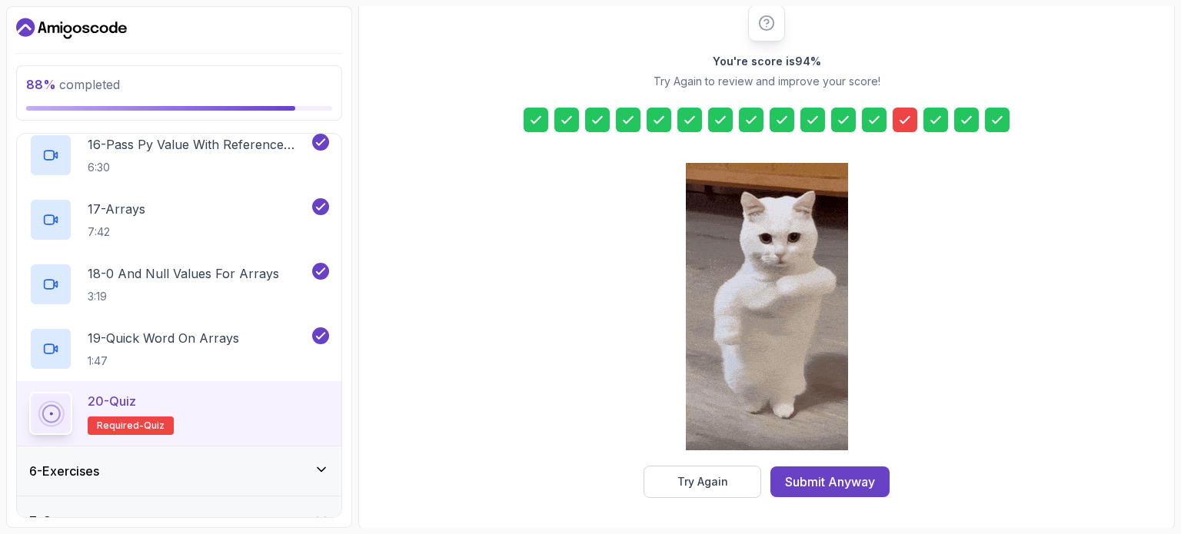
click at [905, 125] on icon at bounding box center [904, 119] width 15 height 15
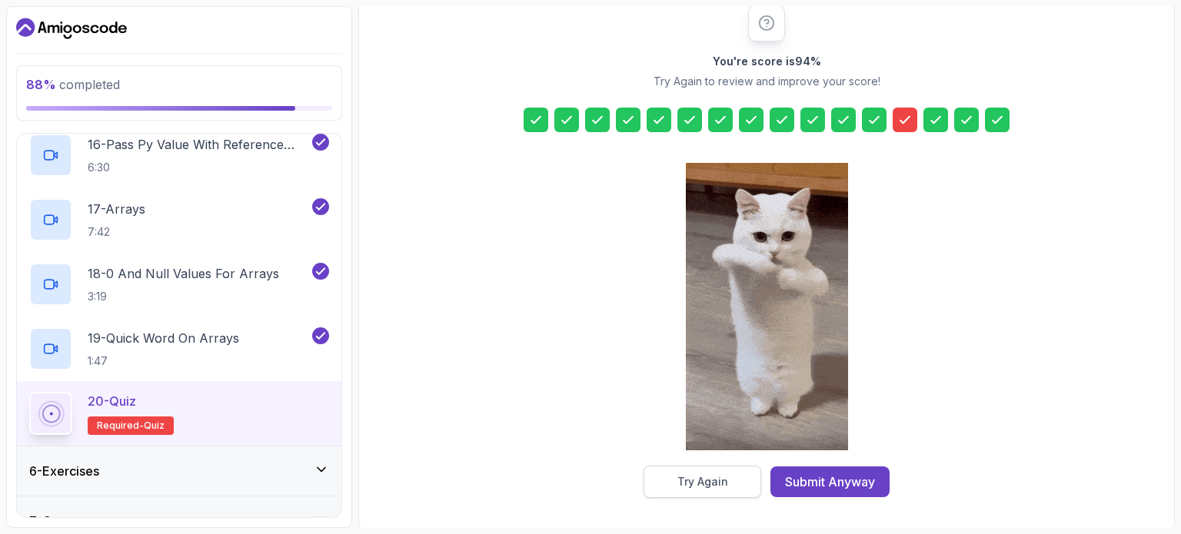
click at [720, 482] on div "Try Again" at bounding box center [702, 481] width 51 height 15
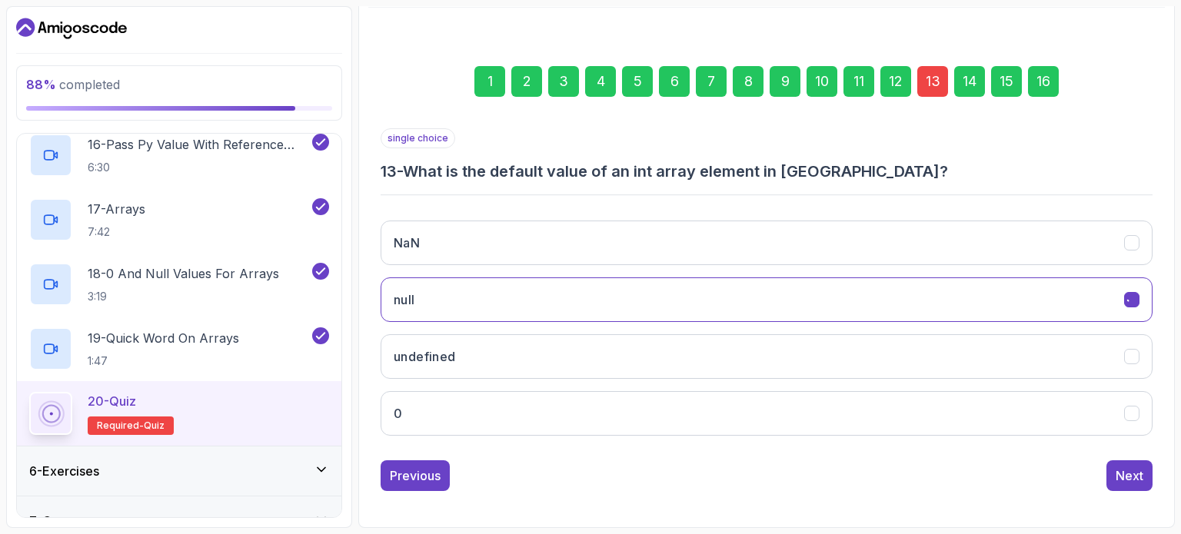
scroll to position [175, 0]
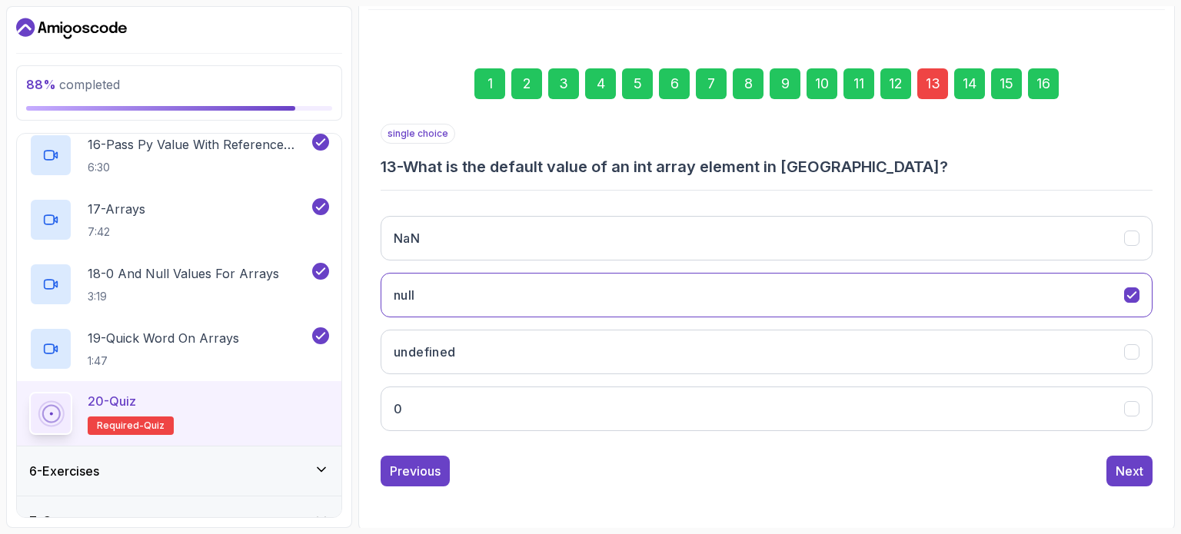
click at [923, 90] on div "13" at bounding box center [932, 83] width 31 height 31
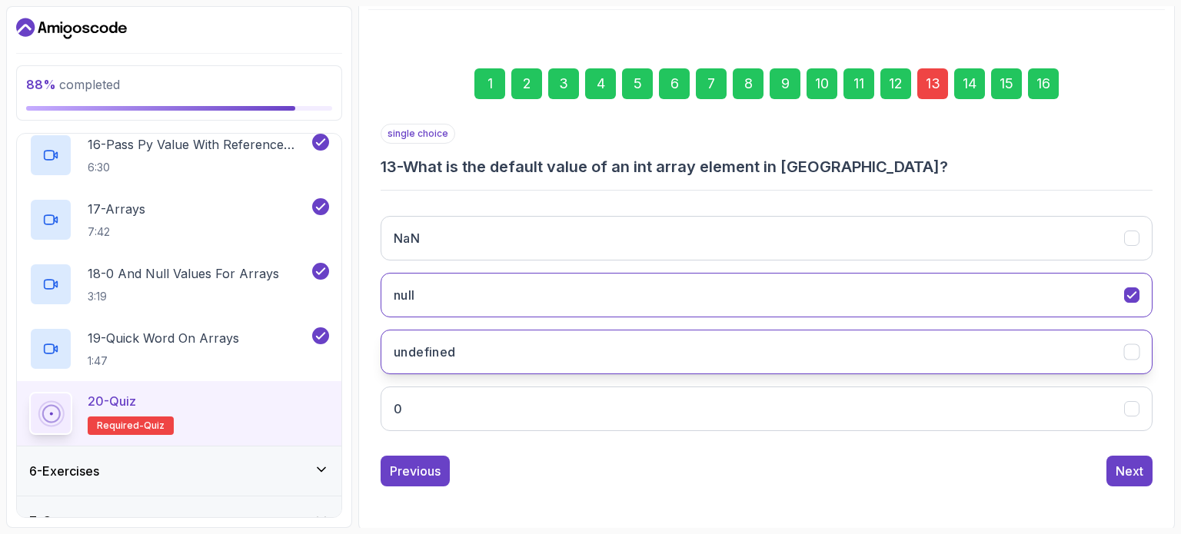
click at [557, 342] on button "undefined" at bounding box center [767, 352] width 772 height 45
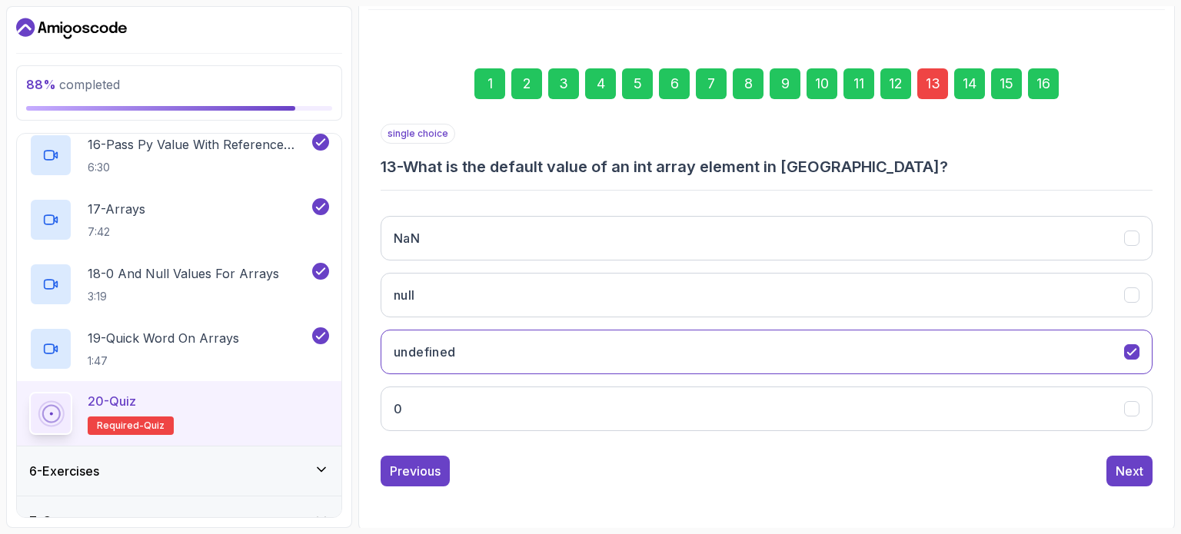
click at [1039, 77] on div "16" at bounding box center [1043, 83] width 31 height 31
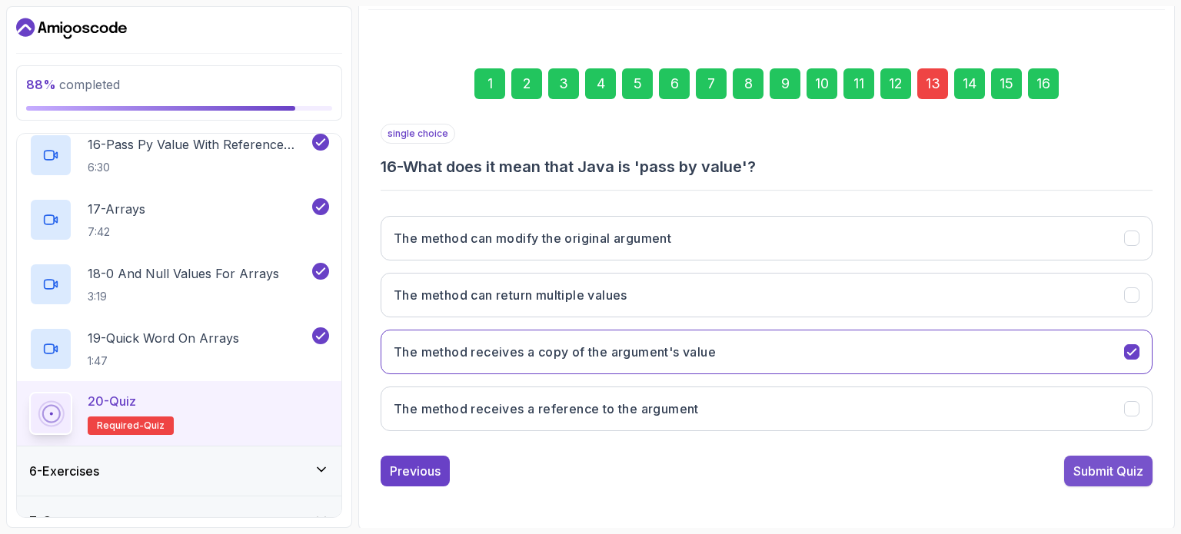
click at [1106, 468] on div "Submit Quiz" at bounding box center [1108, 471] width 70 height 18
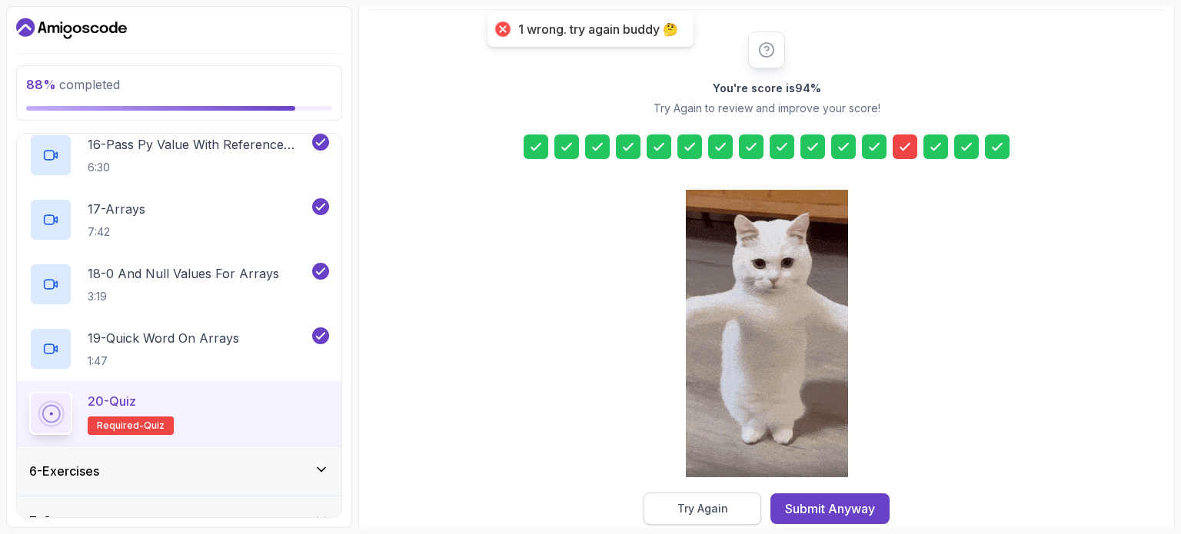
click at [689, 519] on button "Try Again" at bounding box center [703, 509] width 118 height 32
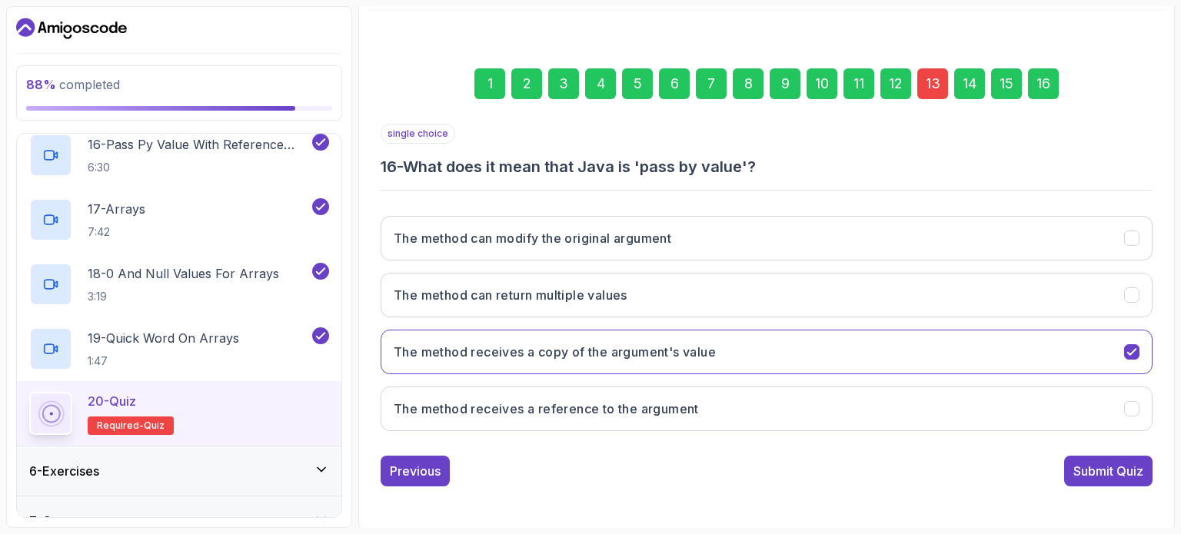
click at [939, 81] on div "13" at bounding box center [932, 83] width 31 height 31
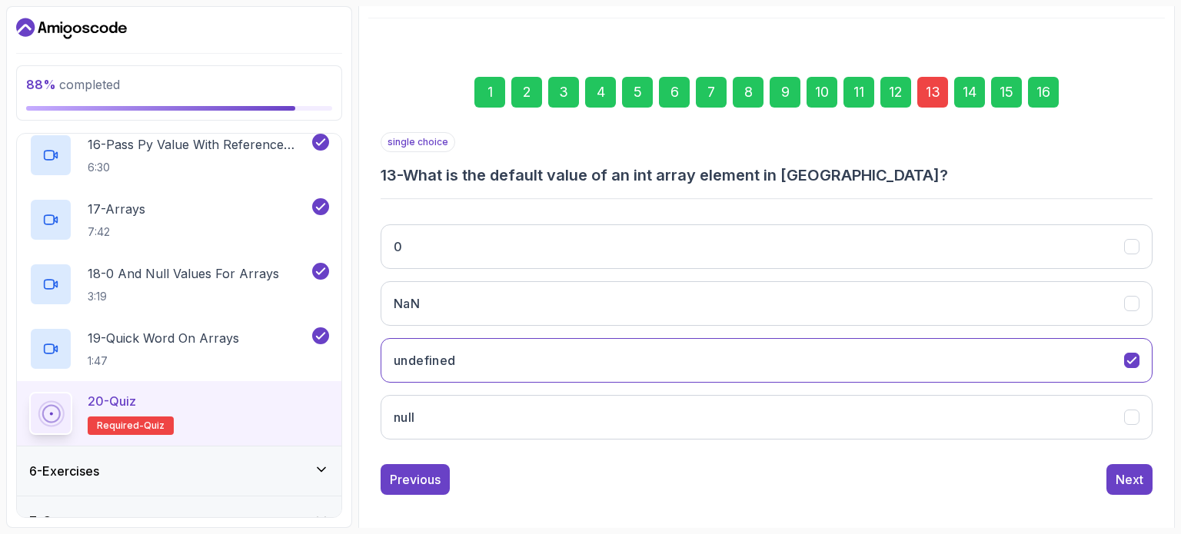
scroll to position [164, 0]
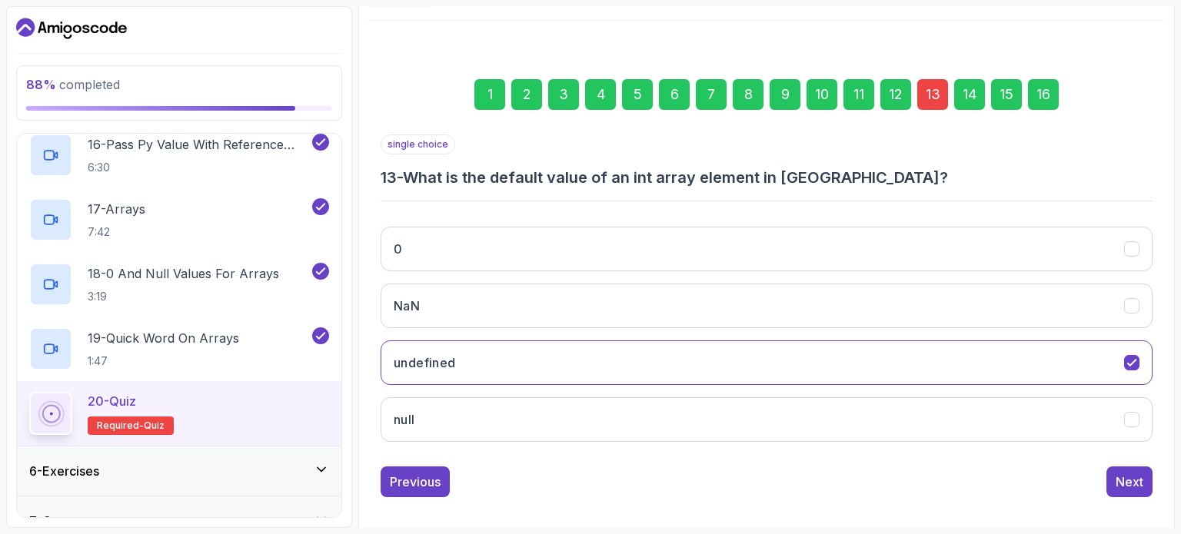
click at [1036, 82] on div "16" at bounding box center [1043, 94] width 31 height 31
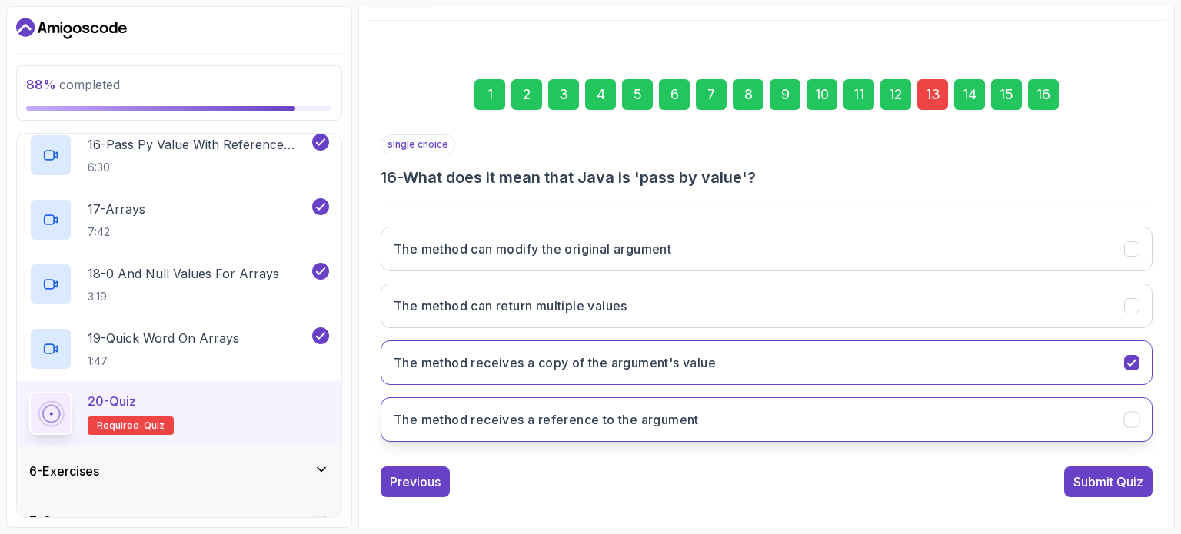
copy div "What does it mean that Java is 'pass by value'? The method can modify the origi…"
drag, startPoint x: 409, startPoint y: 175, endPoint x: 723, endPoint y: 424, distance: 401.0
click at [723, 424] on div "single choice 16 - What does it mean that Java is 'pass by value'? The method c…" at bounding box center [767, 295] width 772 height 320
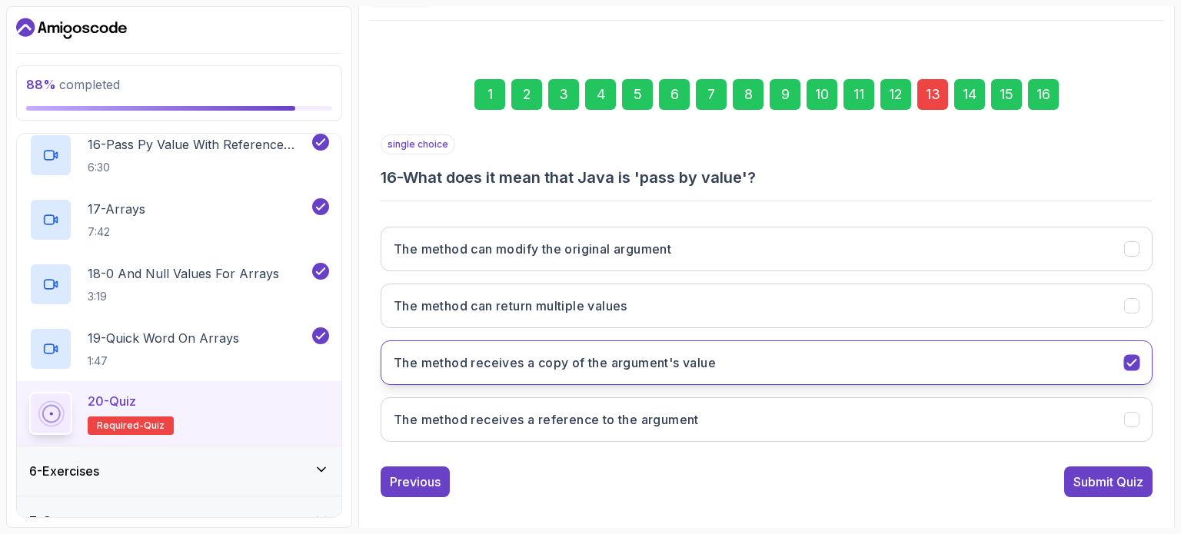
click at [612, 368] on h3 "The method receives a copy of the argument's value" at bounding box center [555, 363] width 322 height 18
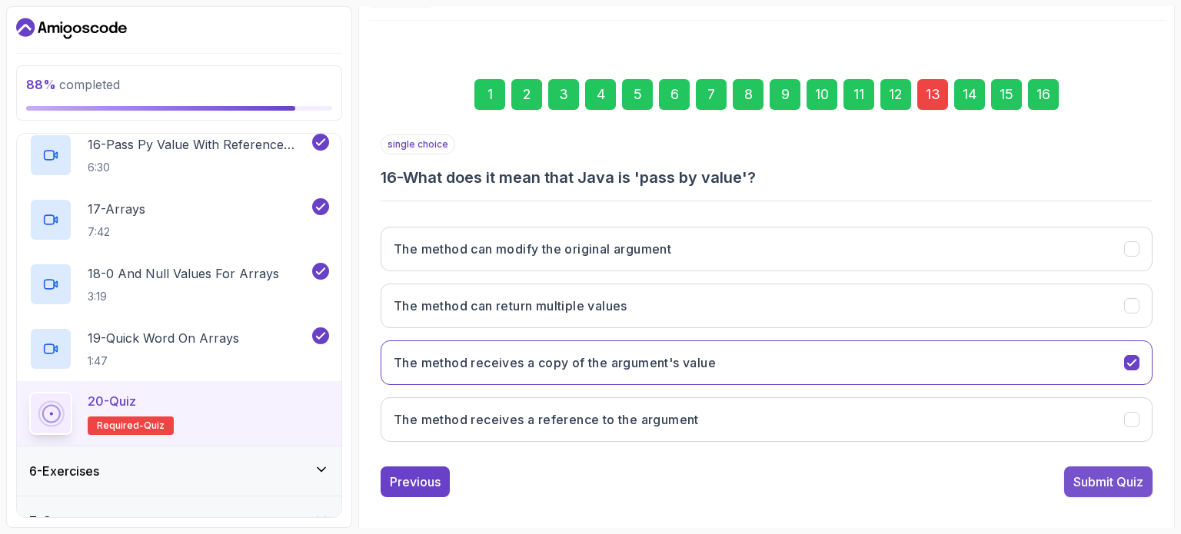
click at [1101, 478] on div "Submit Quiz" at bounding box center [1108, 482] width 70 height 18
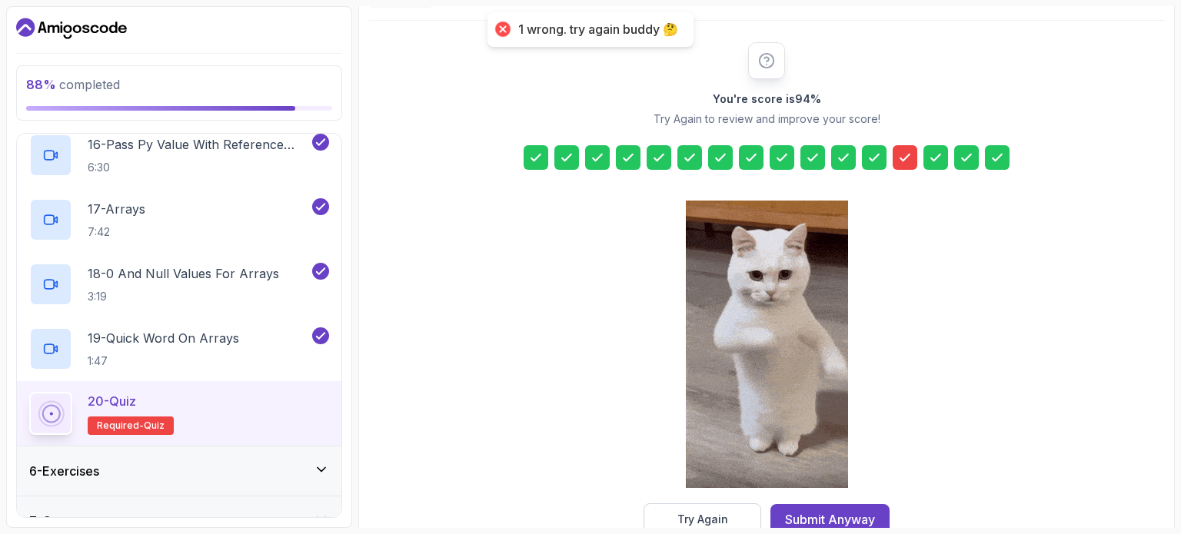
click at [704, 531] on section "88 % completed 1 - Intro 2 - Understanding Java 3 - Environment Setup 4 - Up An…" at bounding box center [590, 267] width 1181 height 534
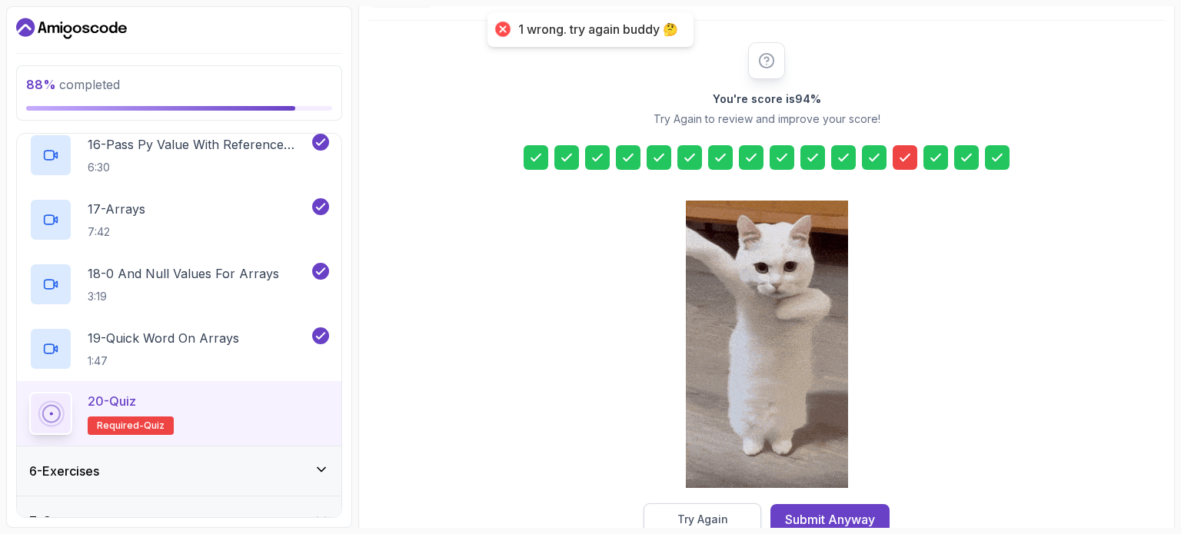
click at [710, 524] on div "Try Again" at bounding box center [702, 519] width 51 height 15
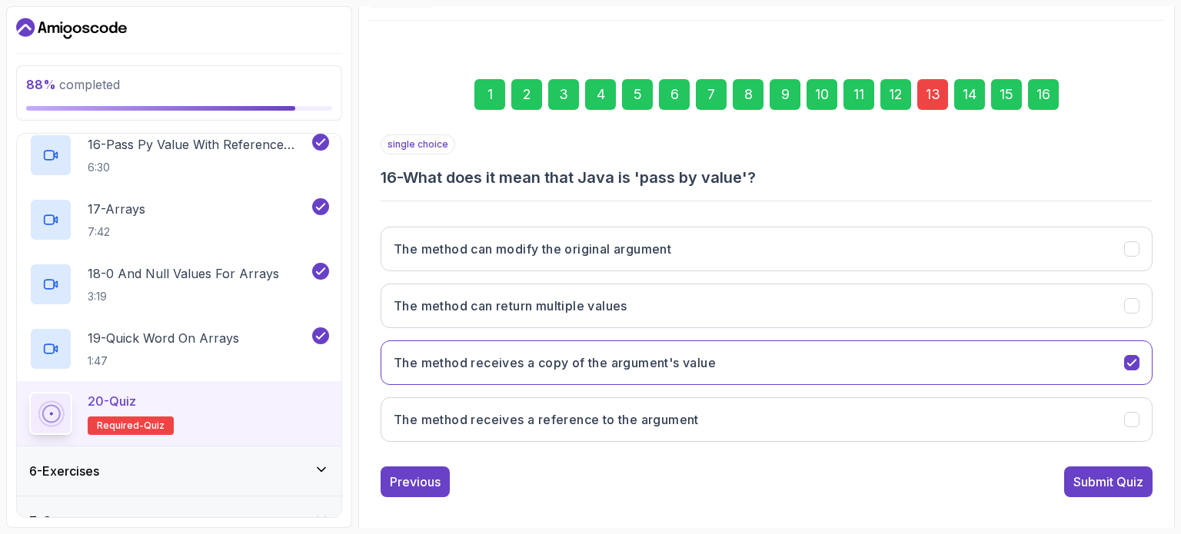
click at [936, 101] on div "13" at bounding box center [932, 94] width 31 height 31
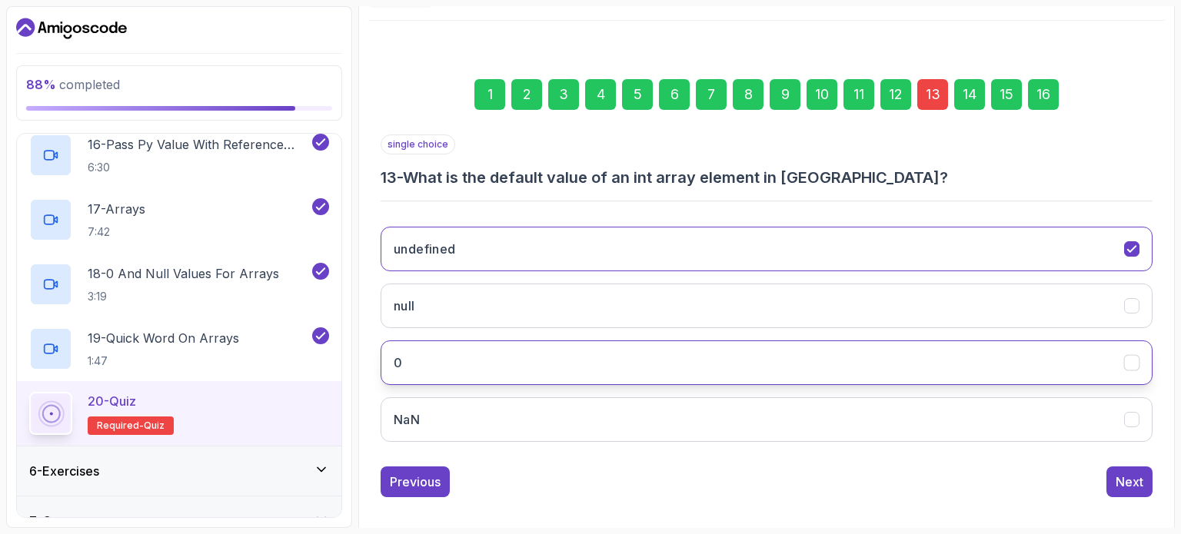
click at [706, 365] on button "0" at bounding box center [767, 363] width 772 height 45
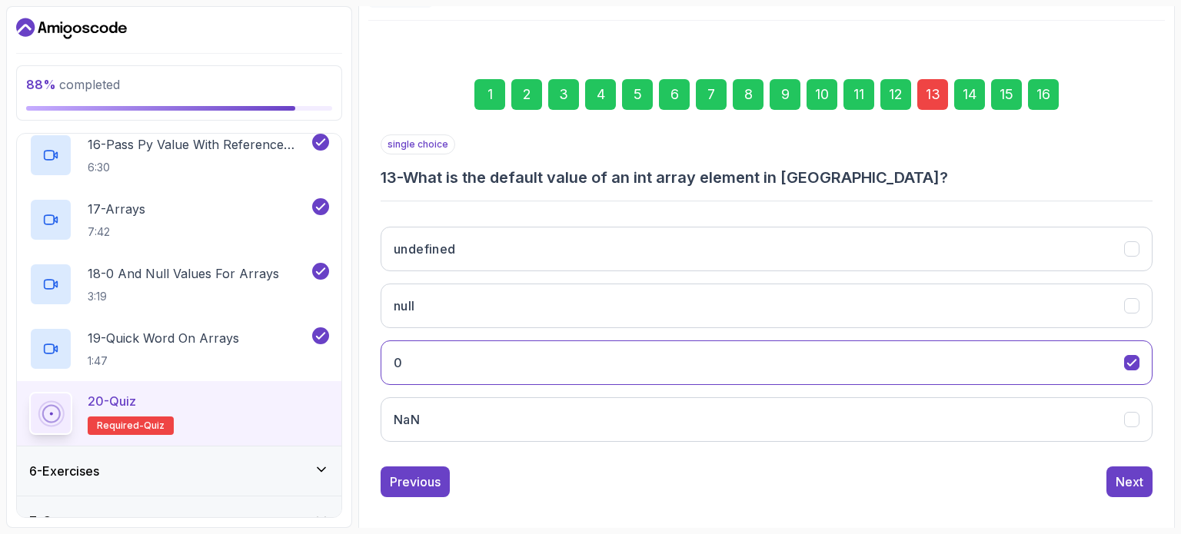
click at [1045, 92] on div "16" at bounding box center [1043, 94] width 31 height 31
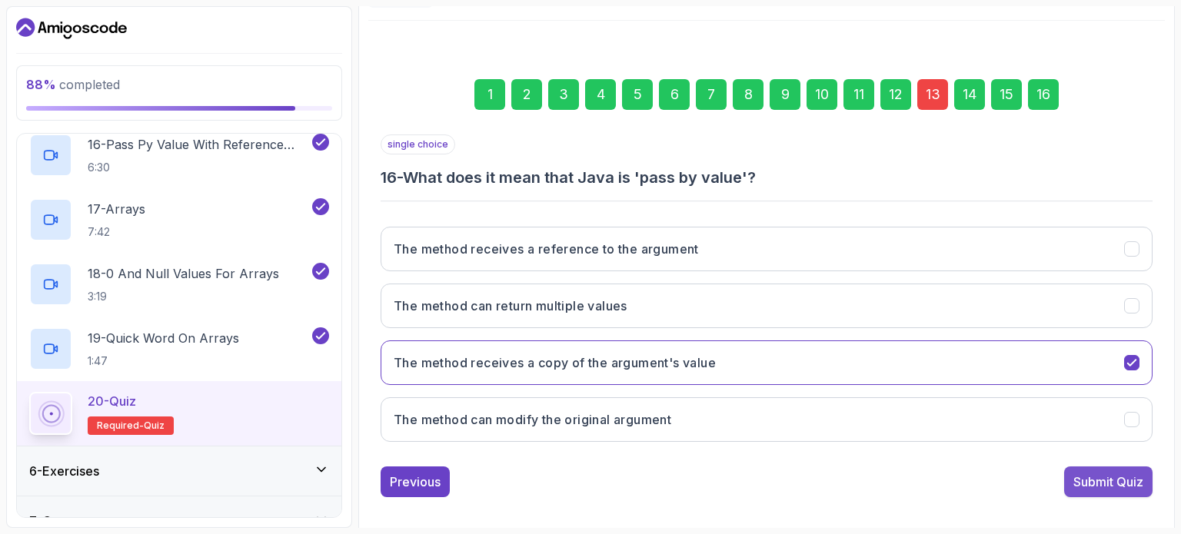
click at [1104, 473] on div "Submit Quiz" at bounding box center [1108, 482] width 70 height 18
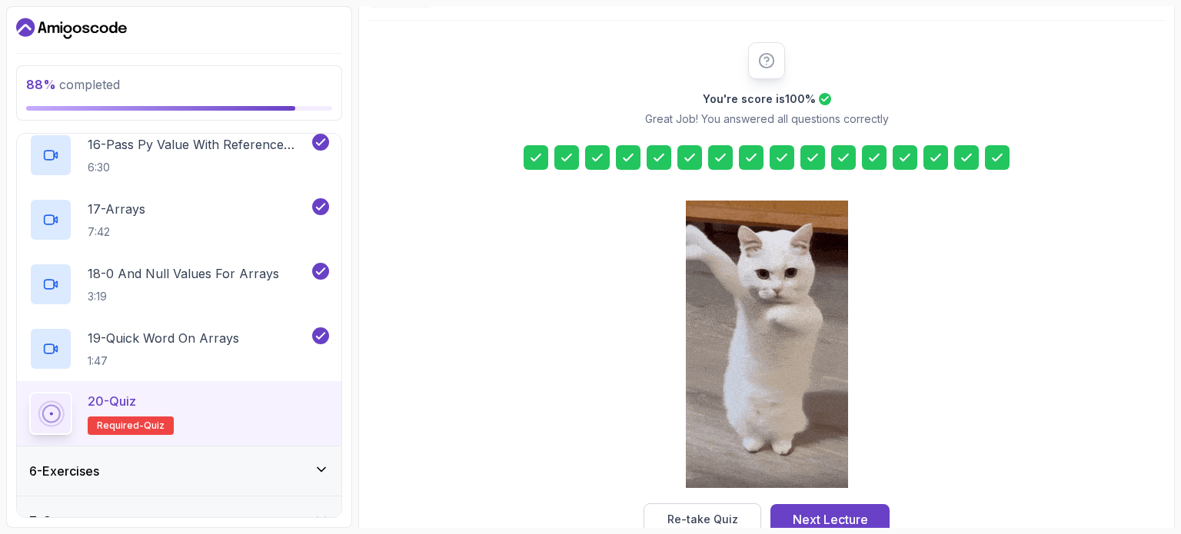
scroll to position [201, 0]
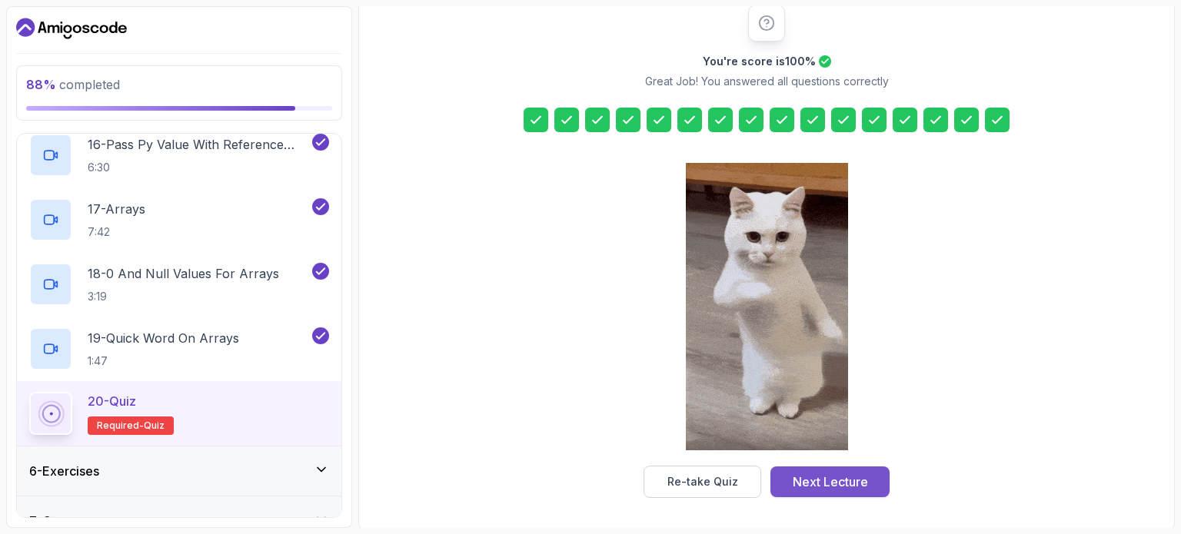
click at [820, 482] on div "Next Lecture" at bounding box center [830, 482] width 75 height 18
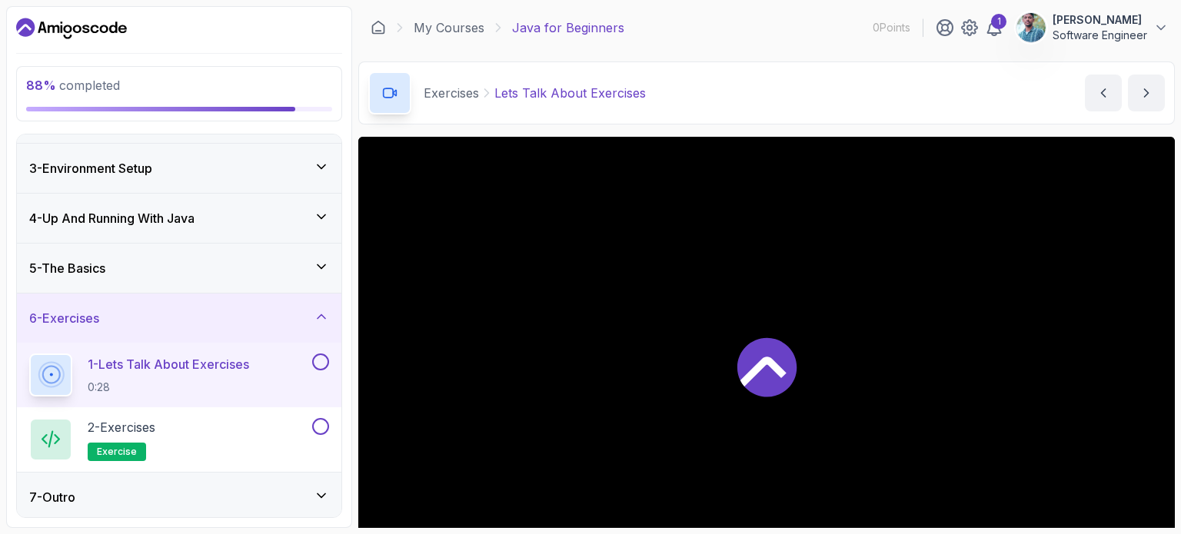
scroll to position [92, 0]
click at [318, 354] on button at bounding box center [320, 360] width 17 height 17
click at [318, 427] on button at bounding box center [320, 425] width 17 height 17
click at [144, 417] on p "2 - Exercises" at bounding box center [122, 426] width 68 height 18
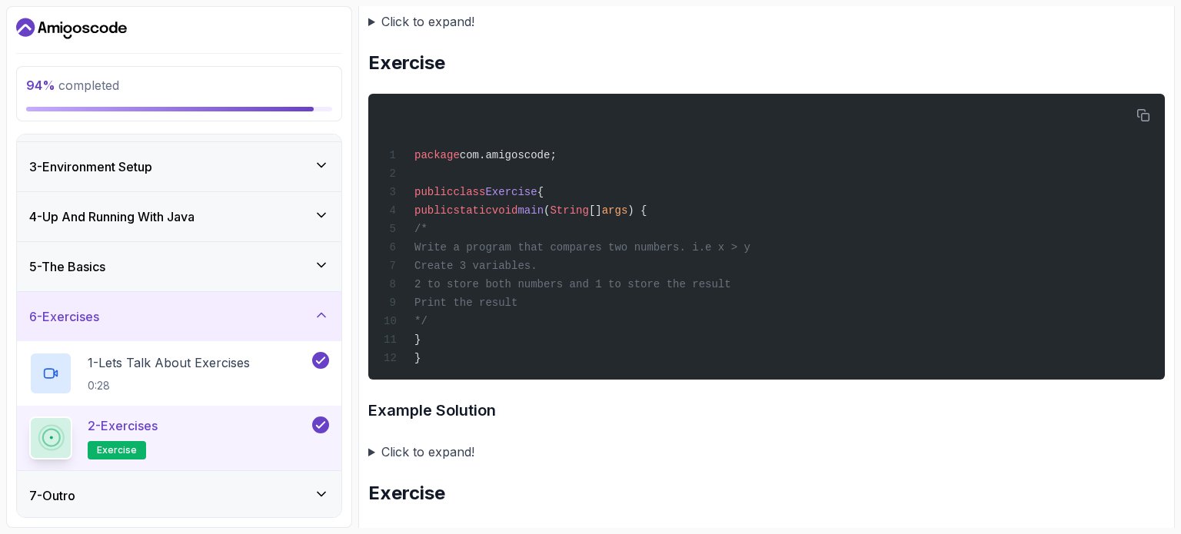
scroll to position [3208, 0]
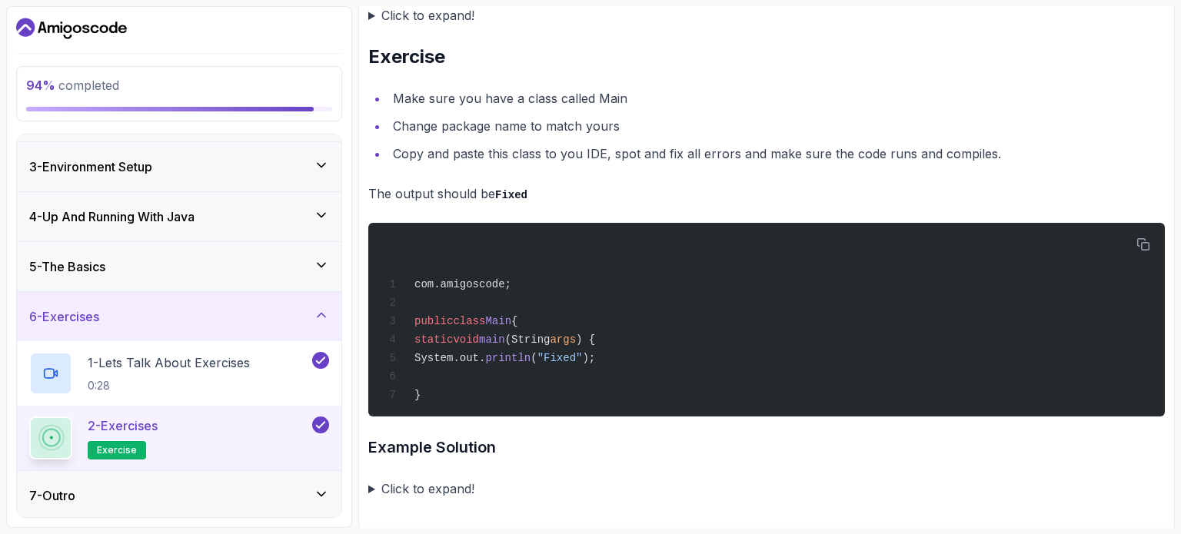
click at [373, 484] on summary "Click to expand!" at bounding box center [766, 489] width 797 height 22
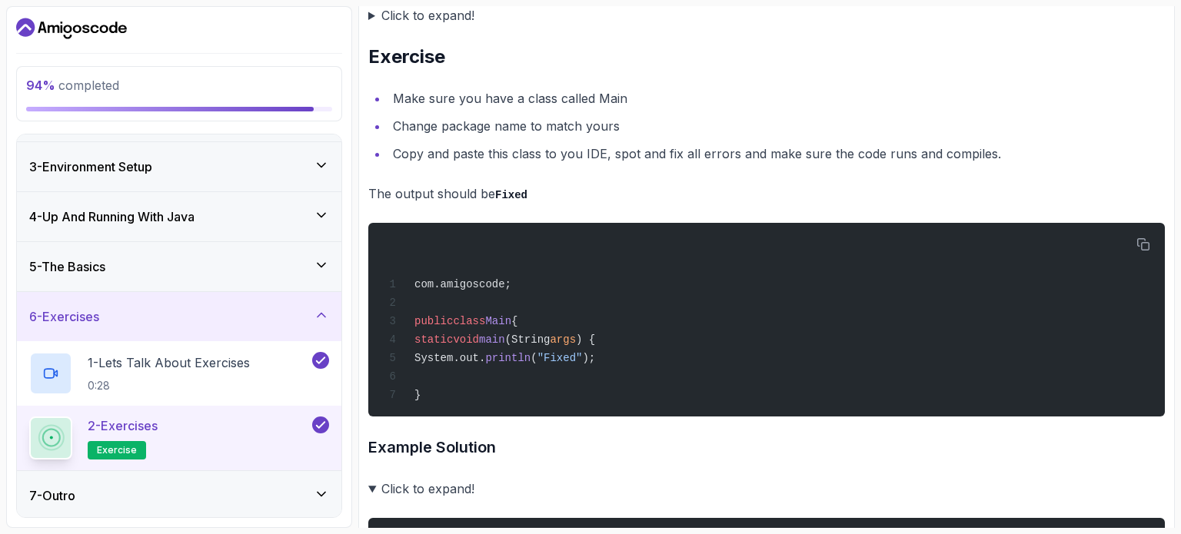
scroll to position [3457, 0]
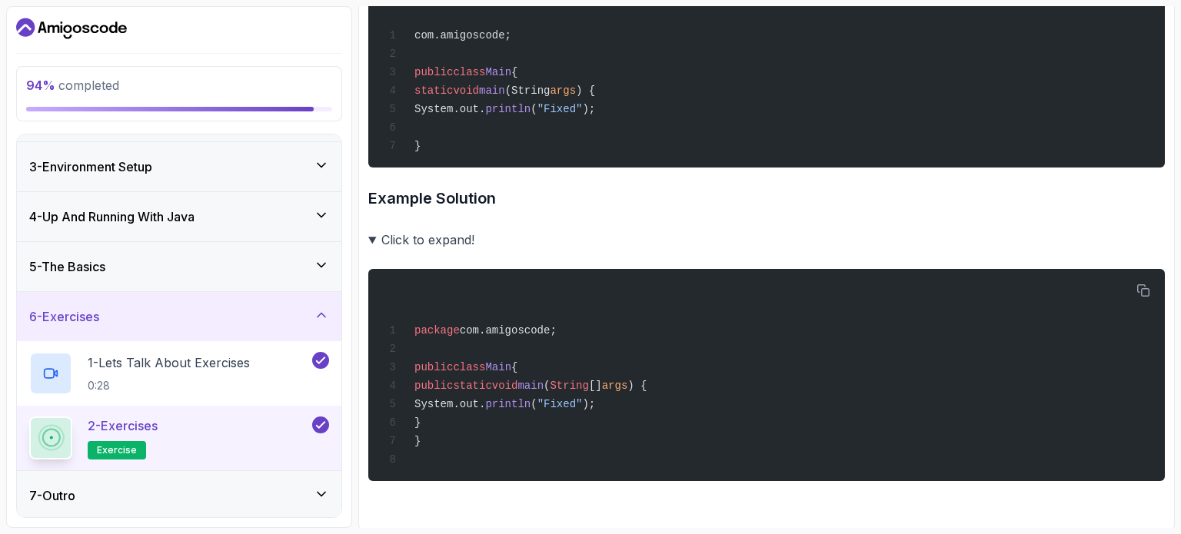
click at [323, 488] on icon at bounding box center [321, 494] width 15 height 15
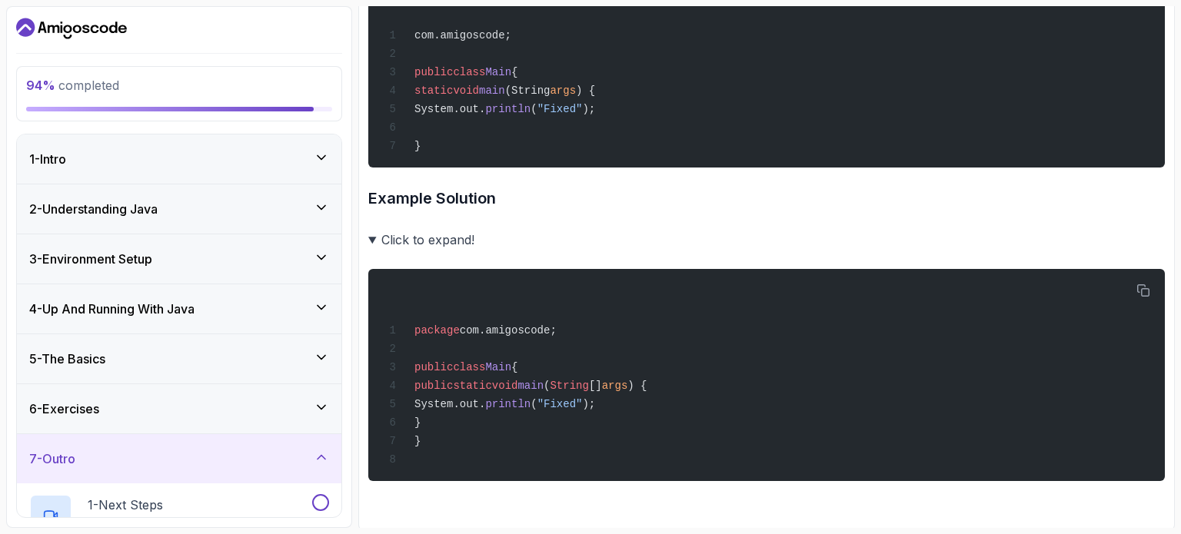
scroll to position [157, 0]
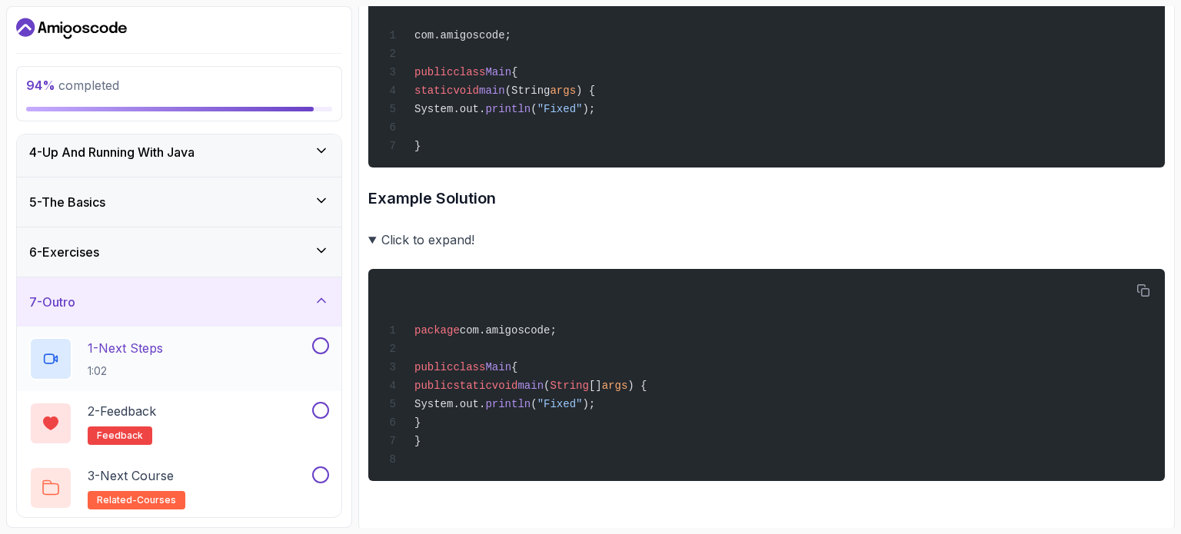
click at [322, 359] on button "1 - Next Steps 1:02" at bounding box center [179, 359] width 300 height 43
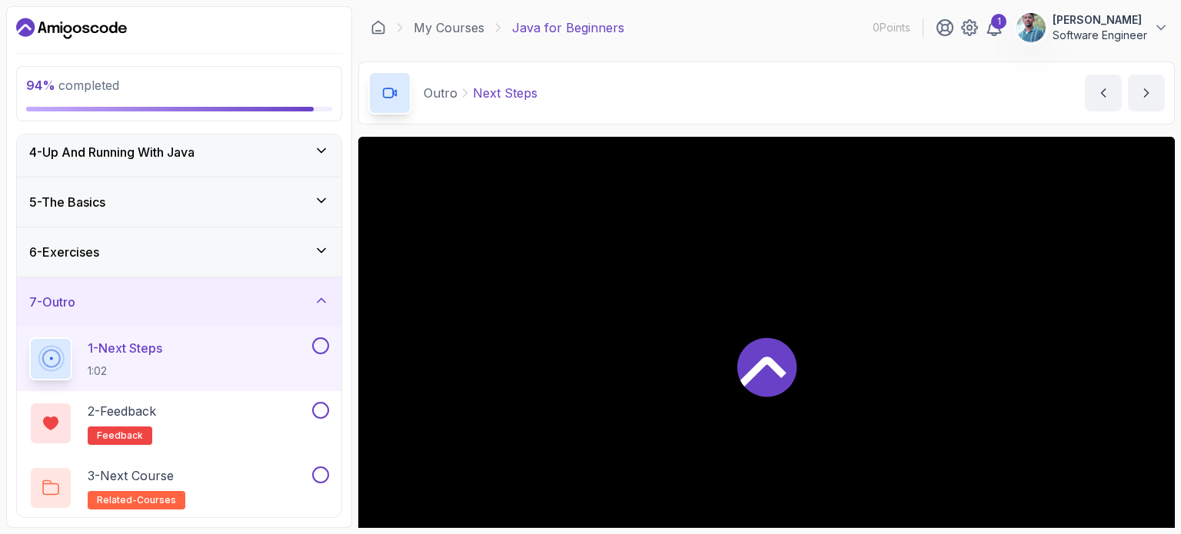
click at [322, 348] on button at bounding box center [320, 346] width 17 height 17
click at [326, 402] on button at bounding box center [320, 410] width 17 height 17
click at [322, 463] on div "3 - Next Course related-courses" at bounding box center [179, 488] width 324 height 65
click at [320, 482] on button "3 - Next Course related-courses" at bounding box center [179, 488] width 300 height 43
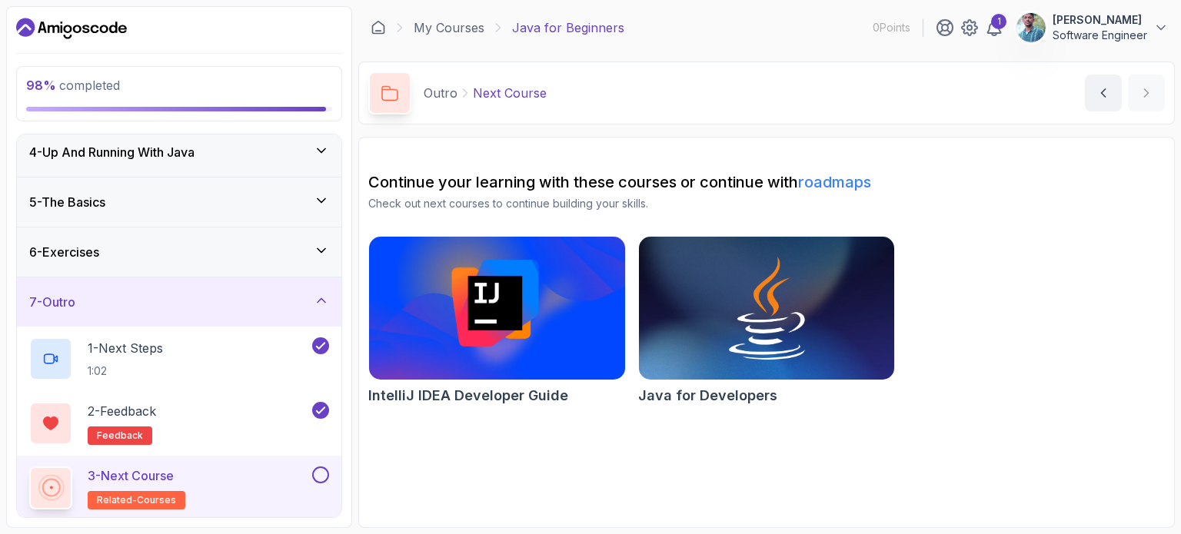
click at [324, 470] on button at bounding box center [320, 475] width 17 height 17
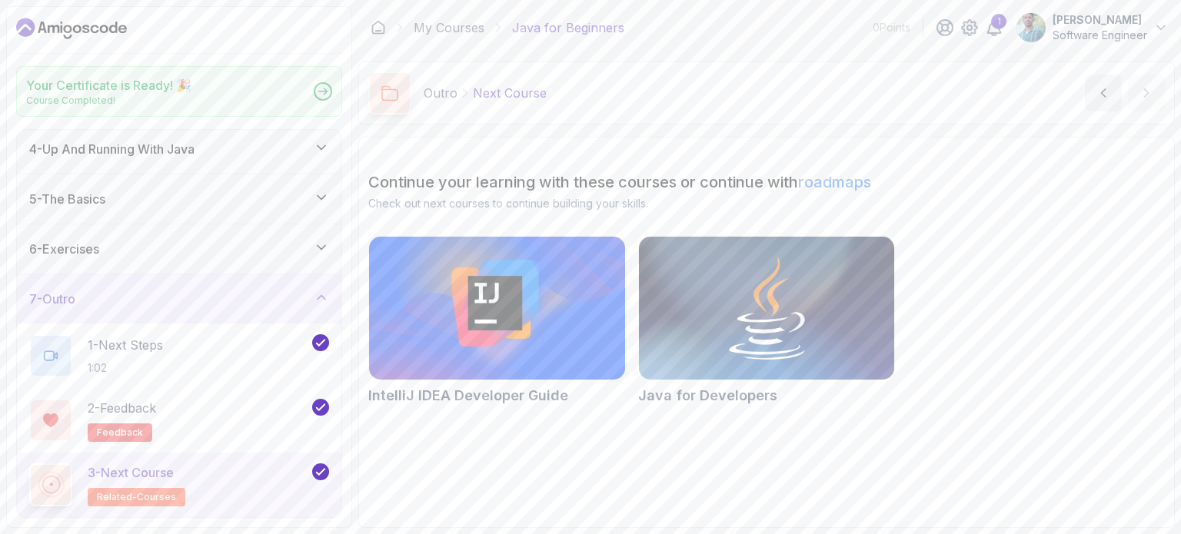
scroll to position [153, 0]
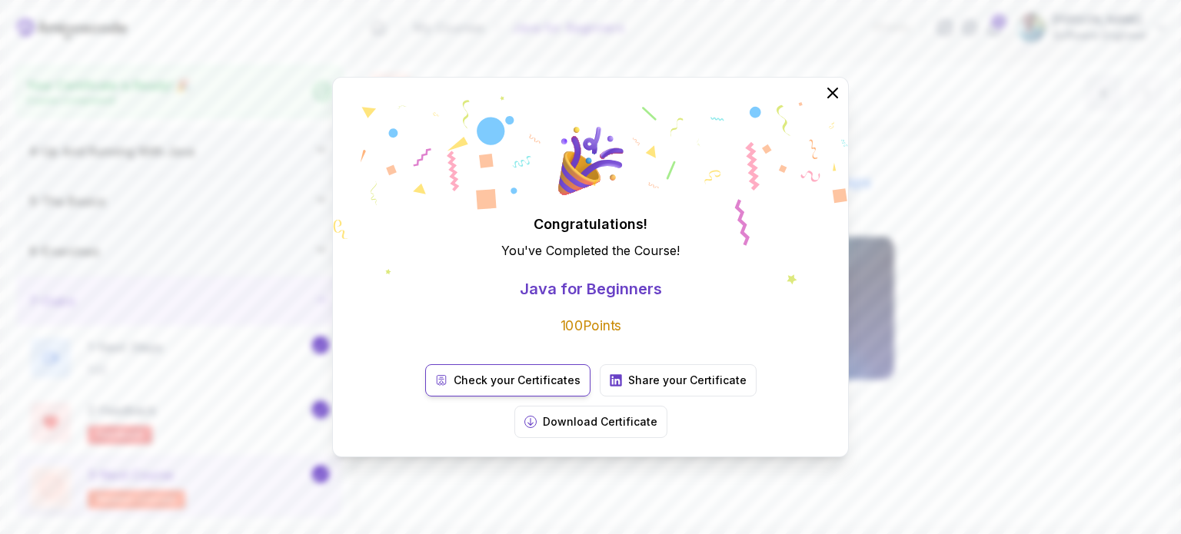
click at [454, 388] on p "Check your Certificates" at bounding box center [517, 380] width 127 height 15
click at [657, 414] on p "Download Certificate" at bounding box center [600, 421] width 115 height 15
click at [628, 388] on p "Share your Certificate" at bounding box center [687, 380] width 118 height 15
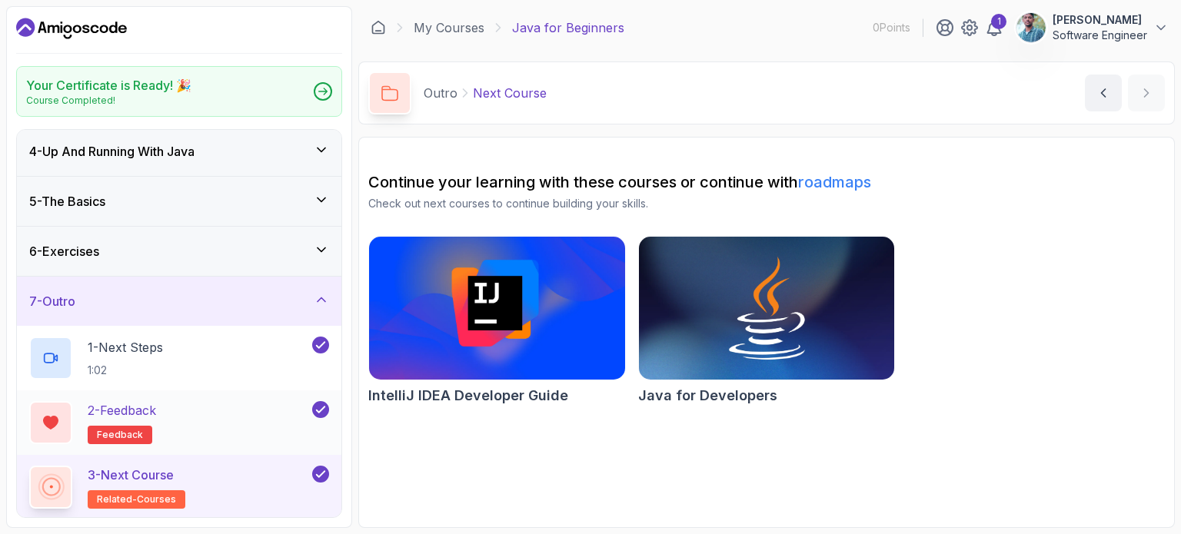
scroll to position [0, 0]
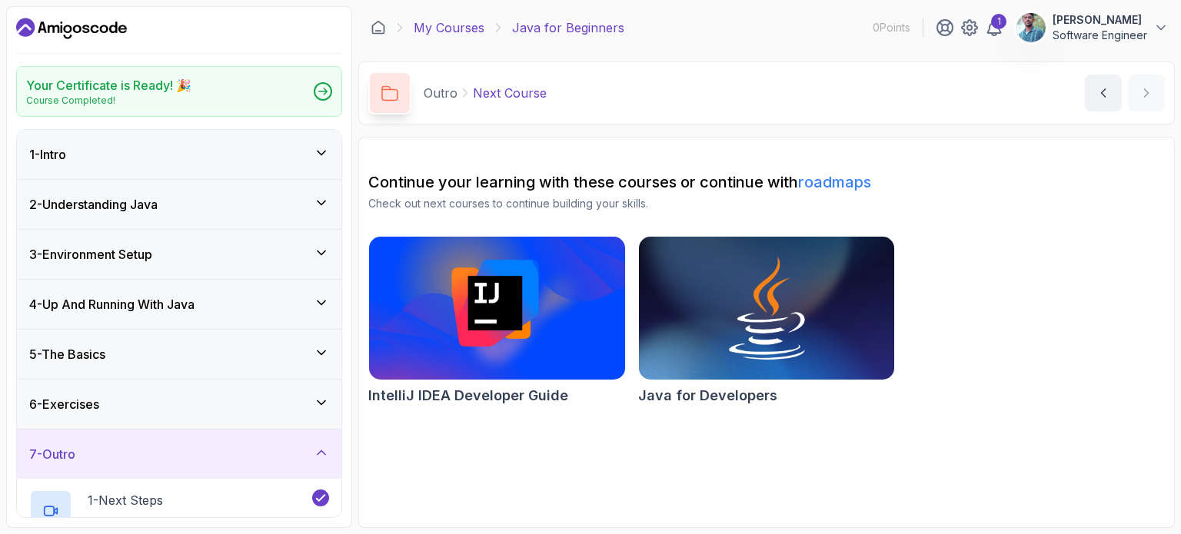
click at [457, 32] on link "My Courses" at bounding box center [449, 27] width 71 height 18
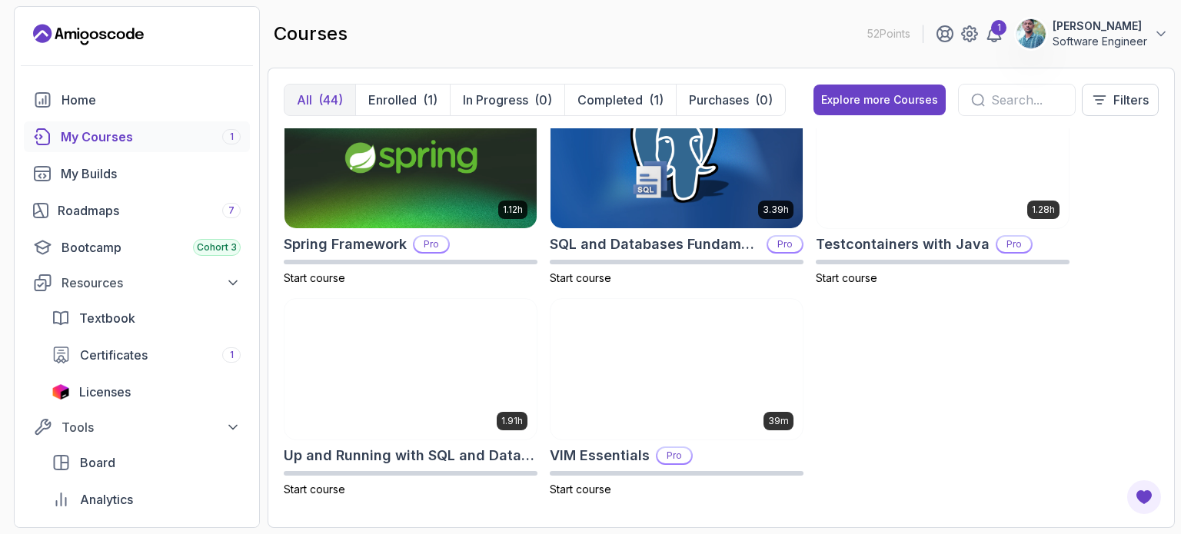
scroll to position [2798, 0]
